Goal: Task Accomplishment & Management: Use online tool/utility

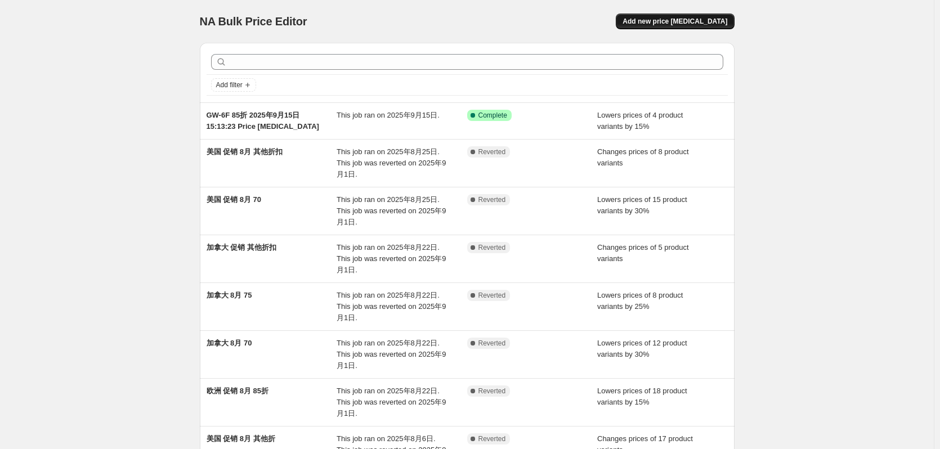
click at [683, 21] on span "Add new price change job" at bounding box center [675, 21] width 105 height 9
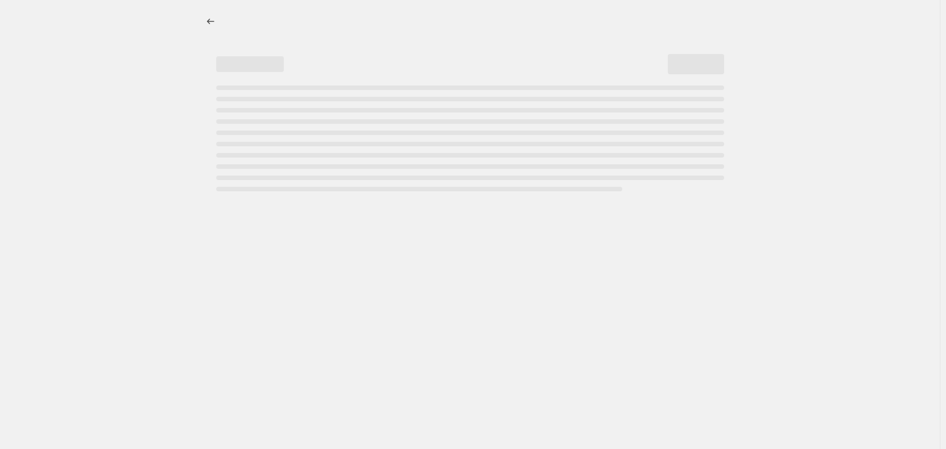
select select "percentage"
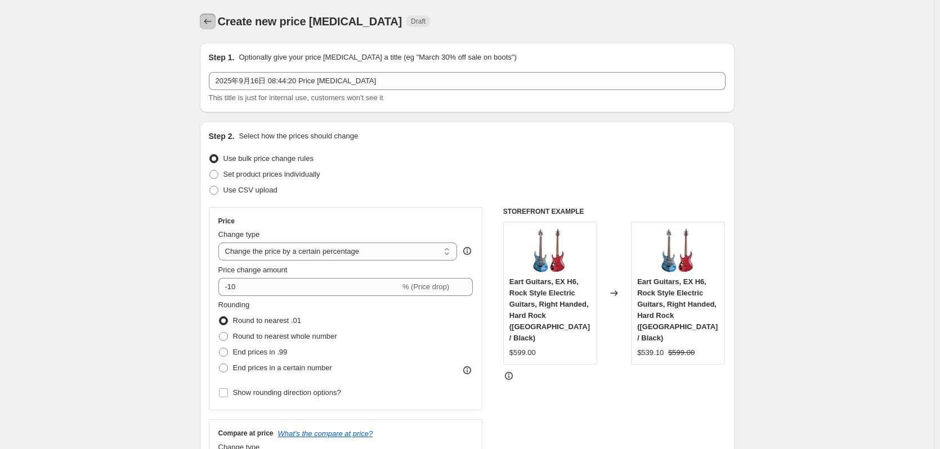
click at [212, 21] on icon "Price change jobs" at bounding box center [207, 21] width 11 height 11
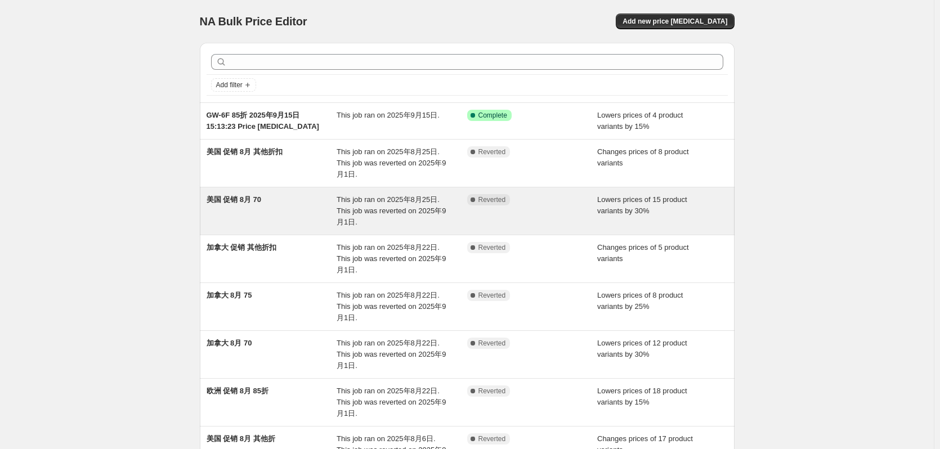
click at [271, 213] on div "美国 促销 8月 70" at bounding box center [272, 211] width 131 height 34
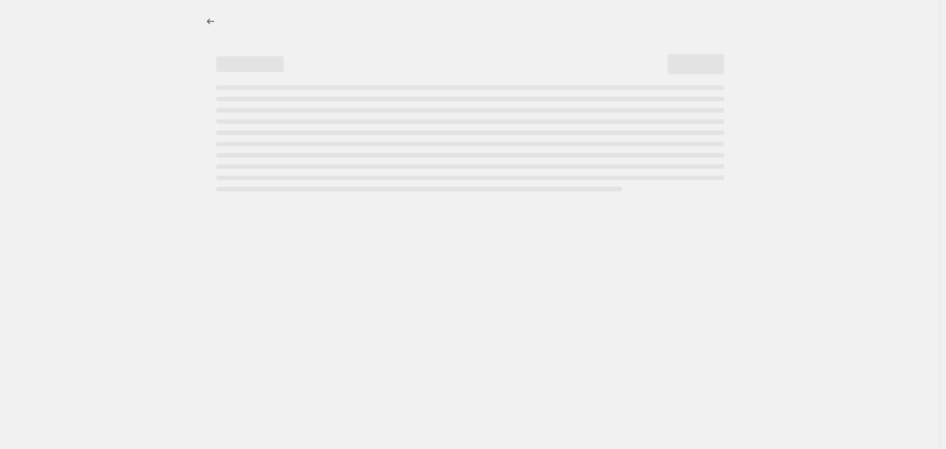
select select "percentage"
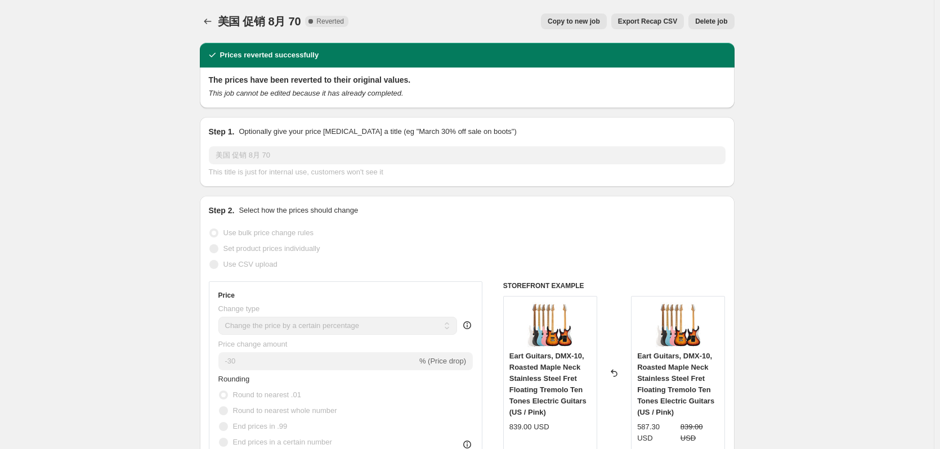
click at [580, 24] on span "Copy to new job" at bounding box center [574, 21] width 52 height 9
select select "percentage"
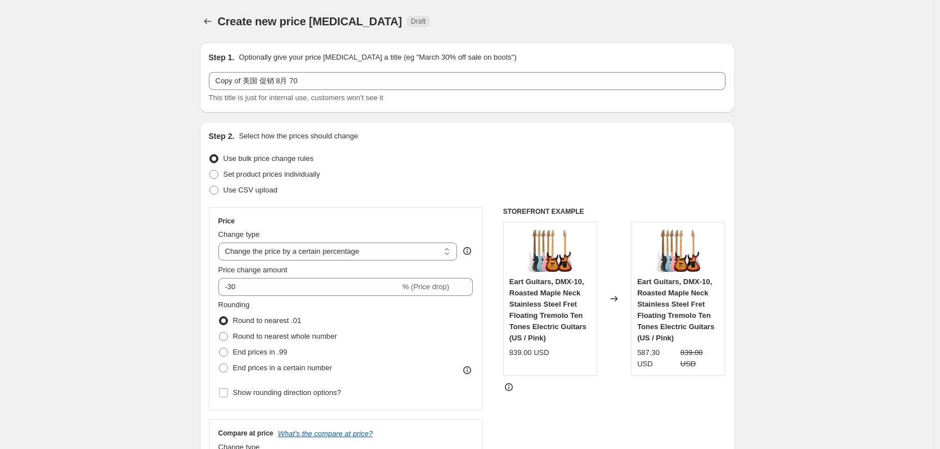
click at [312, 70] on div "Step 1. Optionally give your price change job a title (eg "March 30% off sale o…" at bounding box center [467, 78] width 517 height 52
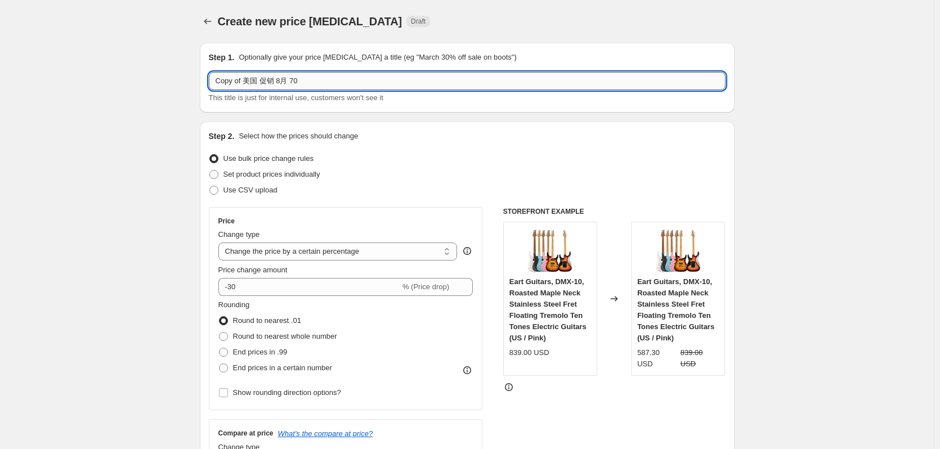
click at [335, 79] on input "Copy of 美国 促销 8月 70" at bounding box center [467, 81] width 517 height 18
type input "Copy of"
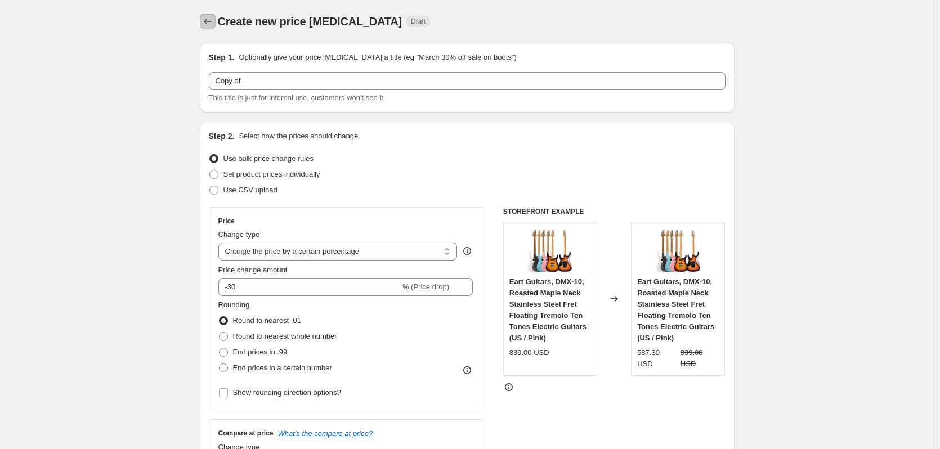
click at [204, 20] on button "Price change jobs" at bounding box center [208, 22] width 16 height 16
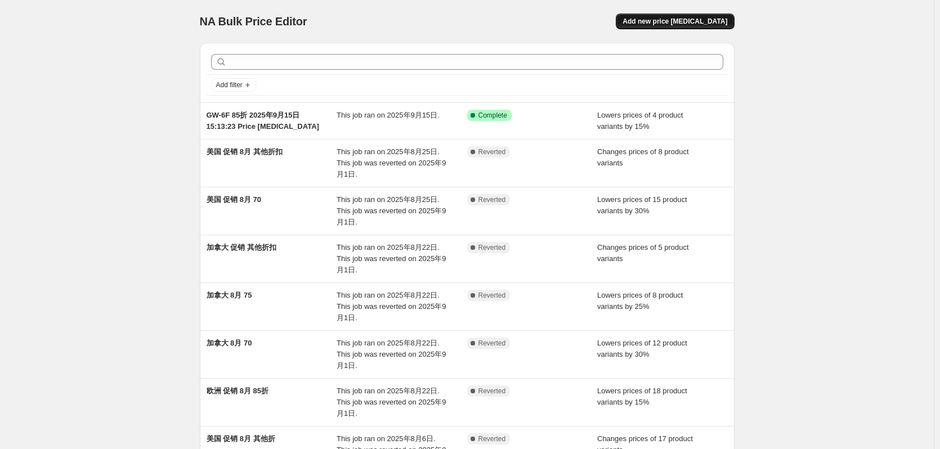
click at [704, 23] on span "Add new price change job" at bounding box center [675, 21] width 105 height 9
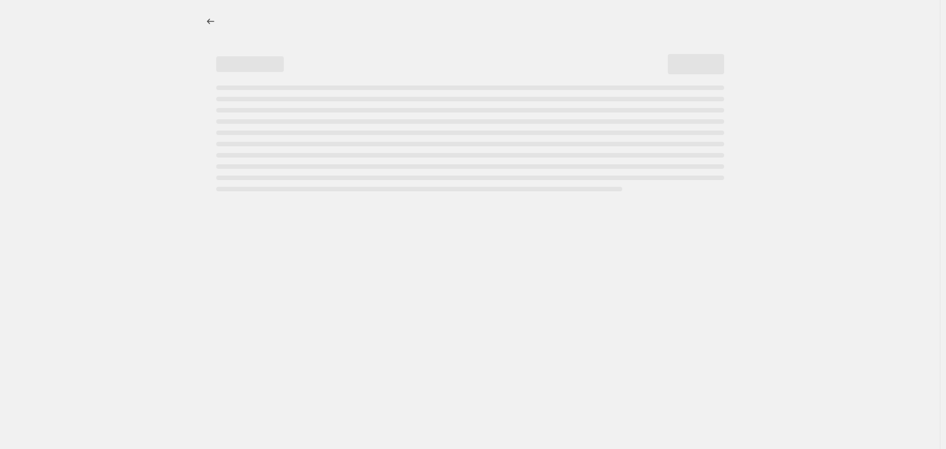
select select "percentage"
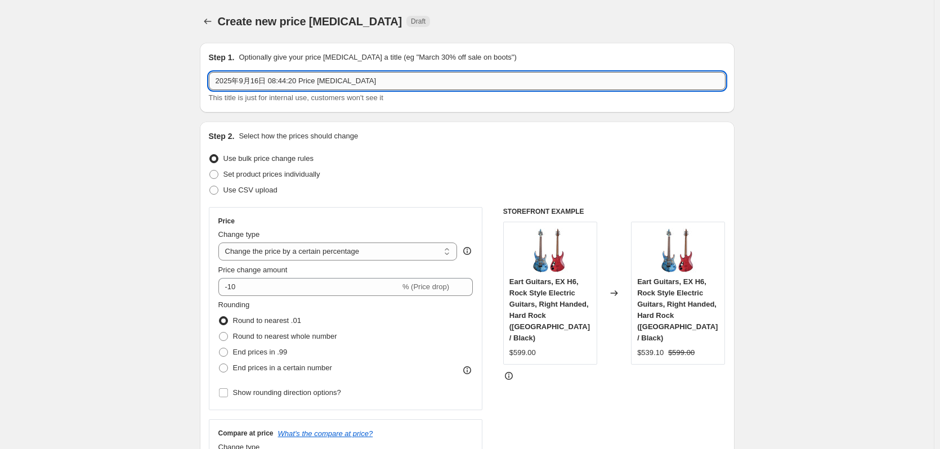
click at [218, 81] on input "2025年9月16日 08:44:20 Price change job" at bounding box center [467, 81] width 517 height 18
type input "美亚 15 2025年9月16日 08:44:20 Price change job"
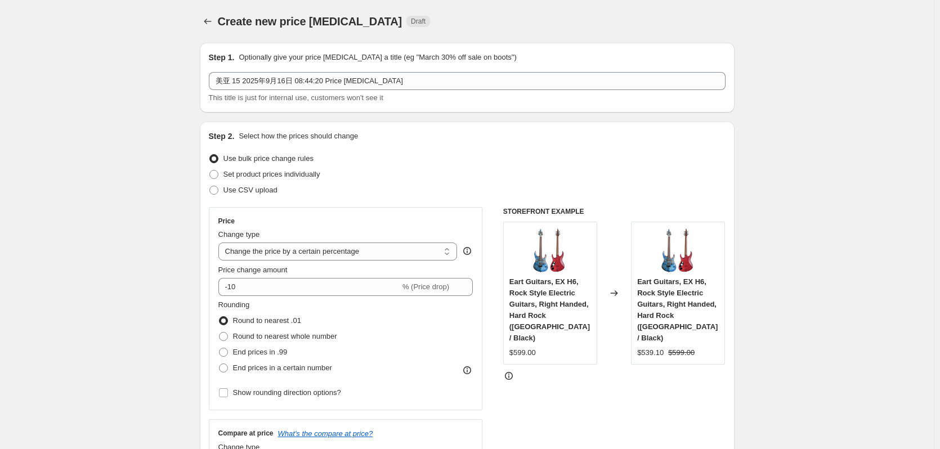
scroll to position [75, 0]
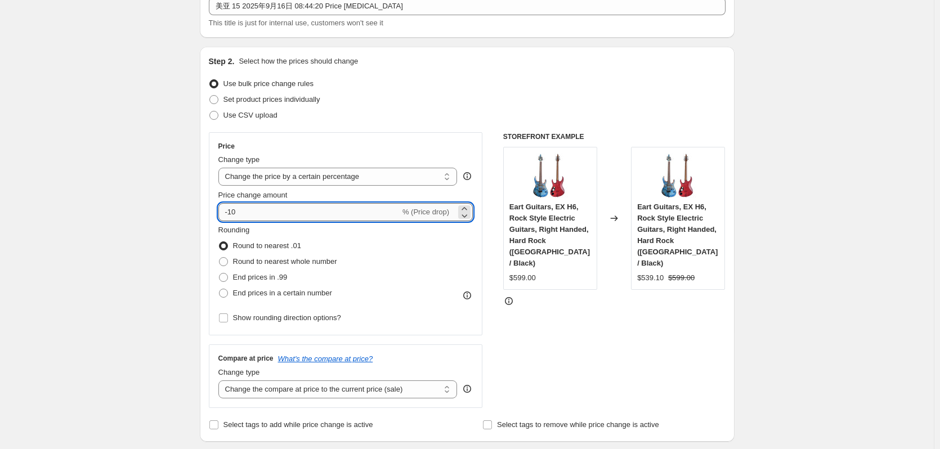
click at [251, 210] on input "-10" at bounding box center [309, 212] width 182 height 18
type input "-15"
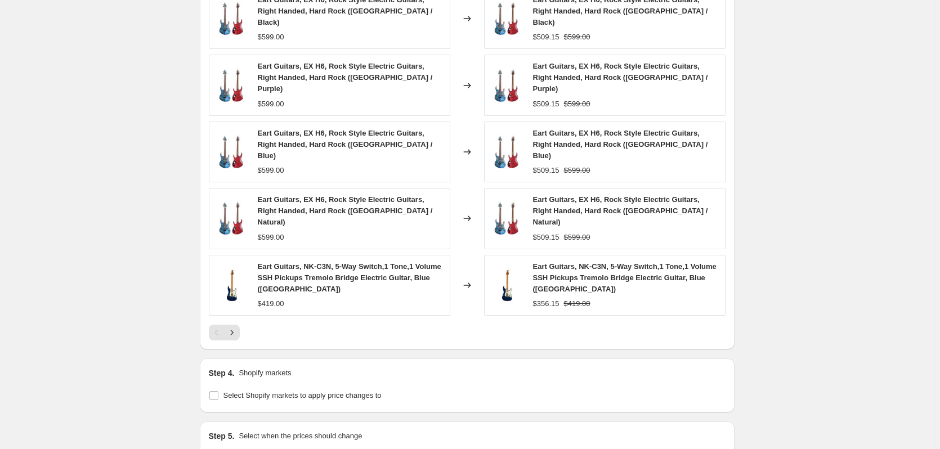
scroll to position [750, 0]
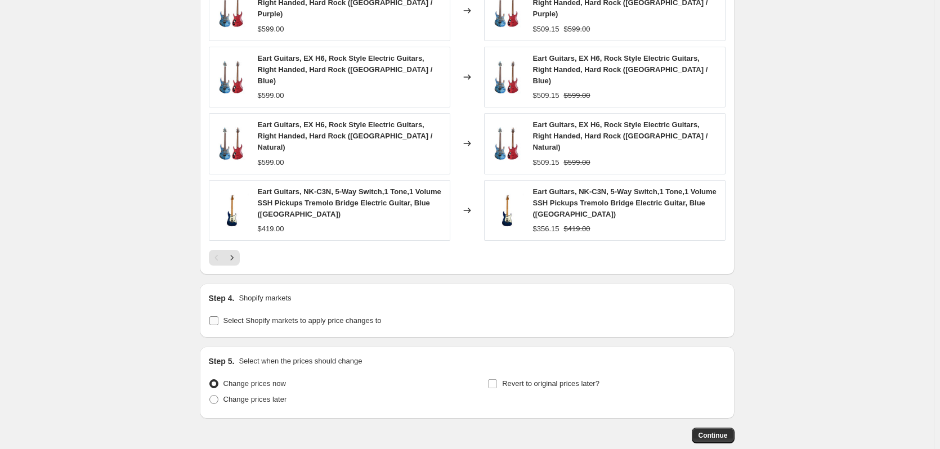
click at [217, 316] on input "Select Shopify markets to apply price changes to" at bounding box center [213, 320] width 9 height 9
checkbox input "true"
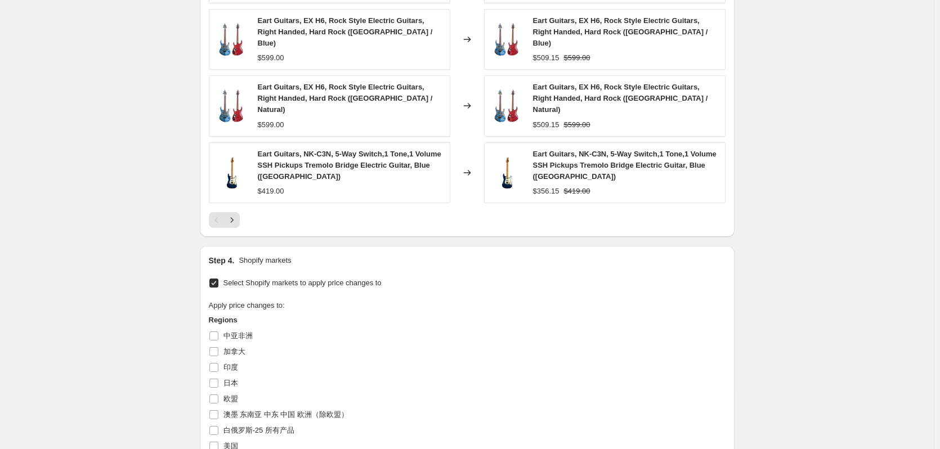
scroll to position [863, 0]
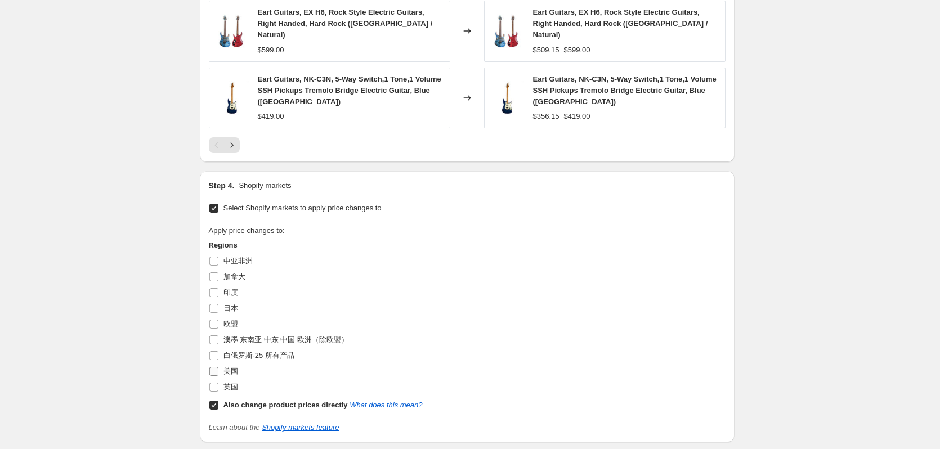
click at [230, 367] on span "美国" at bounding box center [230, 371] width 15 height 8
click at [218, 367] on input "美国" at bounding box center [213, 371] width 9 height 9
checkbox input "true"
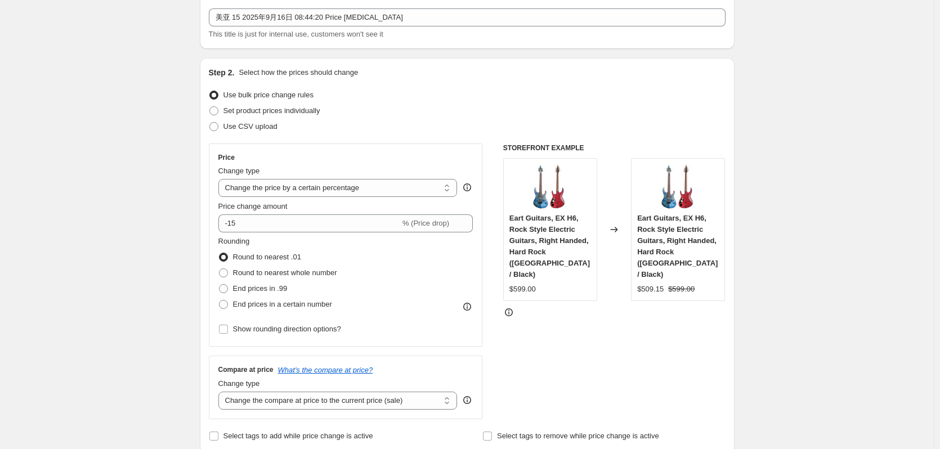
scroll to position [0, 0]
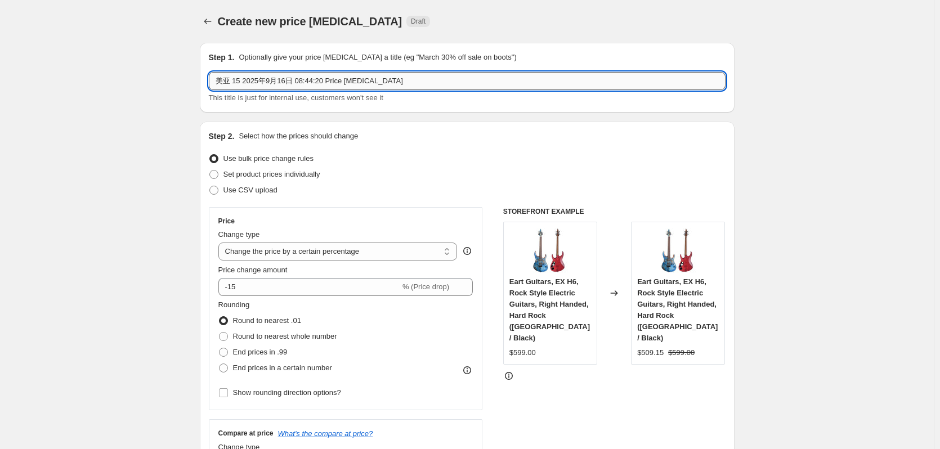
click at [244, 81] on input "美亚 15 2025年9月16日 08:44:20 Price change job" at bounding box center [467, 81] width 517 height 18
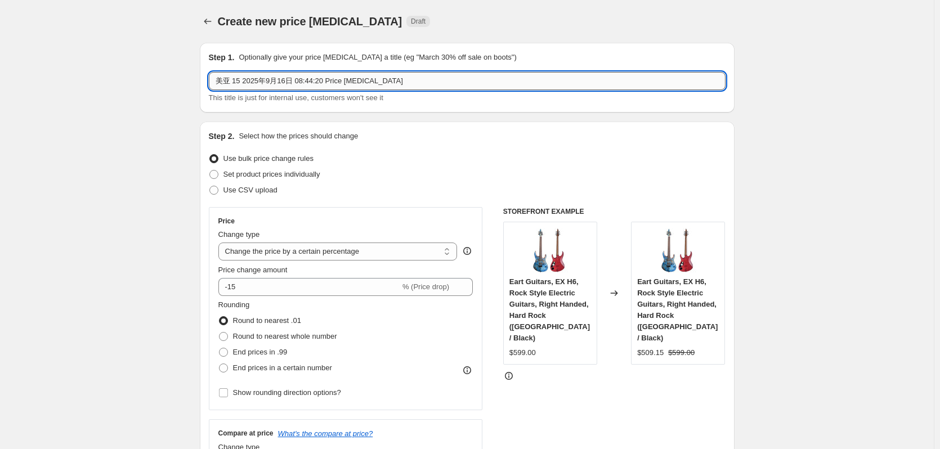
click at [241, 83] on input "美亚 15 2025年9月16日 08:44:20 Price change job" at bounding box center [467, 81] width 517 height 18
drag, startPoint x: 245, startPoint y: 80, endPoint x: 437, endPoint y: 79, distance: 192.5
click at [438, 79] on input "美亚 15 2025年9月16日 08:44:20 Price change job" at bounding box center [467, 81] width 517 height 18
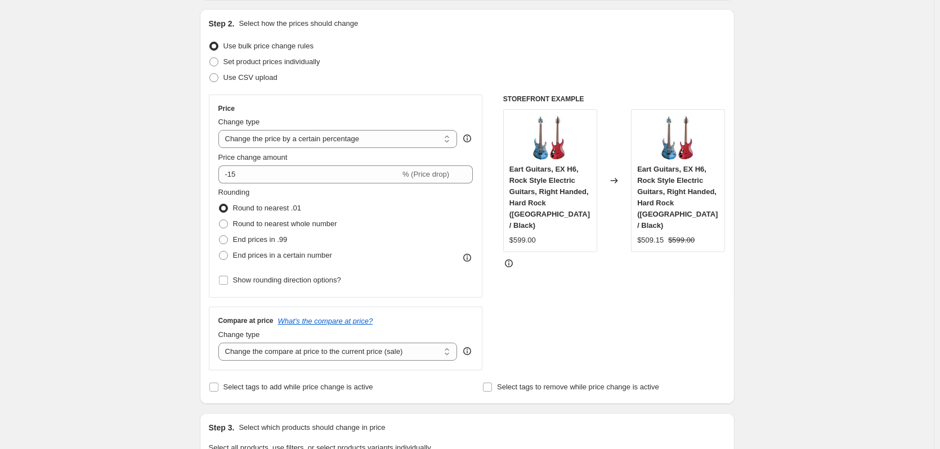
scroll to position [0, 0]
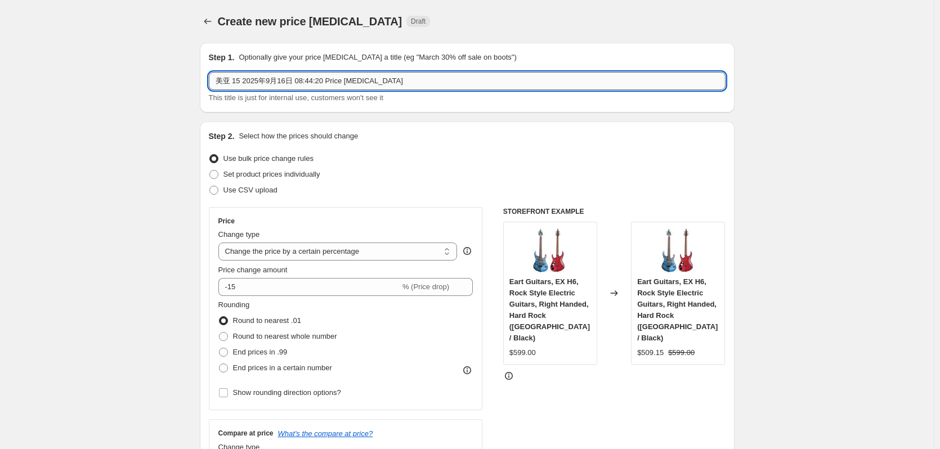
click at [263, 88] on input "美亚 15 2025年9月16日 08:44:20 Price change job" at bounding box center [467, 81] width 517 height 18
drag, startPoint x: 243, startPoint y: 84, endPoint x: 468, endPoint y: 89, distance: 225.8
click at [469, 90] on input "美亚 15 2025年9月16日 08:44:20 Price change job" at bounding box center [467, 81] width 517 height 18
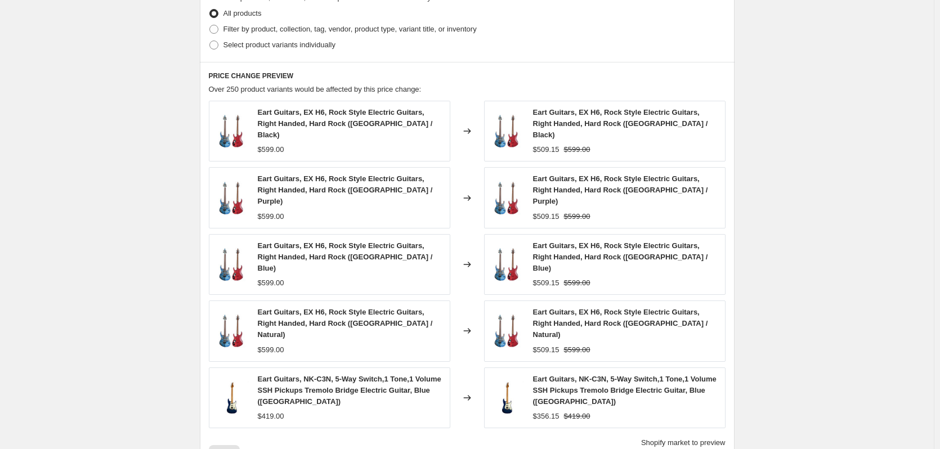
scroll to position [488, 0]
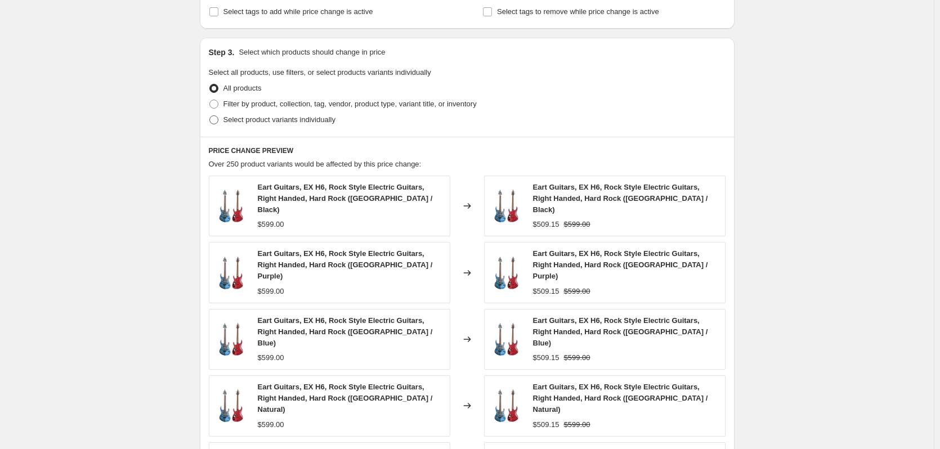
click at [241, 120] on span "Select product variants individually" at bounding box center [279, 119] width 112 height 8
click at [210, 116] on input "Select product variants individually" at bounding box center [209, 115] width 1 height 1
radio input "true"
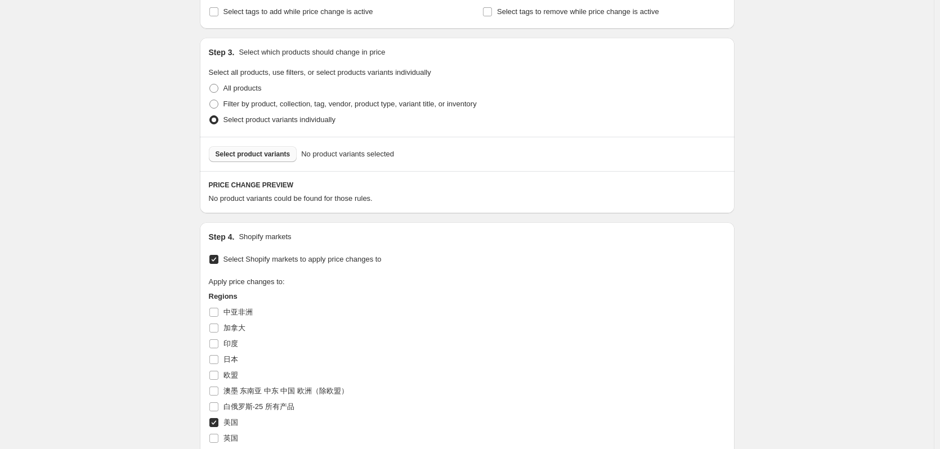
click at [281, 157] on span "Select product variants" at bounding box center [253, 154] width 75 height 9
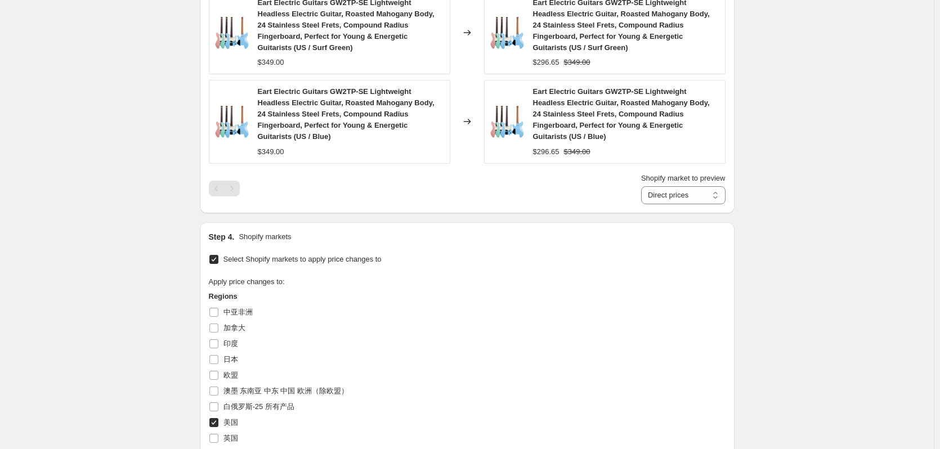
scroll to position [938, 0]
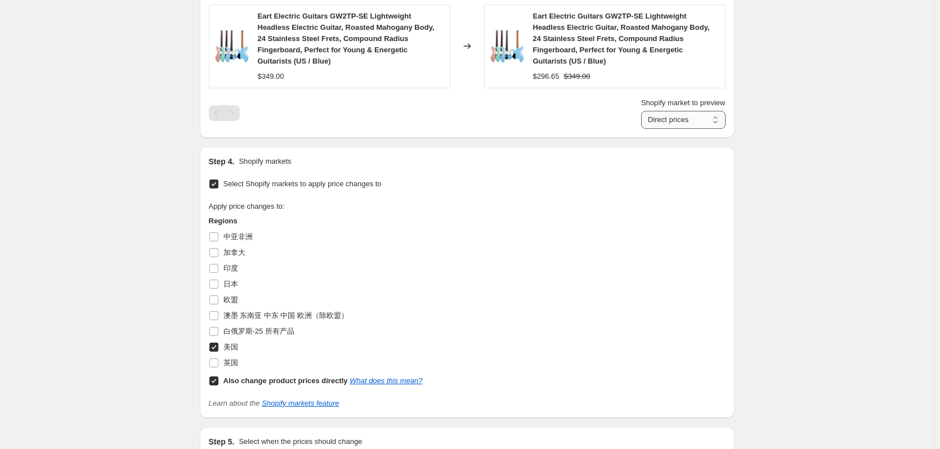
click at [688, 111] on select "Direct prices 美国" at bounding box center [683, 120] width 84 height 18
select select "29350691069"
click at [643, 111] on select "Direct prices 美国" at bounding box center [683, 120] width 84 height 18
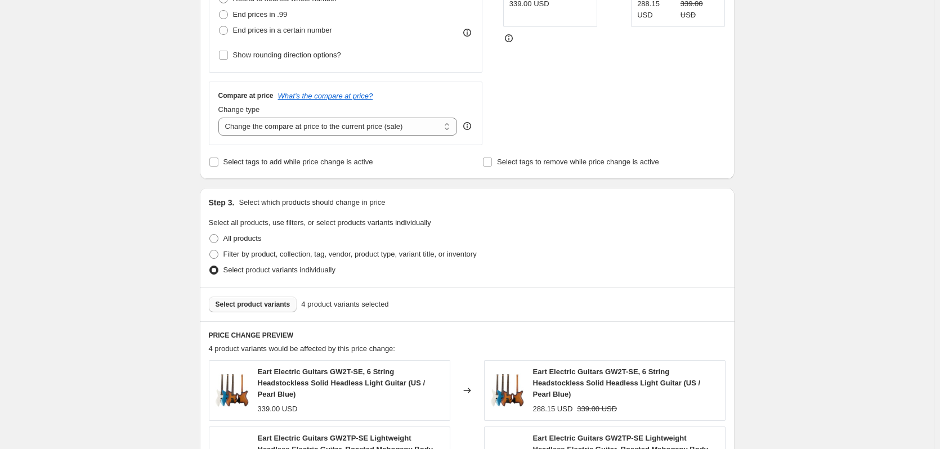
scroll to position [187, 0]
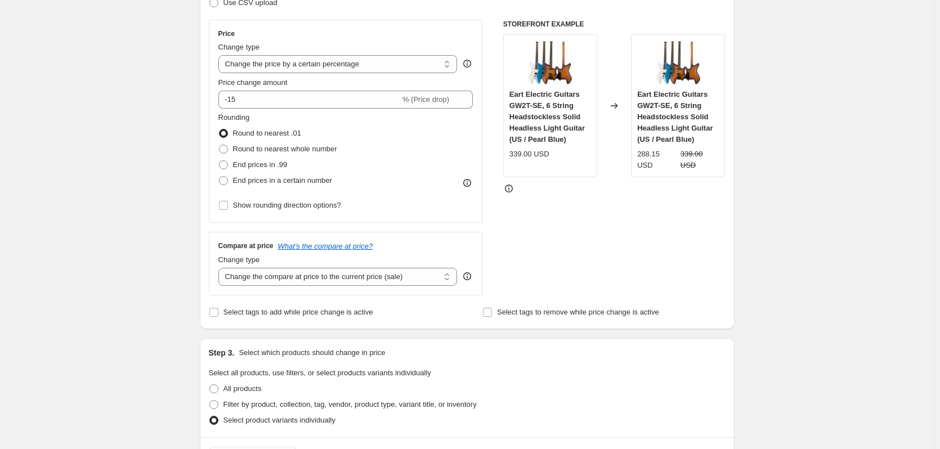
scroll to position [263, 0]
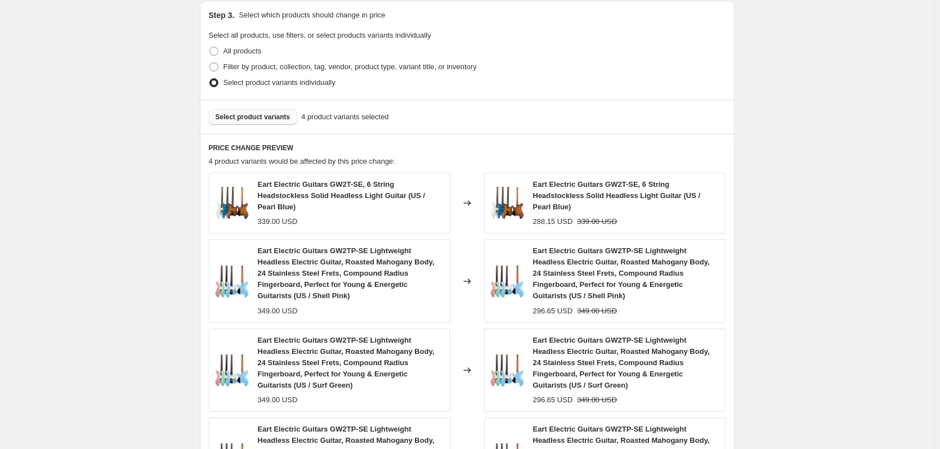
scroll to position [601, 0]
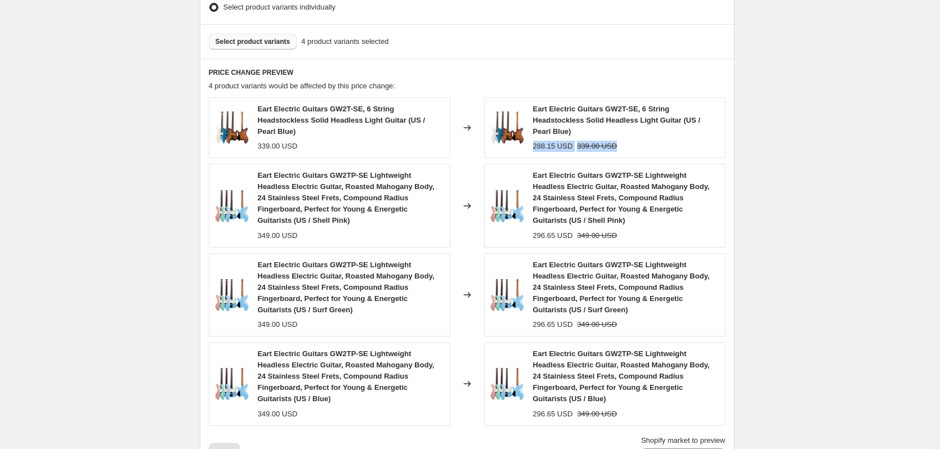
drag, startPoint x: 627, startPoint y: 136, endPoint x: 534, endPoint y: 133, distance: 92.9
click at [535, 134] on div "Eart Electric Guitars GW2T-SE, 6 String Headstockless Solid Headless Light Guit…" at bounding box center [604, 127] width 241 height 61
click at [629, 128] on div "Eart Electric Guitars GW2T-SE, 6 String Headstockless Solid Headless Light Guit…" at bounding box center [626, 128] width 186 height 48
drag, startPoint x: 551, startPoint y: 136, endPoint x: 661, endPoint y: 145, distance: 110.1
click at [661, 145] on div "Eart Electric Guitars GW2T-SE, 6 String Headstockless Solid Headless Light Guit…" at bounding box center [604, 127] width 241 height 61
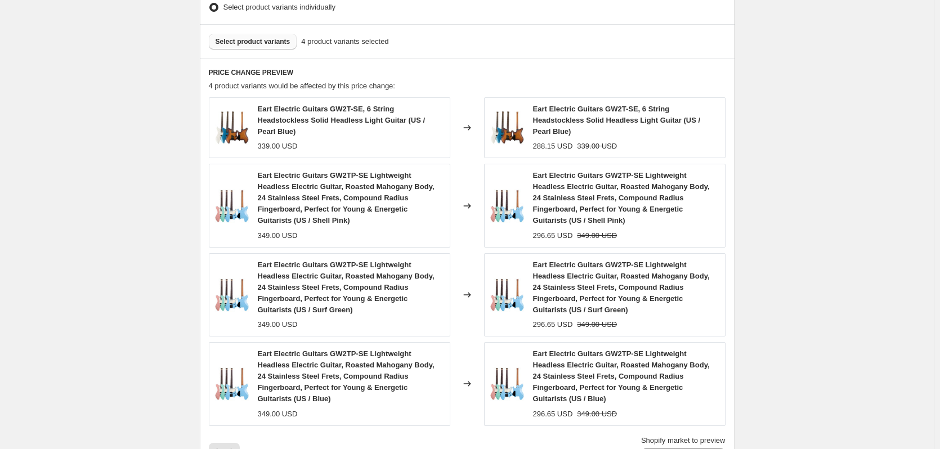
click at [658, 230] on div "296.65 USD 349.00 USD" at bounding box center [626, 235] width 186 height 11
drag, startPoint x: 635, startPoint y: 213, endPoint x: 536, endPoint y: 218, distance: 99.2
click at [536, 230] on div "296.65 USD 349.00 USD" at bounding box center [626, 235] width 186 height 11
click at [760, 225] on div "Create new price change job. This page is ready Create new price change job Dra…" at bounding box center [467, 164] width 934 height 1531
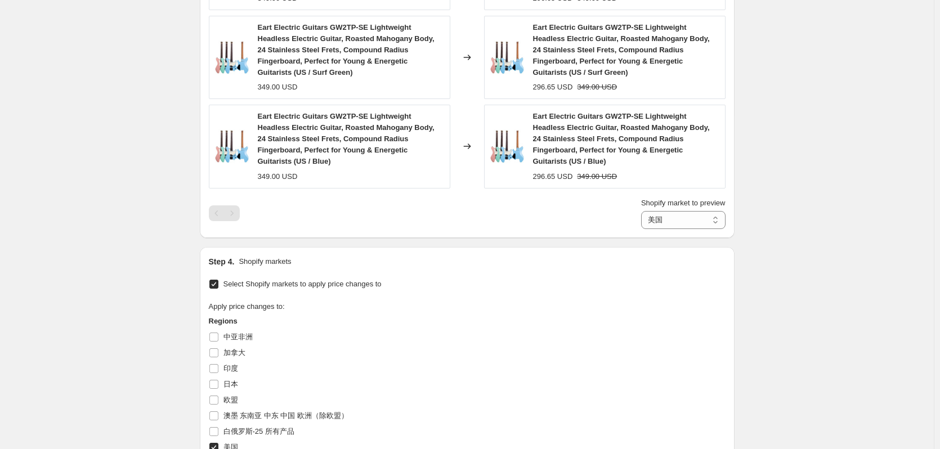
scroll to position [1037, 0]
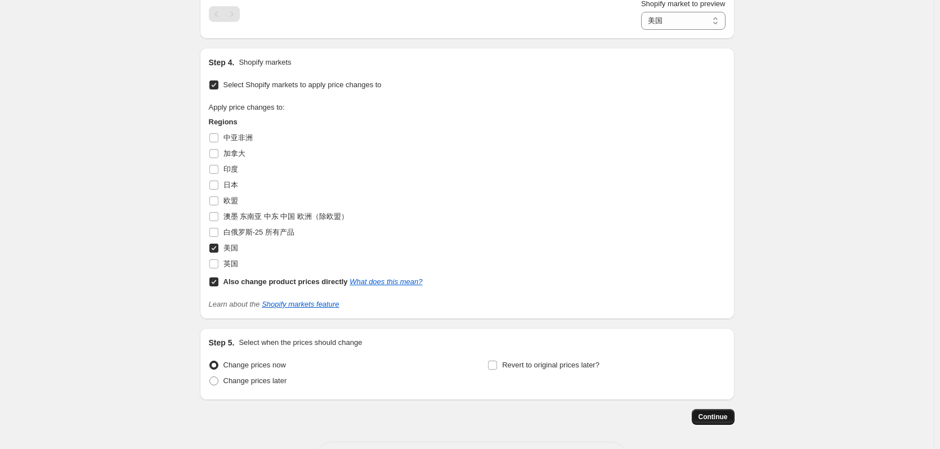
click at [717, 413] on span "Continue" at bounding box center [713, 417] width 29 height 9
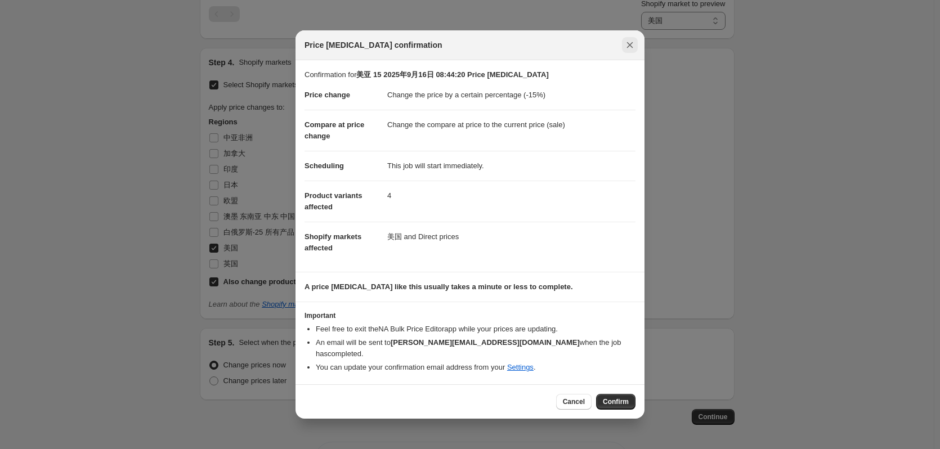
click at [630, 51] on icon "Close" at bounding box center [629, 44] width 11 height 11
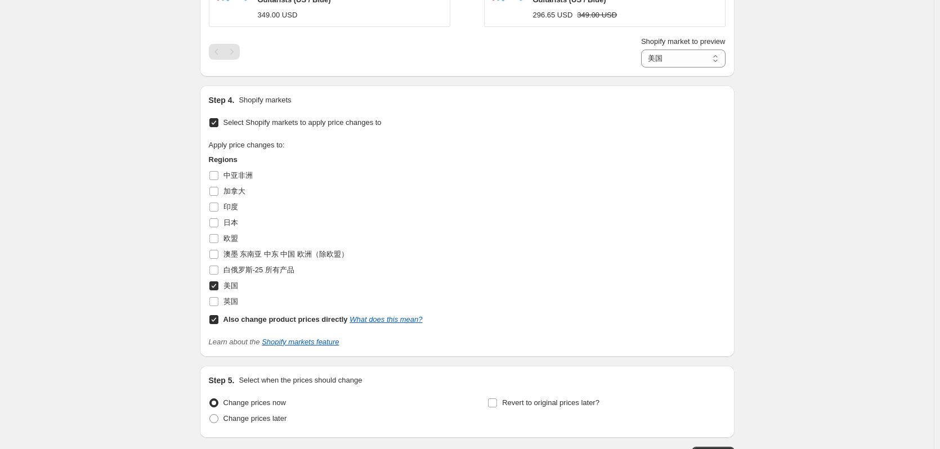
scroll to position [925, 0]
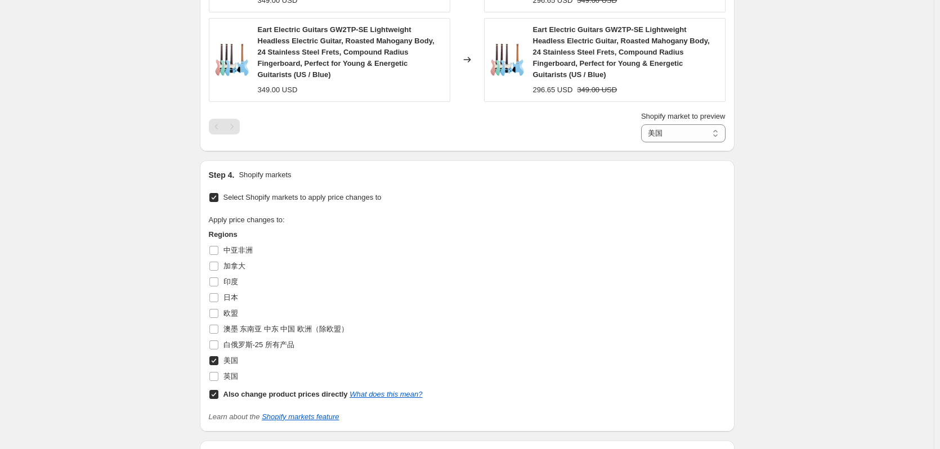
click at [218, 390] on input "Also change product prices directly What does this mean?" at bounding box center [213, 394] width 9 height 9
checkbox input "false"
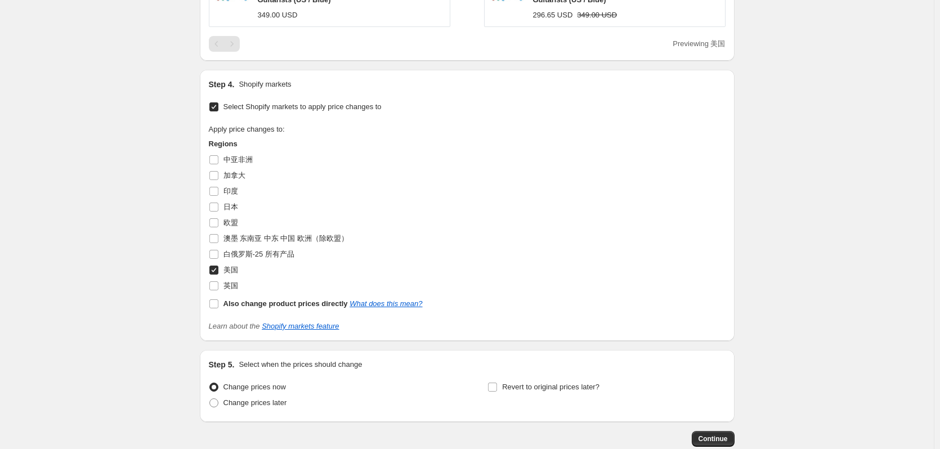
scroll to position [1022, 0]
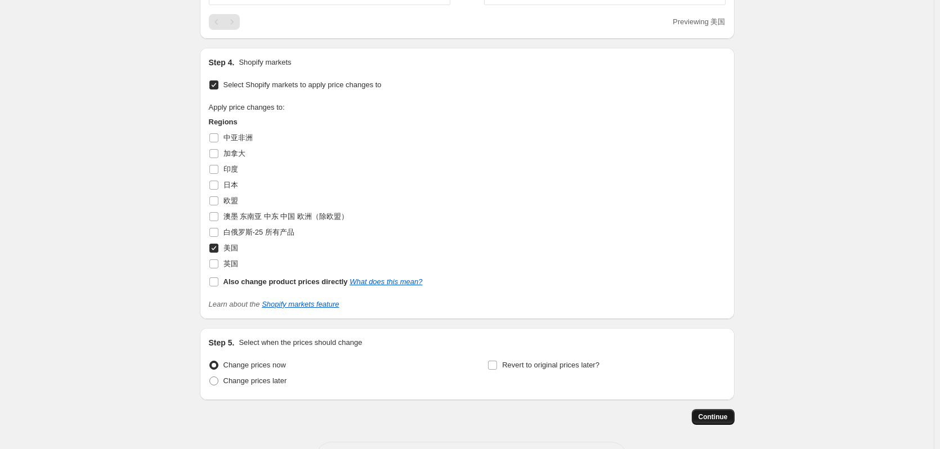
click at [733, 409] on button "Continue" at bounding box center [713, 417] width 43 height 16
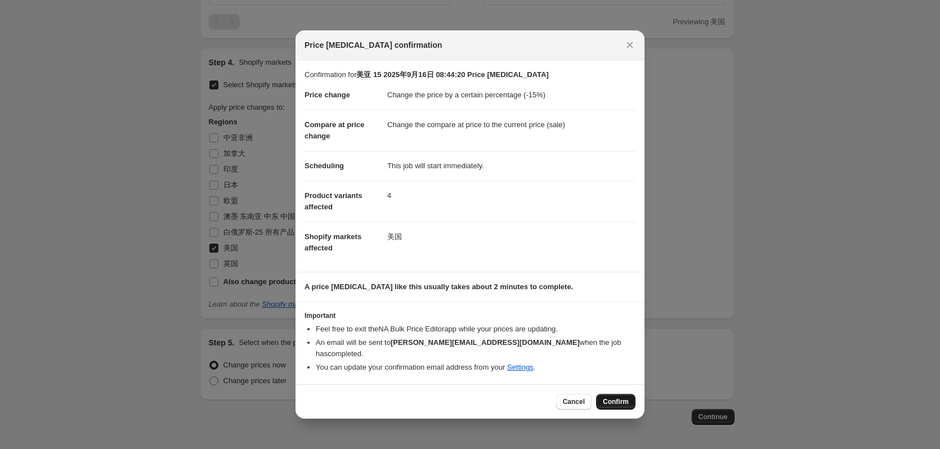
click at [622, 399] on span "Confirm" at bounding box center [616, 401] width 26 height 9
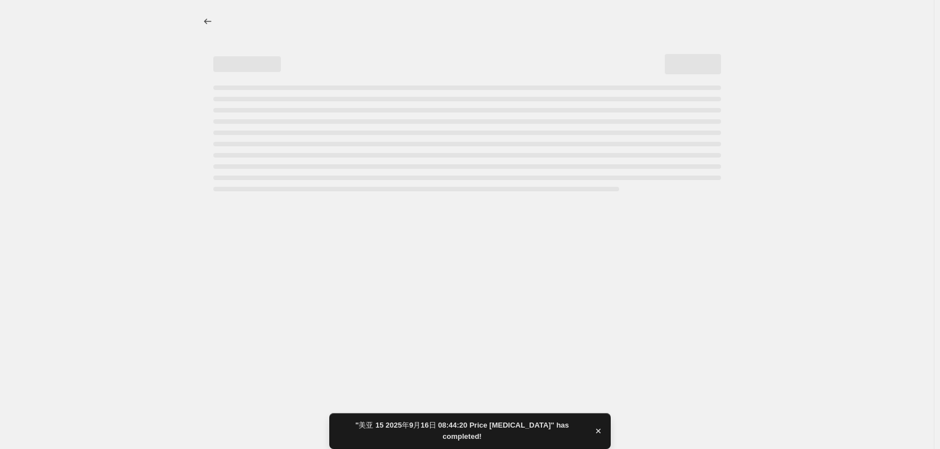
select select "percentage"
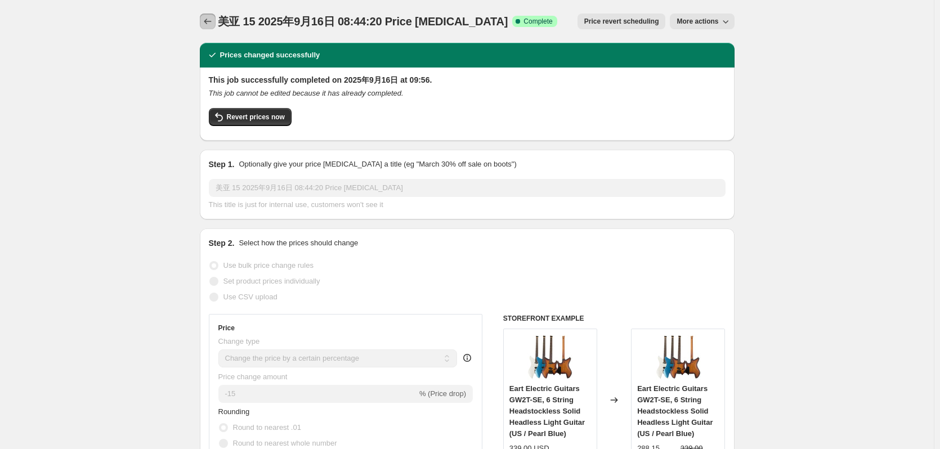
click at [207, 26] on icon "Price change jobs" at bounding box center [207, 21] width 11 height 11
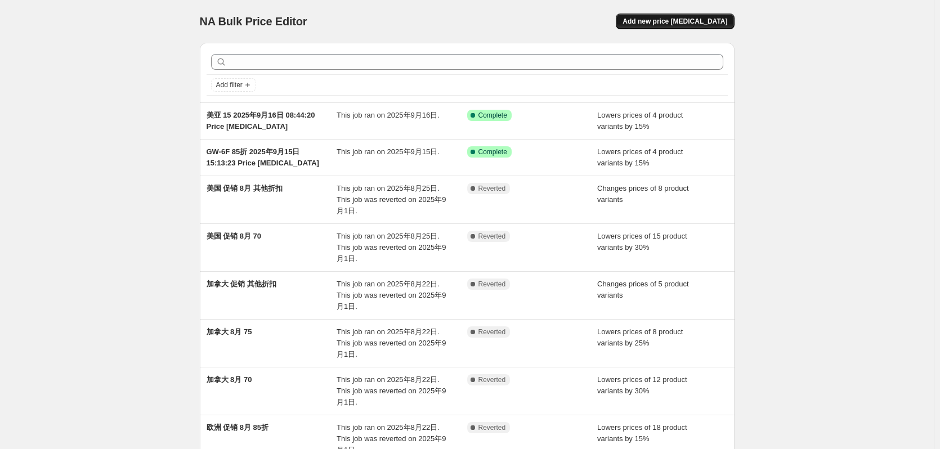
click at [678, 23] on span "Add new price change job" at bounding box center [675, 21] width 105 height 9
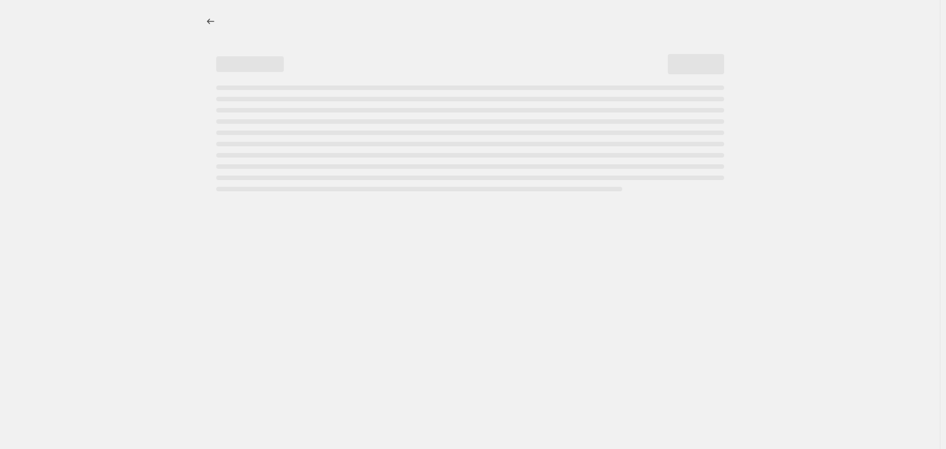
select select "percentage"
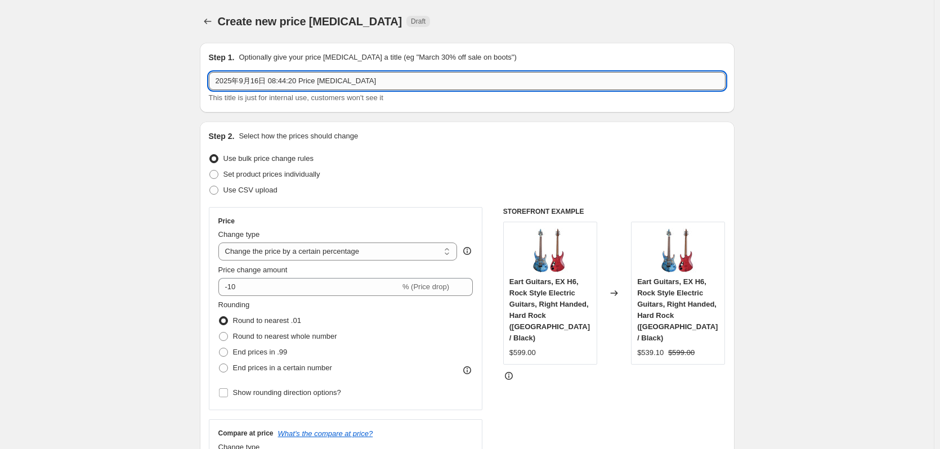
click at [218, 80] on input "2025年9月16日 08:44:20 Price change job" at bounding box center [467, 81] width 517 height 18
type input "美亚 30 2025年9月16日 08:44:20 Price change job"
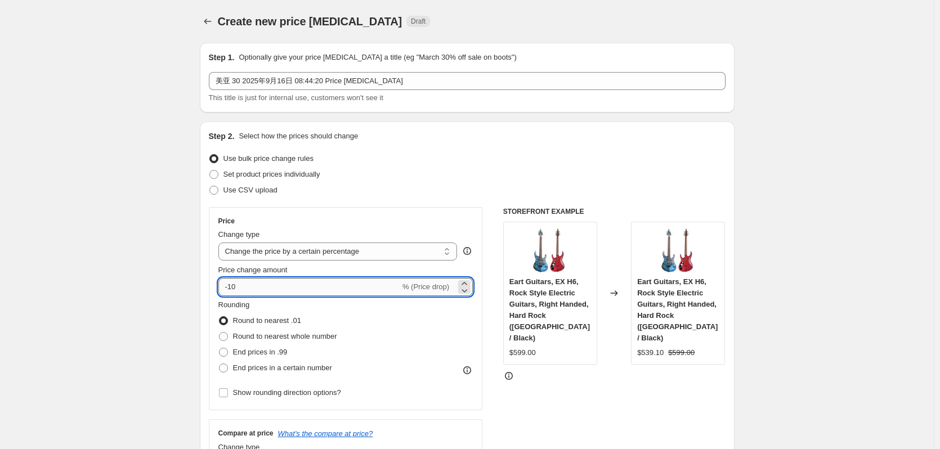
click at [293, 291] on input "-10" at bounding box center [309, 287] width 182 height 18
type input "-1"
type input "-7"
type input "-30"
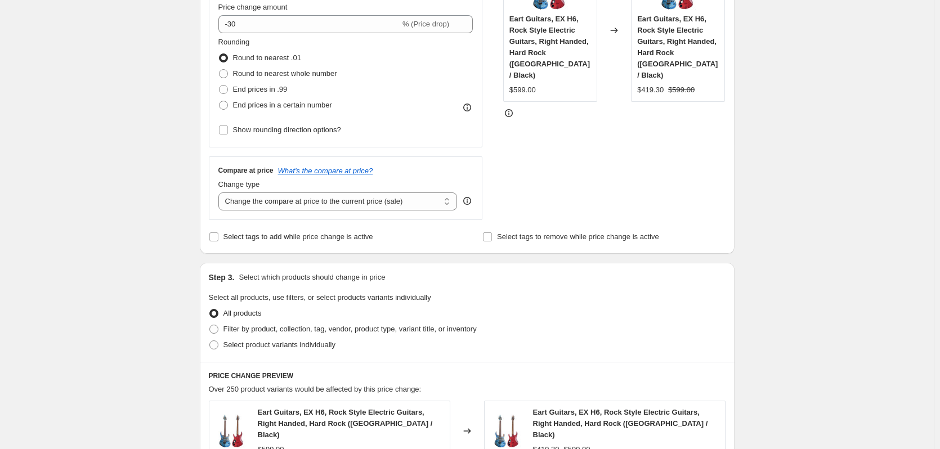
scroll to position [300, 0]
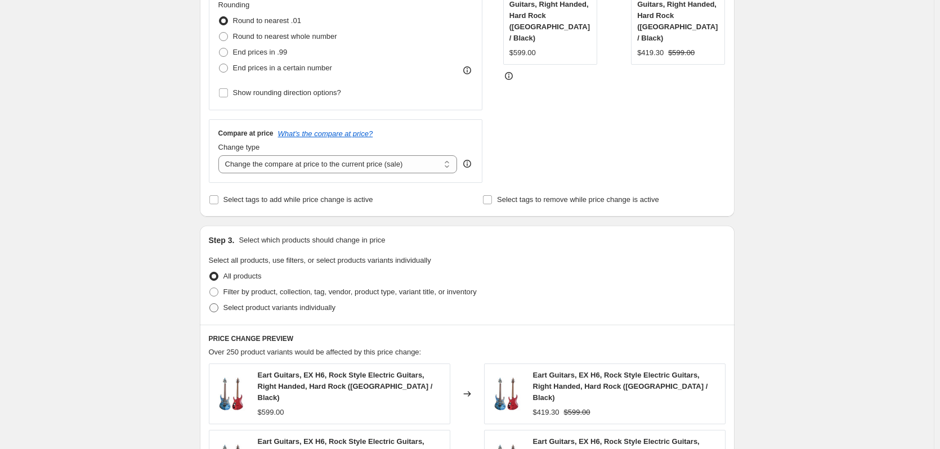
click at [268, 312] on span "Select product variants individually" at bounding box center [279, 307] width 112 height 8
click at [210, 304] on input "Select product variants individually" at bounding box center [209, 303] width 1 height 1
radio input "true"
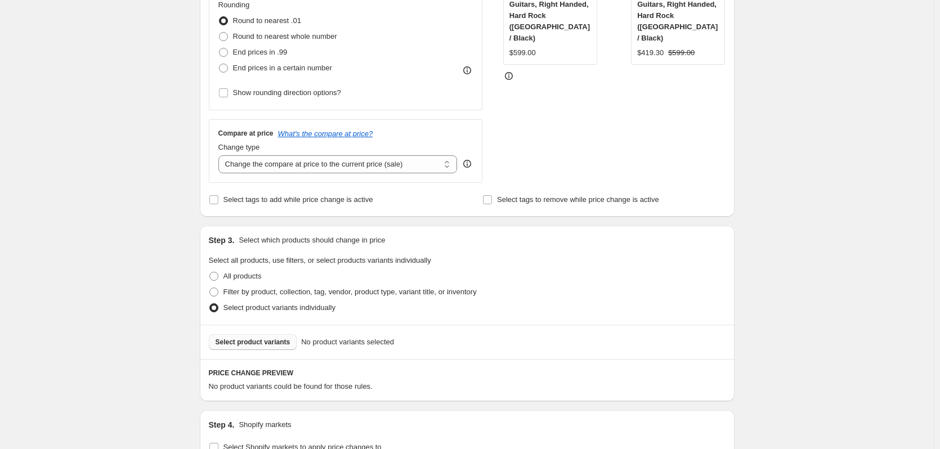
click at [266, 338] on span "Select product variants" at bounding box center [253, 342] width 75 height 9
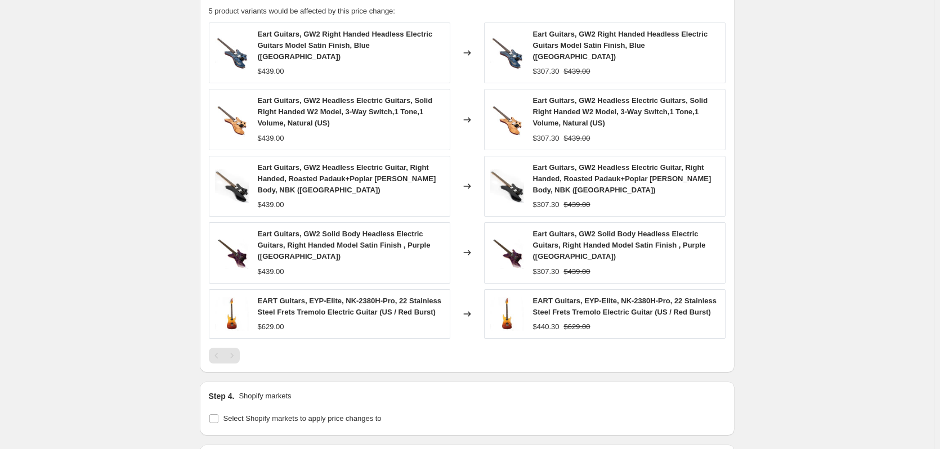
scroll to position [815, 0]
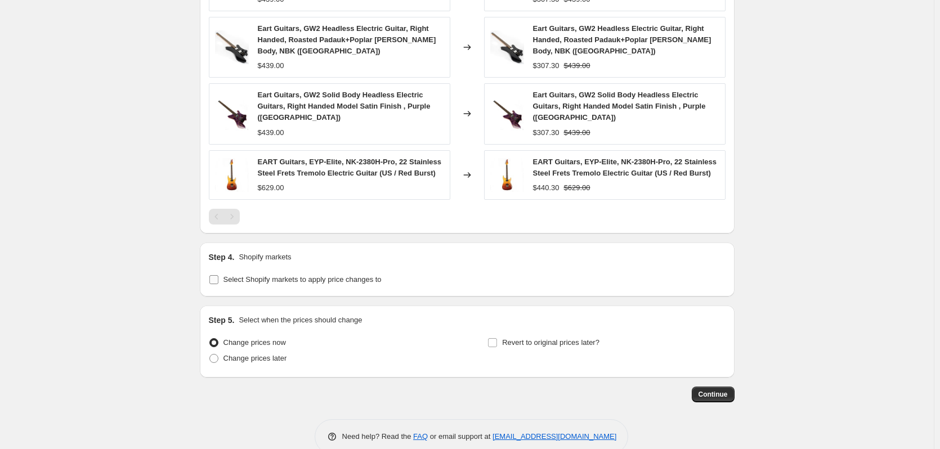
click at [216, 275] on input "Select Shopify markets to apply price changes to" at bounding box center [213, 279] width 9 height 9
checkbox input "true"
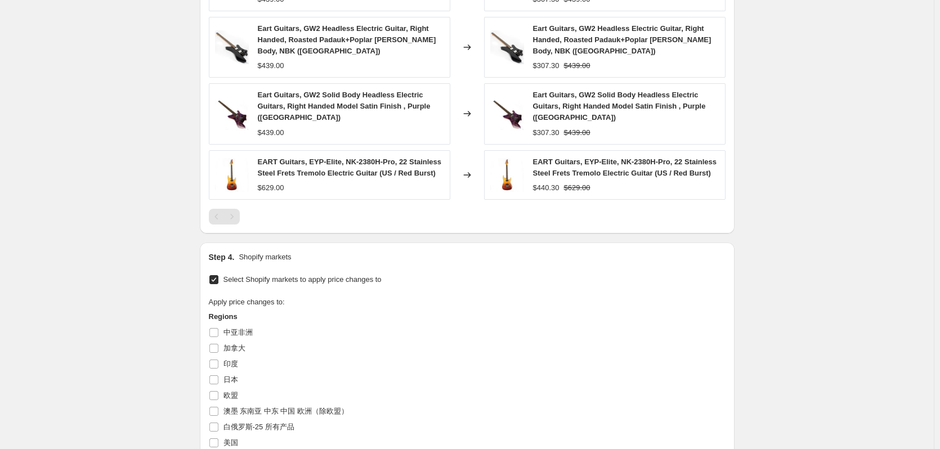
scroll to position [1032, 0]
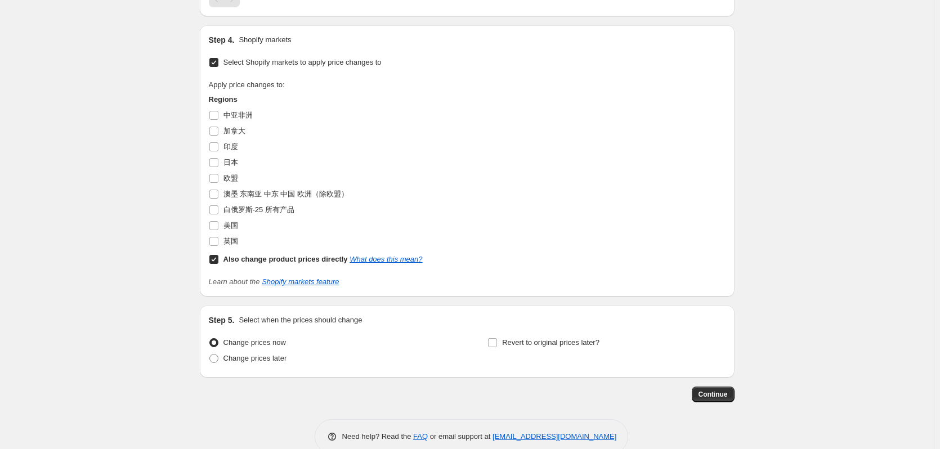
click at [218, 255] on input "Also change product prices directly What does this mean?" at bounding box center [213, 259] width 9 height 9
checkbox input "false"
click at [218, 221] on input "美国" at bounding box center [213, 225] width 9 height 9
checkbox input "true"
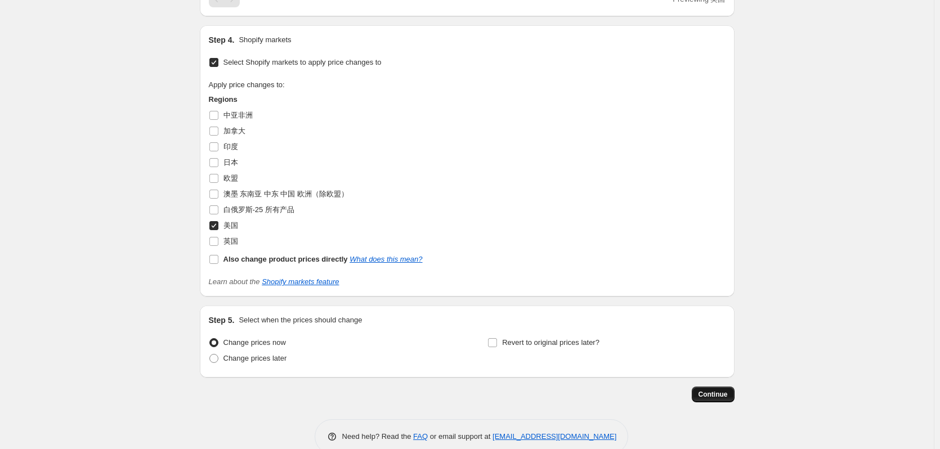
click at [724, 390] on span "Continue" at bounding box center [713, 394] width 29 height 9
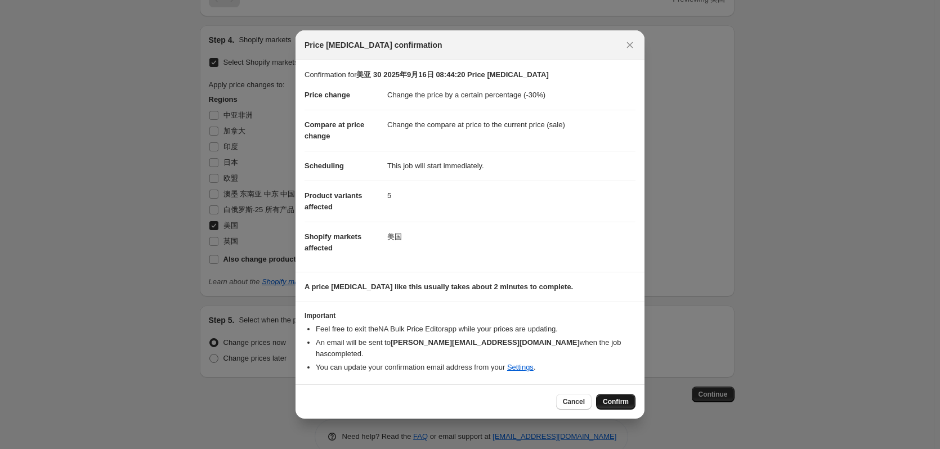
click at [621, 398] on span "Confirm" at bounding box center [616, 401] width 26 height 9
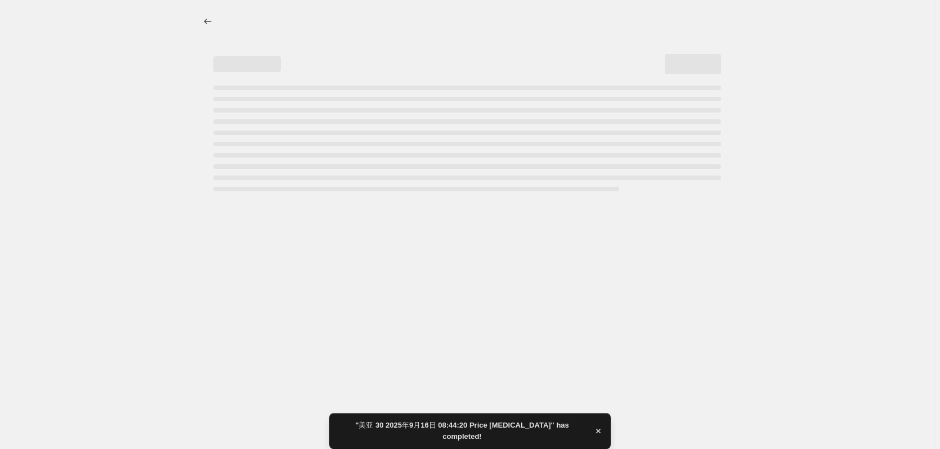
select select "percentage"
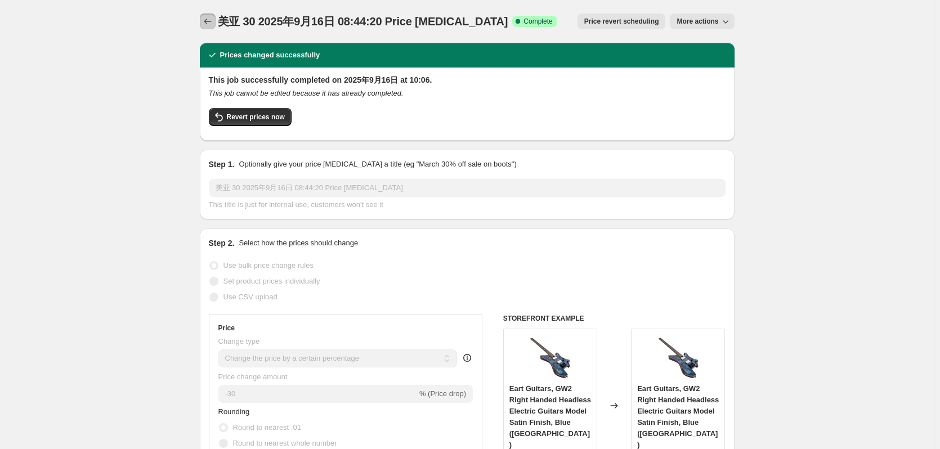
click at [212, 23] on icon "Price change jobs" at bounding box center [207, 21] width 11 height 11
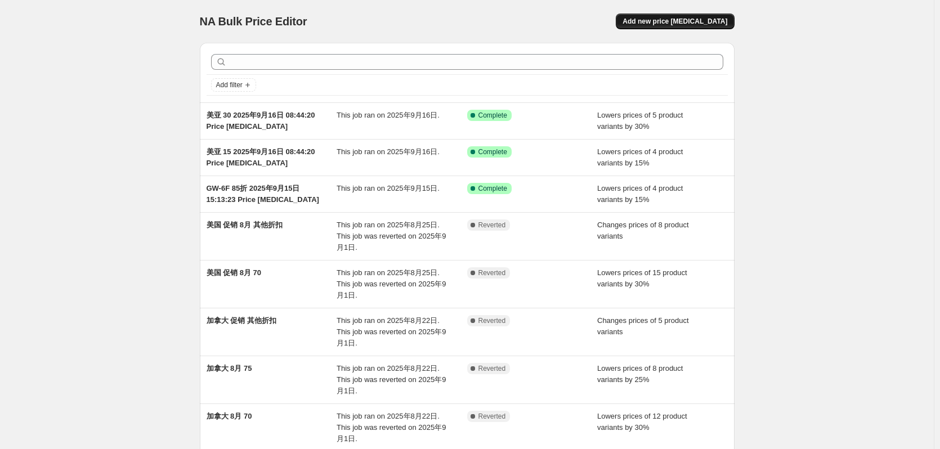
click at [692, 25] on span "Add new price change job" at bounding box center [675, 21] width 105 height 9
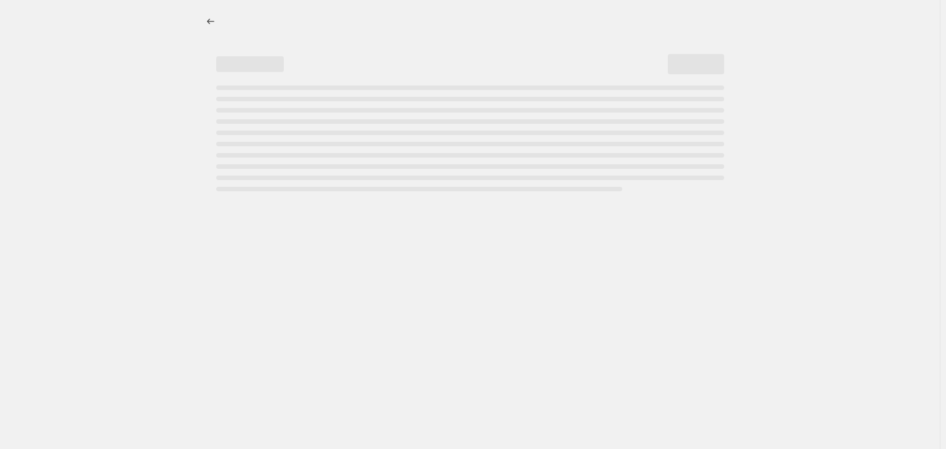
select select "percentage"
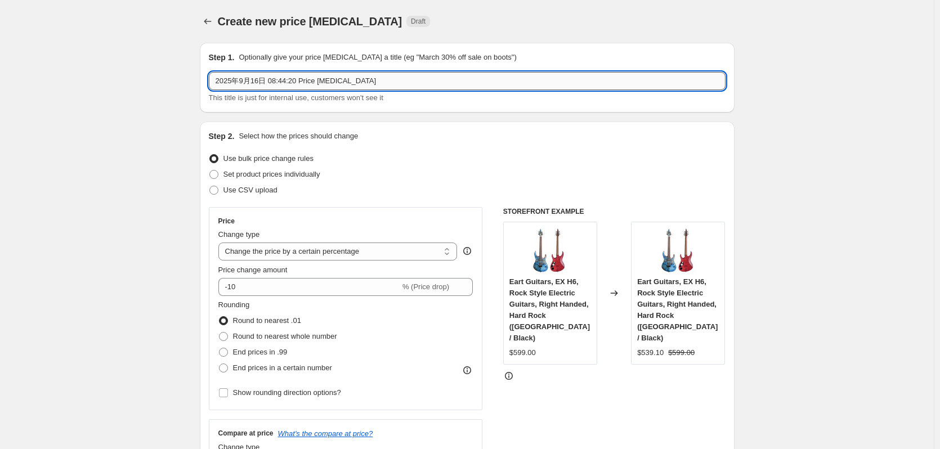
click at [218, 82] on input "2025年9月16日 08:44:20 Price change job" at bounding box center [467, 81] width 517 height 18
type input "美亚 40 2025年9月16日 08:44:20 Price change job"
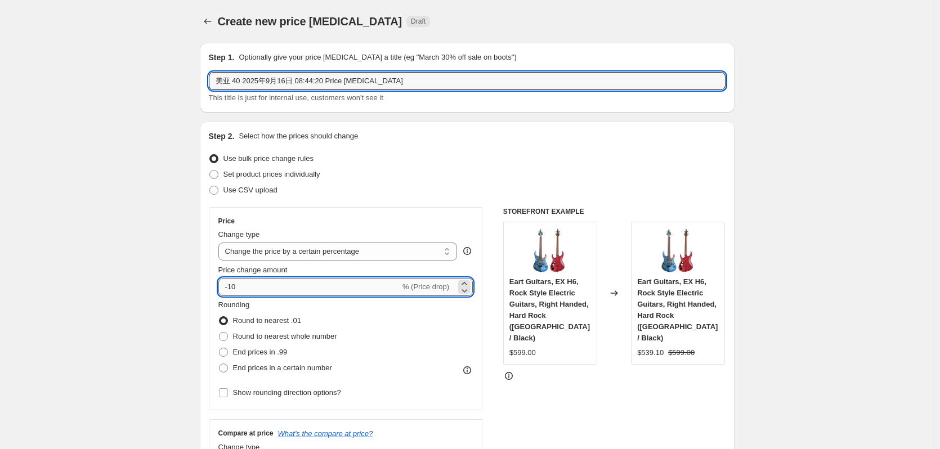
click at [262, 284] on input "-10" at bounding box center [309, 287] width 182 height 18
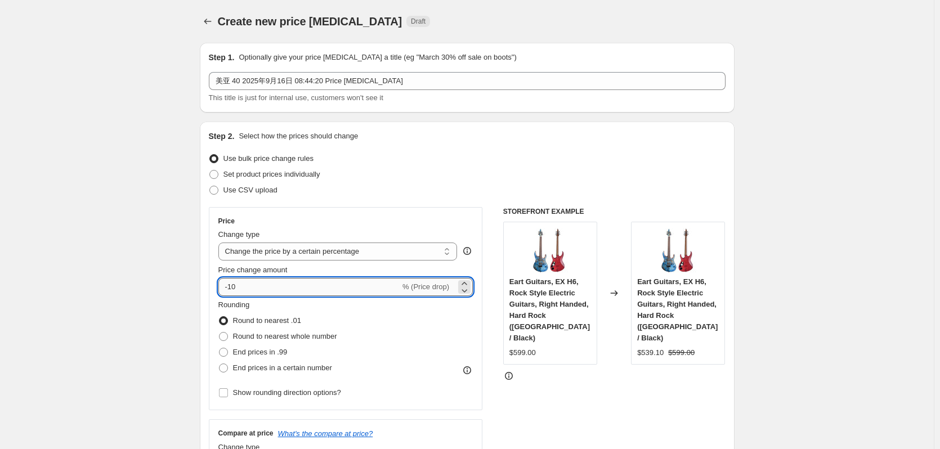
type input "-1"
type input "-40"
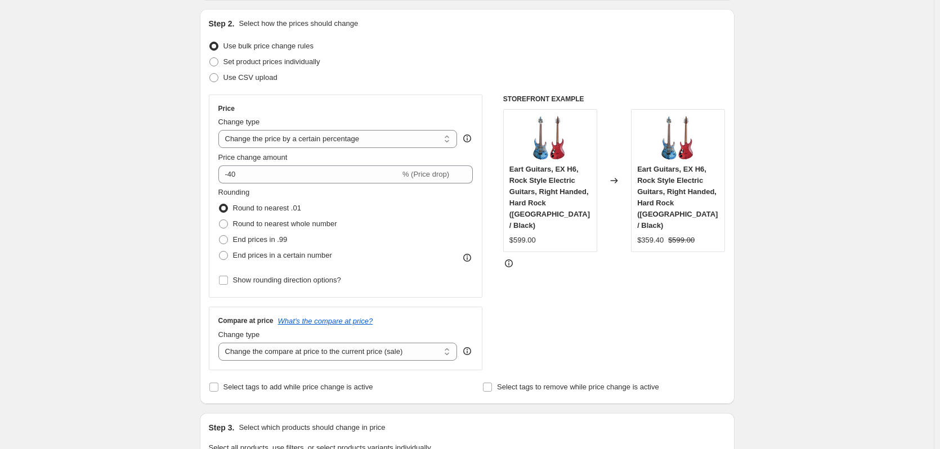
scroll to position [263, 0]
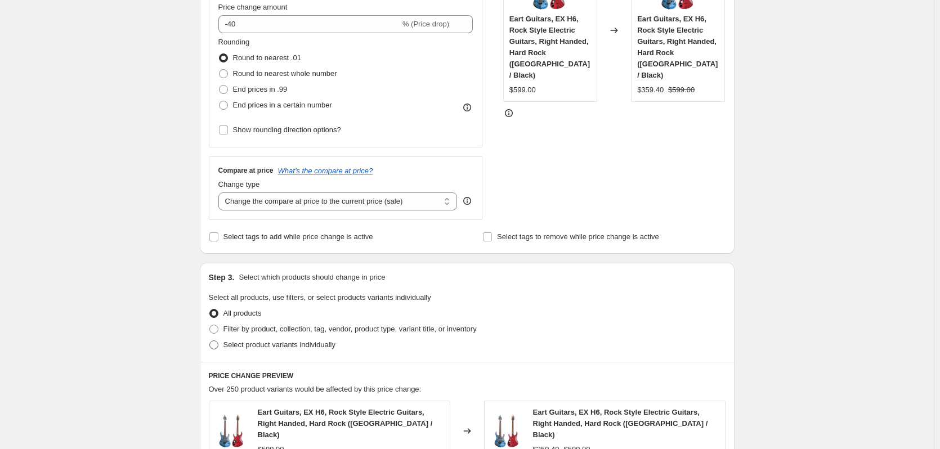
click at [250, 347] on span "Select product variants individually" at bounding box center [279, 345] width 112 height 8
click at [210, 341] on input "Select product variants individually" at bounding box center [209, 341] width 1 height 1
radio input "true"
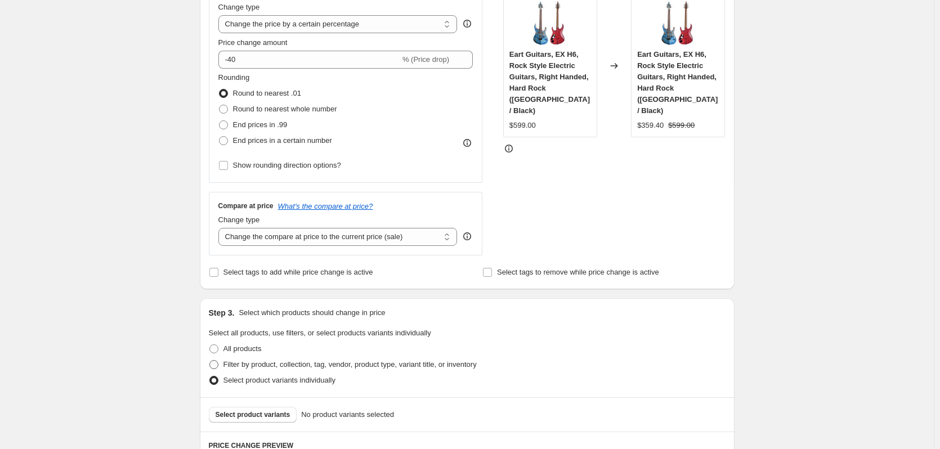
scroll to position [303, 0]
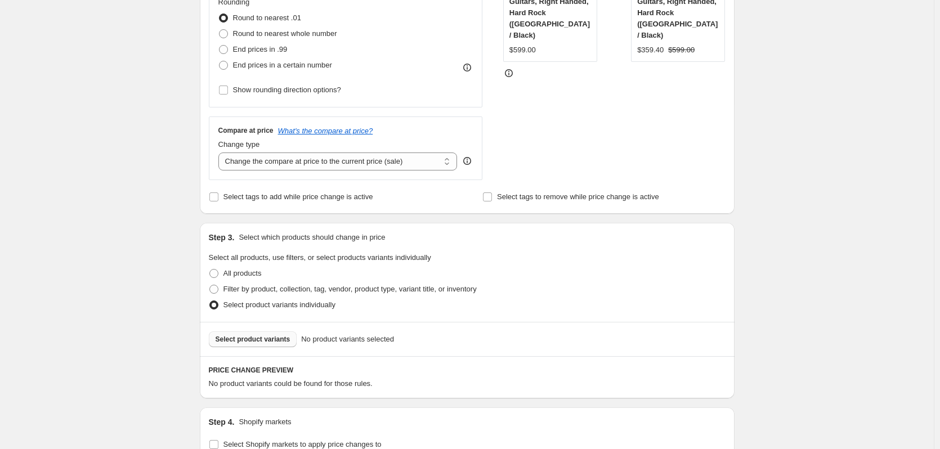
click at [266, 341] on span "Select product variants" at bounding box center [253, 339] width 75 height 9
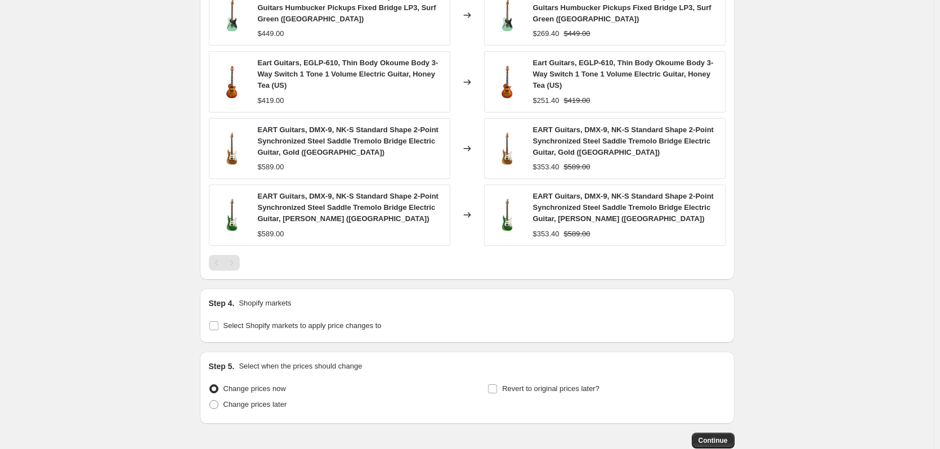
scroll to position [750, 0]
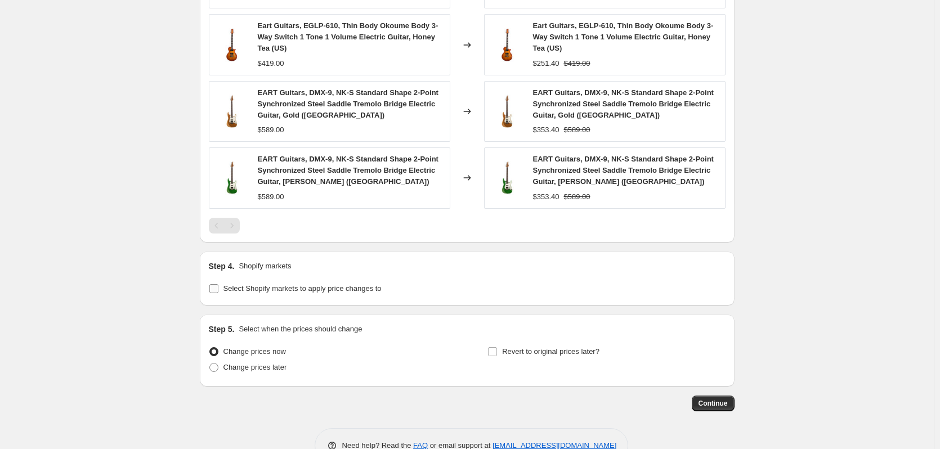
click at [235, 284] on span "Select Shopify markets to apply price changes to" at bounding box center [302, 288] width 158 height 8
click at [218, 284] on input "Select Shopify markets to apply price changes to" at bounding box center [213, 288] width 9 height 9
checkbox input "true"
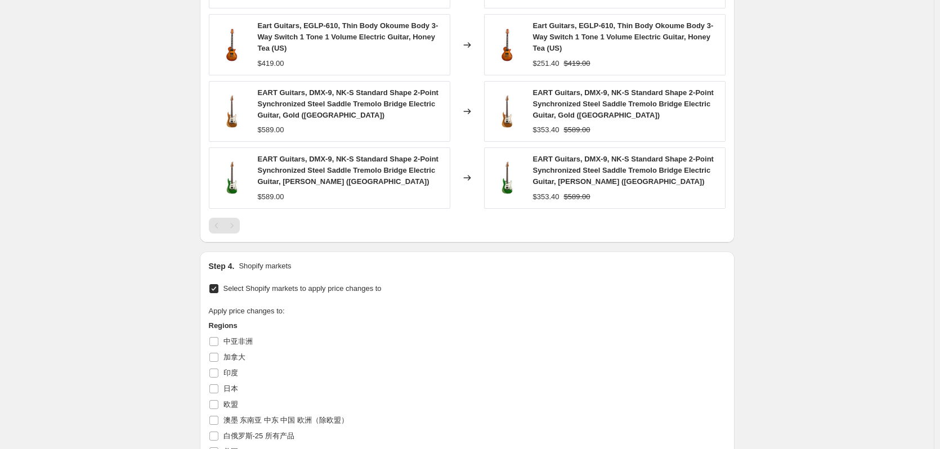
scroll to position [901, 0]
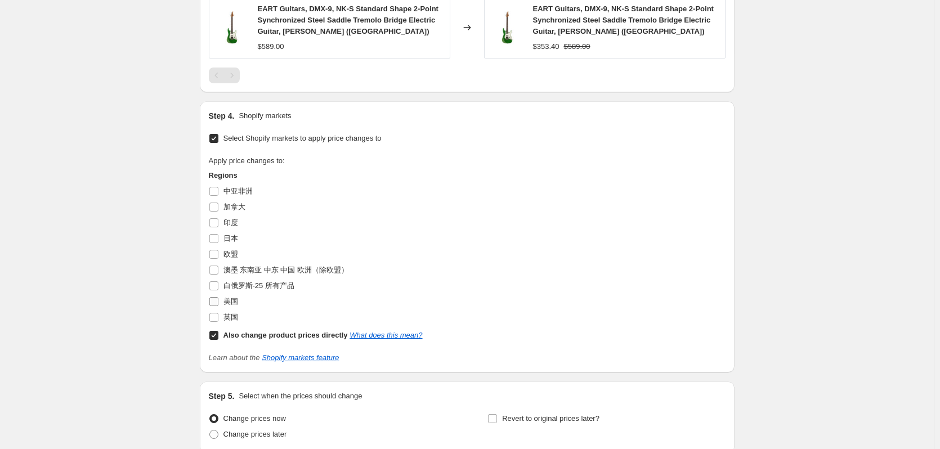
click at [232, 297] on span "美国" at bounding box center [230, 301] width 15 height 8
click at [218, 297] on input "美国" at bounding box center [213, 301] width 9 height 9
checkbox input "true"
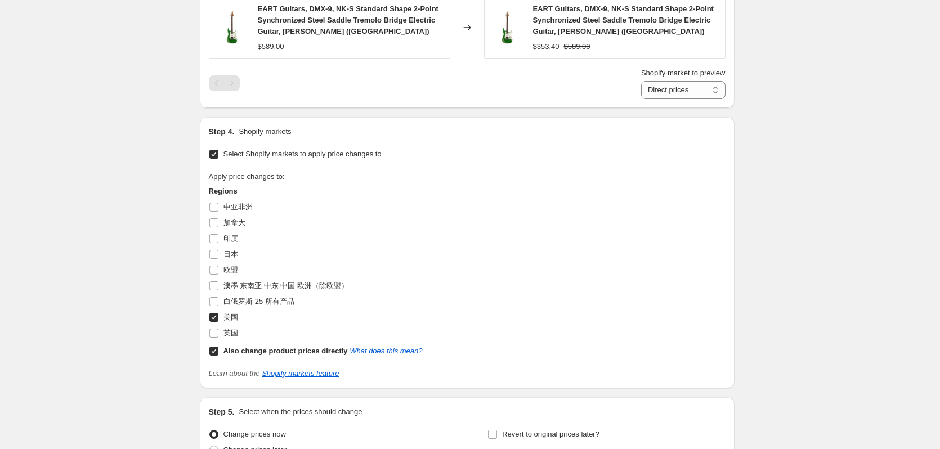
click at [236, 347] on b "Also change product prices directly" at bounding box center [285, 351] width 124 height 8
click at [218, 347] on input "Also change product prices directly What does this mean?" at bounding box center [213, 351] width 9 height 9
checkbox input "false"
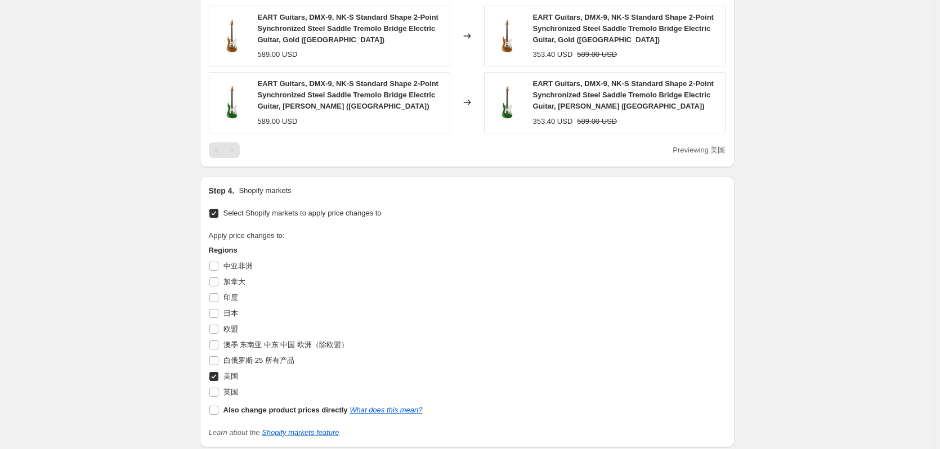
scroll to position [988, 0]
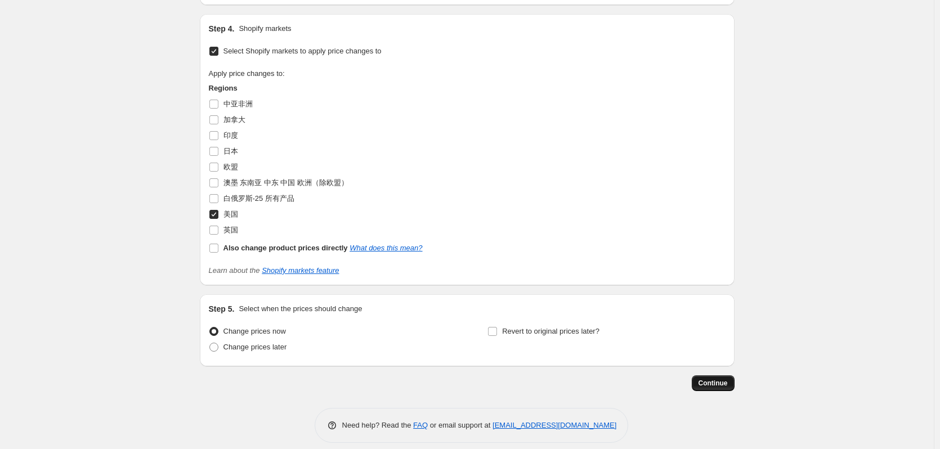
click at [711, 379] on span "Continue" at bounding box center [713, 383] width 29 height 9
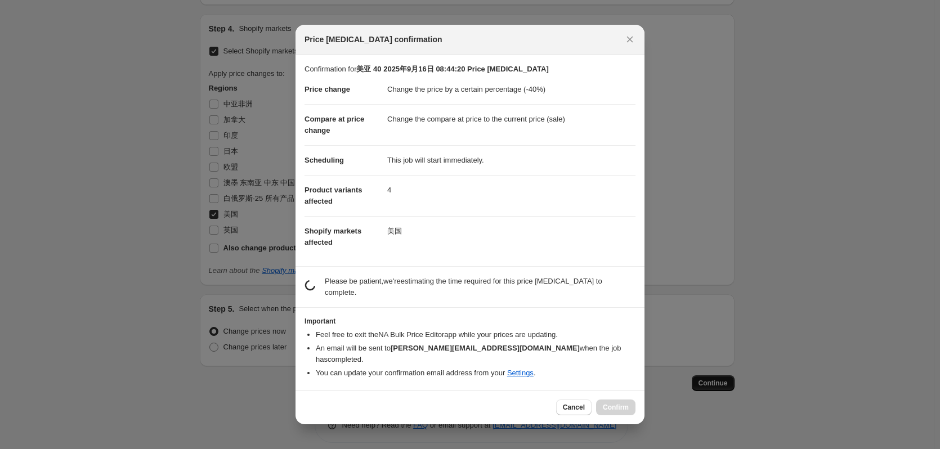
scroll to position [0, 0]
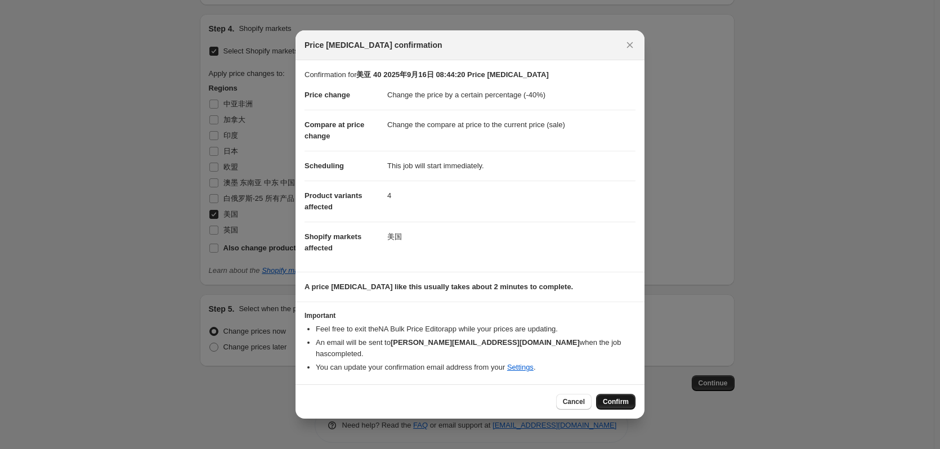
click at [620, 398] on span "Confirm" at bounding box center [616, 401] width 26 height 9
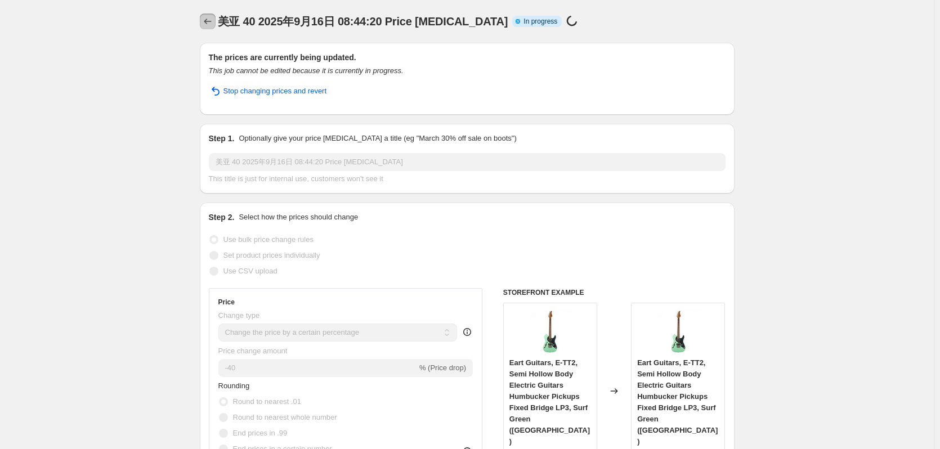
click at [209, 20] on icon "Price change jobs" at bounding box center [207, 21] width 11 height 11
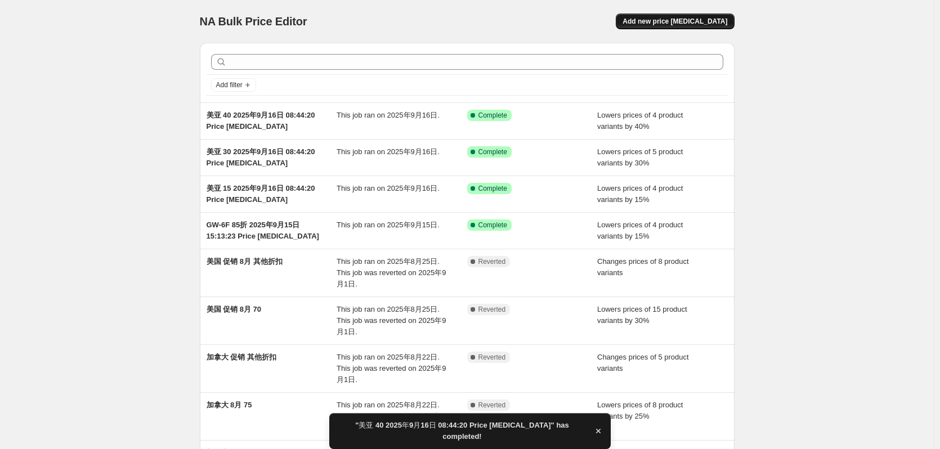
click at [687, 22] on span "Add new price change job" at bounding box center [675, 21] width 105 height 9
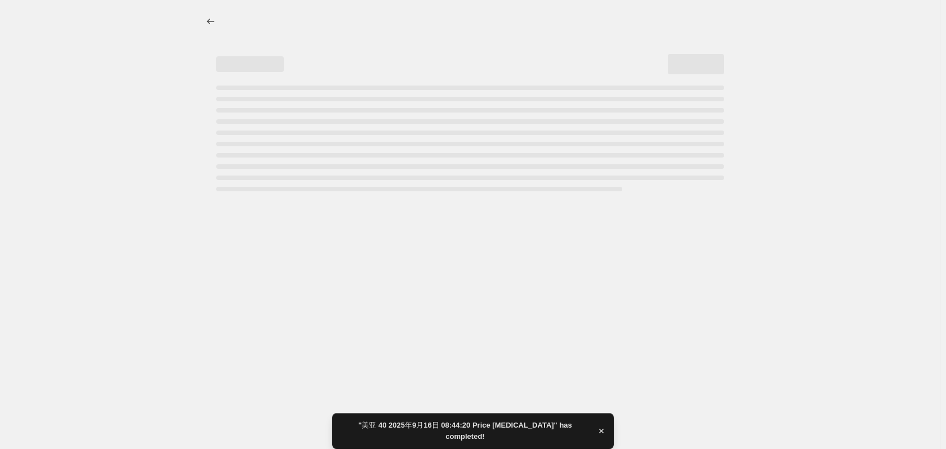
select select "percentage"
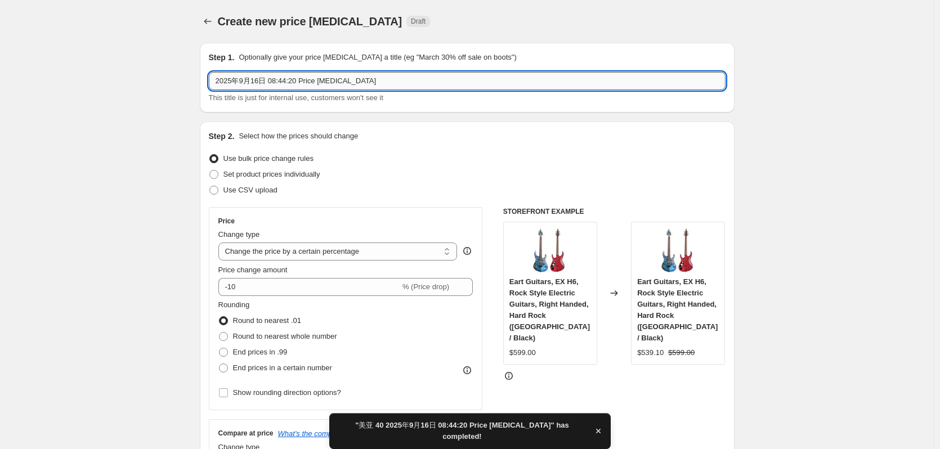
click at [217, 83] on input "2025年9月16日 08:44:20 Price change job" at bounding box center [467, 81] width 517 height 18
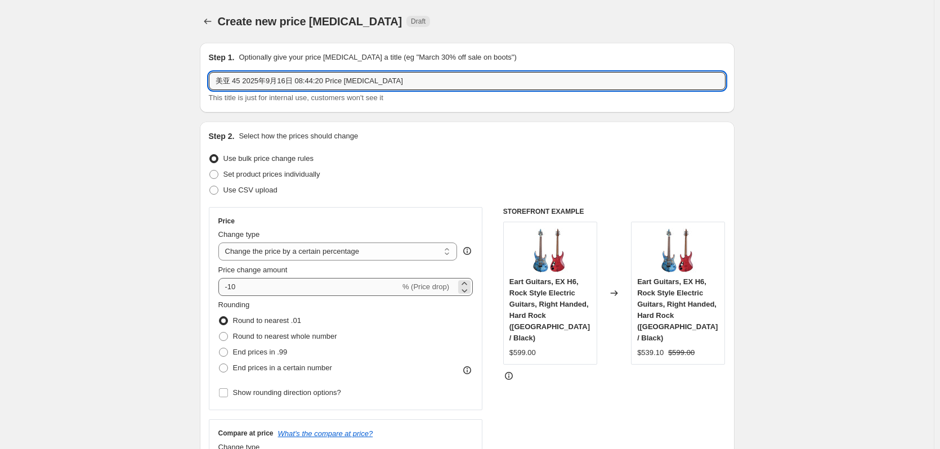
type input "美亚 45 2025年9月16日 08:44:20 Price change job"
click at [261, 289] on input "-10" at bounding box center [309, 287] width 182 height 18
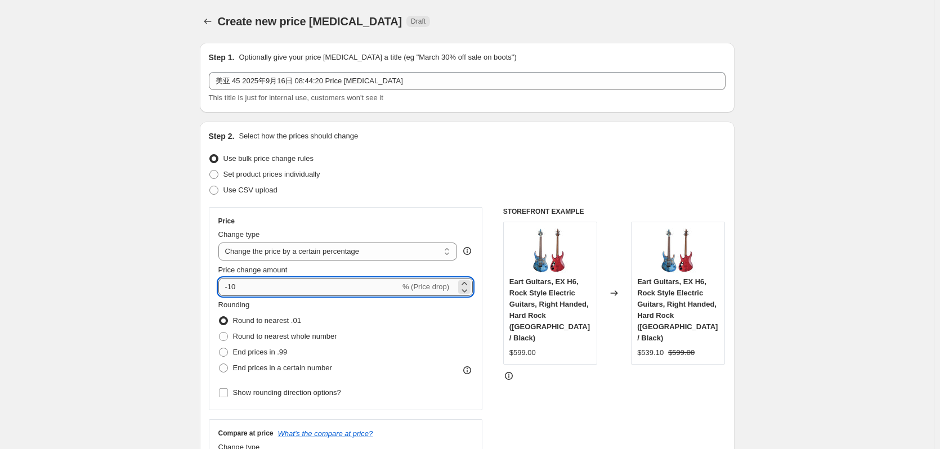
type input "-1"
type input "-45"
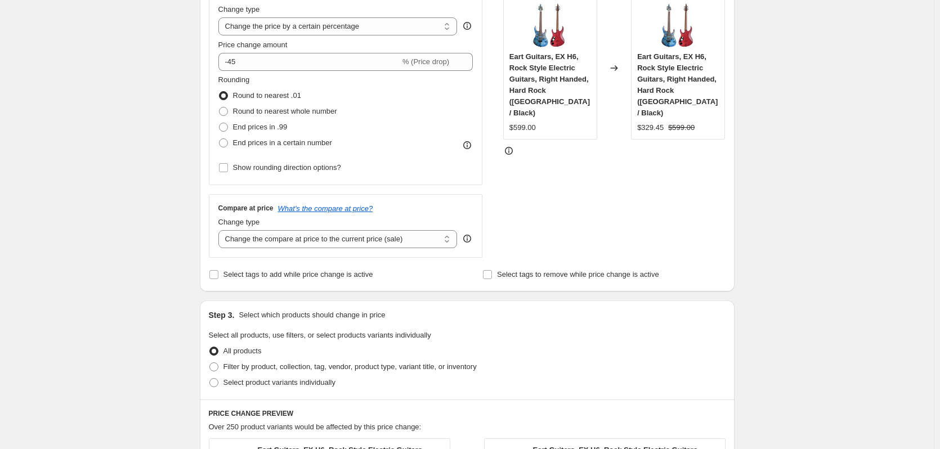
scroll to position [300, 0]
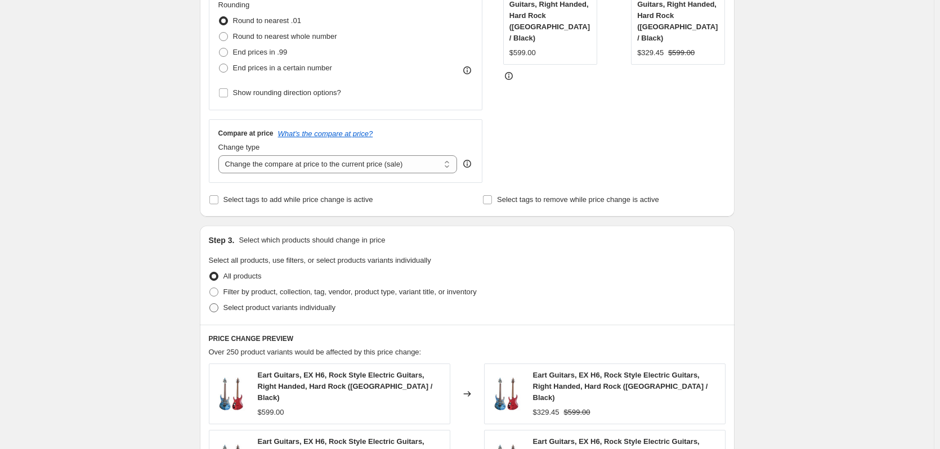
click at [253, 304] on span "Select product variants individually" at bounding box center [279, 307] width 112 height 8
click at [210, 304] on input "Select product variants individually" at bounding box center [209, 303] width 1 height 1
radio input "true"
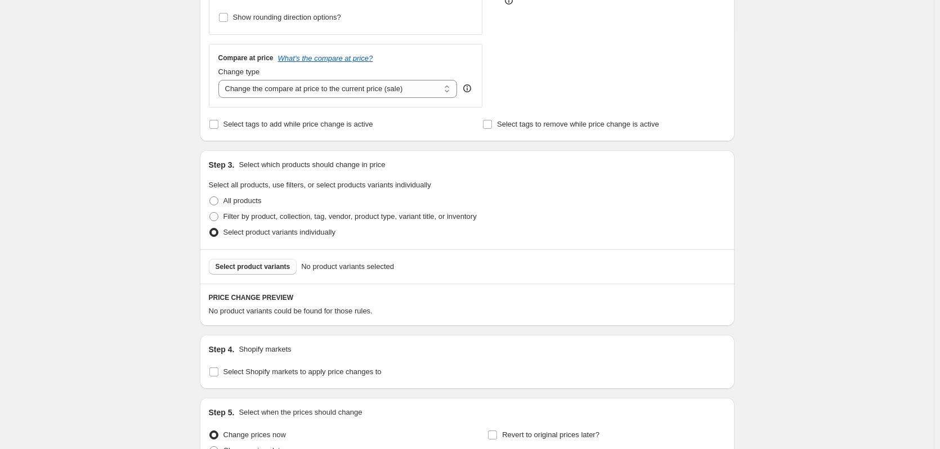
scroll to position [488, 0]
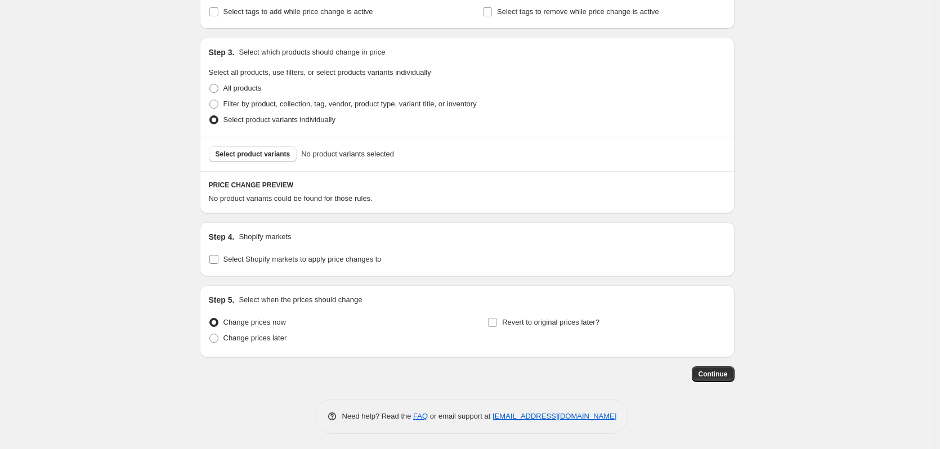
click at [218, 261] on input "Select Shopify markets to apply price changes to" at bounding box center [213, 259] width 9 height 9
checkbox input "true"
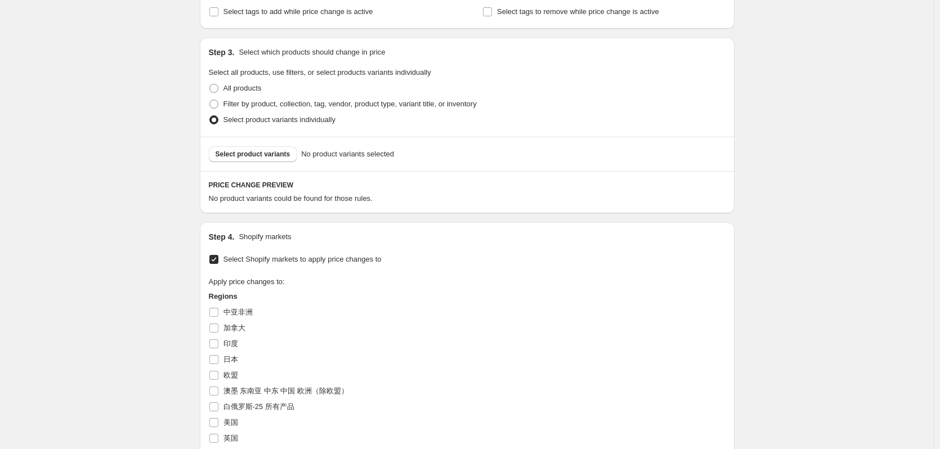
scroll to position [601, 0]
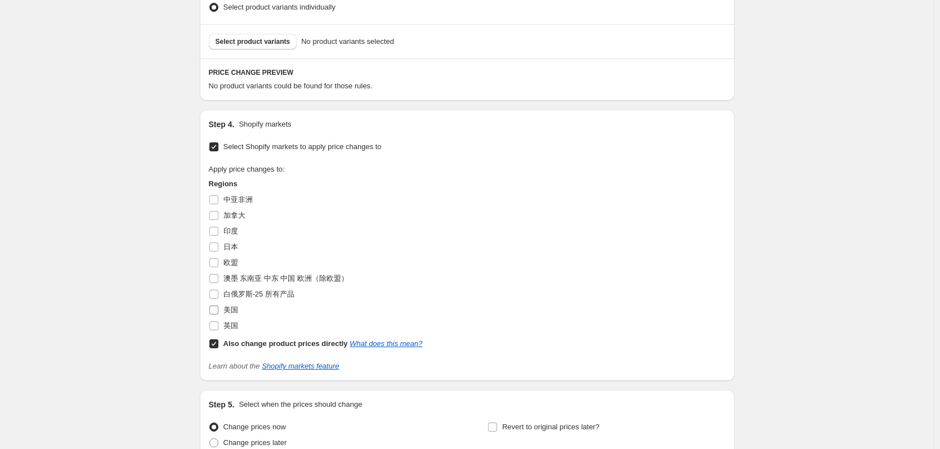
click at [229, 312] on span "美国" at bounding box center [230, 310] width 15 height 8
click at [218, 312] on input "美国" at bounding box center [213, 310] width 9 height 9
checkbox input "true"
click at [239, 348] on b "Also change product prices directly" at bounding box center [285, 343] width 124 height 8
click at [218, 348] on input "Also change product prices directly What does this mean?" at bounding box center [213, 343] width 9 height 9
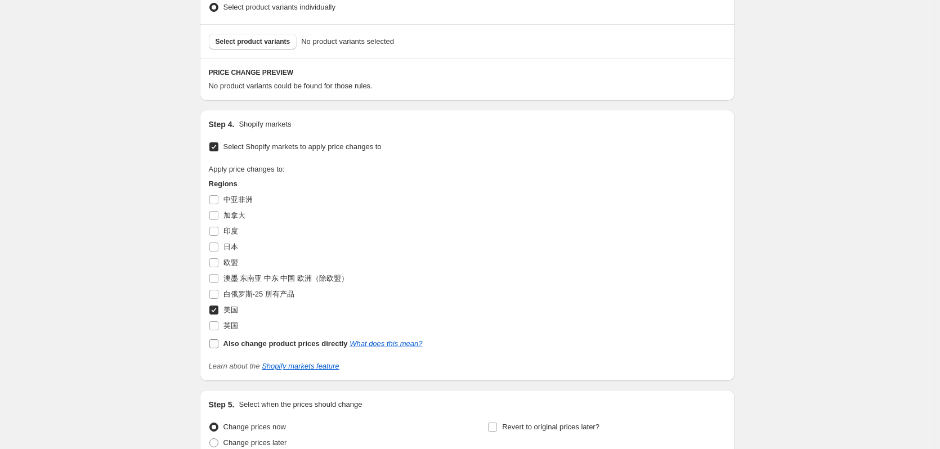
checkbox input "false"
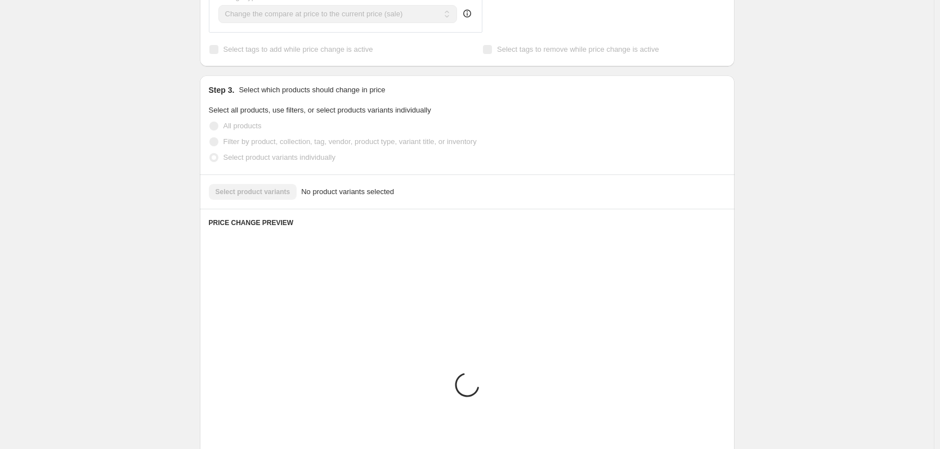
scroll to position [375, 0]
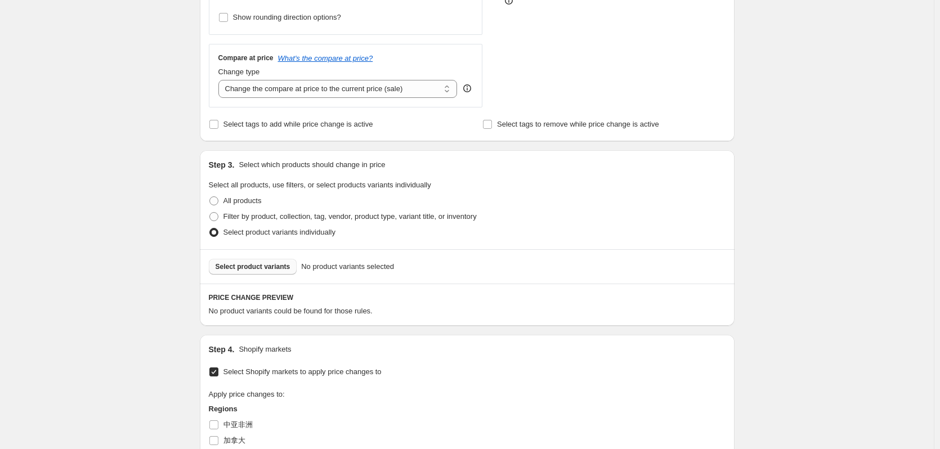
click at [266, 271] on span "Select product variants" at bounding box center [253, 266] width 75 height 9
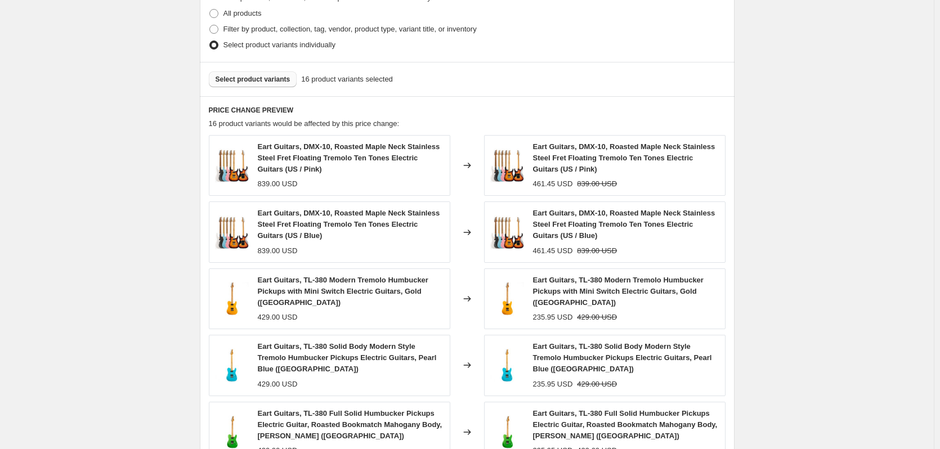
scroll to position [676, 0]
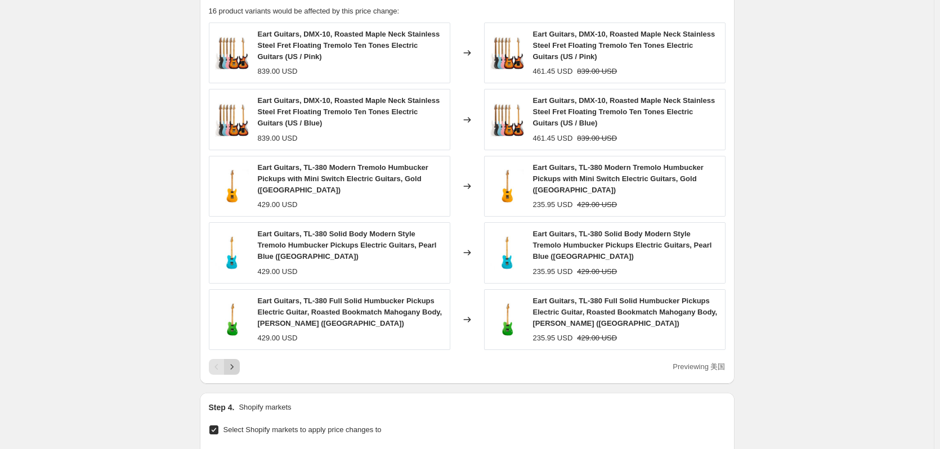
click at [237, 361] on icon "Next" at bounding box center [231, 366] width 11 height 11
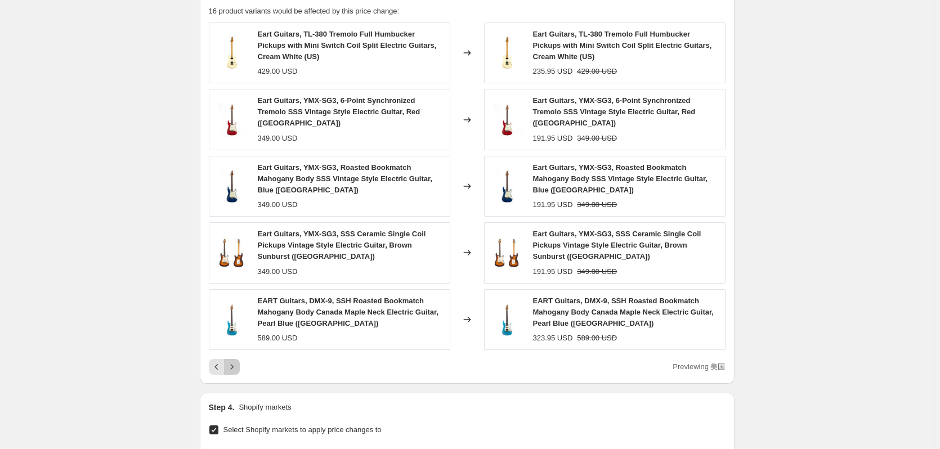
click at [238, 361] on icon "Next" at bounding box center [231, 366] width 11 height 11
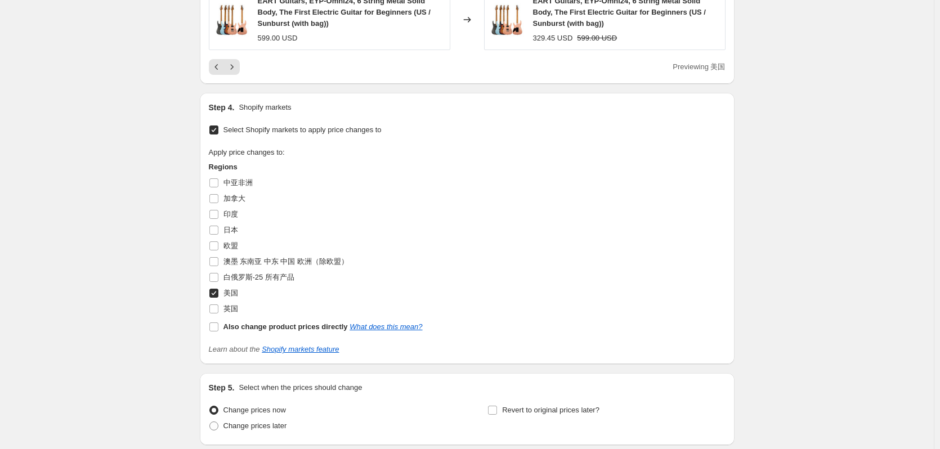
scroll to position [1021, 0]
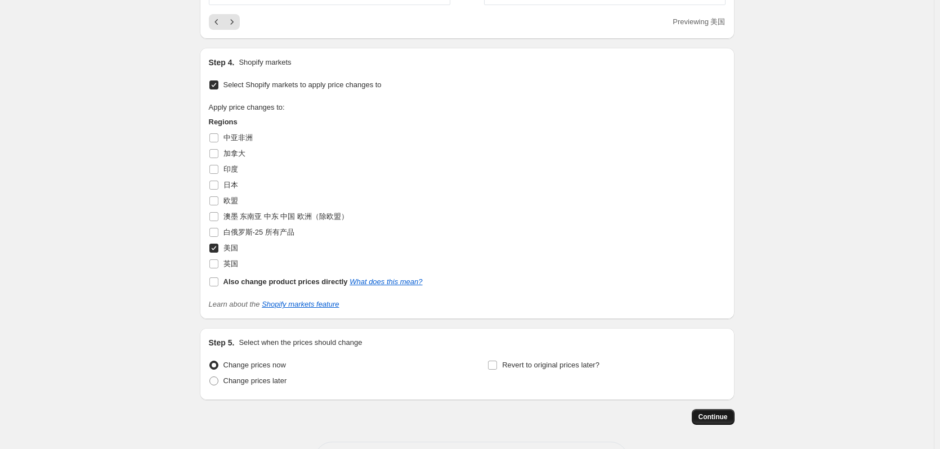
click at [726, 413] on span "Continue" at bounding box center [713, 417] width 29 height 9
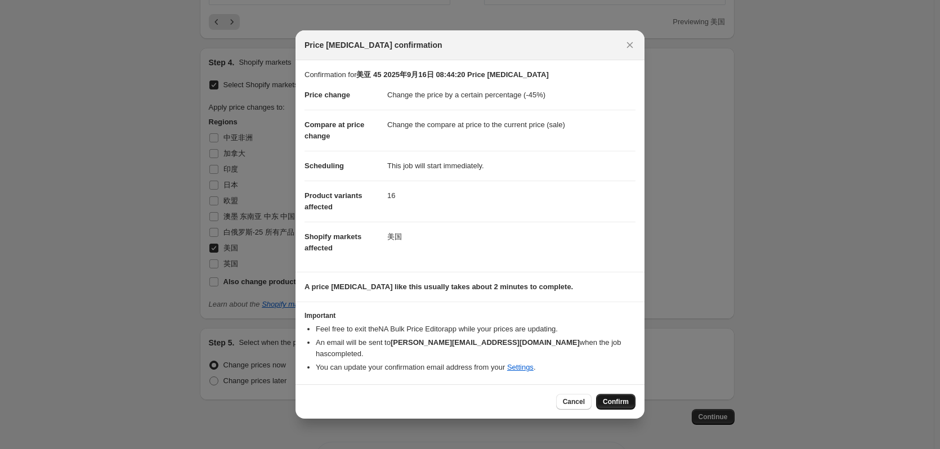
click at [616, 397] on span "Confirm" at bounding box center [616, 401] width 26 height 9
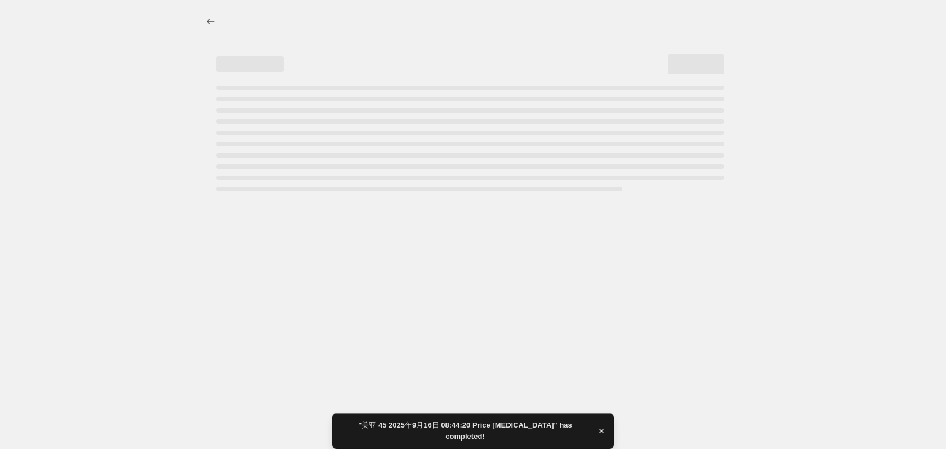
select select "percentage"
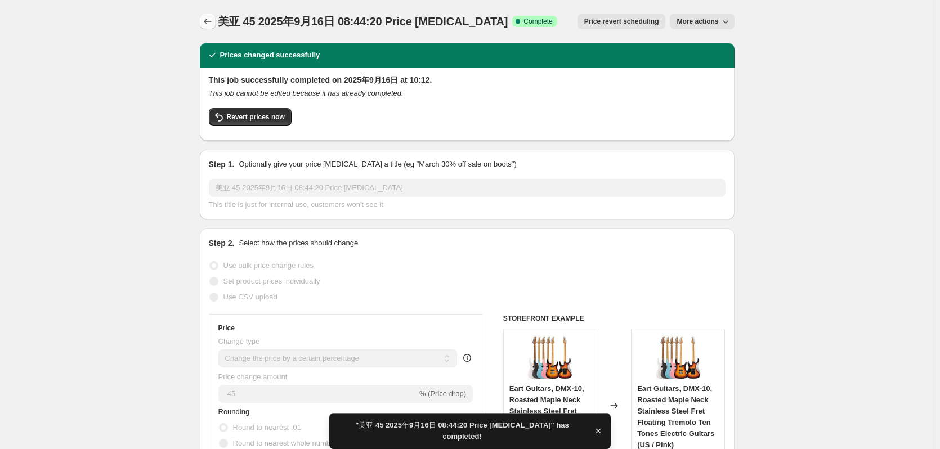
click at [211, 23] on icon "Price change jobs" at bounding box center [207, 21] width 11 height 11
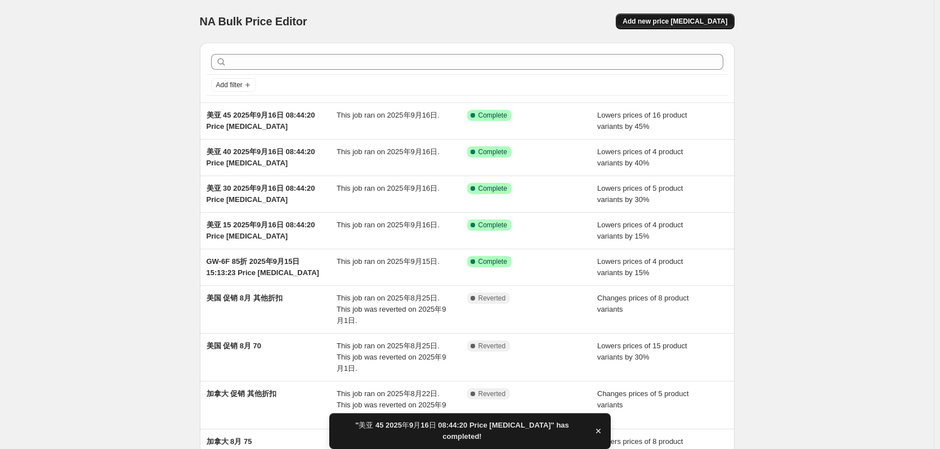
click at [708, 18] on span "Add new price change job" at bounding box center [675, 21] width 105 height 9
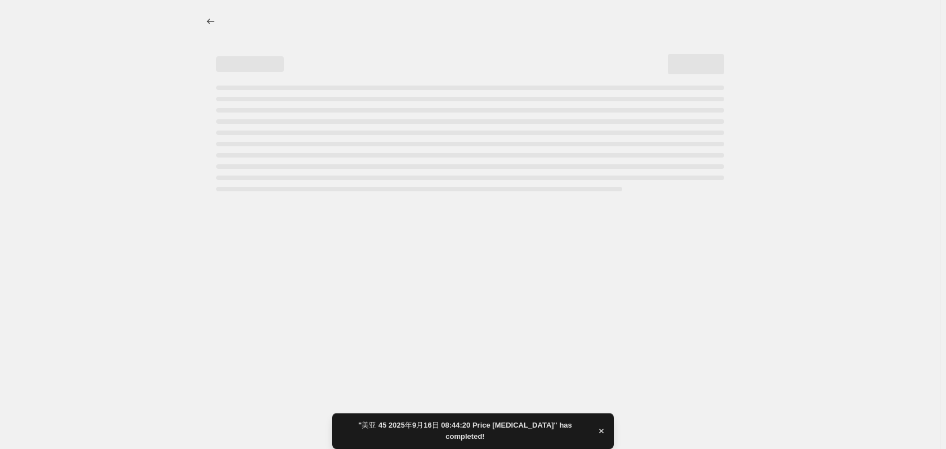
select select "percentage"
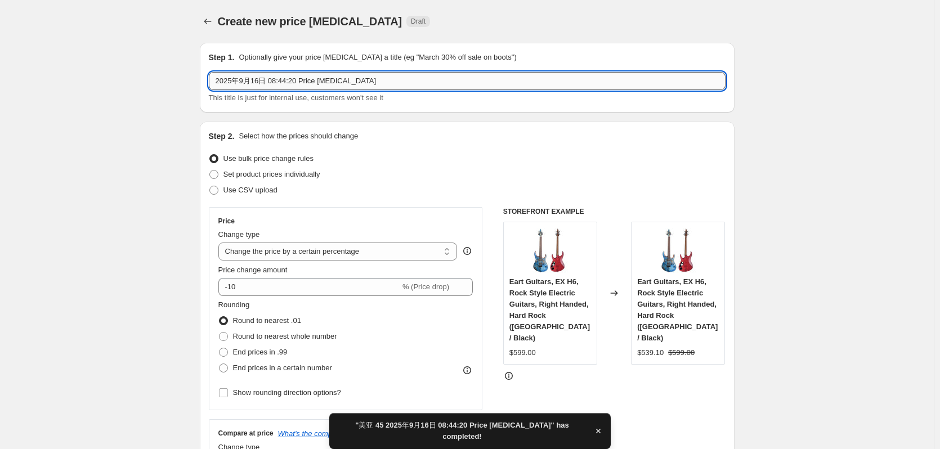
click at [218, 86] on input "2025年9月16日 08:44:20 Price change job" at bounding box center [467, 81] width 517 height 18
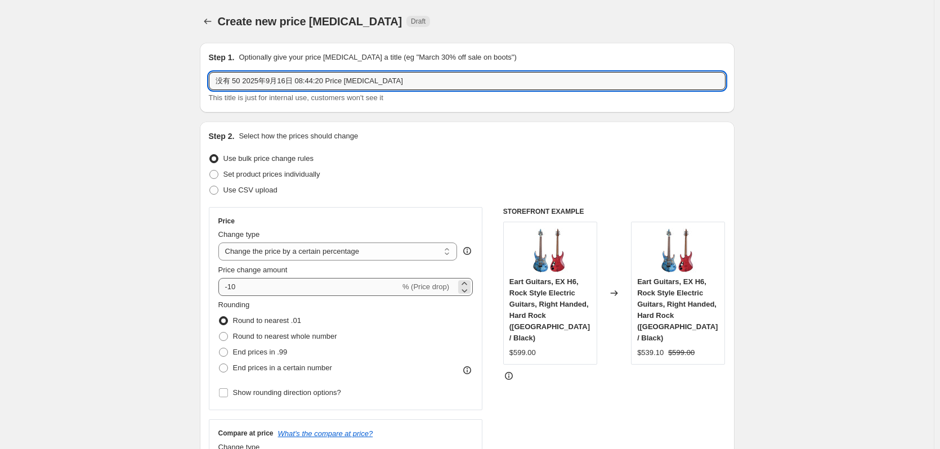
type input "没有 50 2025年9月16日 08:44:20 Price change job"
click at [280, 284] on input "-10" at bounding box center [309, 287] width 182 height 18
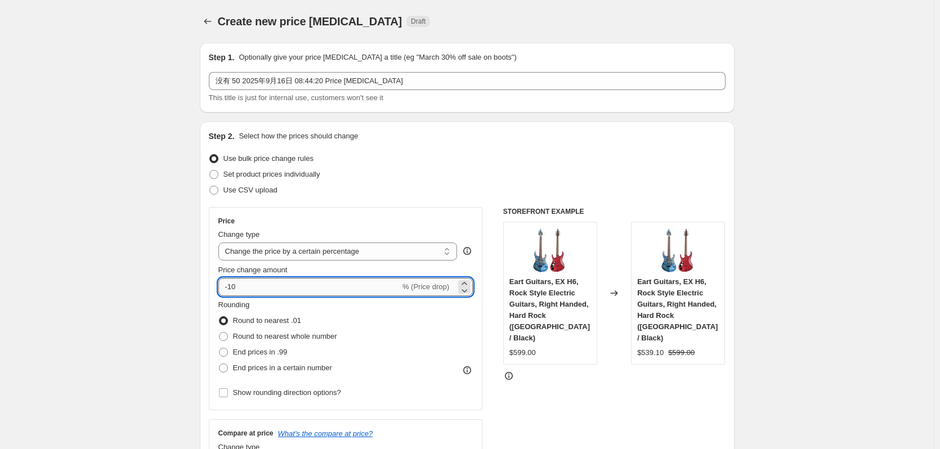
type input "-1"
type input "-50"
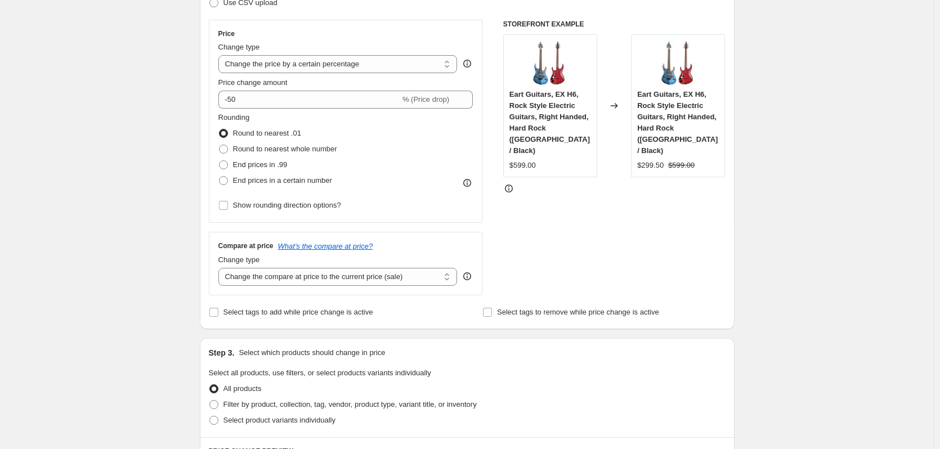
scroll to position [413, 0]
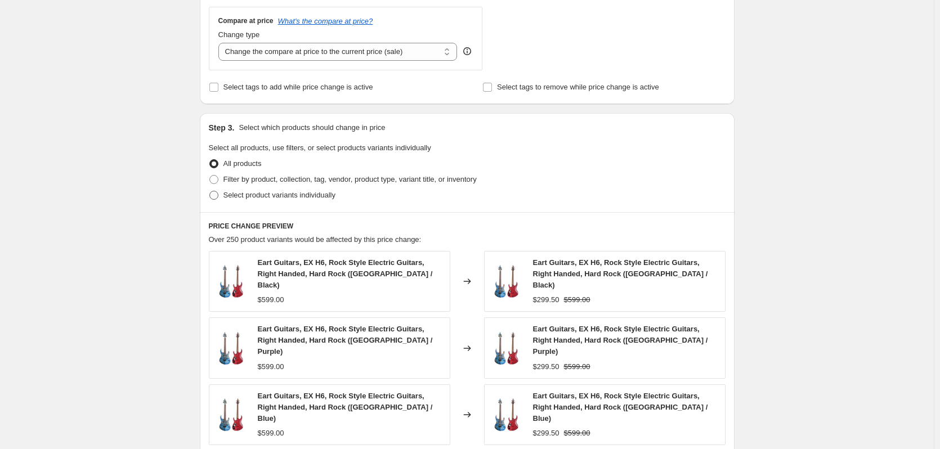
click at [236, 197] on span "Select product variants individually" at bounding box center [279, 195] width 112 height 8
click at [210, 191] on input "Select product variants individually" at bounding box center [209, 191] width 1 height 1
radio input "true"
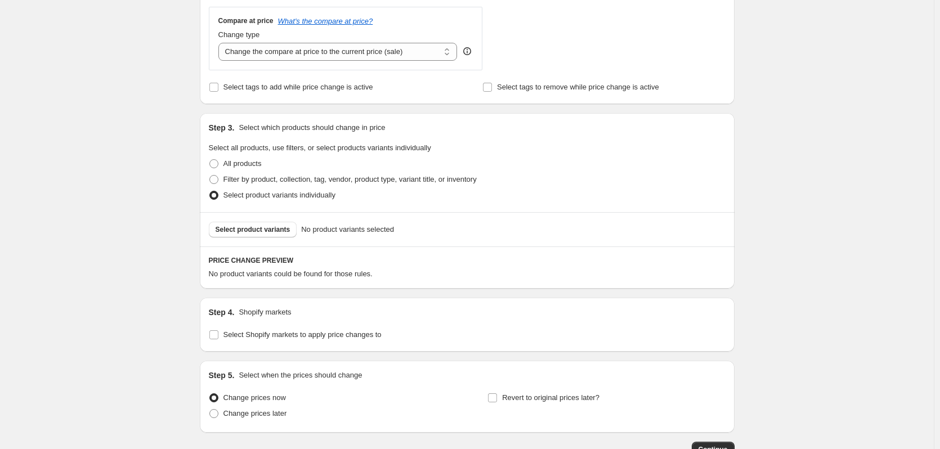
scroll to position [490, 0]
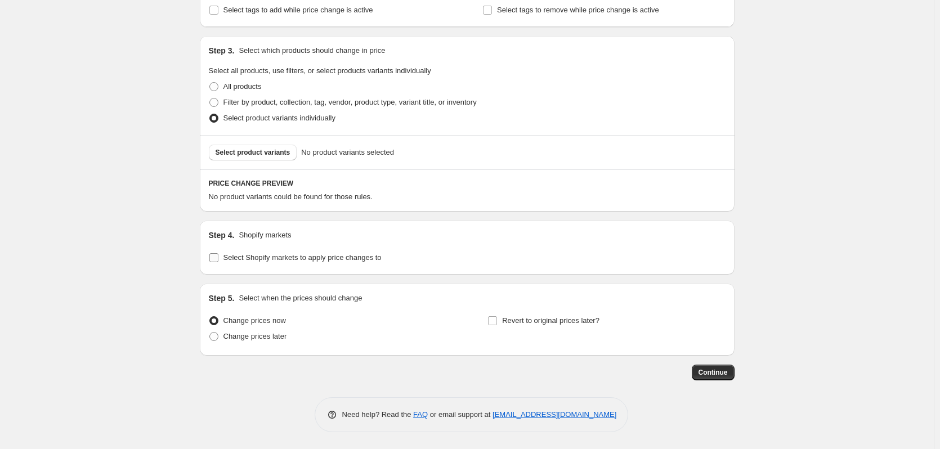
click at [248, 261] on span "Select Shopify markets to apply price changes to" at bounding box center [302, 257] width 158 height 8
click at [218, 261] on input "Select Shopify markets to apply price changes to" at bounding box center [213, 257] width 9 height 9
checkbox input "true"
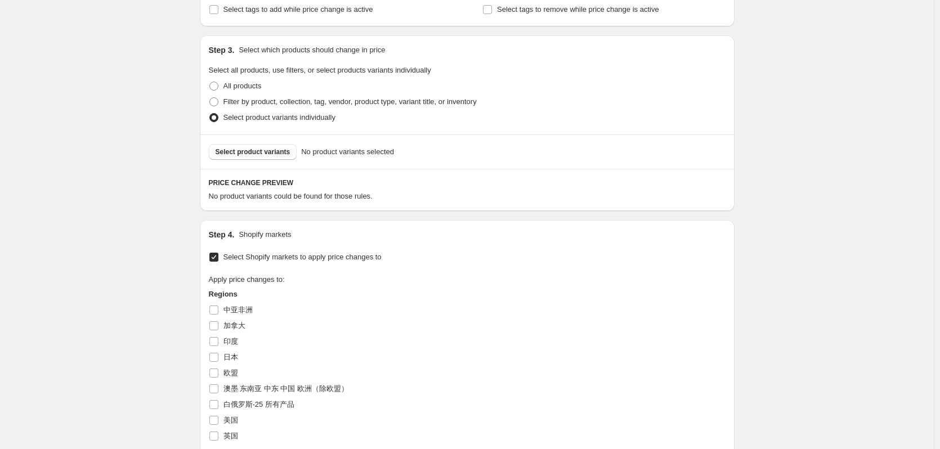
scroll to position [603, 0]
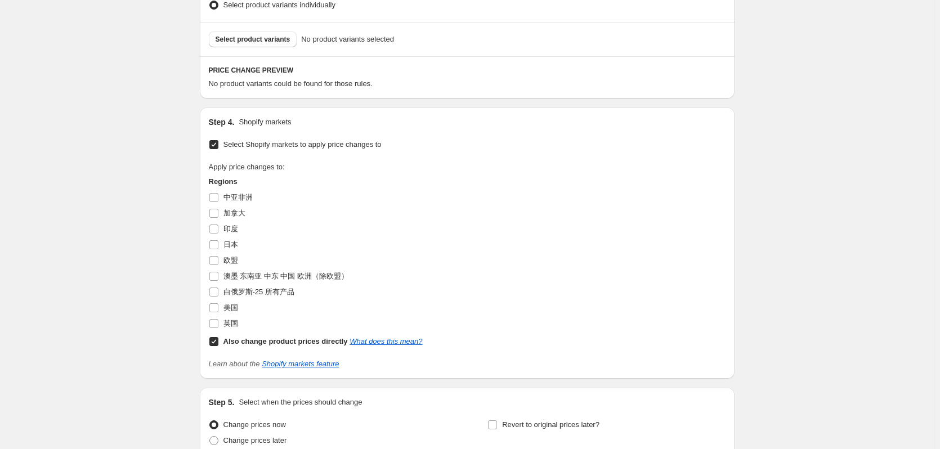
click at [240, 341] on b "Also change product prices directly" at bounding box center [285, 341] width 124 height 8
click at [218, 341] on input "Also change product prices directly What does this mean?" at bounding box center [213, 341] width 9 height 9
checkbox input "false"
click at [233, 310] on span "美国" at bounding box center [230, 307] width 15 height 8
click at [218, 310] on input "美国" at bounding box center [213, 307] width 9 height 9
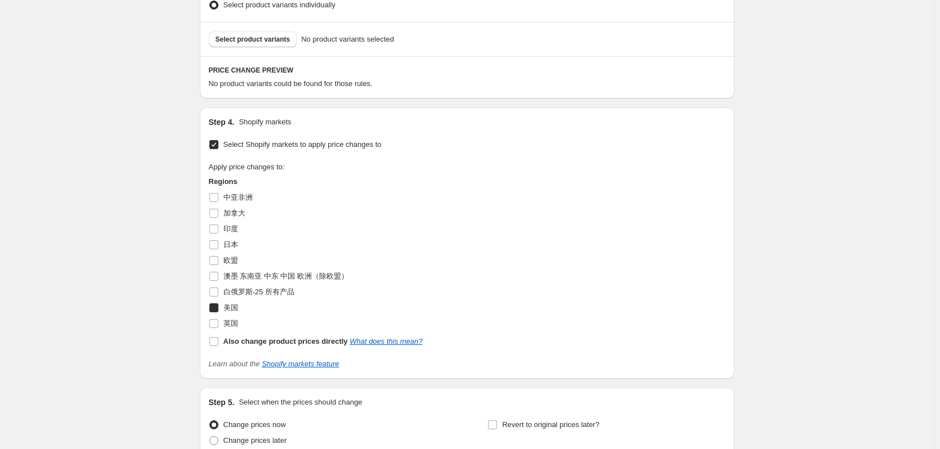
checkbox input "true"
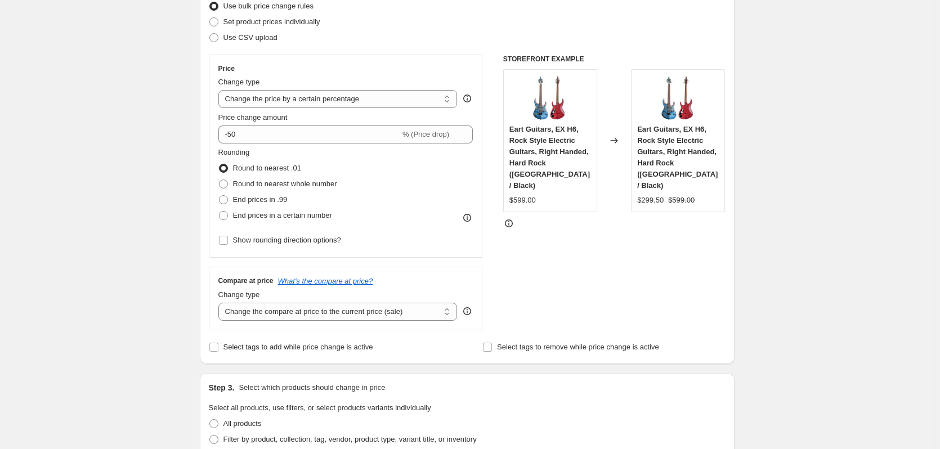
scroll to position [378, 0]
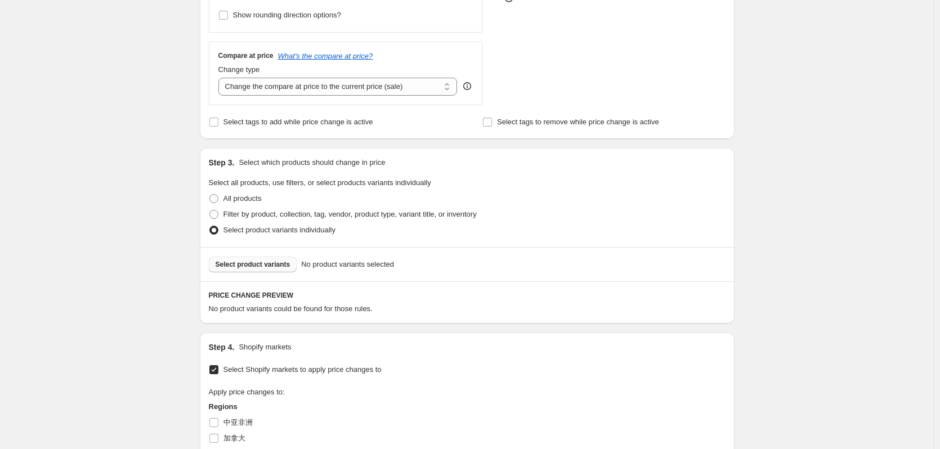
click at [260, 265] on span "Select product variants" at bounding box center [253, 264] width 75 height 9
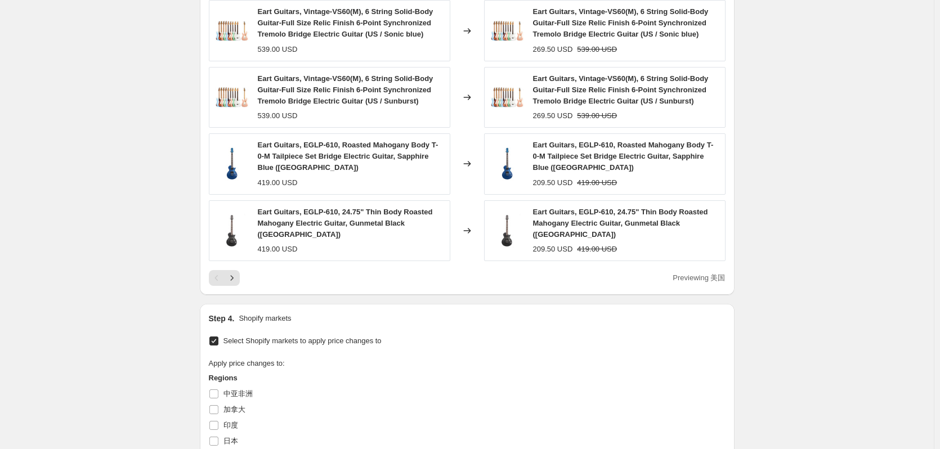
scroll to position [678, 0]
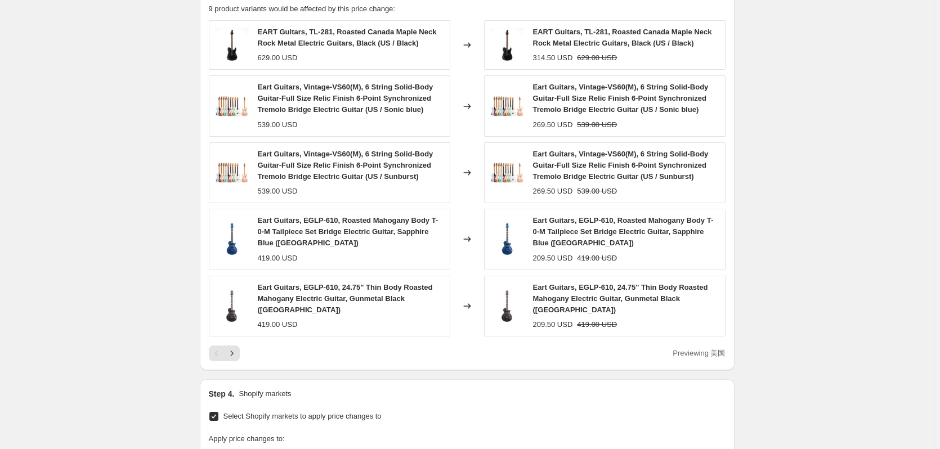
click at [236, 348] on icon "Next" at bounding box center [231, 353] width 11 height 11
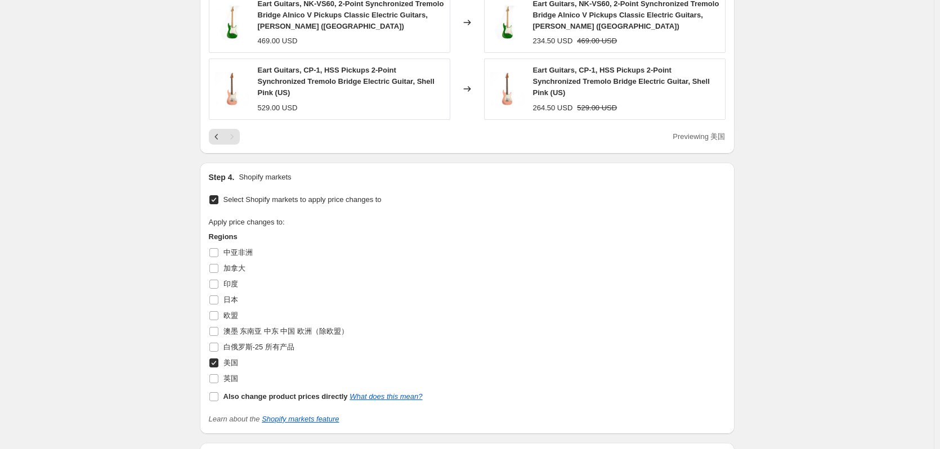
scroll to position [977, 0]
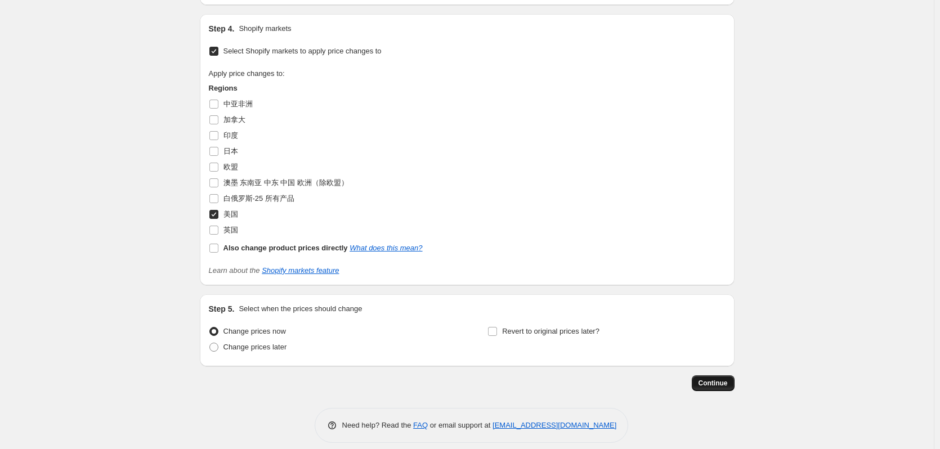
click at [723, 379] on span "Continue" at bounding box center [713, 383] width 29 height 9
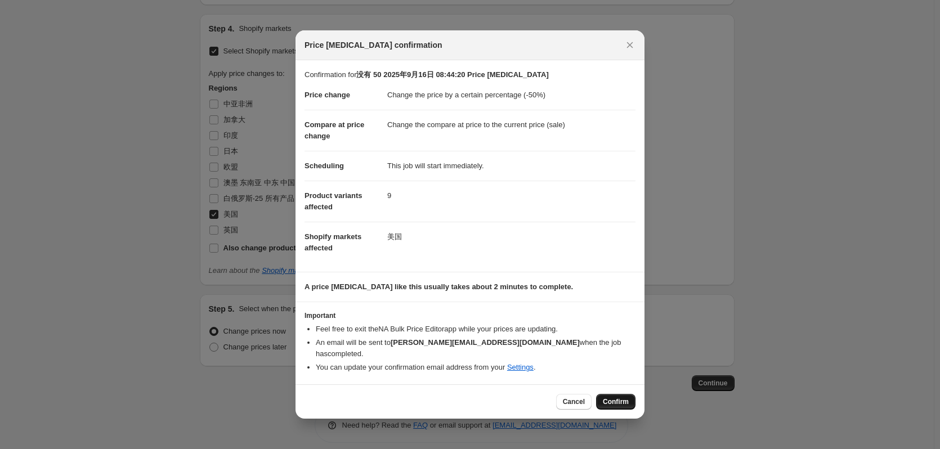
click at [612, 401] on span "Confirm" at bounding box center [616, 401] width 26 height 9
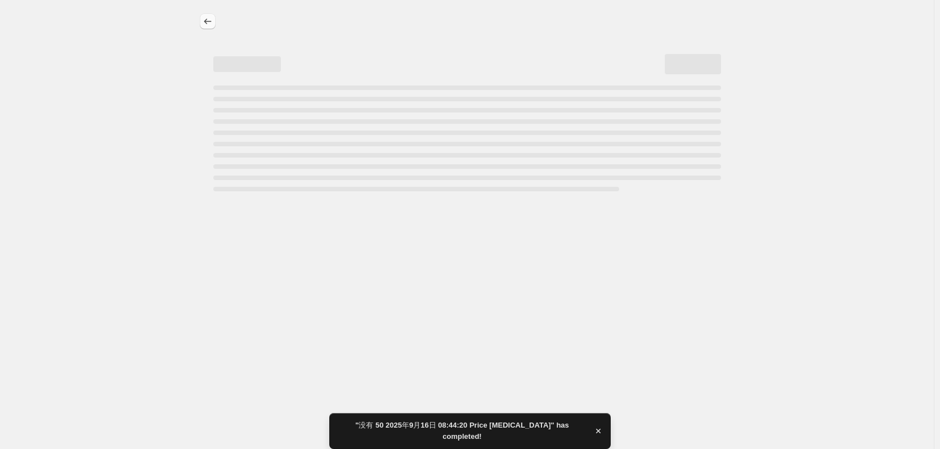
select select "percentage"
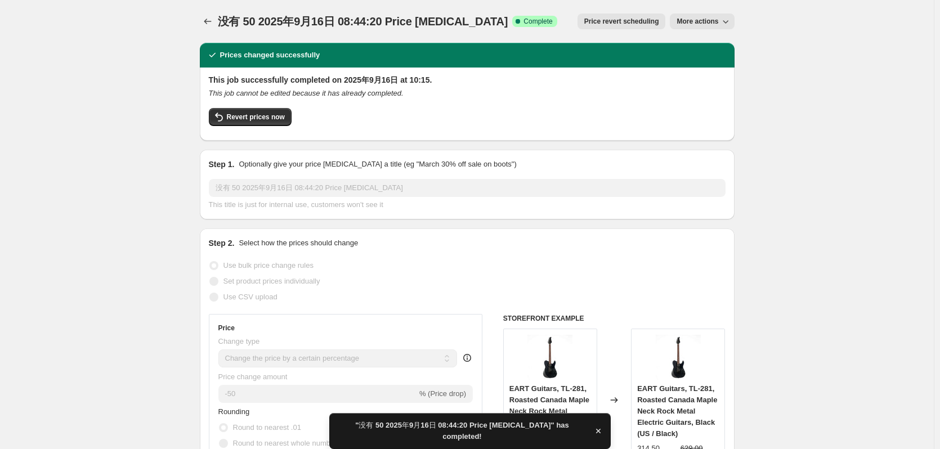
click at [730, 17] on icon "button" at bounding box center [725, 21] width 11 height 11
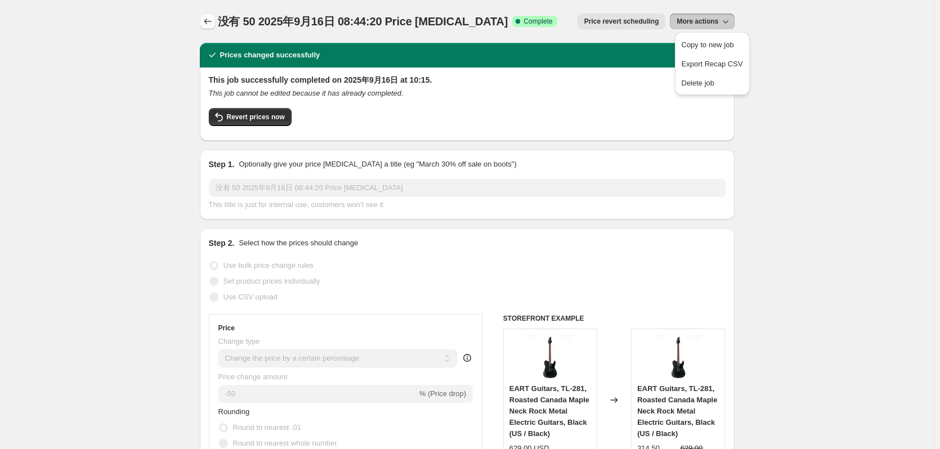
click at [211, 24] on icon "Price change jobs" at bounding box center [207, 21] width 11 height 11
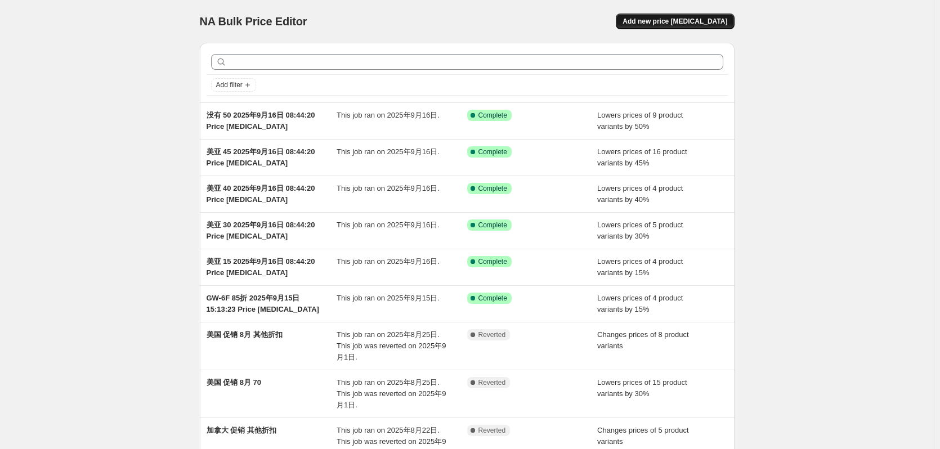
click at [675, 20] on span "Add new price change job" at bounding box center [675, 21] width 105 height 9
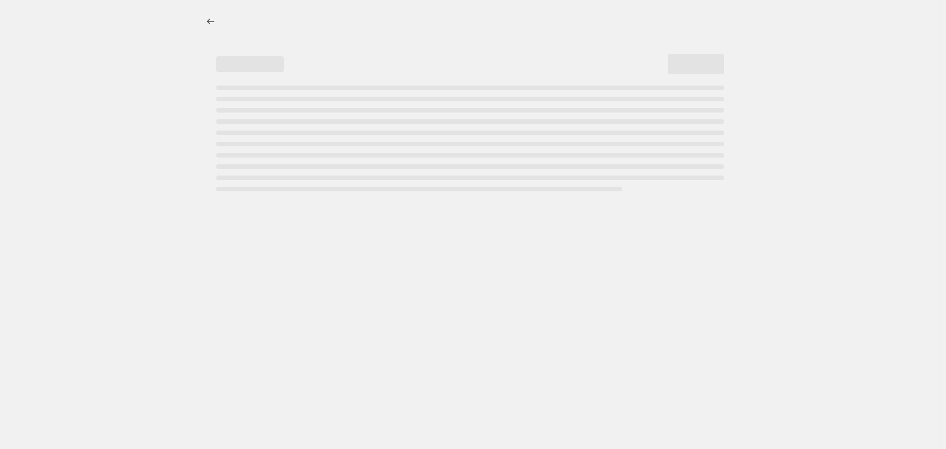
select select "percentage"
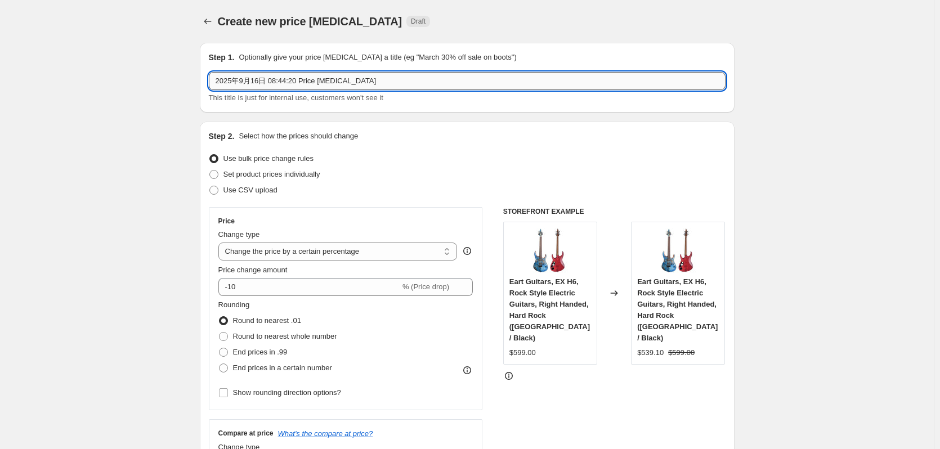
click at [218, 82] on input "2025年9月16日 08:44:20 Price change job" at bounding box center [467, 81] width 517 height 18
type input "加亚 15-2025年9月16日 08:44:20 Price change job"
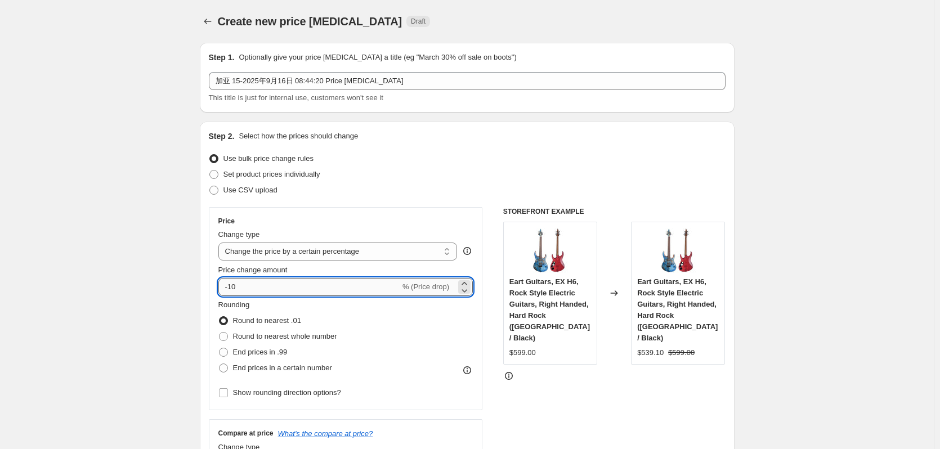
click at [261, 287] on input "-10" at bounding box center [309, 287] width 182 height 18
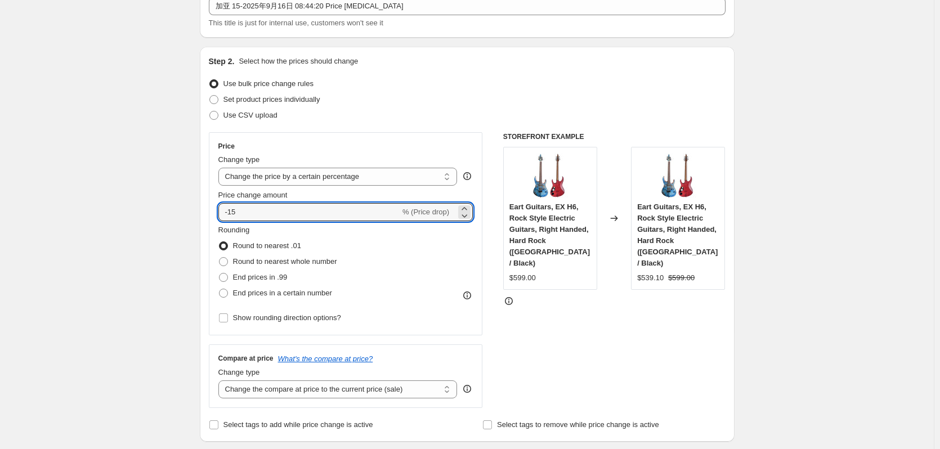
type input "-15"
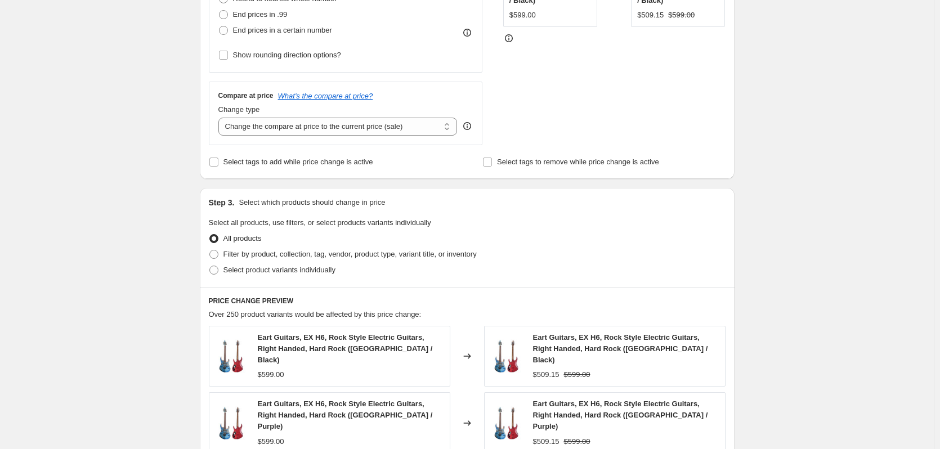
scroll to position [413, 0]
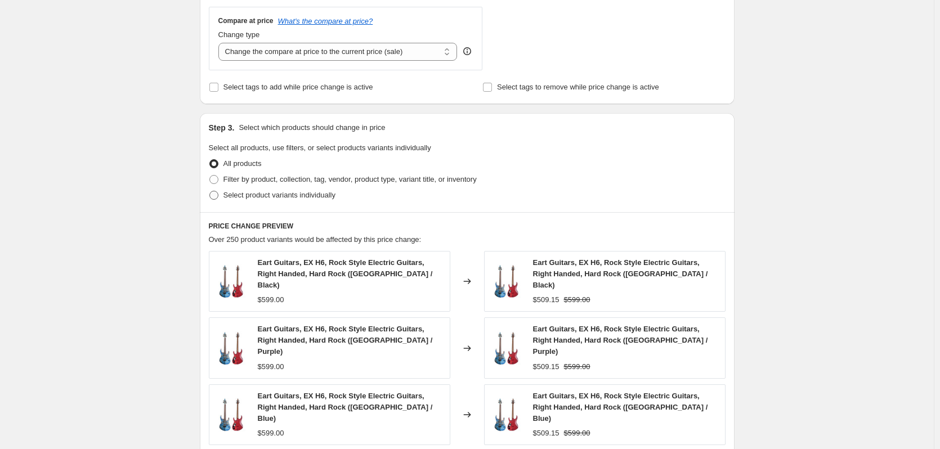
click at [246, 195] on span "Select product variants individually" at bounding box center [279, 195] width 112 height 8
click at [210, 191] on input "Select product variants individually" at bounding box center [209, 191] width 1 height 1
radio input "true"
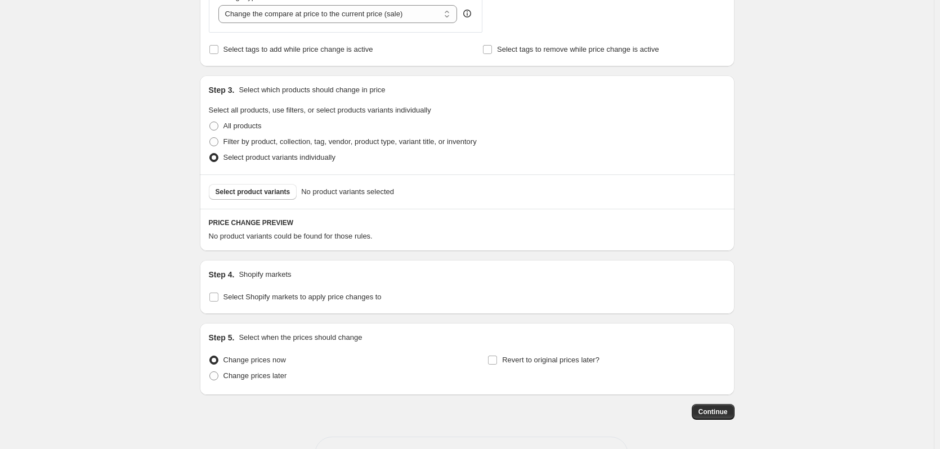
scroll to position [490, 0]
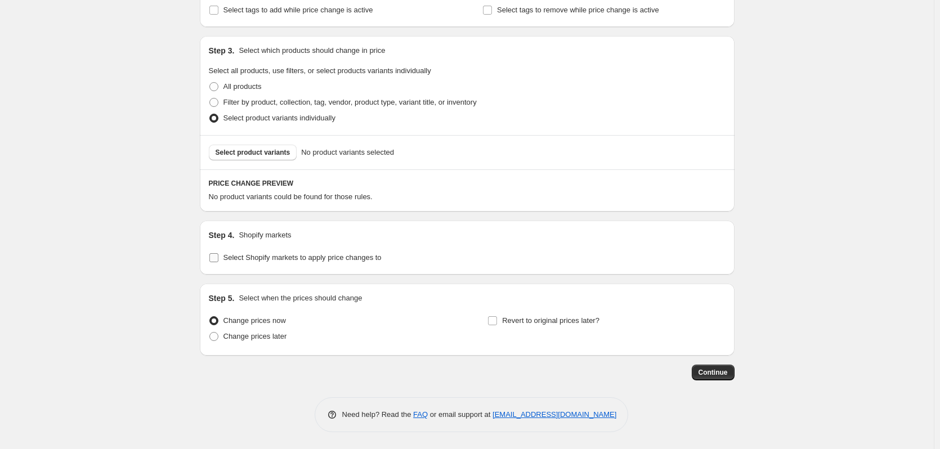
click at [219, 258] on span at bounding box center [214, 258] width 10 height 10
click at [218, 258] on input "Select Shopify markets to apply price changes to" at bounding box center [213, 257] width 9 height 9
checkbox input "true"
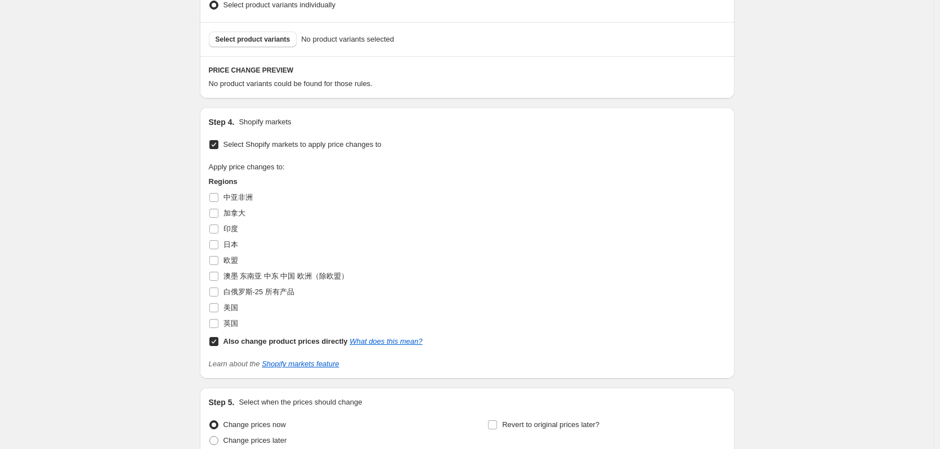
scroll to position [641, 0]
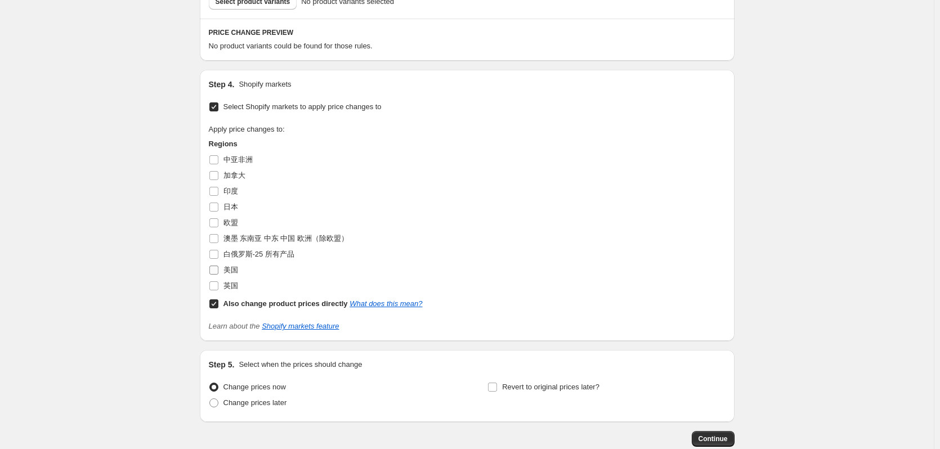
click at [223, 272] on label "美国" at bounding box center [223, 270] width 29 height 16
click at [218, 272] on input "美国" at bounding box center [213, 270] width 9 height 9
checkbox input "true"
click at [225, 307] on label "Also change product prices directly What does this mean?" at bounding box center [316, 304] width 214 height 16
click at [218, 307] on input "Also change product prices directly What does this mean?" at bounding box center [213, 303] width 9 height 9
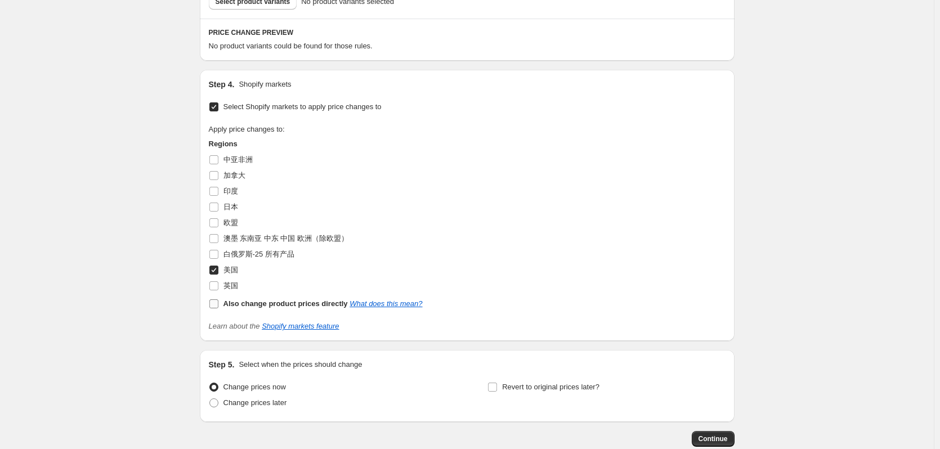
checkbox input "false"
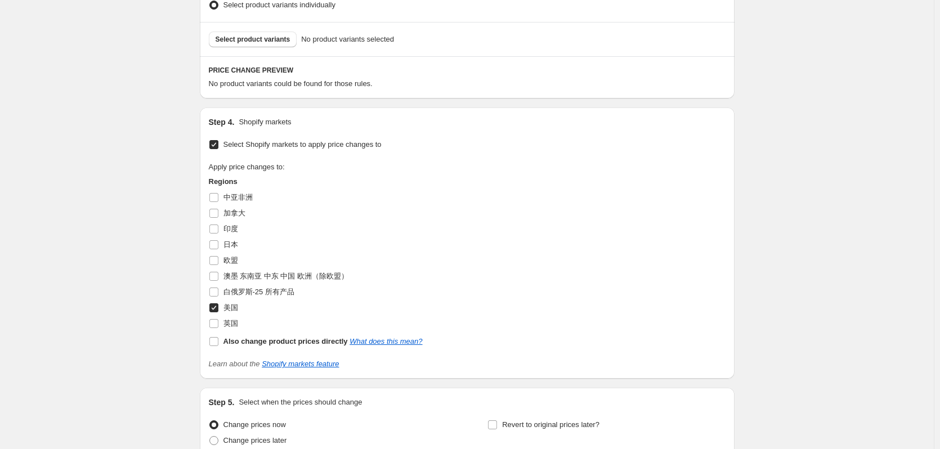
scroll to position [528, 0]
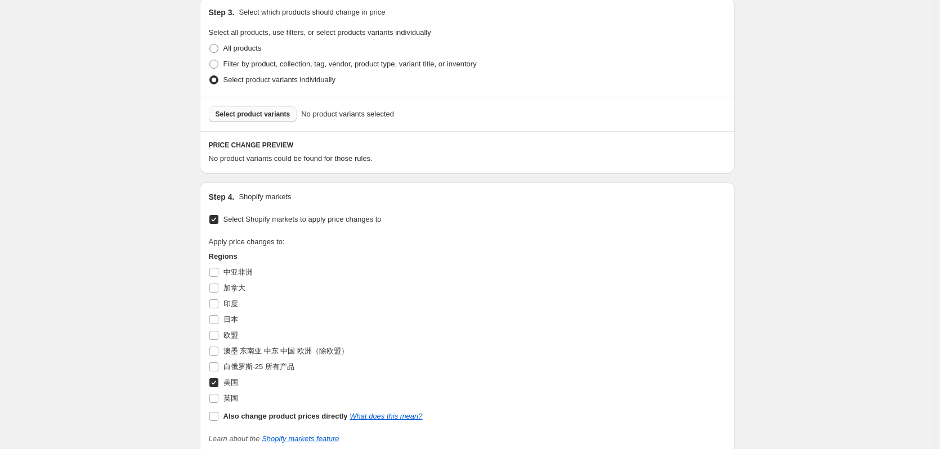
click at [258, 117] on span "Select product variants" at bounding box center [253, 114] width 75 height 9
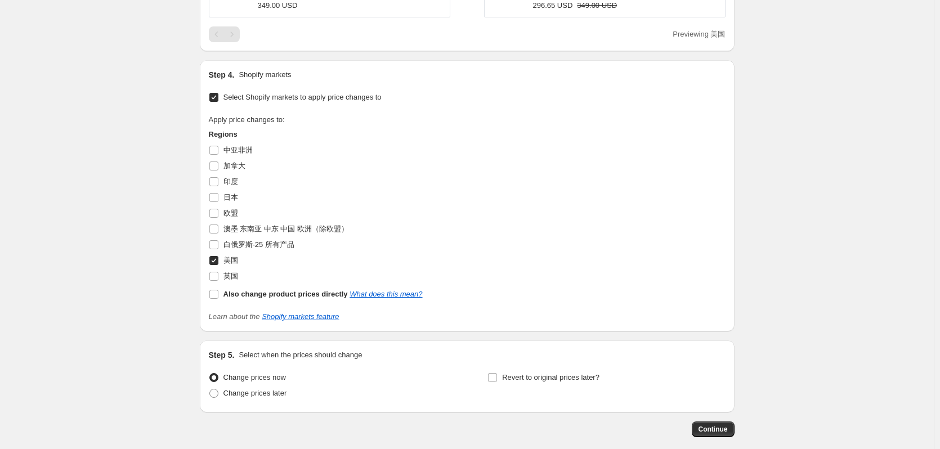
scroll to position [1088, 0]
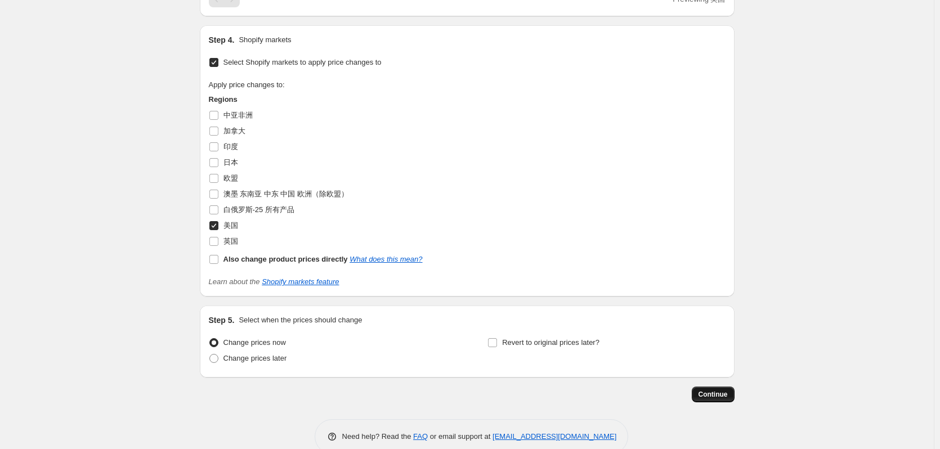
click at [725, 390] on span "Continue" at bounding box center [713, 394] width 29 height 9
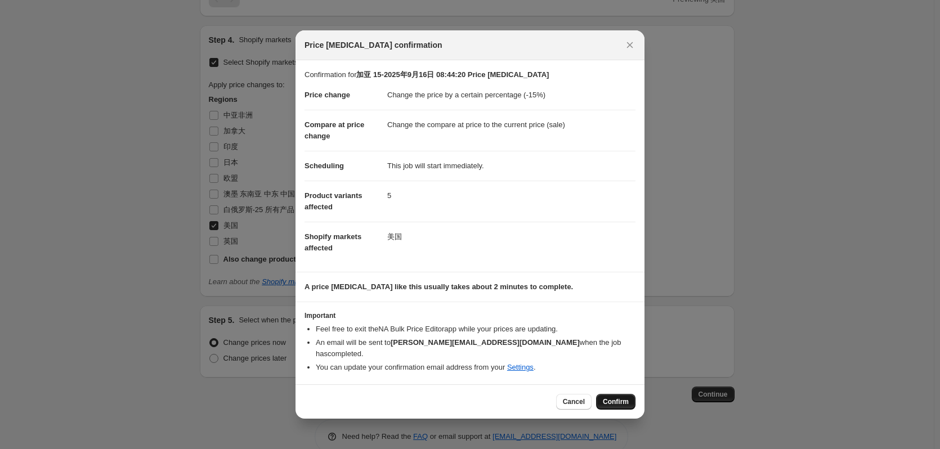
click at [622, 397] on span "Confirm" at bounding box center [616, 401] width 26 height 9
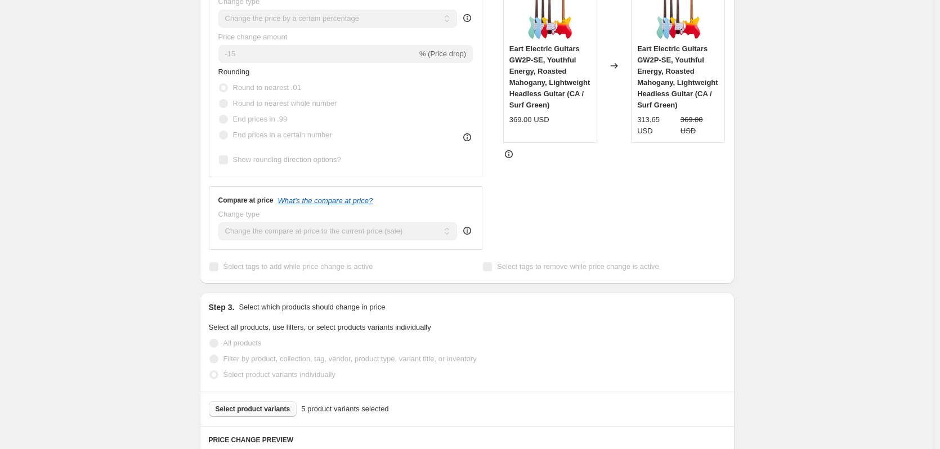
scroll to position [10, 0]
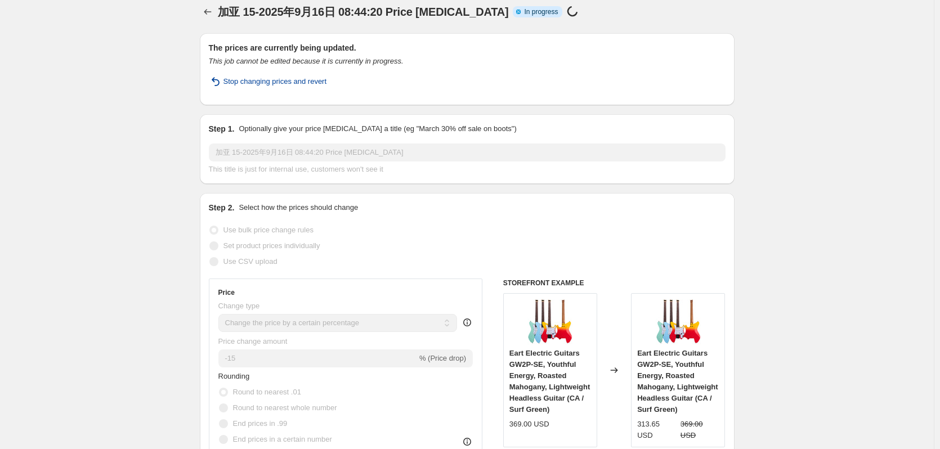
click at [288, 84] on span "Stop changing prices and revert" at bounding box center [275, 81] width 104 height 11
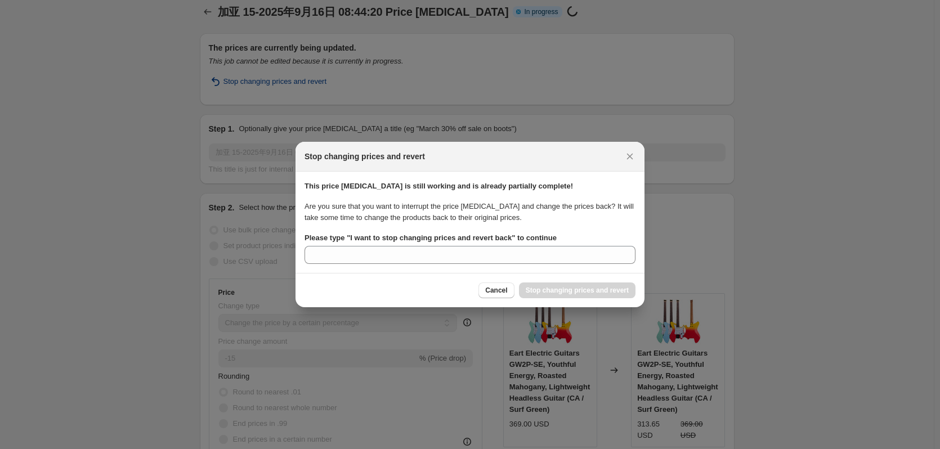
scroll to position [0, 0]
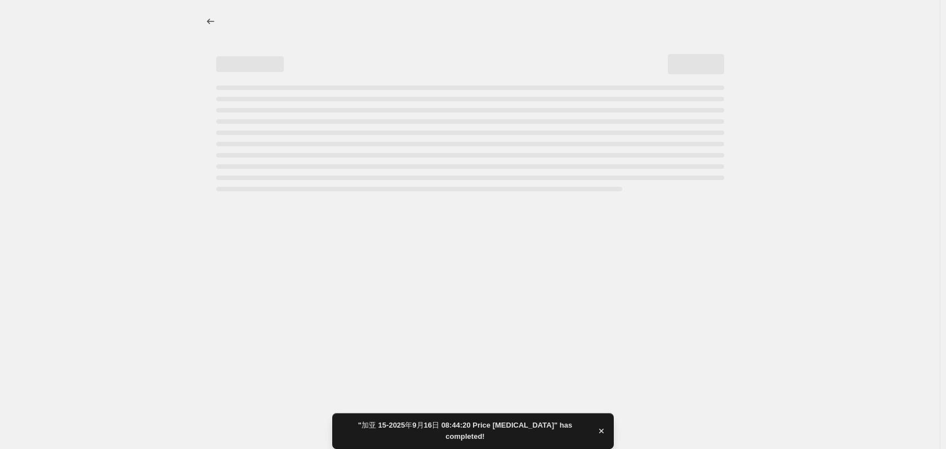
select select "percentage"
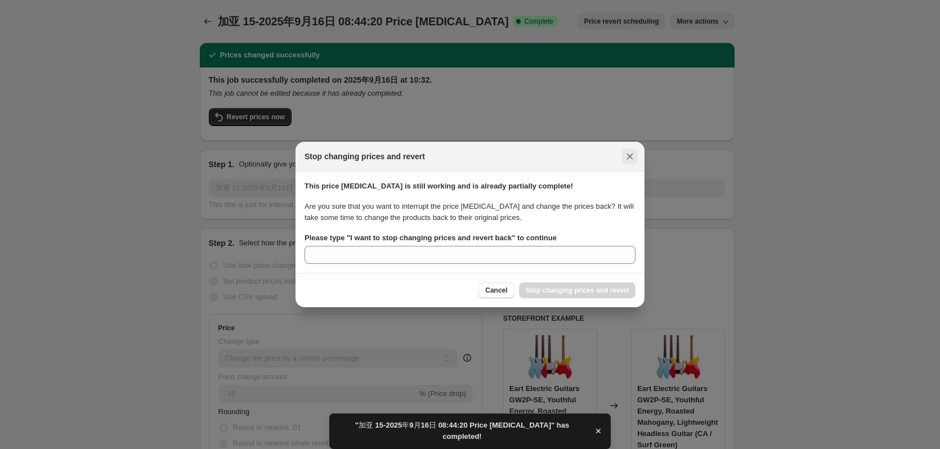
click at [631, 154] on icon "Close" at bounding box center [629, 156] width 11 height 11
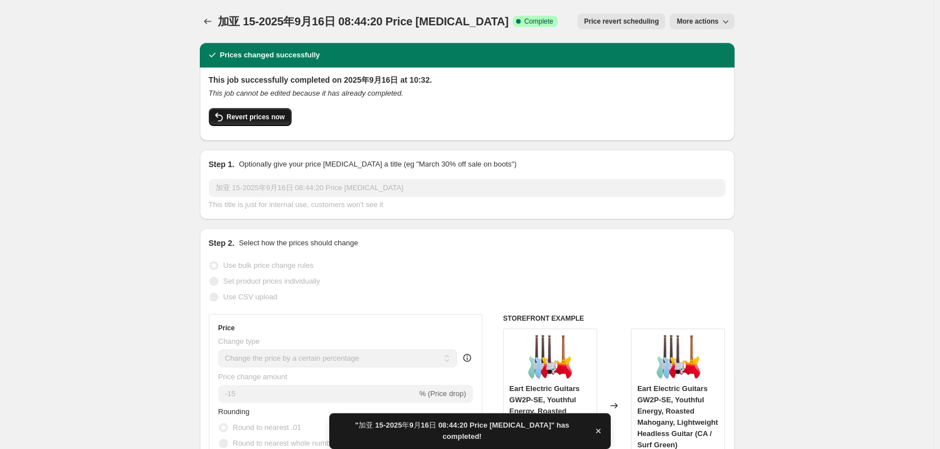
click at [249, 115] on span "Revert prices now" at bounding box center [256, 117] width 58 height 9
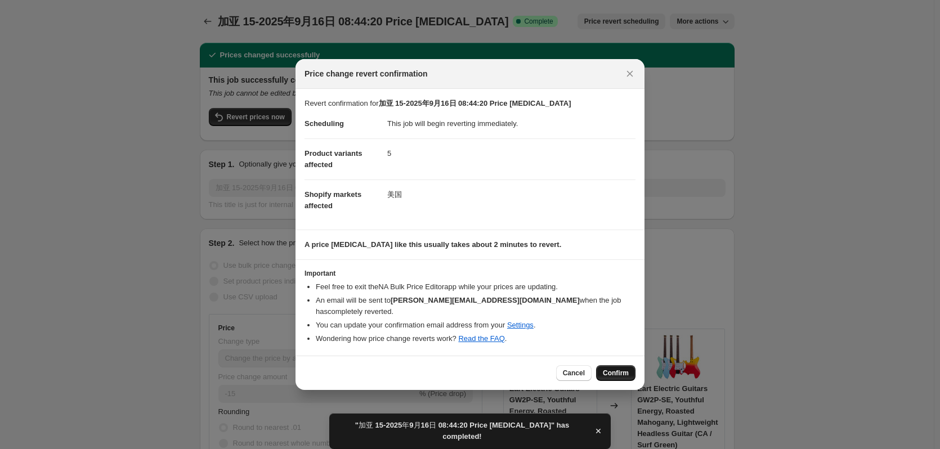
click at [619, 369] on span "Confirm" at bounding box center [616, 373] width 26 height 9
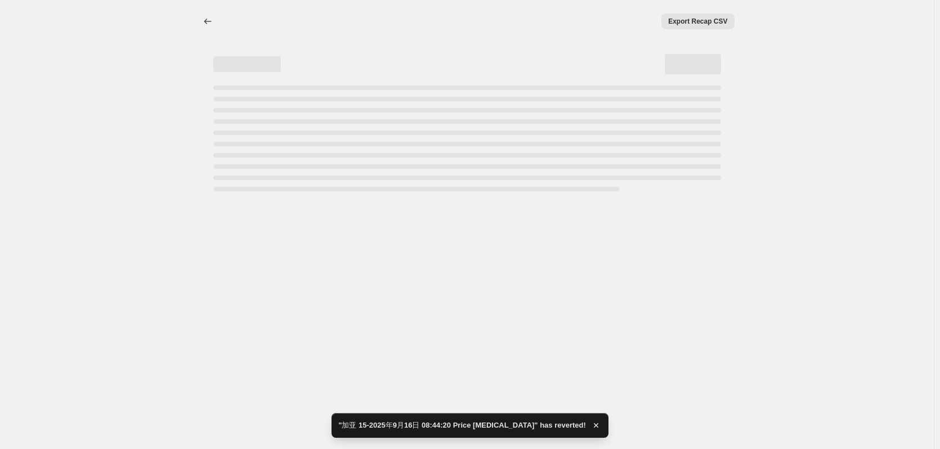
select select "percentage"
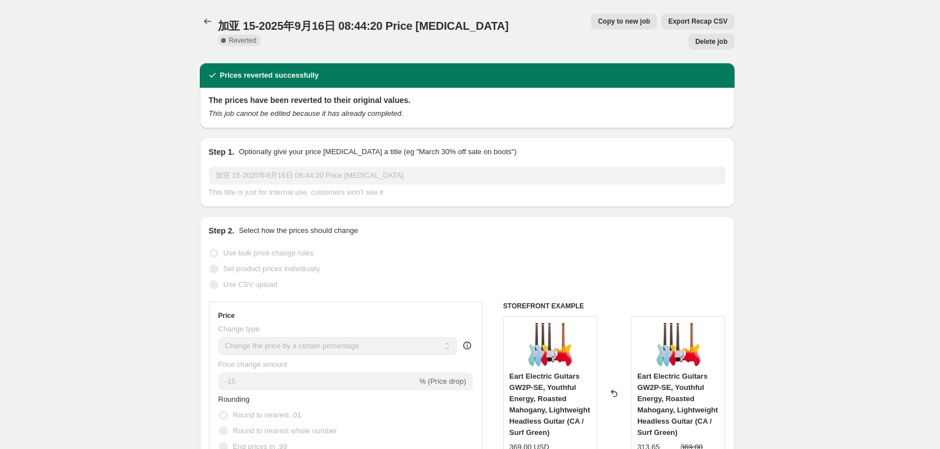
click at [598, 21] on span "Copy to new job" at bounding box center [624, 21] width 52 height 9
select select "percentage"
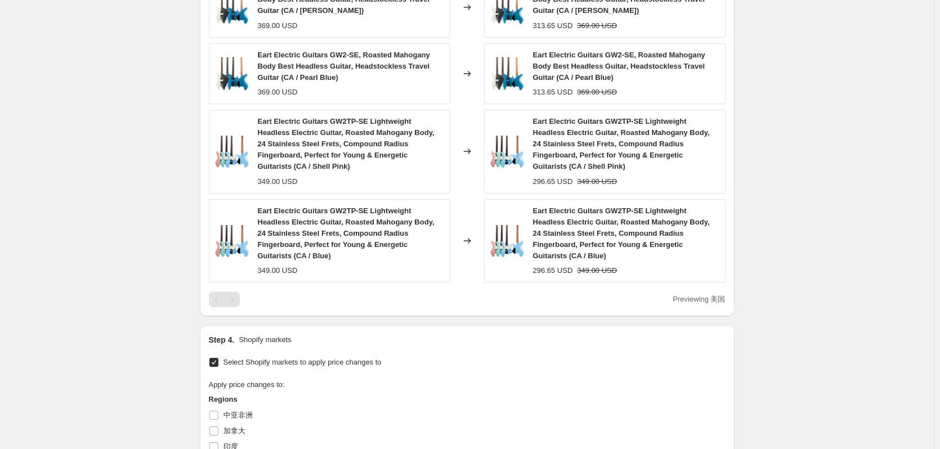
scroll to position [1051, 0]
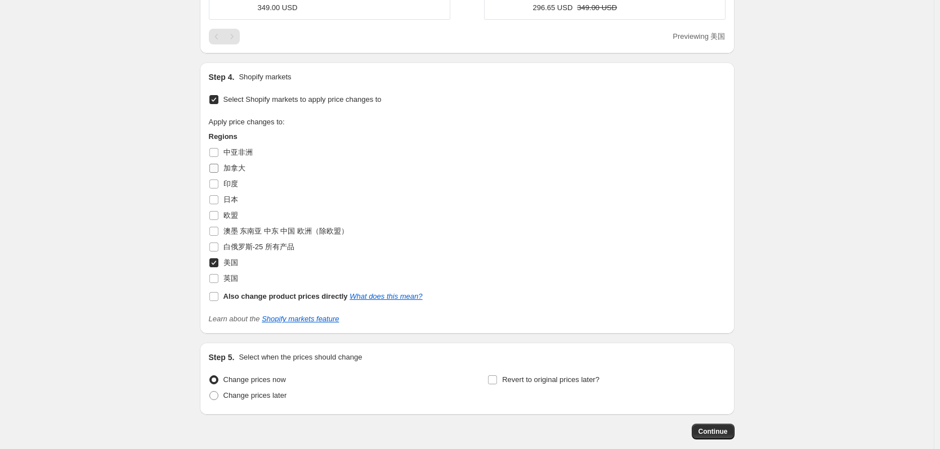
click at [234, 164] on span "加拿大" at bounding box center [234, 168] width 22 height 8
click at [218, 164] on input "加拿大" at bounding box center [213, 168] width 9 height 9
checkbox input "true"
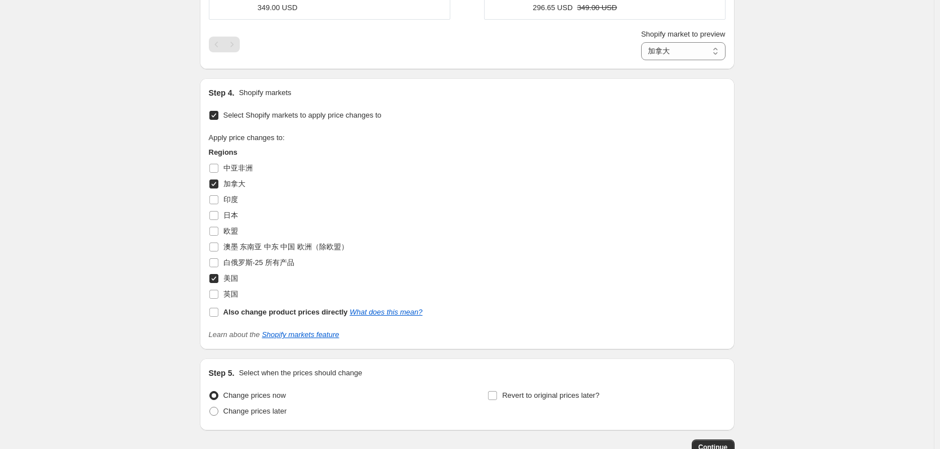
click at [230, 274] on span "美国" at bounding box center [230, 278] width 15 height 8
click at [218, 274] on input "美国" at bounding box center [213, 278] width 9 height 9
checkbox input "false"
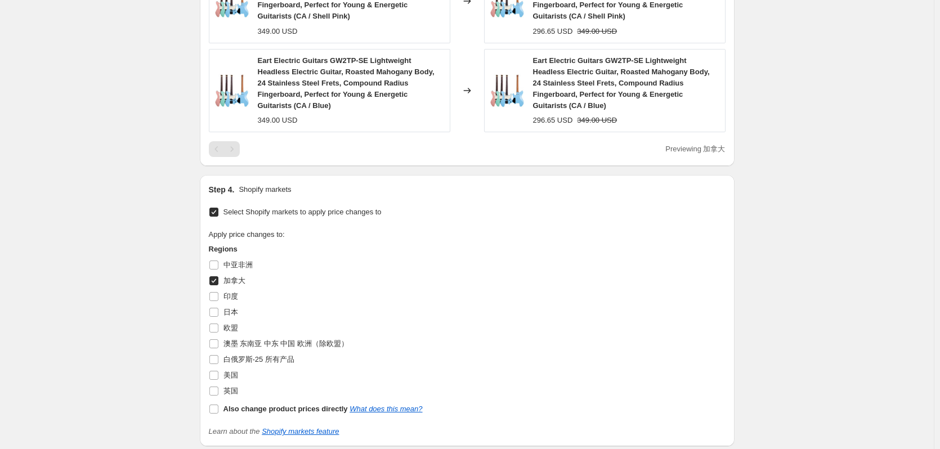
scroll to position [1088, 0]
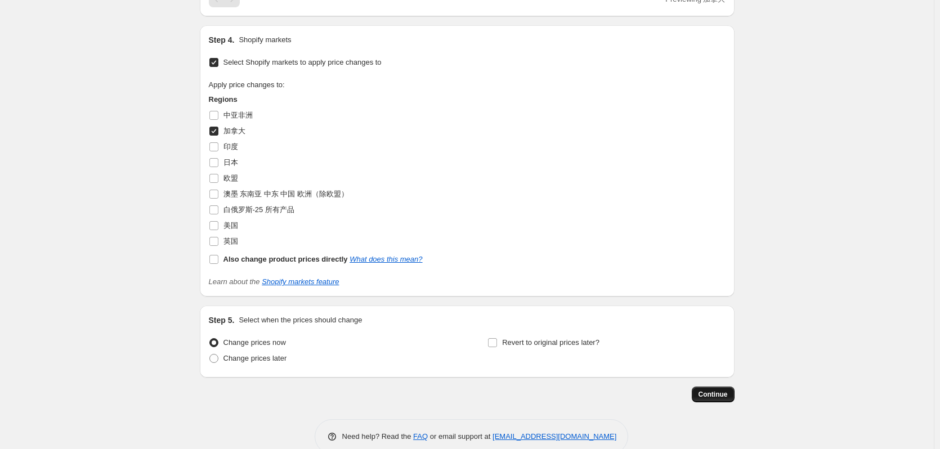
click at [719, 390] on span "Continue" at bounding box center [713, 394] width 29 height 9
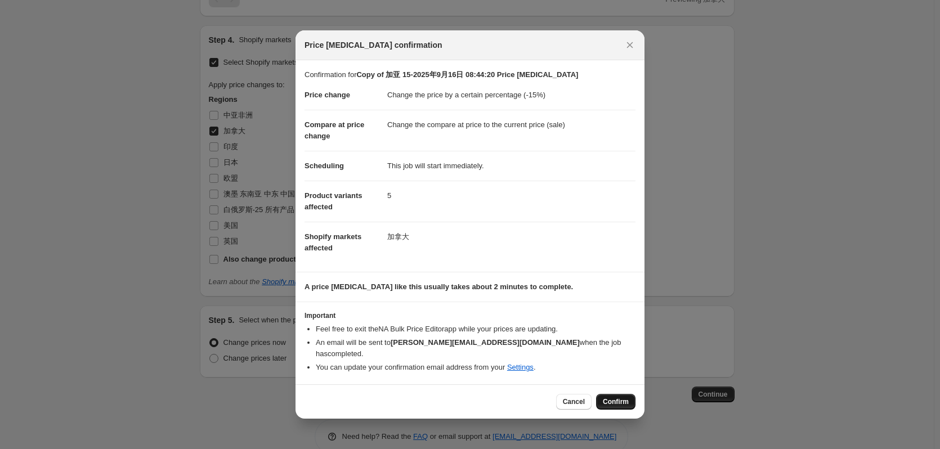
click at [619, 397] on span "Confirm" at bounding box center [616, 401] width 26 height 9
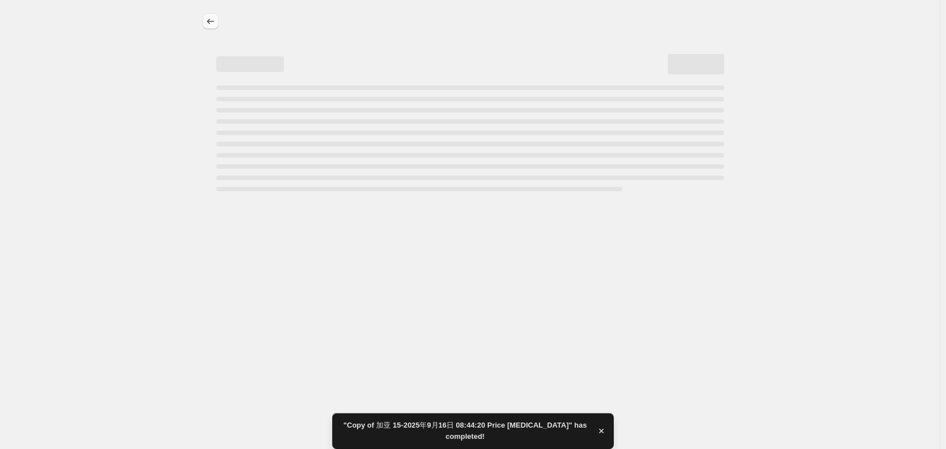
select select "percentage"
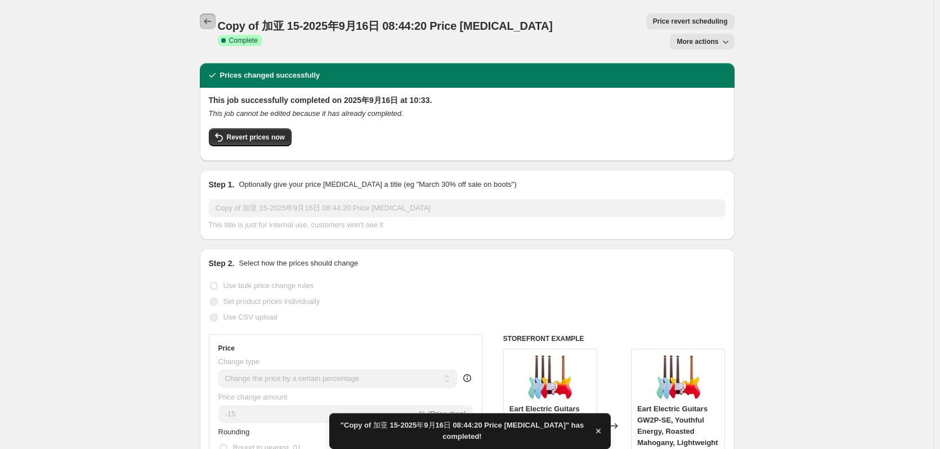
click at [208, 26] on icon "Price change jobs" at bounding box center [207, 21] width 11 height 11
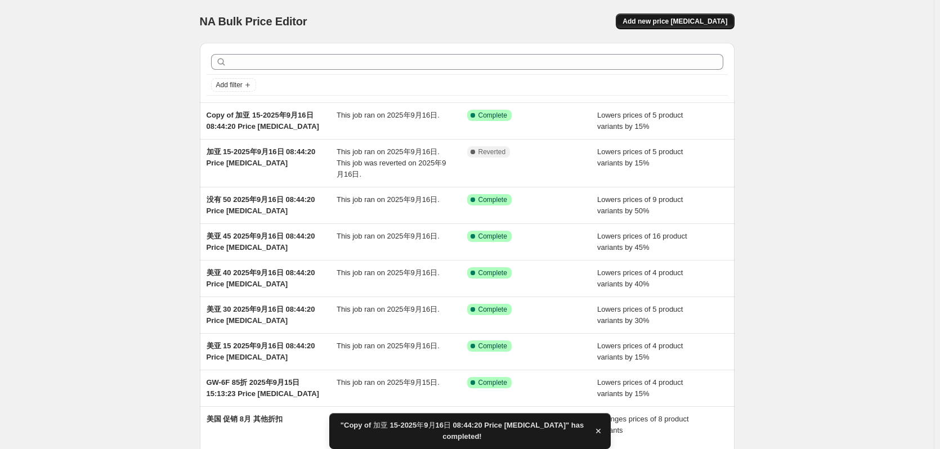
click at [686, 22] on span "Add new price change job" at bounding box center [675, 21] width 105 height 9
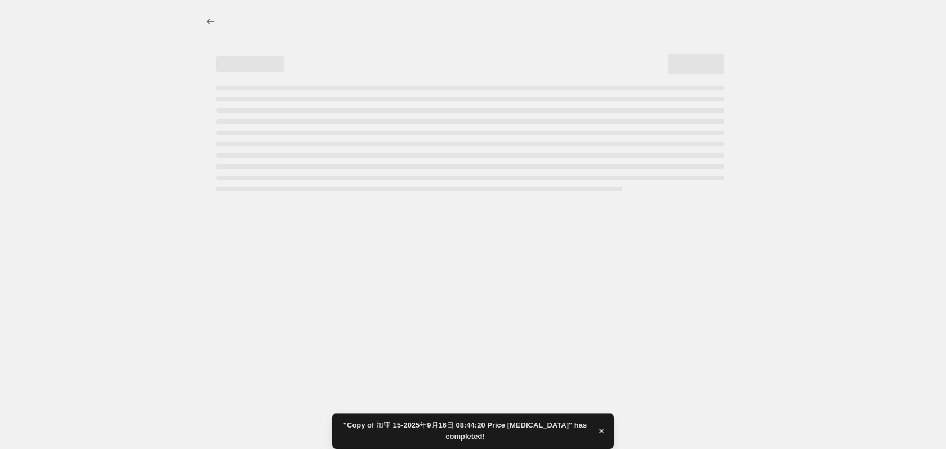
select select "percentage"
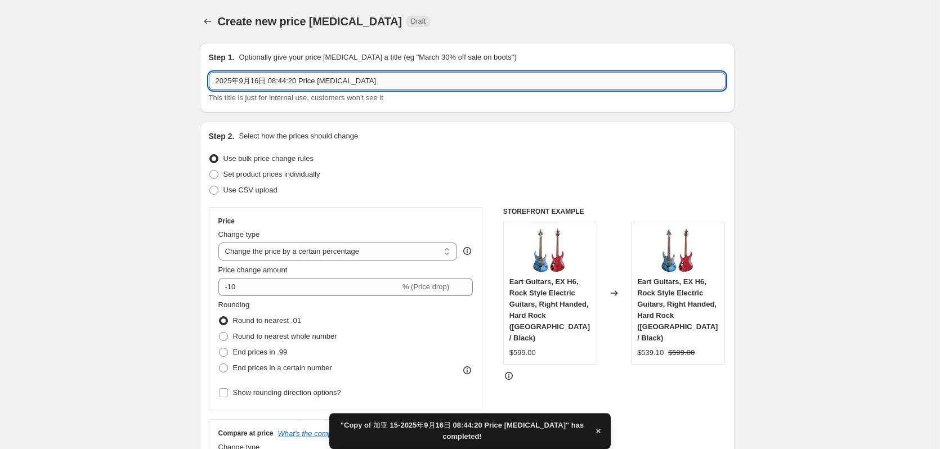
click at [217, 85] on input "2025年9月16日 08:44:20 Price change job" at bounding box center [467, 81] width 517 height 18
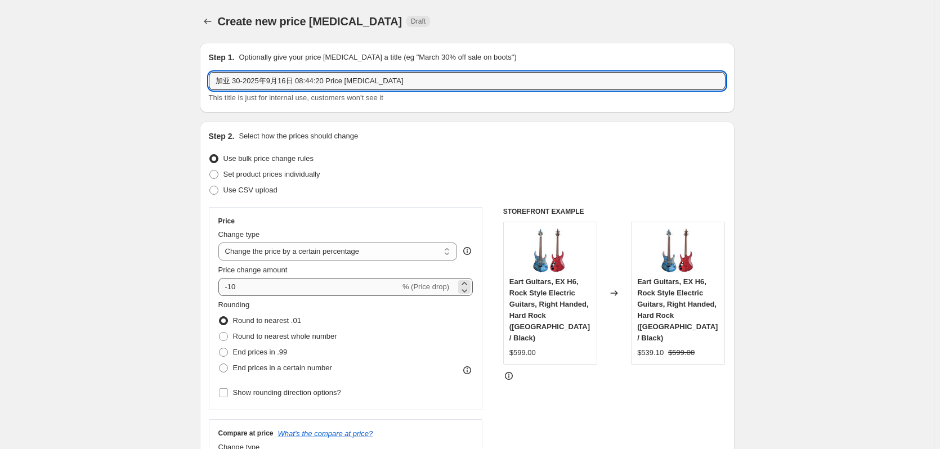
type input "加亚 30-2025年9月16日 08:44:20 Price change job"
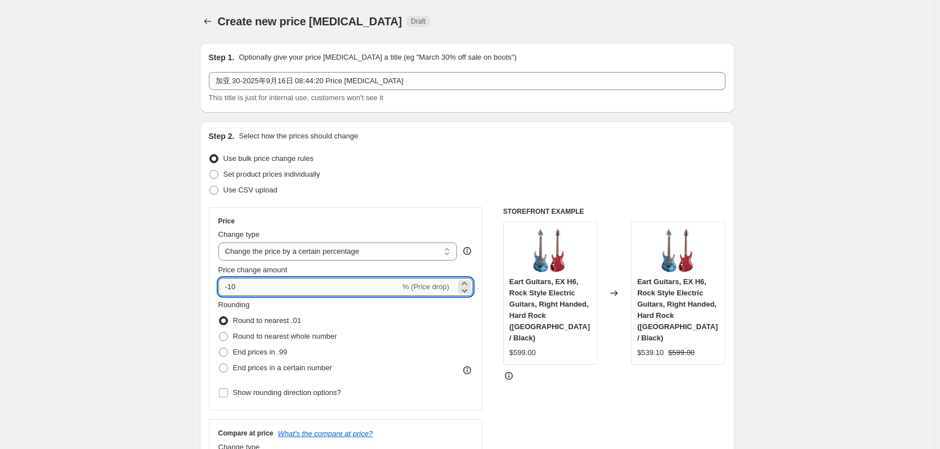
click at [257, 289] on input "-10" at bounding box center [309, 287] width 182 height 18
type input "-1"
type input "-30"
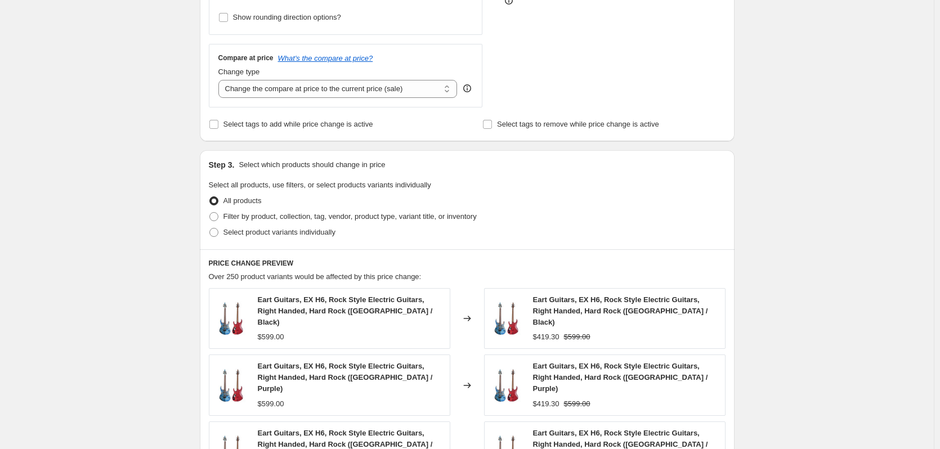
scroll to position [450, 0]
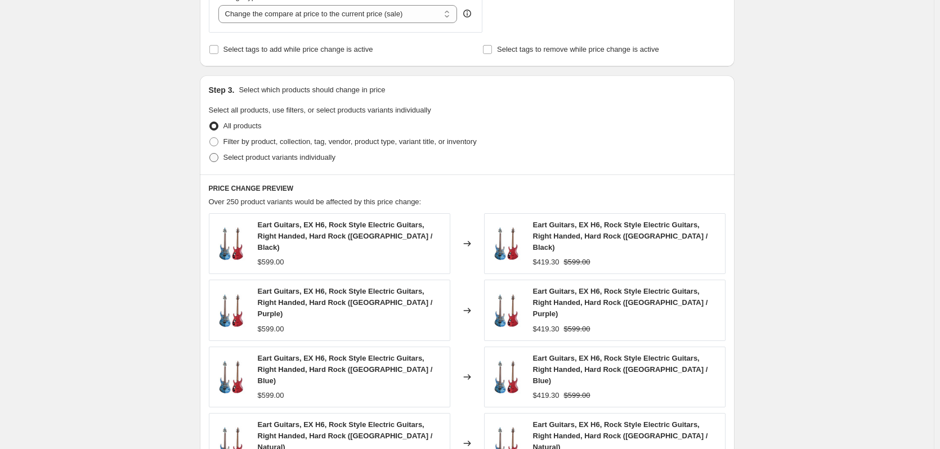
click at [234, 158] on span "Select product variants individually" at bounding box center [279, 157] width 112 height 8
click at [210, 154] on input "Select product variants individually" at bounding box center [209, 153] width 1 height 1
radio input "true"
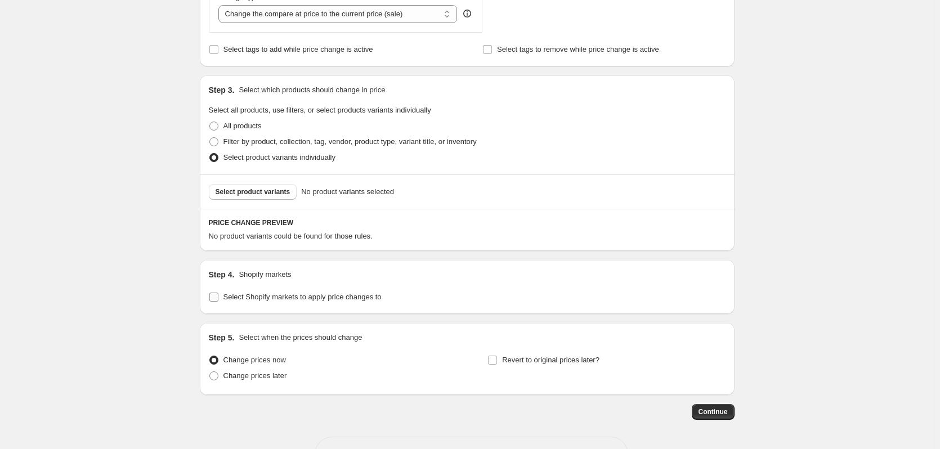
click at [229, 299] on span "Select Shopify markets to apply price changes to" at bounding box center [302, 297] width 158 height 8
click at [218, 299] on input "Select Shopify markets to apply price changes to" at bounding box center [213, 297] width 9 height 9
checkbox input "true"
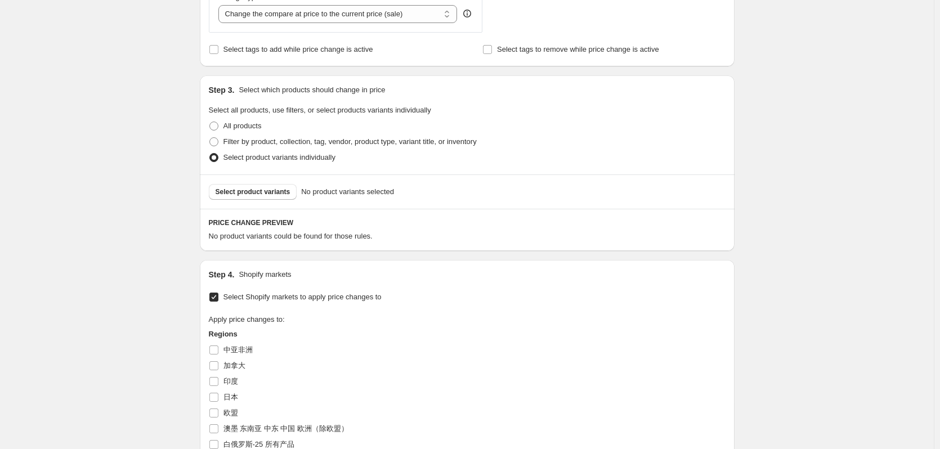
scroll to position [563, 0]
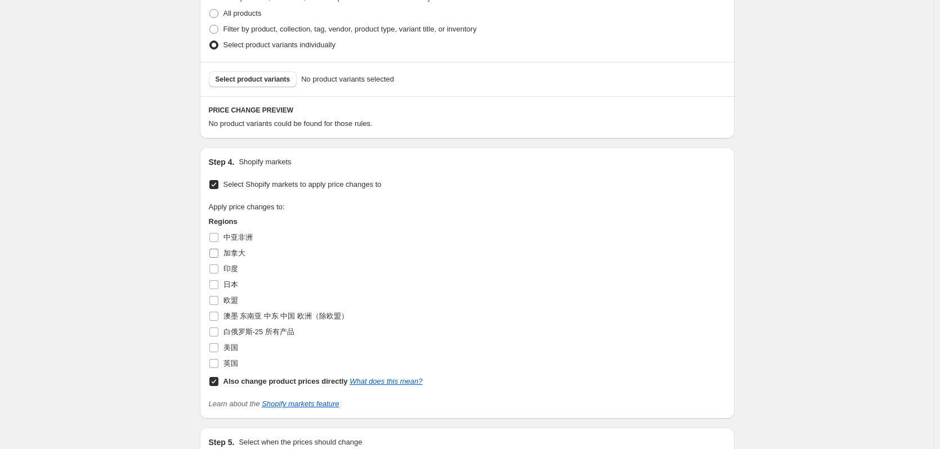
click at [234, 256] on span "加拿大" at bounding box center [234, 253] width 22 height 8
click at [218, 256] on input "加拿大" at bounding box center [213, 253] width 9 height 9
checkbox input "true"
click at [225, 380] on label "Also change product prices directly What does this mean?" at bounding box center [316, 382] width 214 height 16
click at [218, 380] on input "Also change product prices directly What does this mean?" at bounding box center [213, 381] width 9 height 9
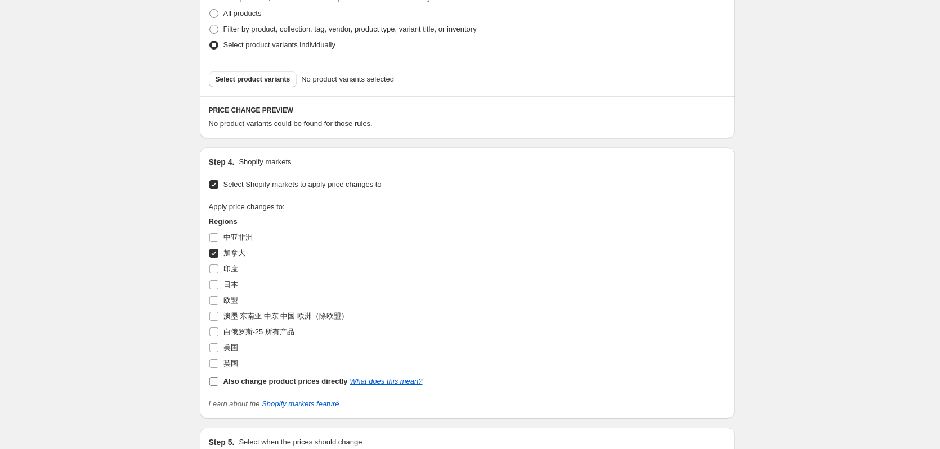
checkbox input "false"
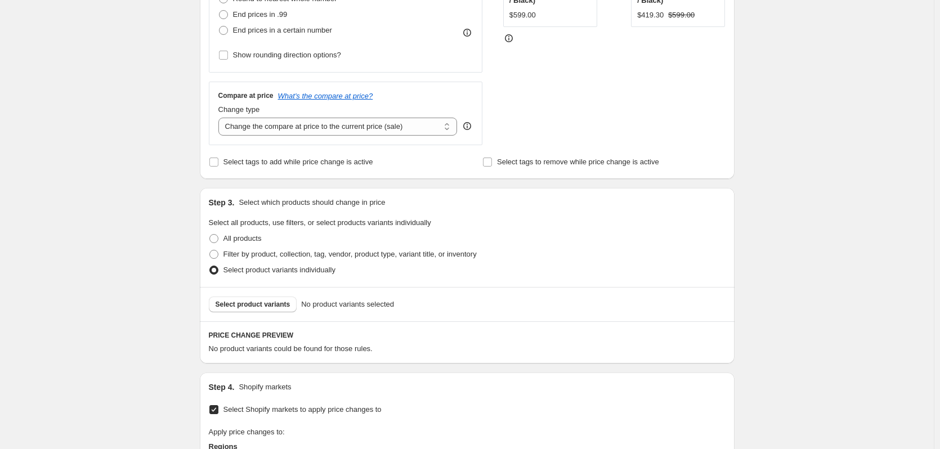
scroll to position [488, 0]
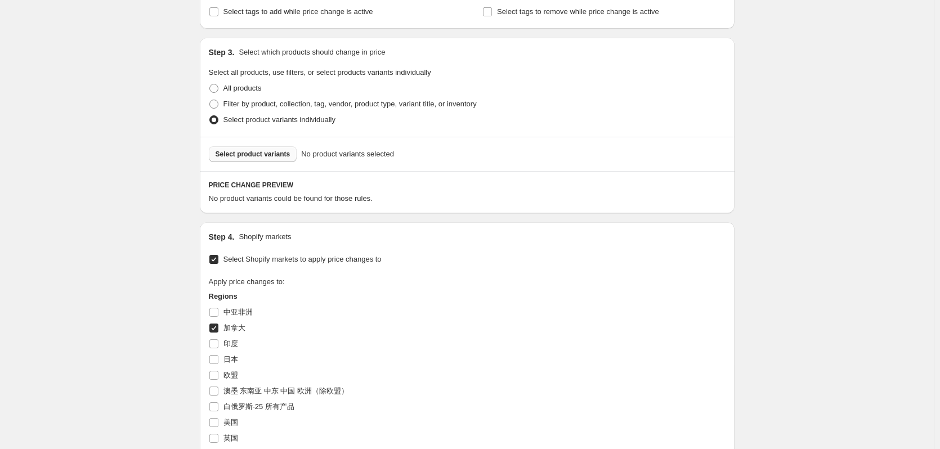
click at [240, 156] on span "Select product variants" at bounding box center [253, 154] width 75 height 9
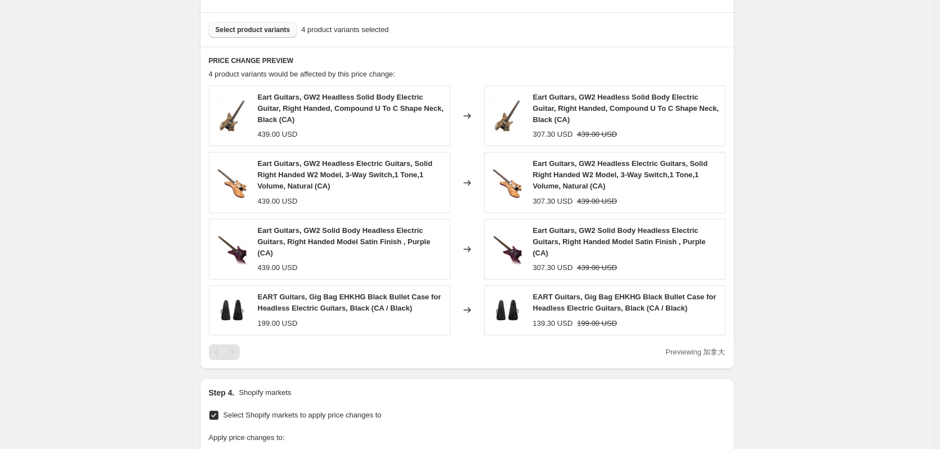
scroll to position [538, 0]
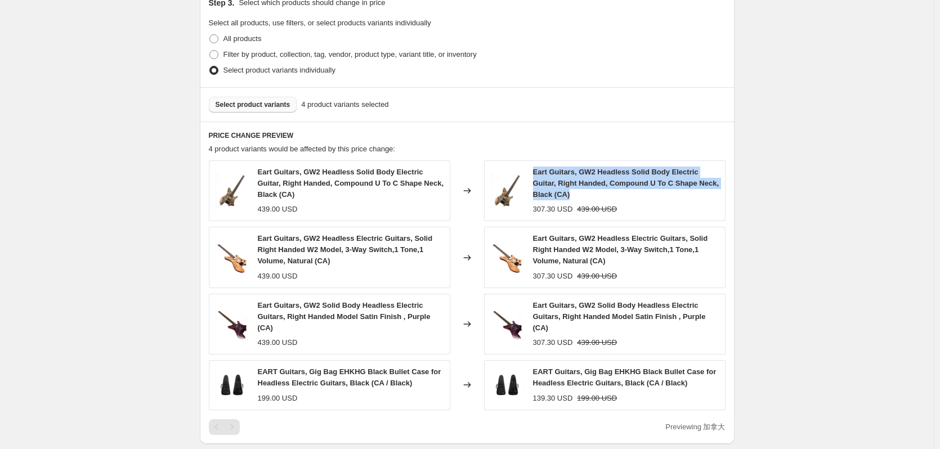
drag, startPoint x: 549, startPoint y: 188, endPoint x: 536, endPoint y: 171, distance: 21.3
click at [536, 171] on div "Eart Guitars, GW2 Headless Solid Body Electric Guitar, Right Handed, Compound U…" at bounding box center [626, 184] width 186 height 34
click at [579, 177] on span "Eart Guitars, GW2 Headless Solid Body Electric Guitar, Right Handed, Compound U…" at bounding box center [626, 183] width 186 height 31
drag, startPoint x: 549, startPoint y: 184, endPoint x: 533, endPoint y: 169, distance: 21.9
click at [533, 169] on div "Eart Guitars, GW2 Headless Solid Body Electric Guitar, Right Handed, Compound U…" at bounding box center [604, 190] width 241 height 61
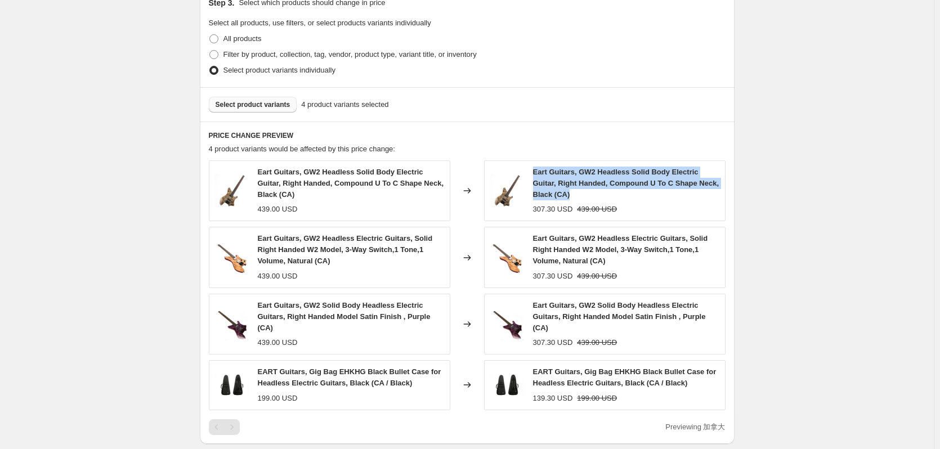
click at [763, 176] on div "Create new price change job. This page is ready Create new price change job Dra…" at bounding box center [467, 180] width 934 height 1437
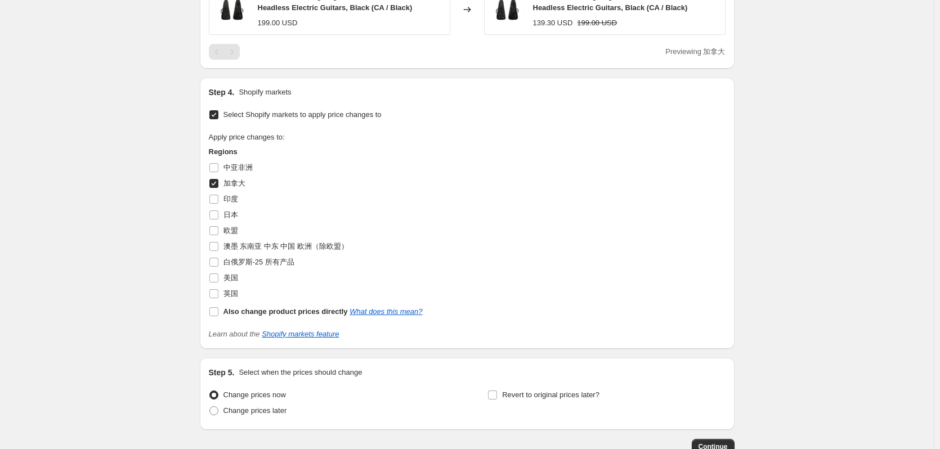
scroll to position [988, 0]
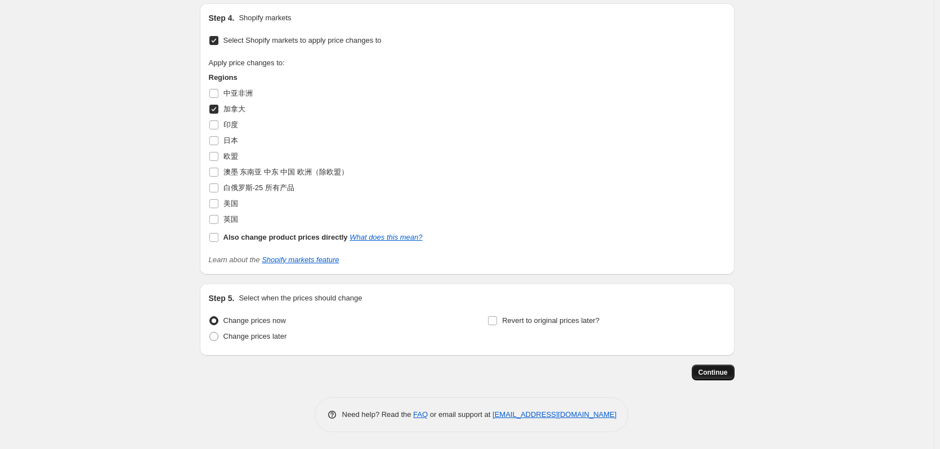
click at [726, 372] on span "Continue" at bounding box center [713, 372] width 29 height 9
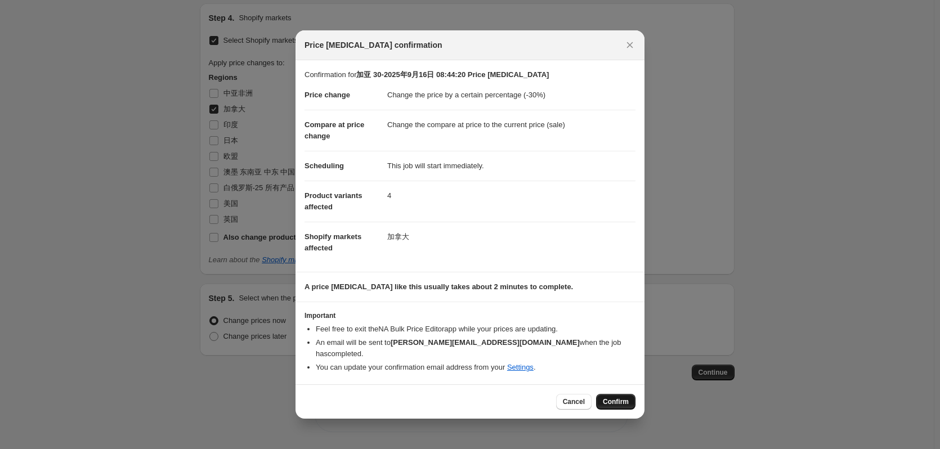
click at [611, 397] on span "Confirm" at bounding box center [616, 401] width 26 height 9
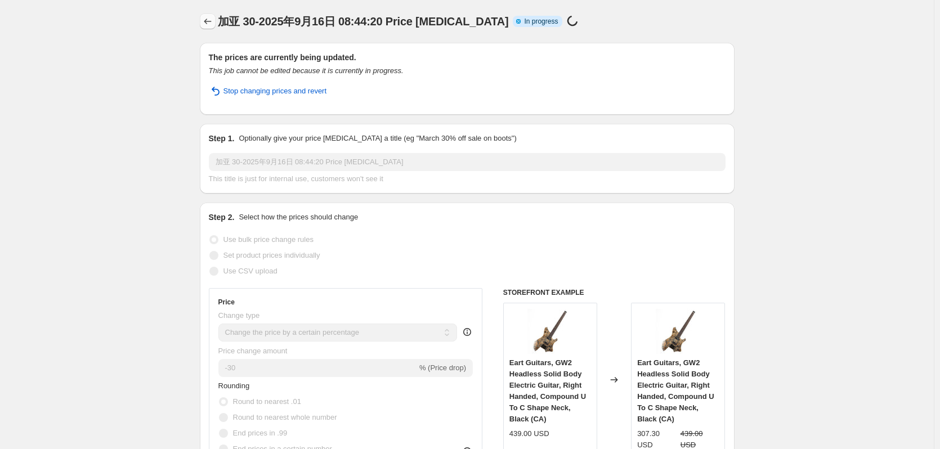
click at [206, 18] on icon "Price change jobs" at bounding box center [207, 21] width 11 height 11
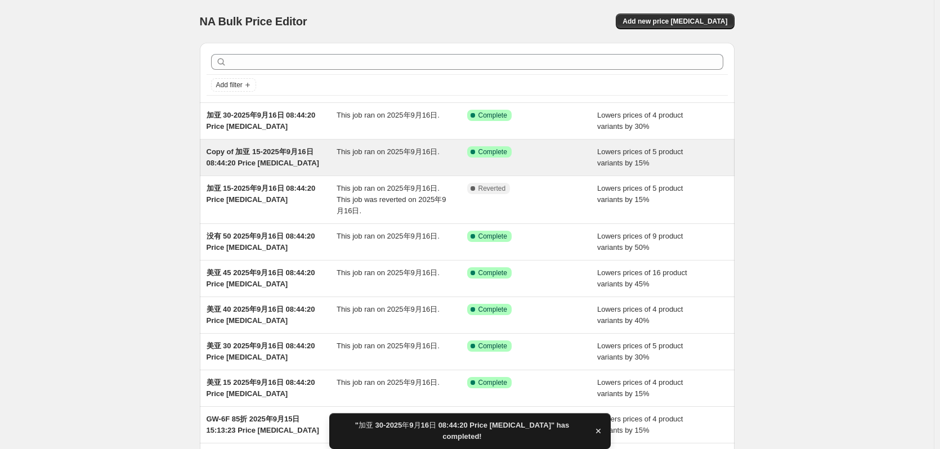
click at [229, 157] on div "Copy of 加亚 15-2025年9月16日 08:44:20 Price change job" at bounding box center [272, 157] width 131 height 23
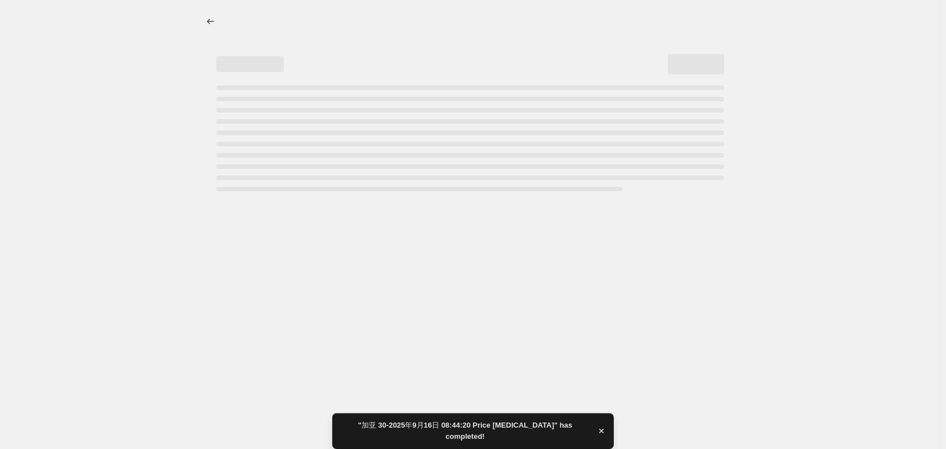
select select "percentage"
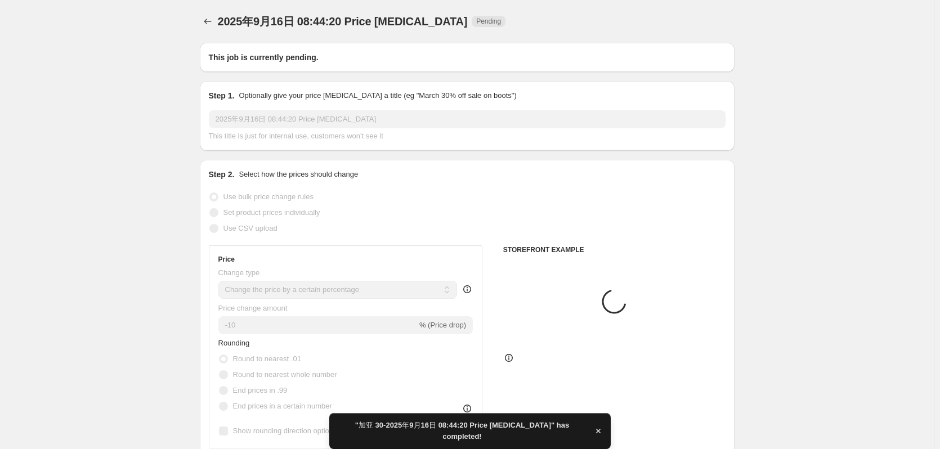
type input "Copy of 加亚 15-2025年9月16日 08:44:20 Price change job"
radio input "false"
radio input "true"
checkbox input "true"
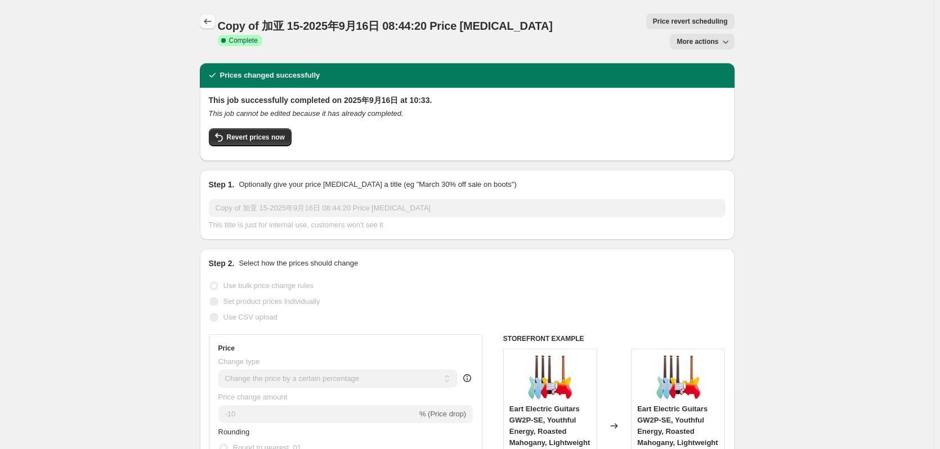
click at [206, 25] on icon "Price change jobs" at bounding box center [207, 21] width 11 height 11
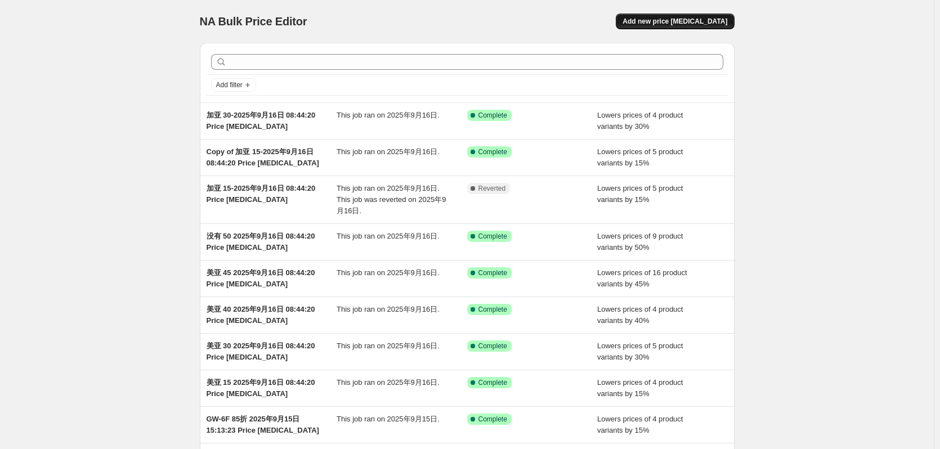
click at [701, 19] on span "Add new price change job" at bounding box center [675, 21] width 105 height 9
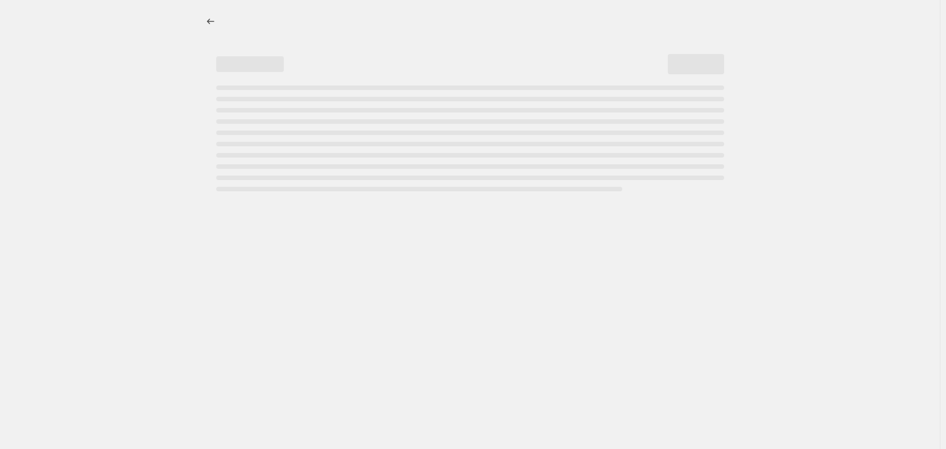
select select "percentage"
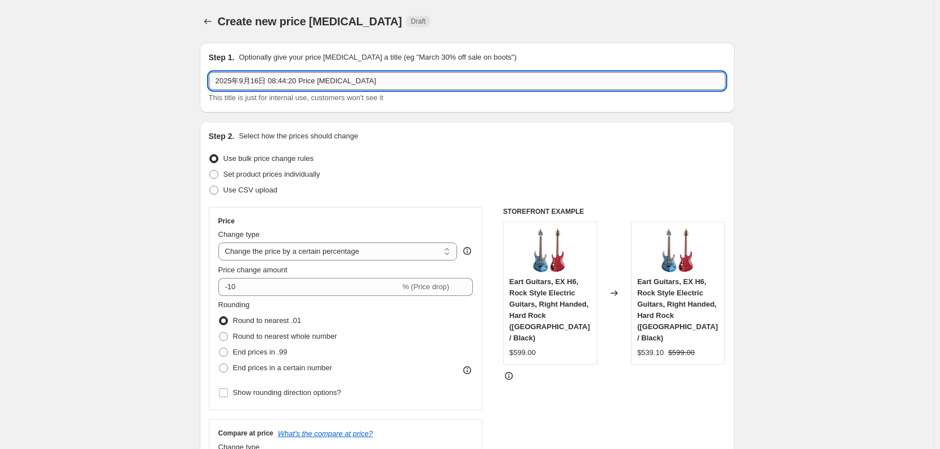
click at [215, 82] on input "2025年9月16日 08:44:20 Price change job" at bounding box center [467, 81] width 517 height 18
type input "加亚 35-2025年9月16日 08:44:20 Price change job"
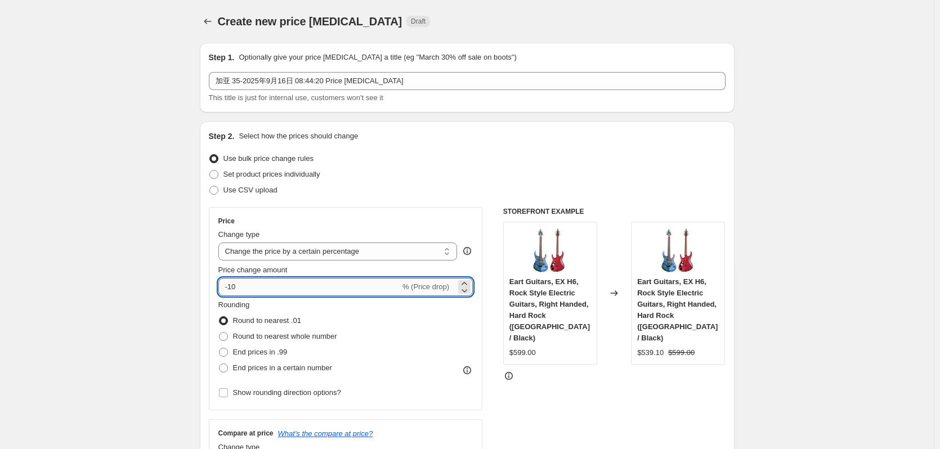
click at [264, 294] on input "-10" at bounding box center [309, 287] width 182 height 18
type input "-1"
type input "-35"
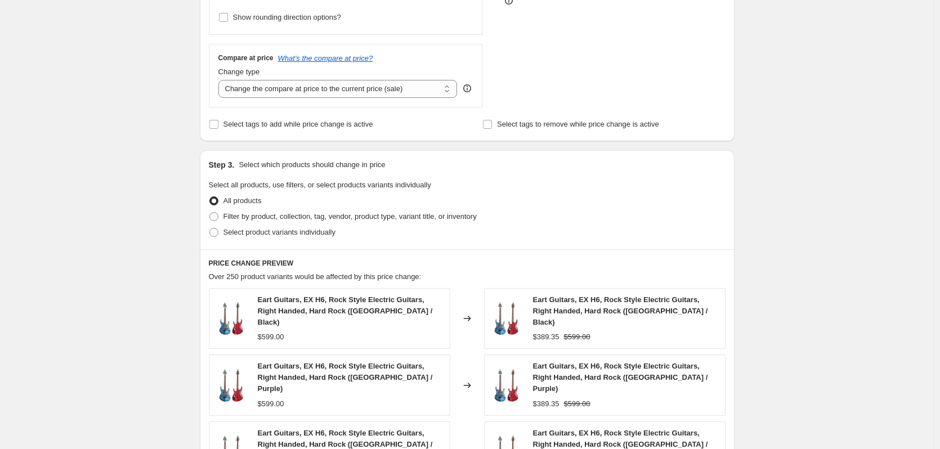
scroll to position [450, 0]
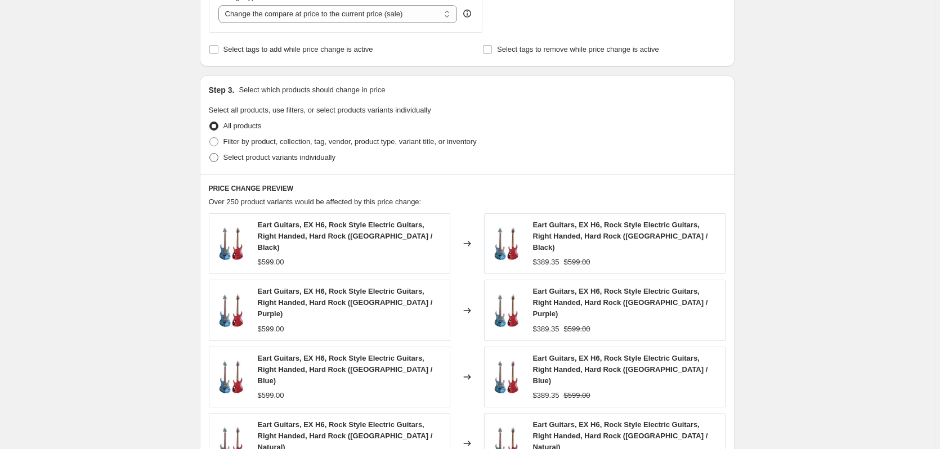
click at [236, 158] on span "Select product variants individually" at bounding box center [279, 157] width 112 height 8
click at [210, 154] on input "Select product variants individually" at bounding box center [209, 153] width 1 height 1
radio input "true"
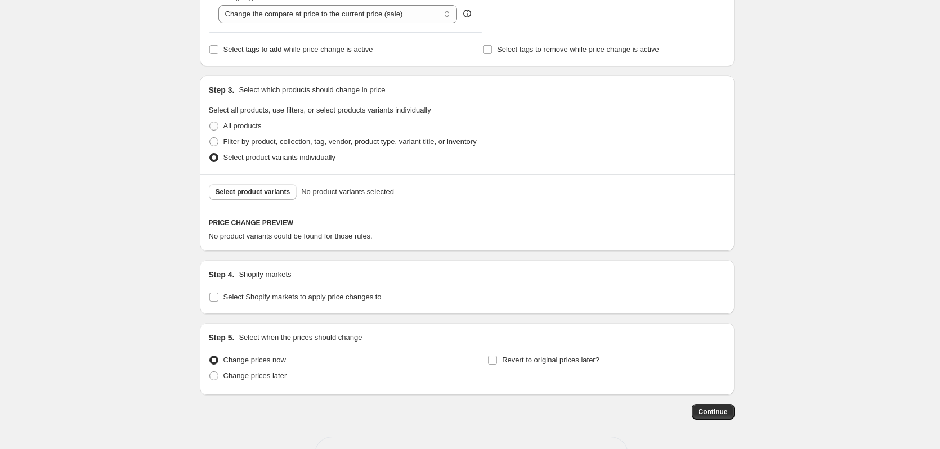
scroll to position [490, 0]
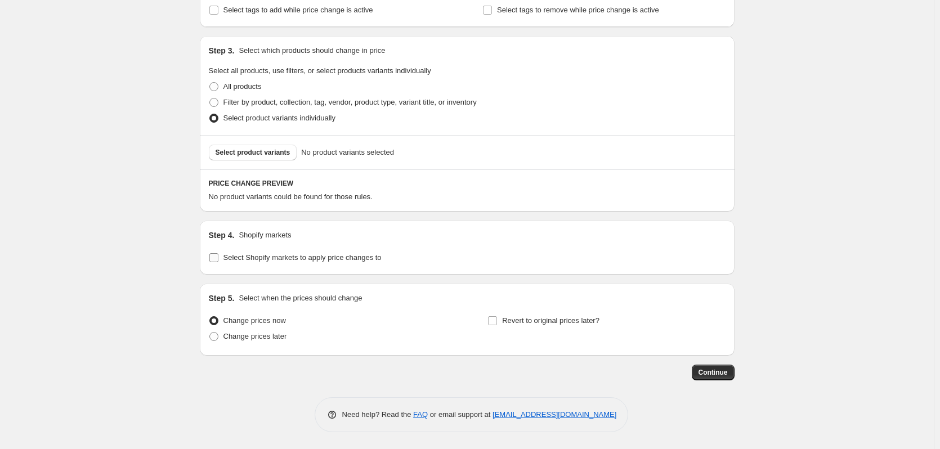
click at [229, 260] on span "Select Shopify markets to apply price changes to" at bounding box center [302, 257] width 158 height 8
click at [218, 260] on input "Select Shopify markets to apply price changes to" at bounding box center [213, 257] width 9 height 9
checkbox input "true"
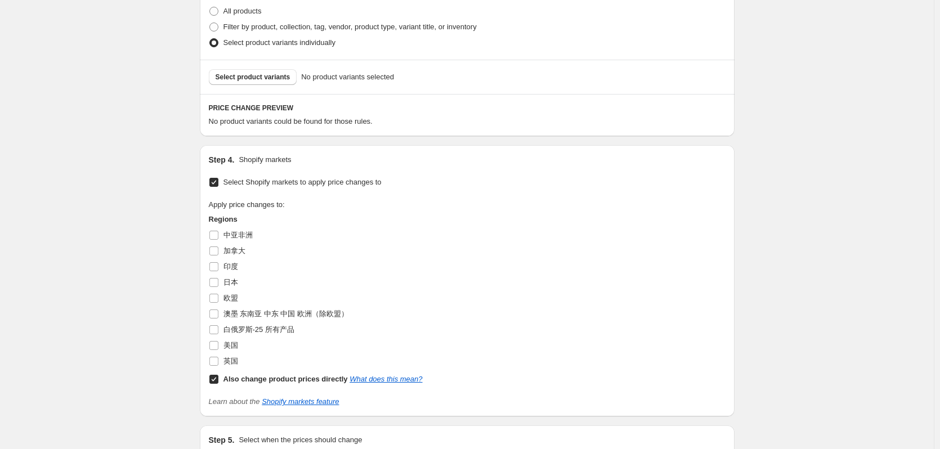
scroll to position [603, 0]
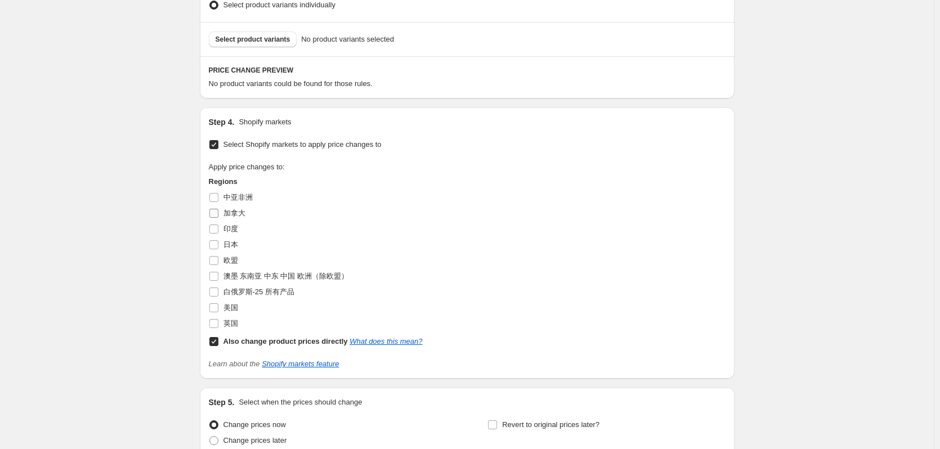
click at [230, 214] on span "加拿大" at bounding box center [234, 213] width 22 height 8
click at [218, 214] on input "加拿大" at bounding box center [213, 213] width 9 height 9
checkbox input "true"
click at [295, 345] on b "Also change product prices directly" at bounding box center [285, 341] width 124 height 8
click at [218, 345] on input "Also change product prices directly What does this mean?" at bounding box center [213, 341] width 9 height 9
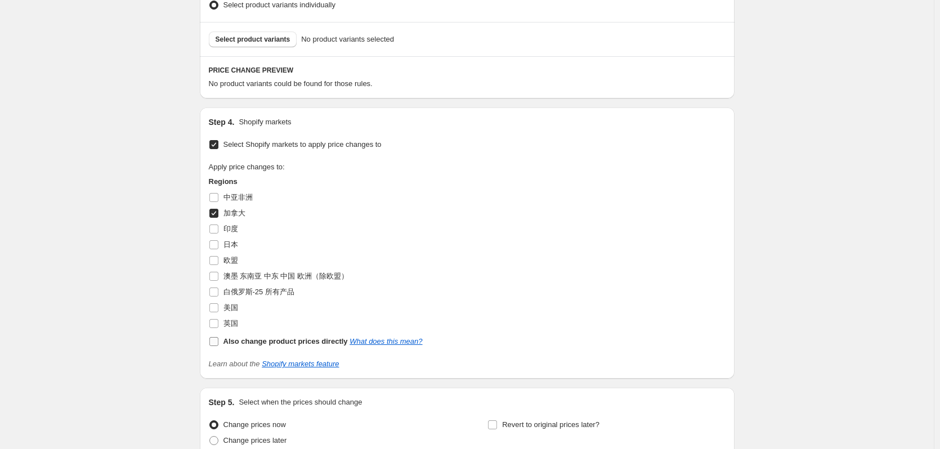
checkbox input "false"
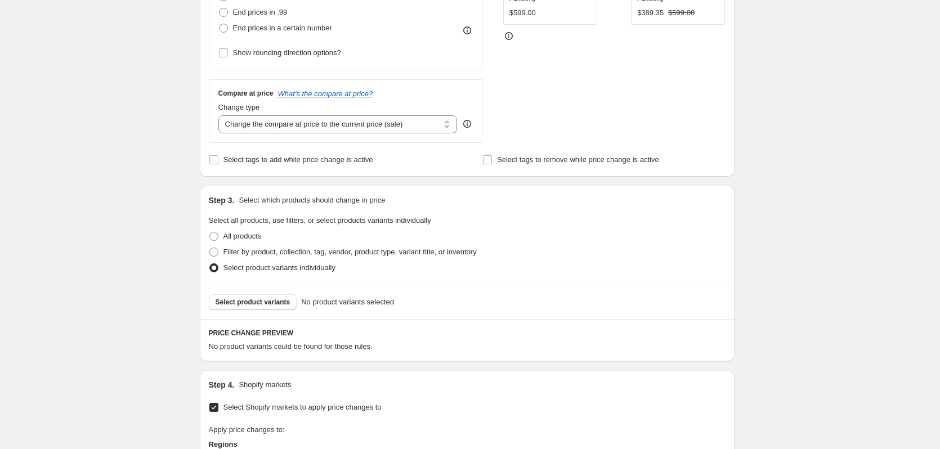
scroll to position [378, 0]
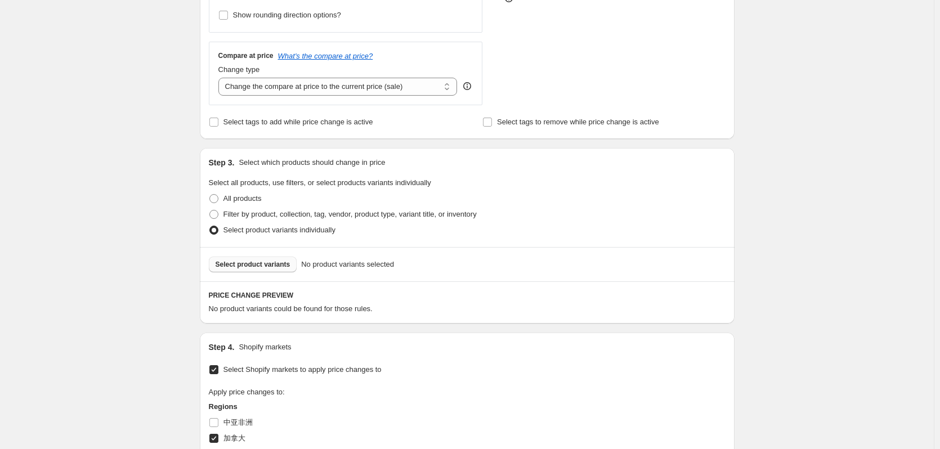
click at [272, 265] on span "Select product variants" at bounding box center [253, 264] width 75 height 9
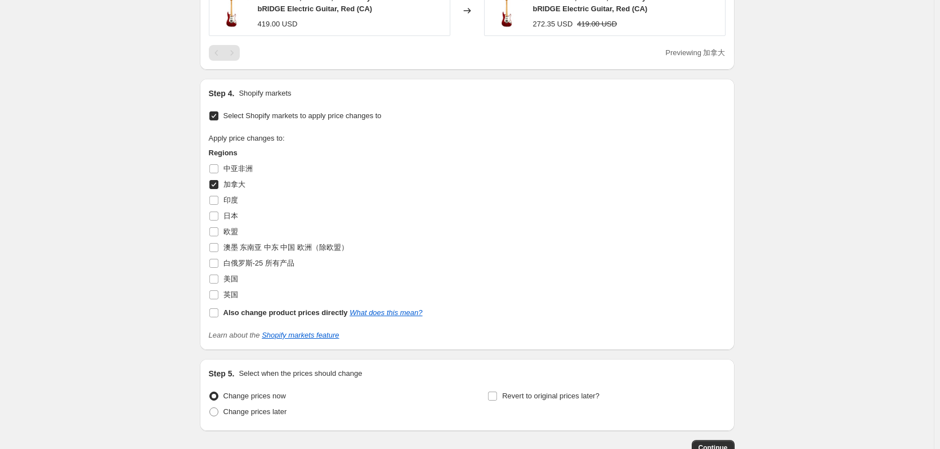
scroll to position [938, 0]
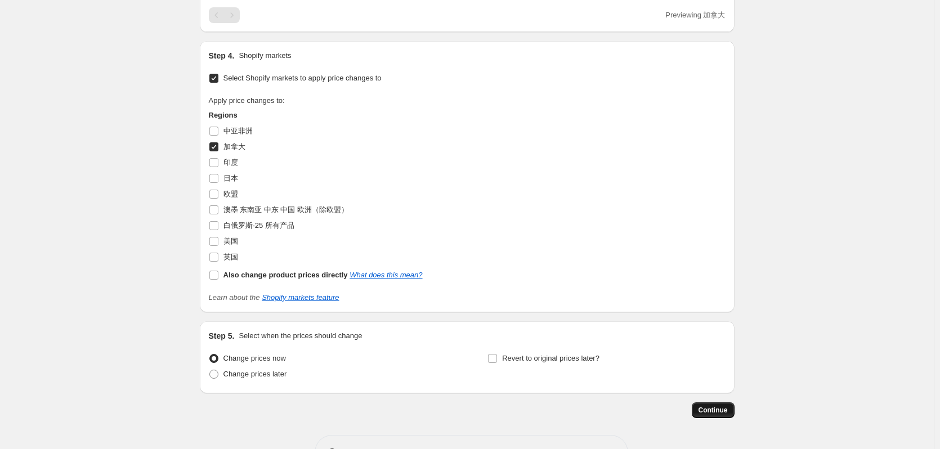
click at [731, 402] on button "Continue" at bounding box center [713, 410] width 43 height 16
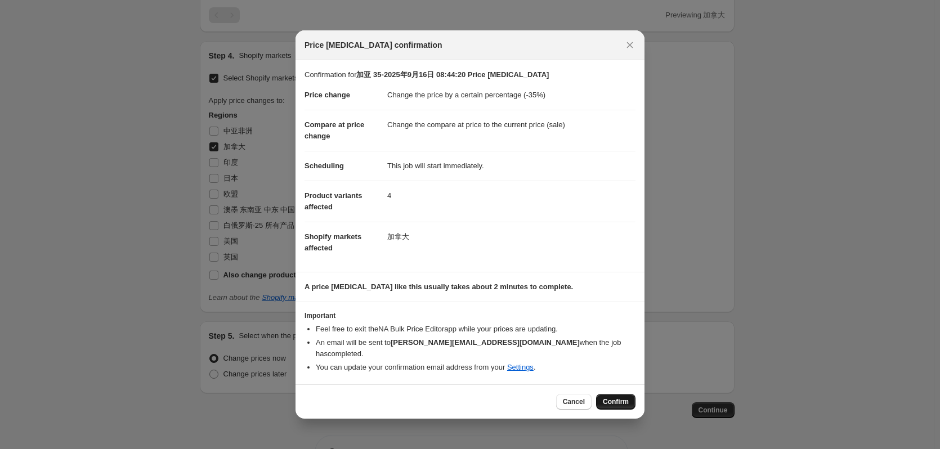
click at [625, 397] on span "Confirm" at bounding box center [616, 401] width 26 height 9
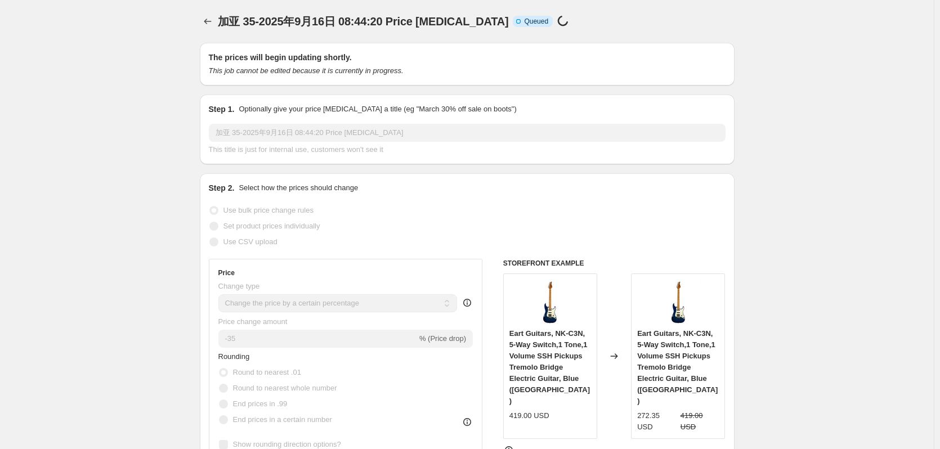
scroll to position [938, 0]
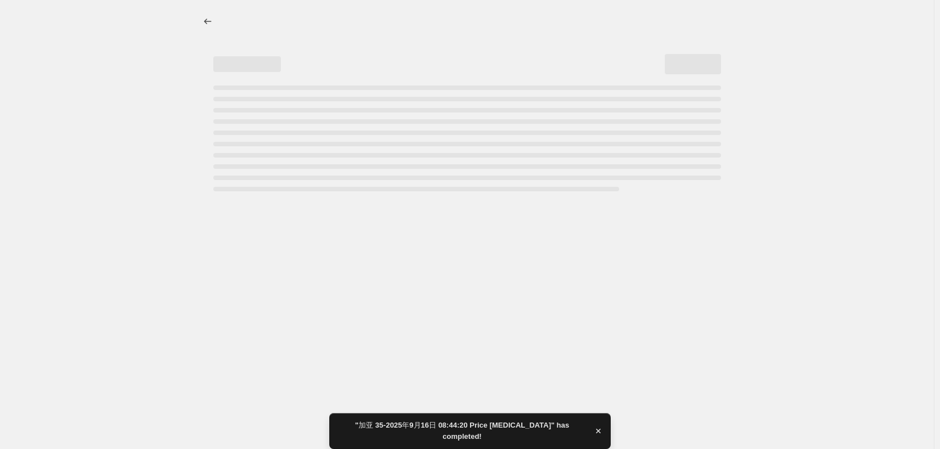
select select "percentage"
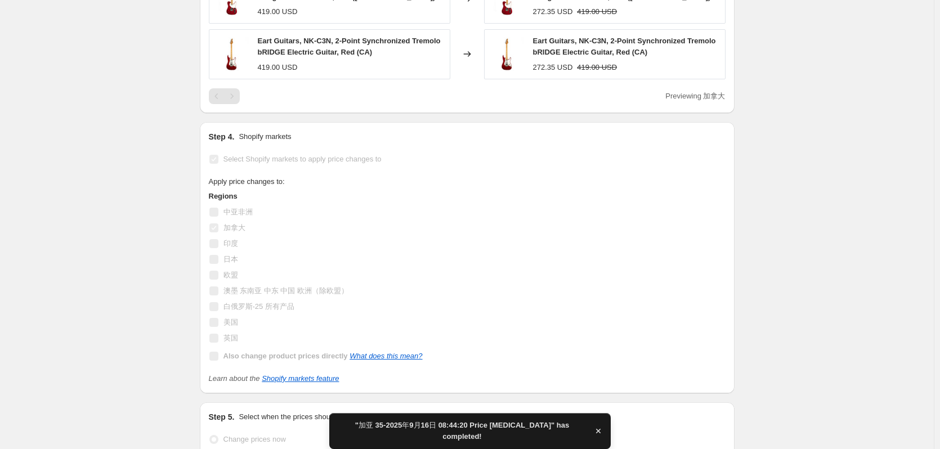
scroll to position [0, 0]
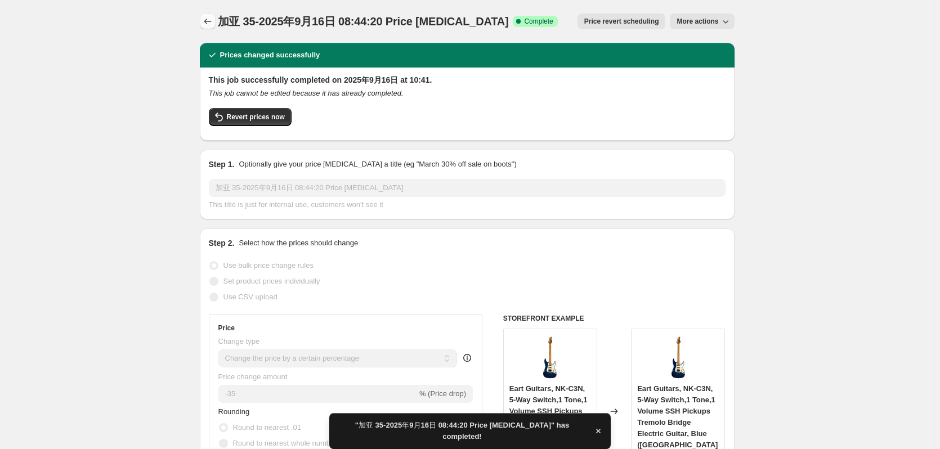
click at [210, 19] on icon "Price change jobs" at bounding box center [207, 21] width 11 height 11
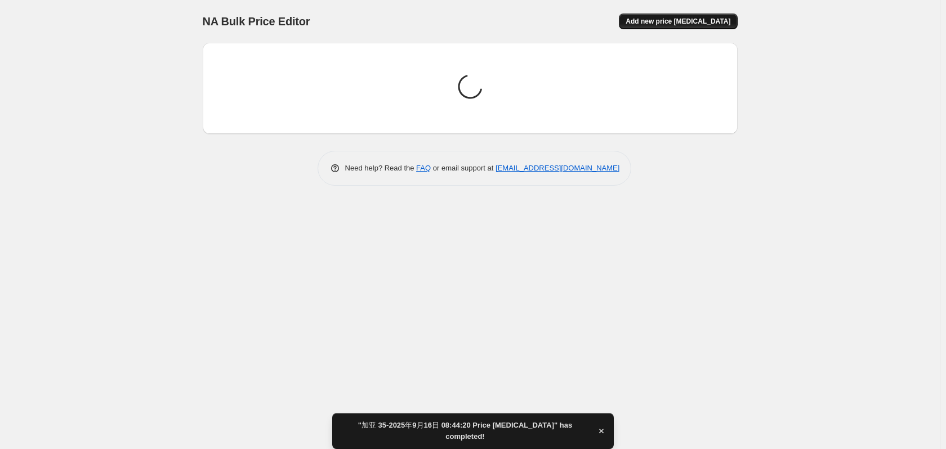
click at [685, 24] on span "Add new price change job" at bounding box center [677, 21] width 105 height 9
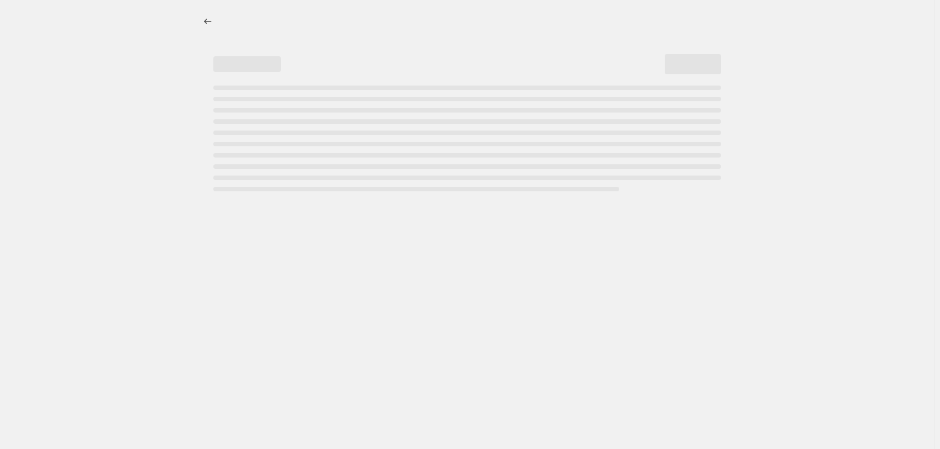
select select "percentage"
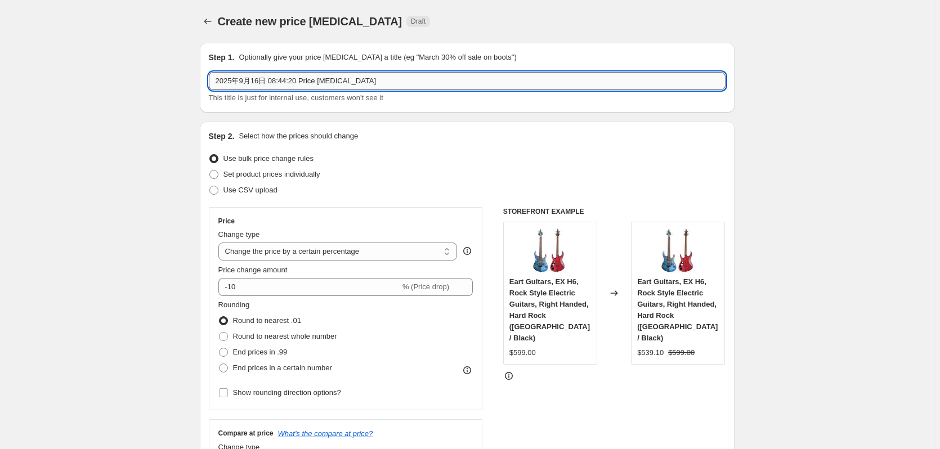
click at [220, 82] on input "2025年9月16日 08:44:20 Price change job" at bounding box center [467, 81] width 517 height 18
click at [219, 80] on input "2025年9月16日 08:44:20 Price change job" at bounding box center [467, 81] width 517 height 18
type input "加亚 40-2025年9月16日 08:44:20 Price change job"
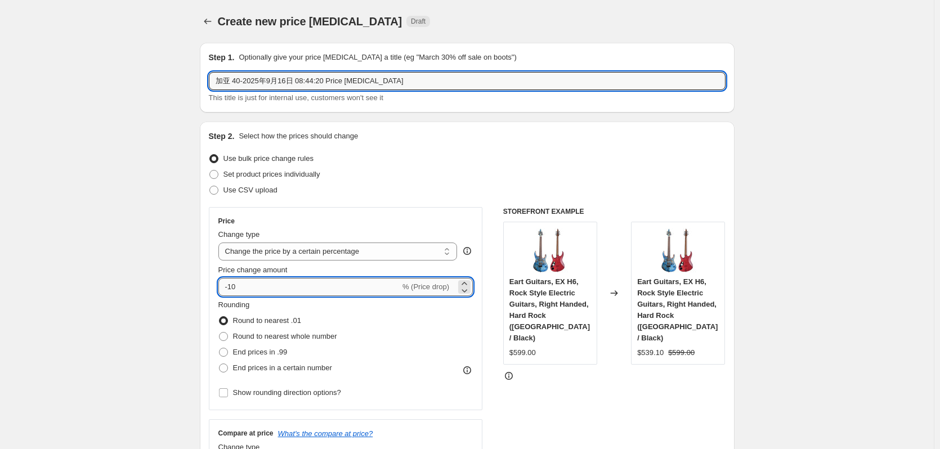
click at [278, 289] on input "-10" at bounding box center [309, 287] width 182 height 18
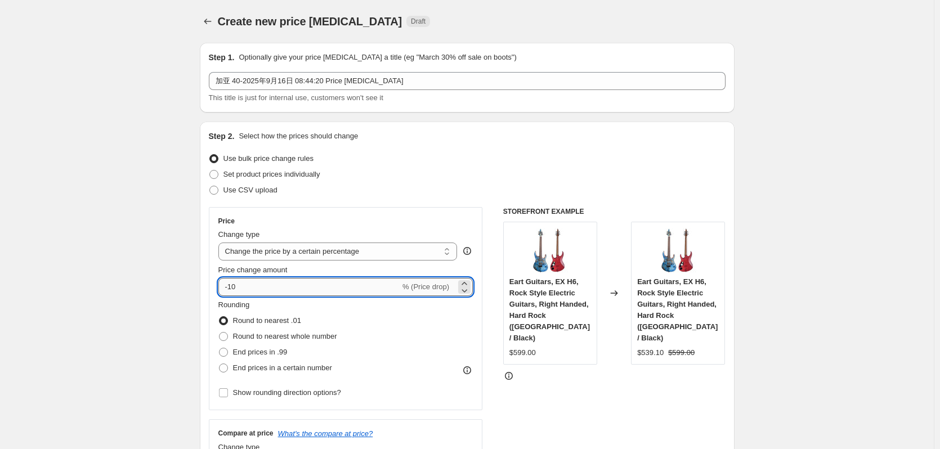
type input "-1"
type input "-40"
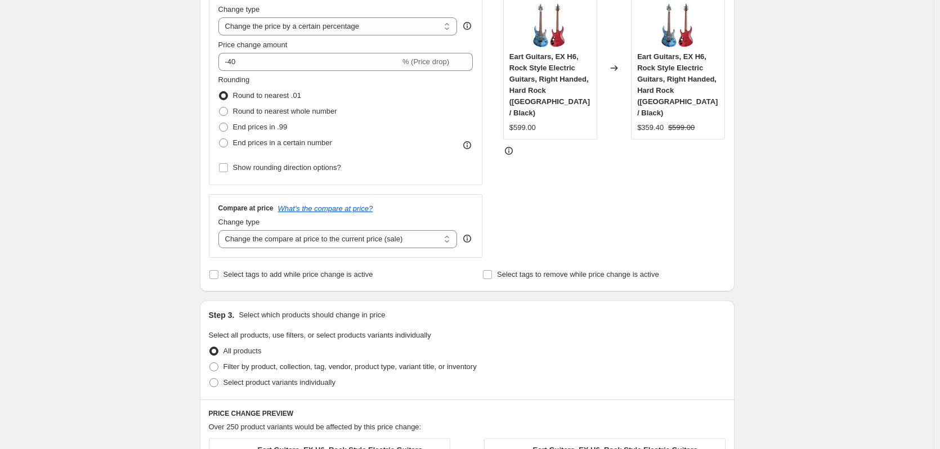
scroll to position [338, 0]
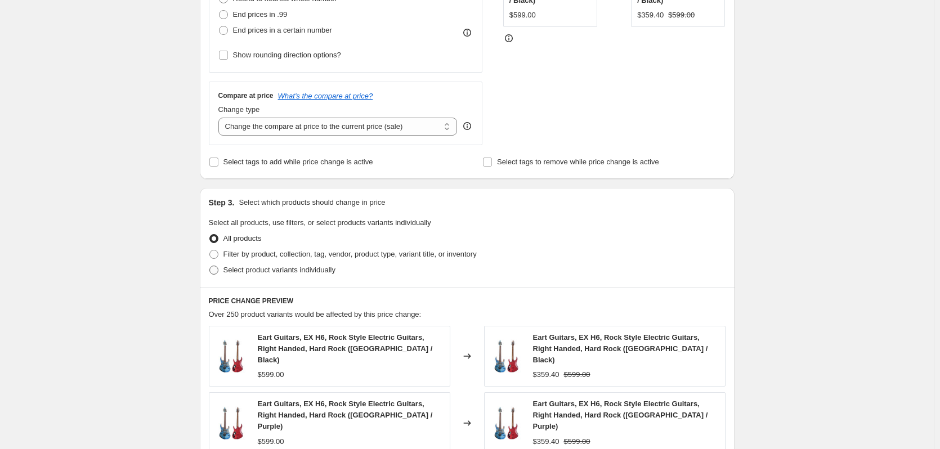
click at [249, 272] on span "Select product variants individually" at bounding box center [279, 270] width 112 height 8
click at [210, 266] on input "Select product variants individually" at bounding box center [209, 266] width 1 height 1
radio input "true"
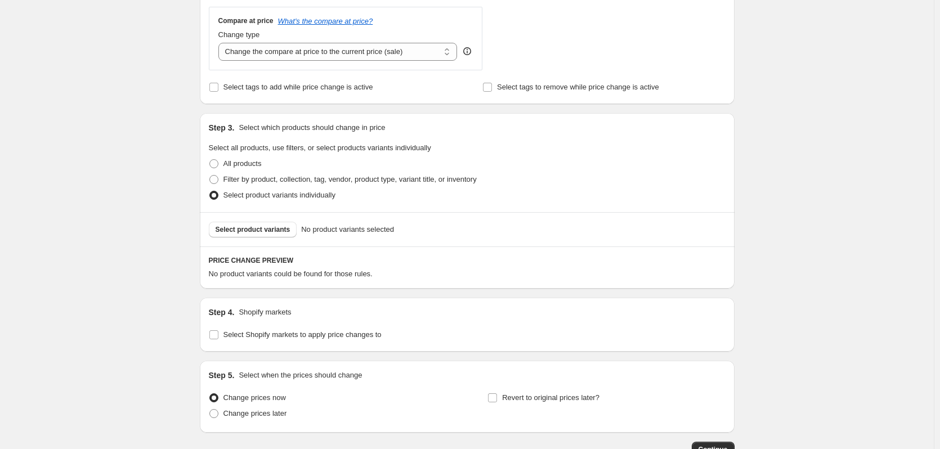
scroll to position [490, 0]
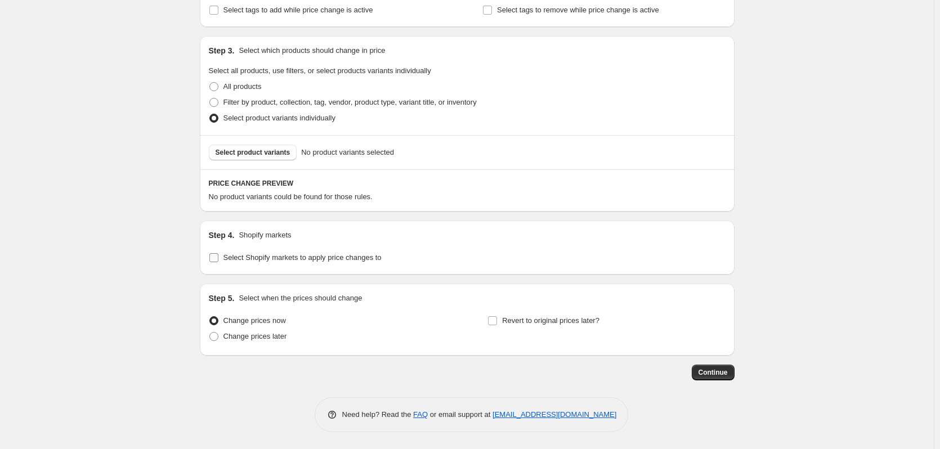
click at [234, 259] on span "Select Shopify markets to apply price changes to" at bounding box center [302, 257] width 158 height 8
click at [218, 259] on input "Select Shopify markets to apply price changes to" at bounding box center [213, 257] width 9 height 9
checkbox input "true"
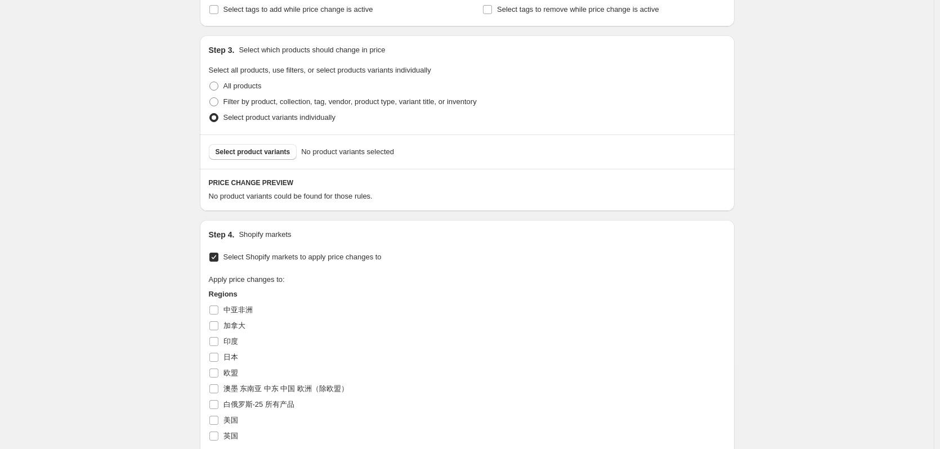
scroll to position [603, 0]
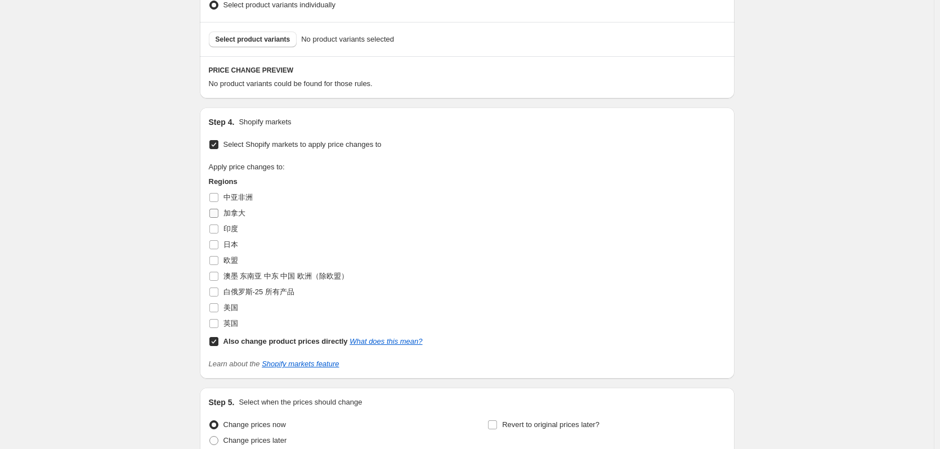
click at [226, 214] on span "加拿大" at bounding box center [234, 213] width 22 height 8
click at [218, 214] on input "加拿大" at bounding box center [213, 213] width 9 height 9
checkbox input "true"
click at [265, 342] on b "Also change product prices directly" at bounding box center [285, 341] width 124 height 8
click at [218, 342] on input "Also change product prices directly What does this mean?" at bounding box center [213, 341] width 9 height 9
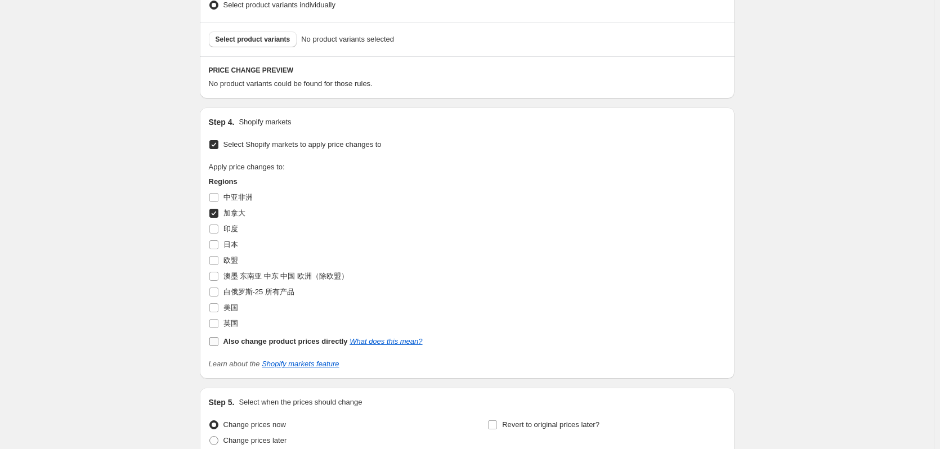
checkbox input "false"
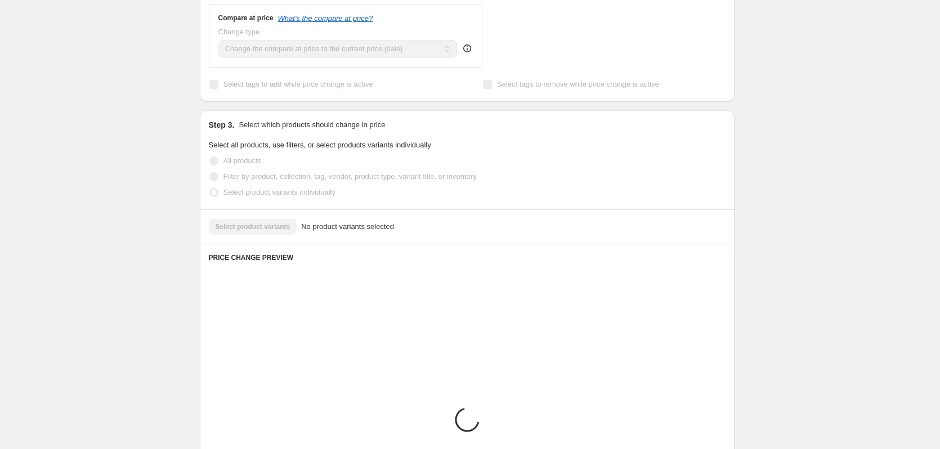
scroll to position [378, 0]
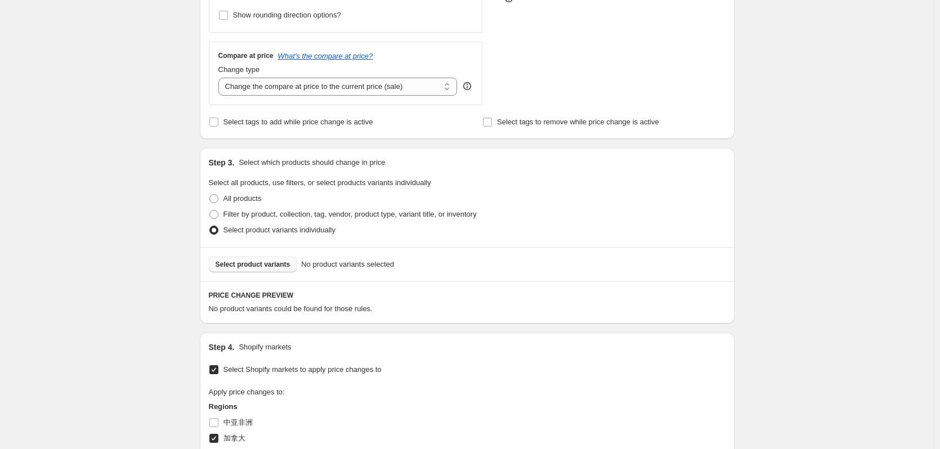
click at [274, 267] on span "Select product variants" at bounding box center [253, 264] width 75 height 9
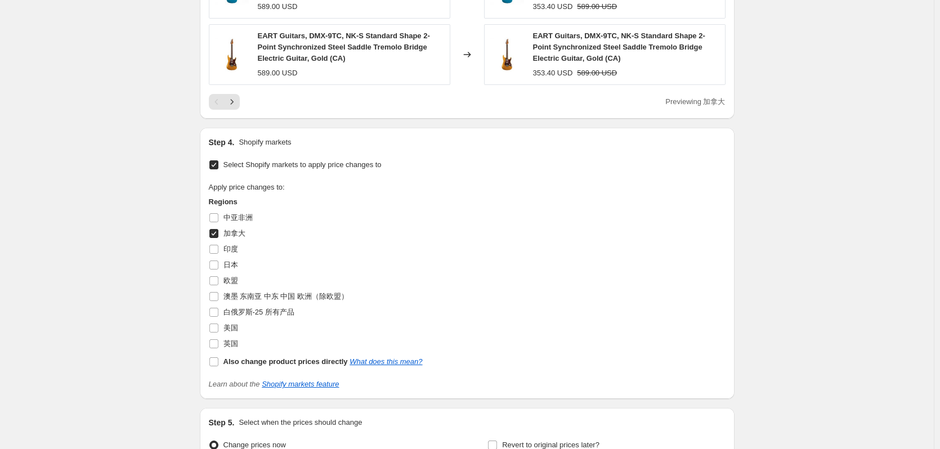
scroll to position [1032, 0]
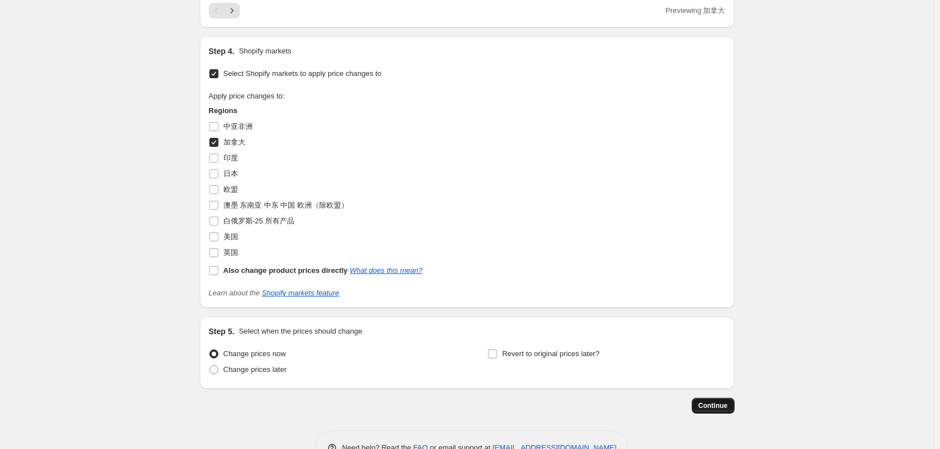
click at [717, 401] on span "Continue" at bounding box center [713, 405] width 29 height 9
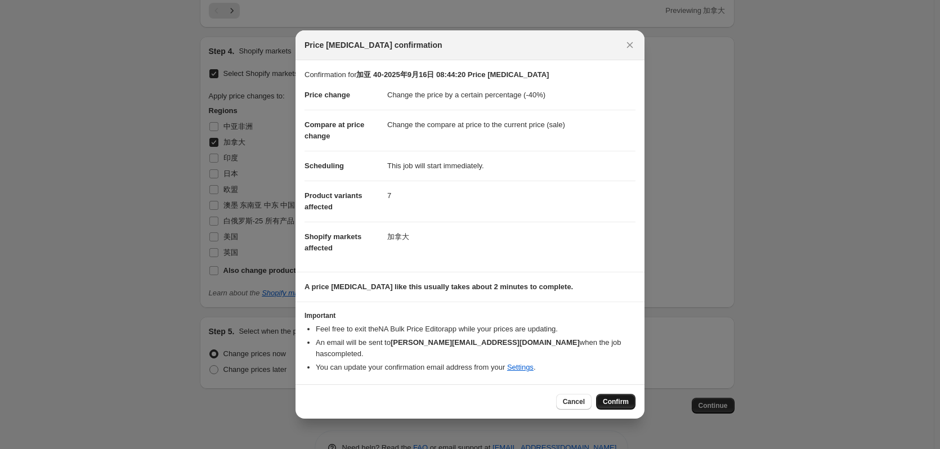
click at [614, 399] on span "Confirm" at bounding box center [616, 401] width 26 height 9
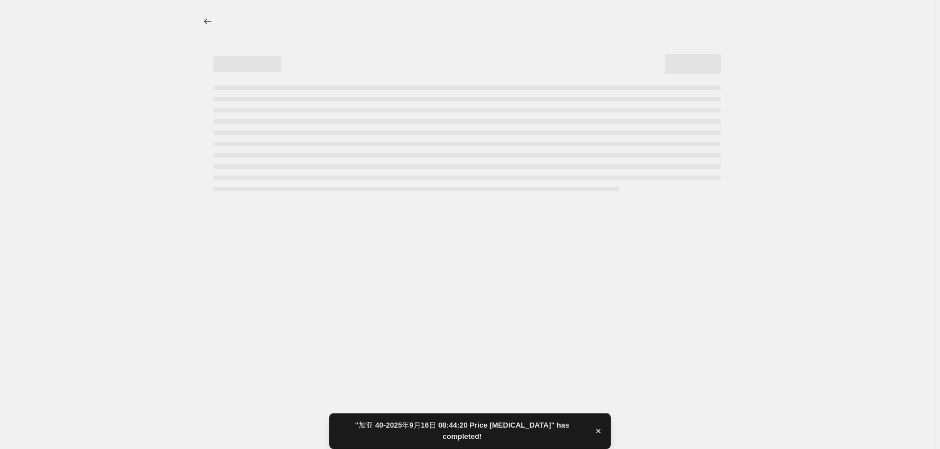
select select "percentage"
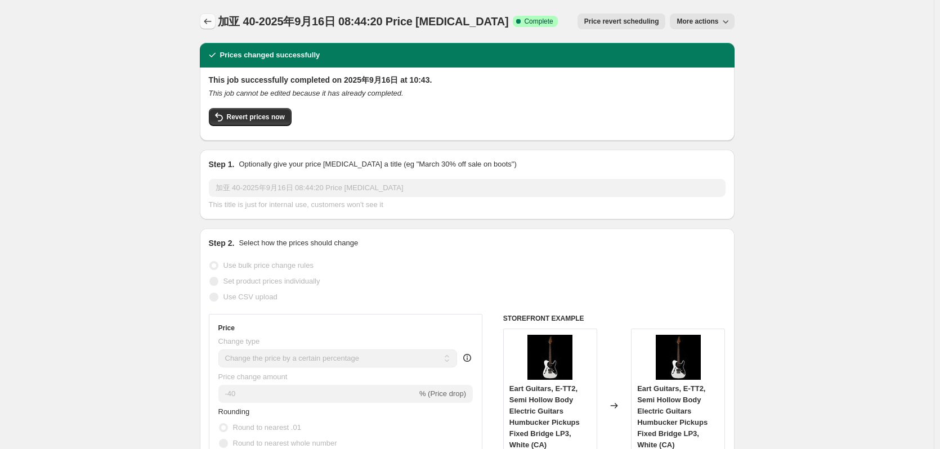
click at [209, 20] on icon "Price change jobs" at bounding box center [207, 21] width 11 height 11
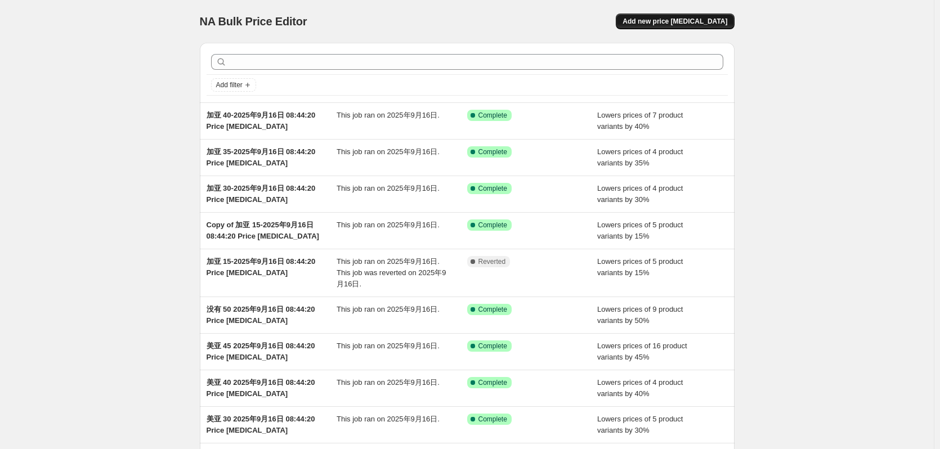
click at [682, 19] on span "Add new price change job" at bounding box center [675, 21] width 105 height 9
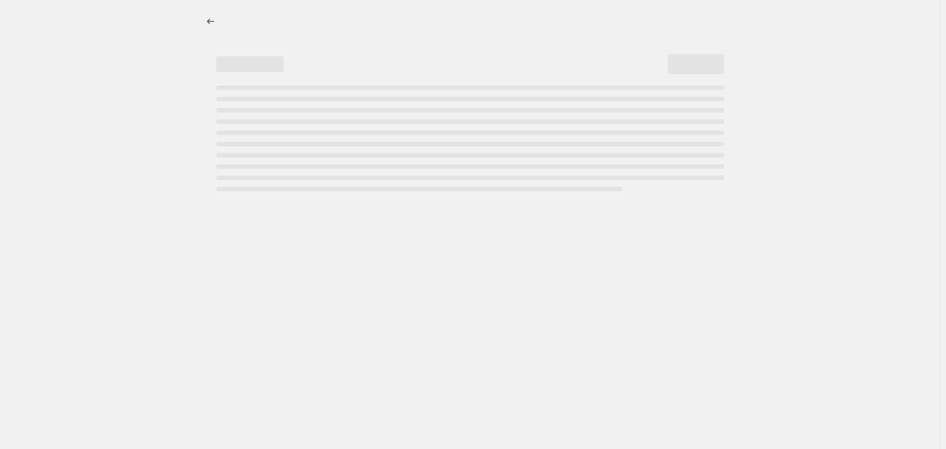
select select "percentage"
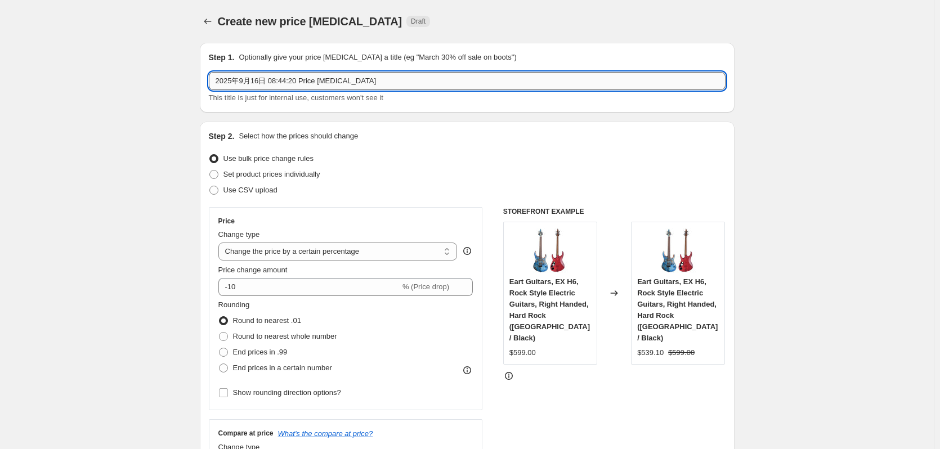
click at [218, 80] on input "2025年9月16日 08:44:20 Price change job" at bounding box center [467, 81] width 517 height 18
type input "加亚 45-2025年9月16日 08:44:20 Price change job"
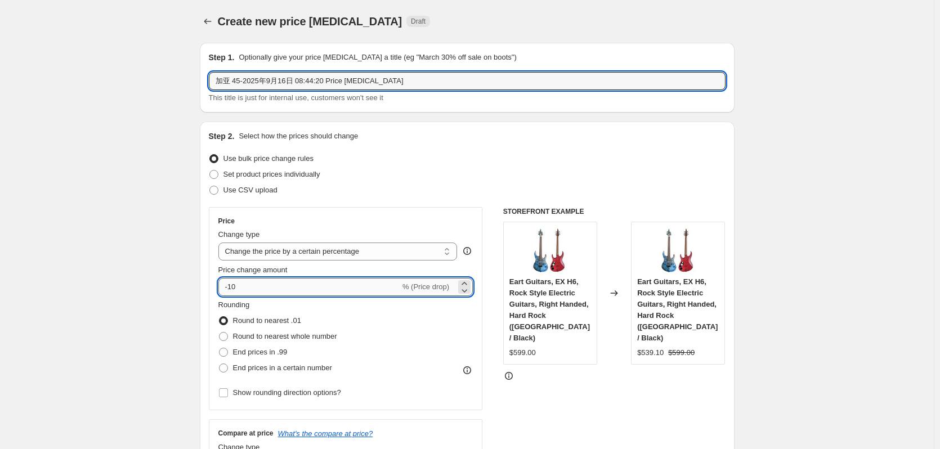
click at [283, 288] on input "-10" at bounding box center [309, 287] width 182 height 18
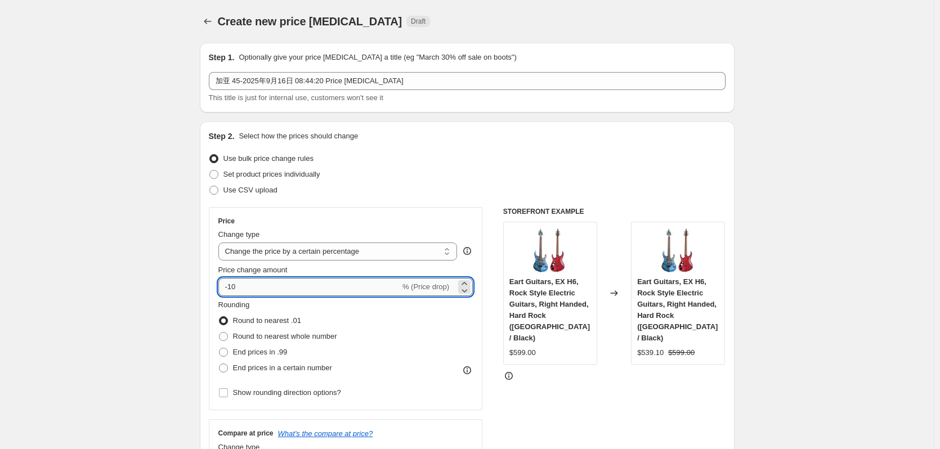
type input "-1"
type input "-45"
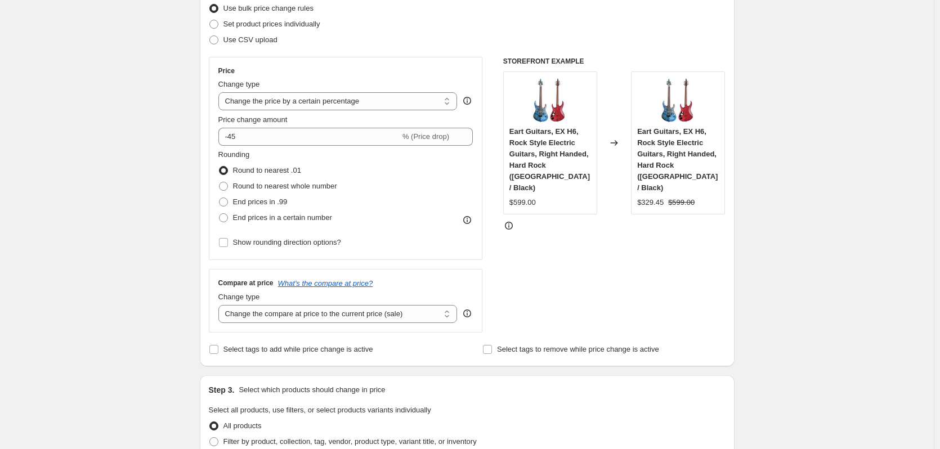
scroll to position [225, 0]
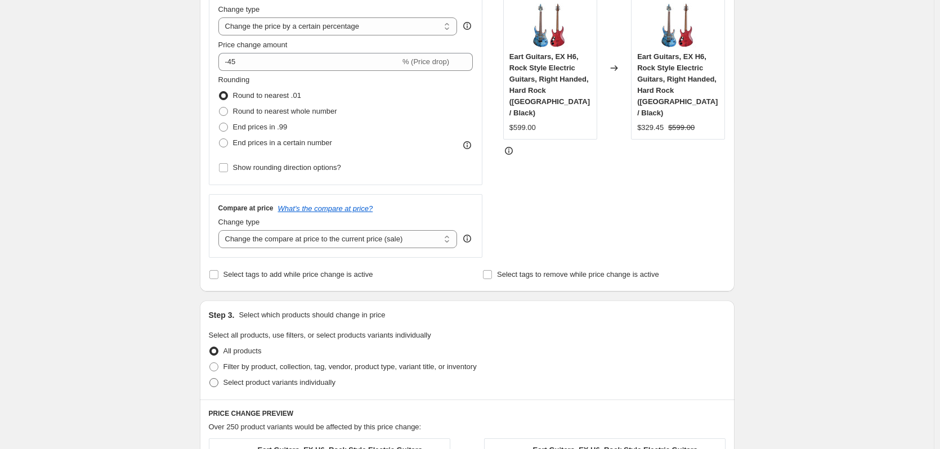
click at [241, 383] on span "Select product variants individually" at bounding box center [279, 382] width 112 height 8
click at [210, 379] on input "Select product variants individually" at bounding box center [209, 378] width 1 height 1
radio input "true"
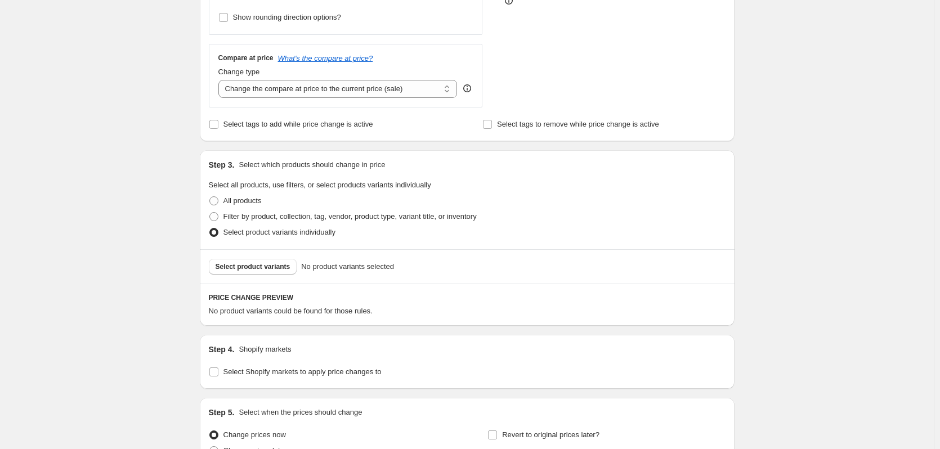
scroll to position [450, 0]
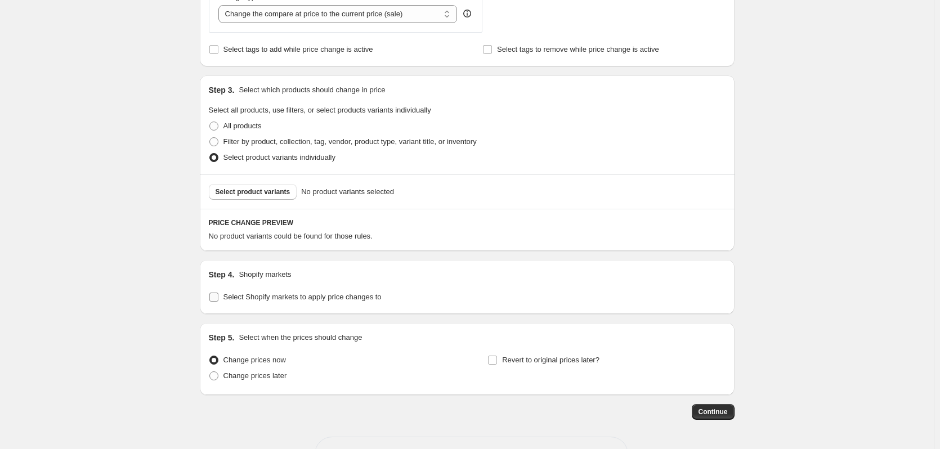
click at [222, 294] on label "Select Shopify markets to apply price changes to" at bounding box center [295, 297] width 173 height 16
click at [218, 294] on input "Select Shopify markets to apply price changes to" at bounding box center [213, 297] width 9 height 9
checkbox input "true"
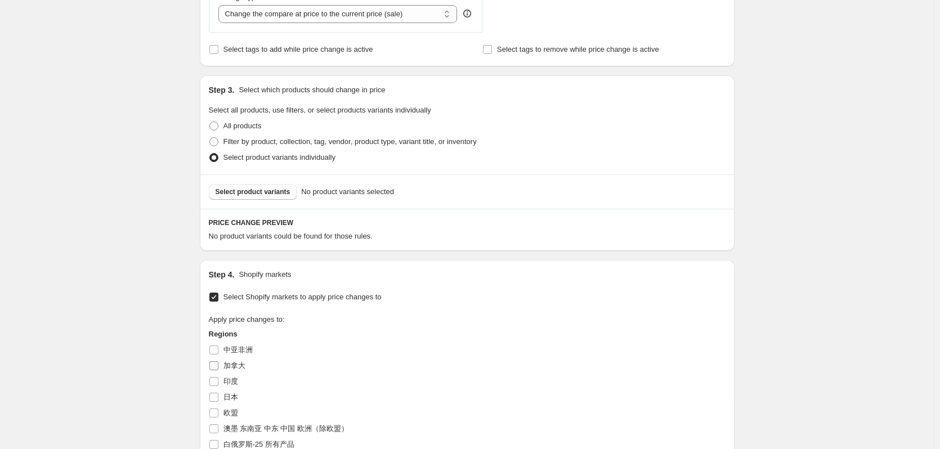
click at [237, 368] on span "加拿大" at bounding box center [234, 365] width 22 height 8
click at [218, 368] on input "加拿大" at bounding box center [213, 365] width 9 height 9
checkbox input "true"
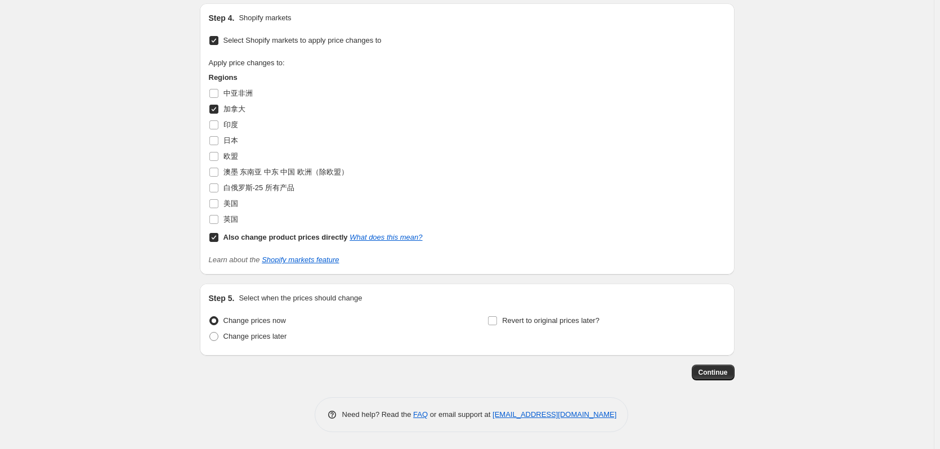
click at [249, 239] on b "Also change product prices directly" at bounding box center [285, 237] width 124 height 8
click at [218, 239] on input "Also change product prices directly What does this mean?" at bounding box center [213, 237] width 9 height 9
checkbox input "false"
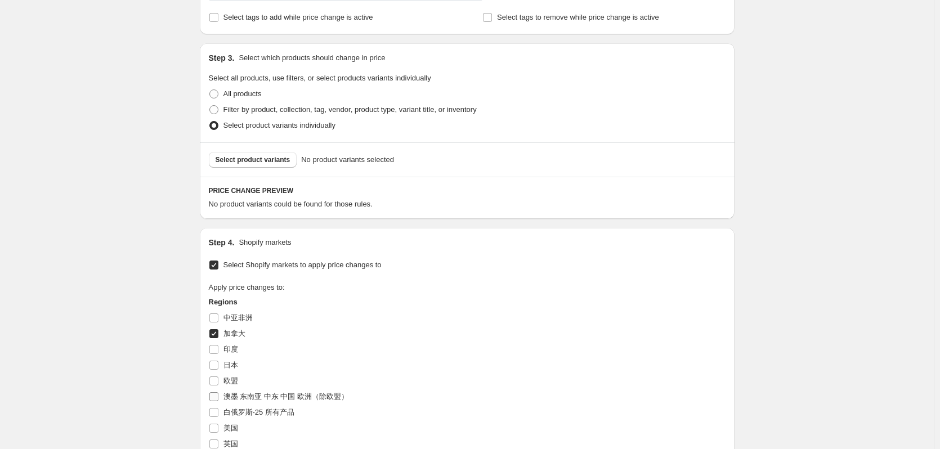
scroll to position [333, 0]
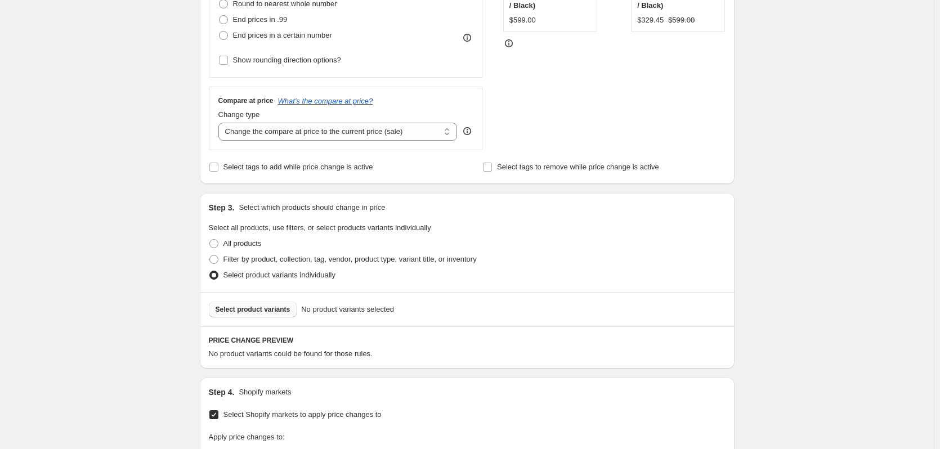
click at [264, 310] on span "Select product variants" at bounding box center [253, 309] width 75 height 9
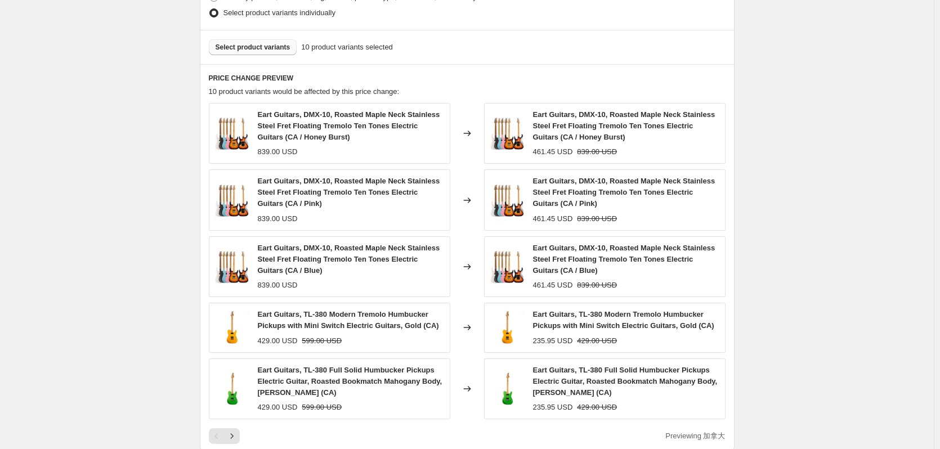
scroll to position [633, 0]
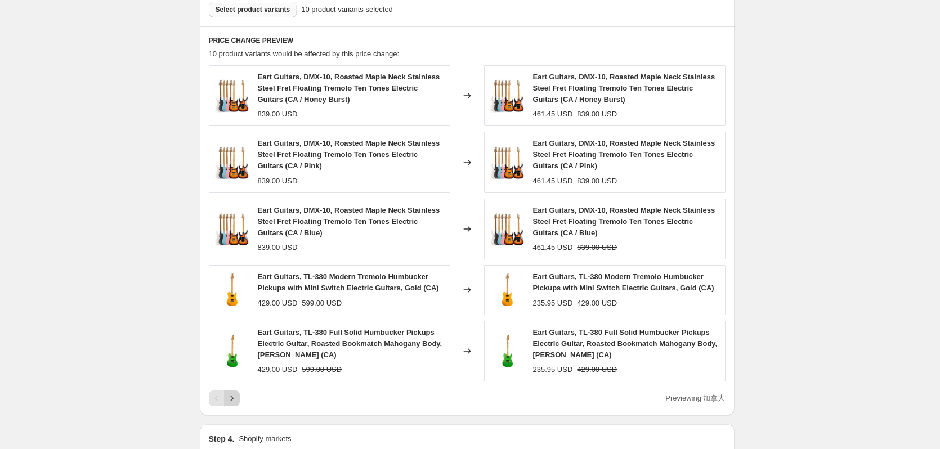
click at [233, 400] on icon "Next" at bounding box center [231, 398] width 3 height 5
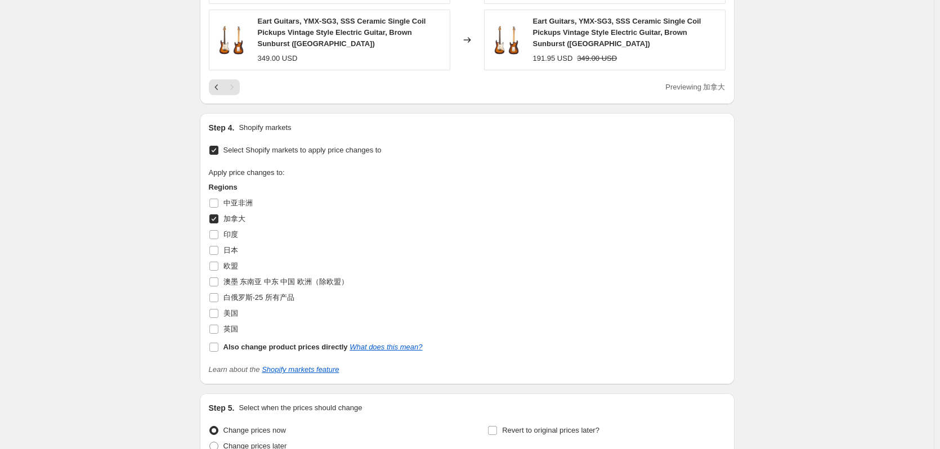
scroll to position [1008, 0]
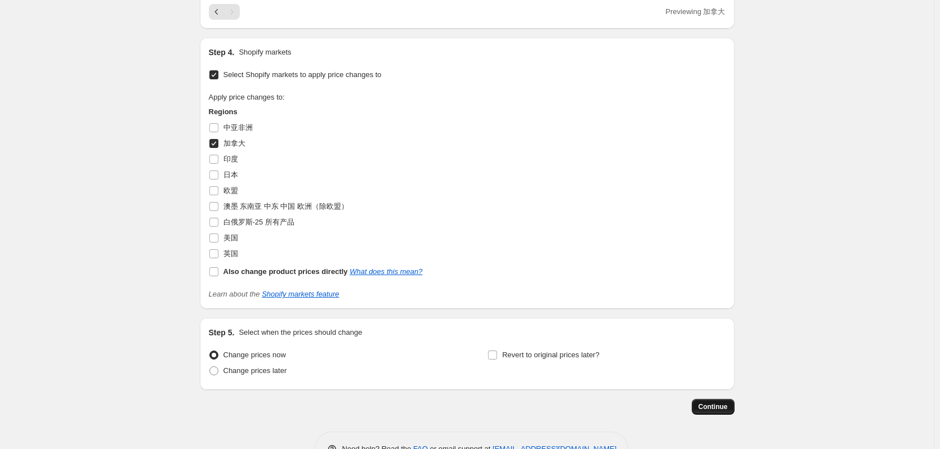
click at [731, 404] on button "Continue" at bounding box center [713, 407] width 43 height 16
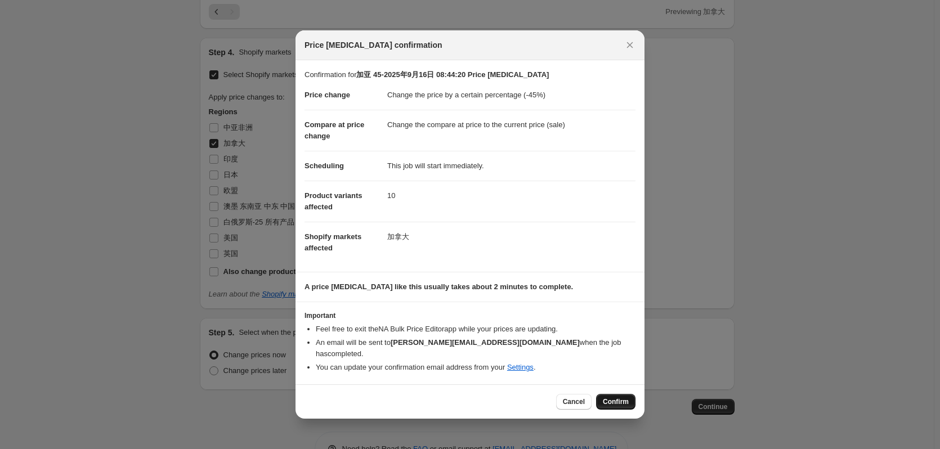
click at [614, 398] on span "Confirm" at bounding box center [616, 401] width 26 height 9
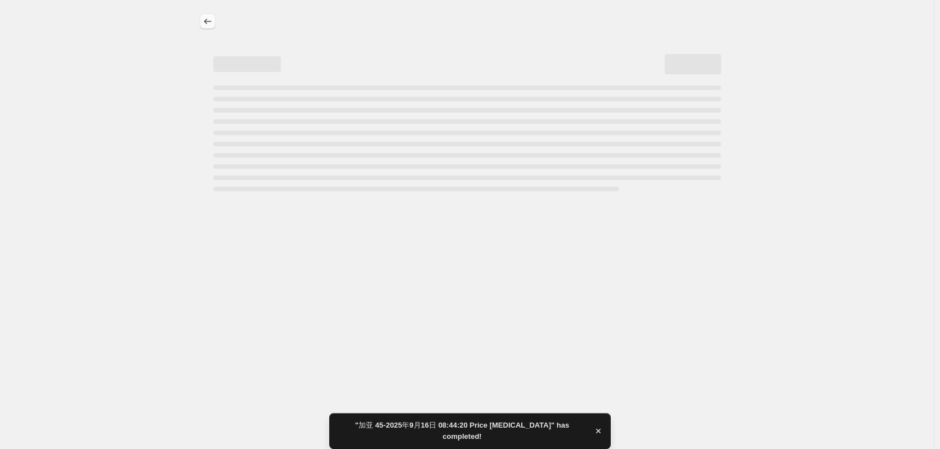
select select "percentage"
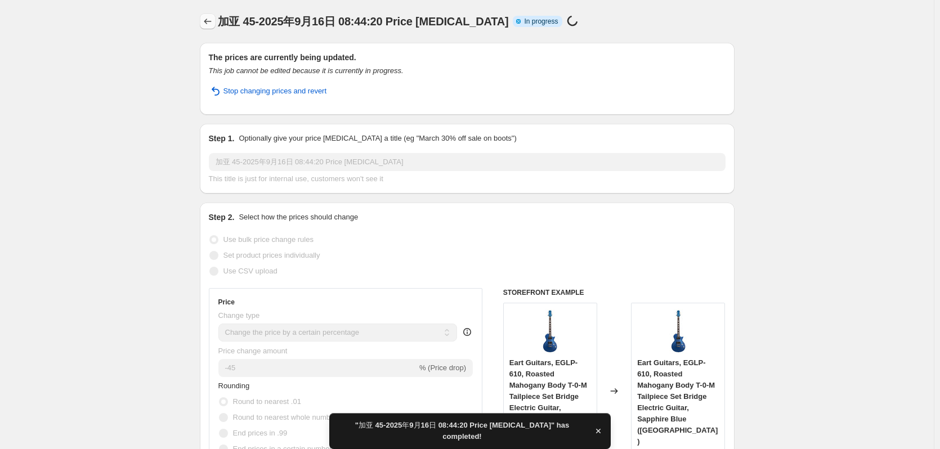
click at [205, 22] on icon "Price change jobs" at bounding box center [207, 21] width 11 height 11
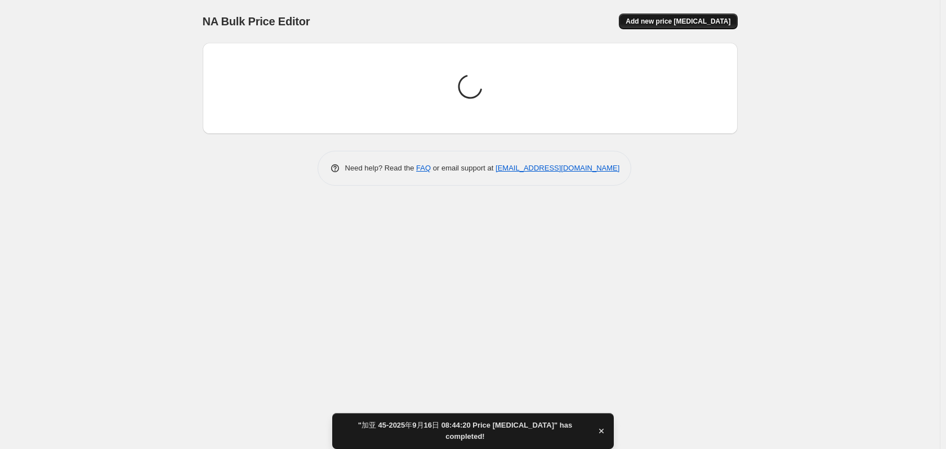
click at [690, 20] on span "Add new price change job" at bounding box center [677, 21] width 105 height 9
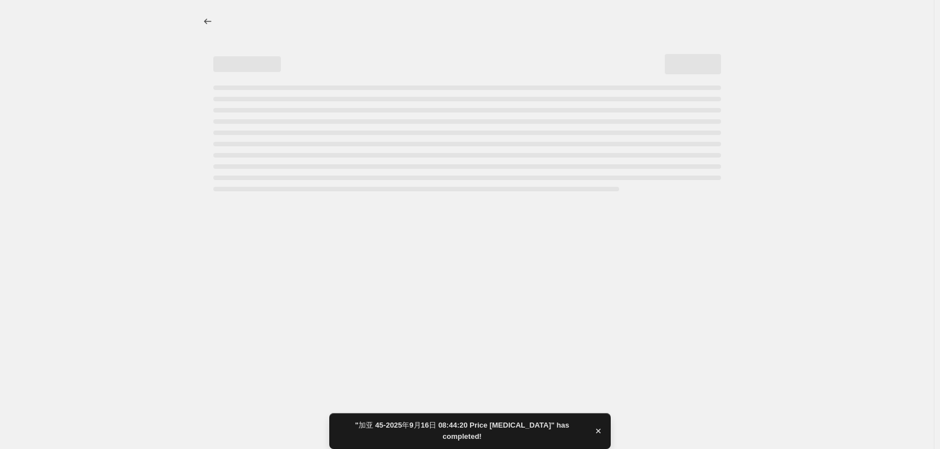
select select "percentage"
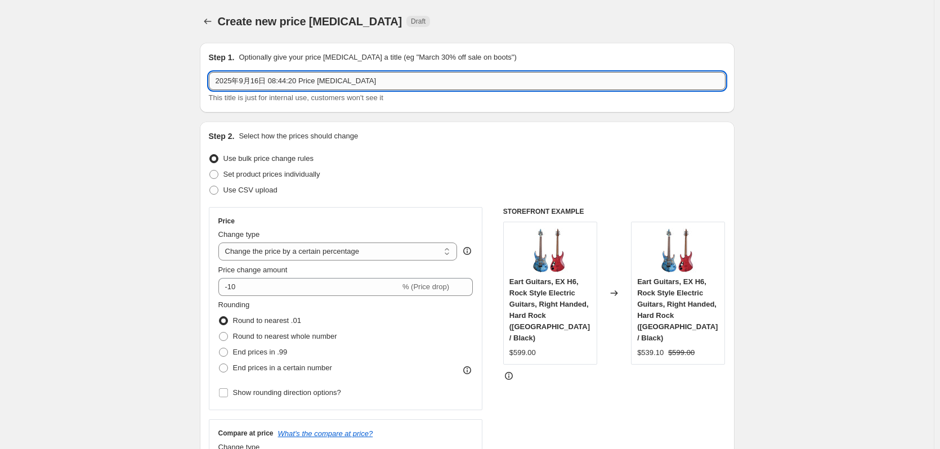
click at [218, 78] on input "2025年9月16日 08:44:20 Price change job" at bounding box center [467, 81] width 517 height 18
type input "加亚 50-2025年9月16日 08:44:20 Price change job"
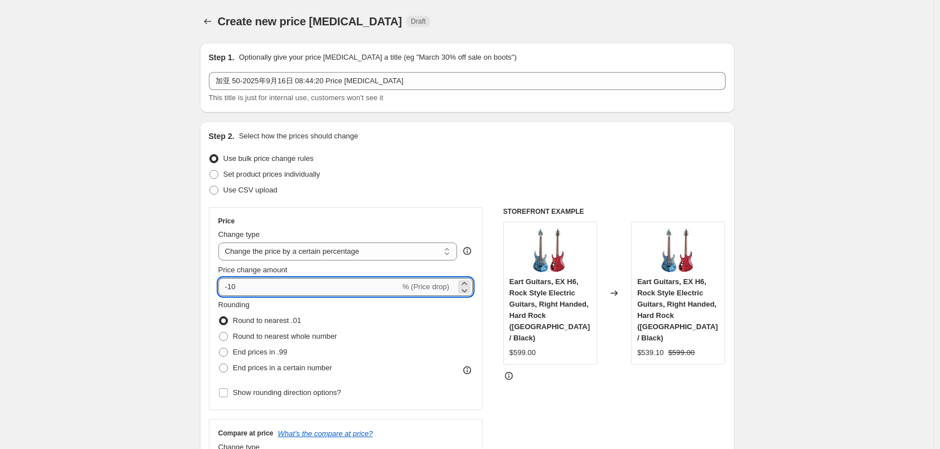
click at [260, 288] on input "-10" at bounding box center [309, 287] width 182 height 18
type input "-1"
type input "-50"
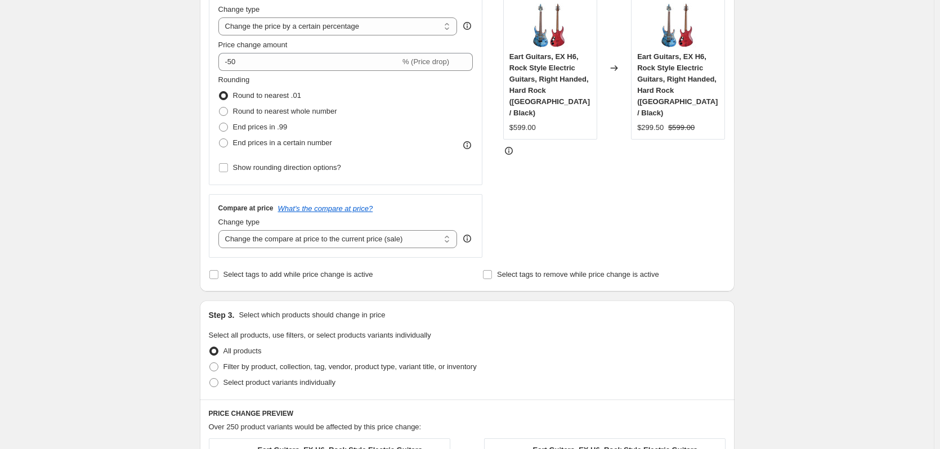
scroll to position [300, 0]
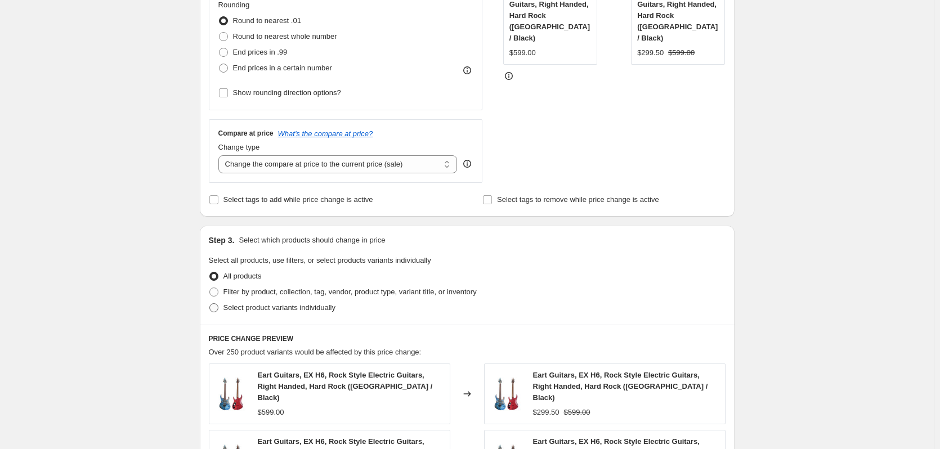
click at [266, 310] on span "Select product variants individually" at bounding box center [279, 307] width 112 height 8
click at [210, 304] on input "Select product variants individually" at bounding box center [209, 303] width 1 height 1
radio input "true"
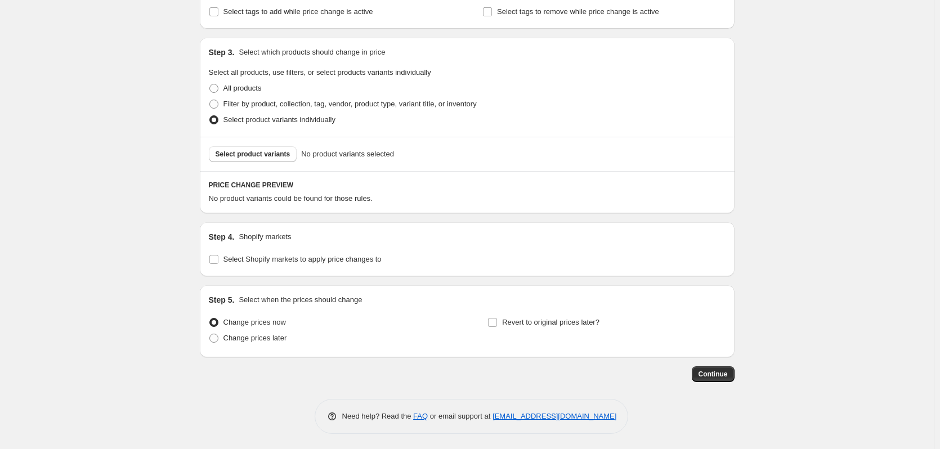
scroll to position [490, 0]
click at [241, 258] on span "Select Shopify markets to apply price changes to" at bounding box center [302, 257] width 158 height 8
click at [218, 258] on input "Select Shopify markets to apply price changes to" at bounding box center [213, 257] width 9 height 9
checkbox input "true"
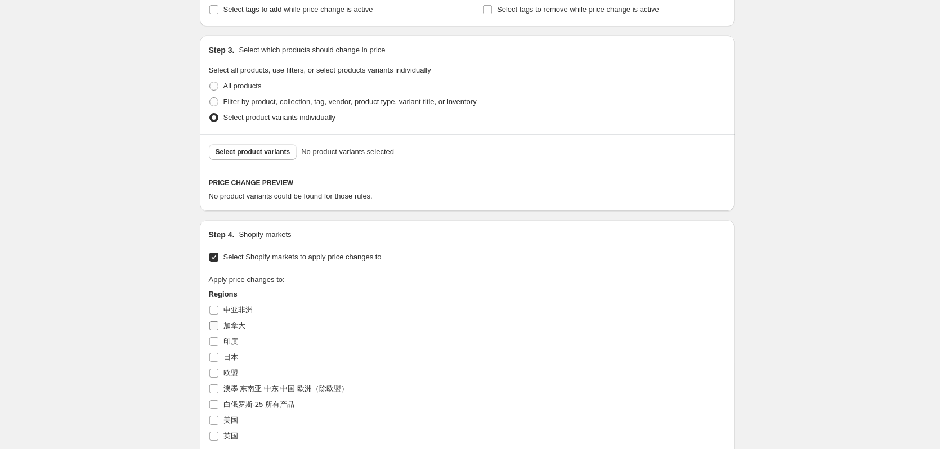
click at [227, 327] on span "加拿大" at bounding box center [234, 325] width 22 height 8
click at [218, 327] on input "加拿大" at bounding box center [213, 325] width 9 height 9
checkbox input "true"
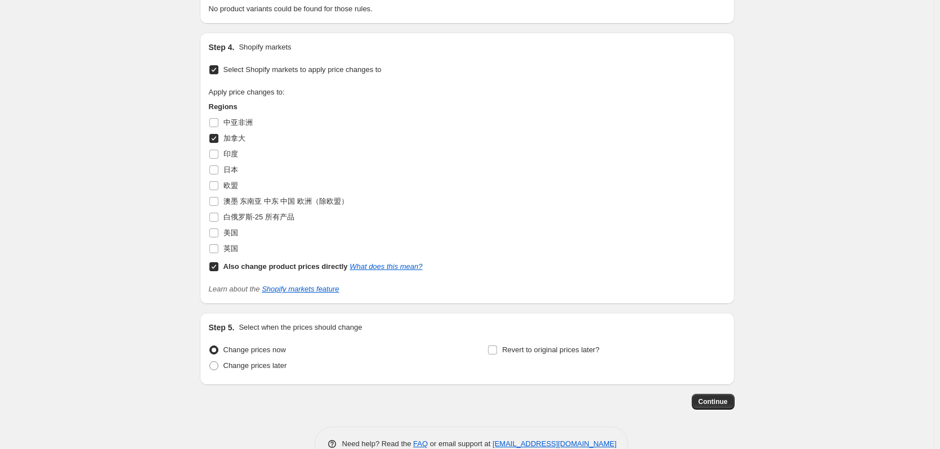
click at [243, 269] on b "Also change product prices directly" at bounding box center [285, 266] width 124 height 8
click at [218, 269] on input "Also change product prices directly What does this mean?" at bounding box center [213, 266] width 9 height 9
checkbox input "false"
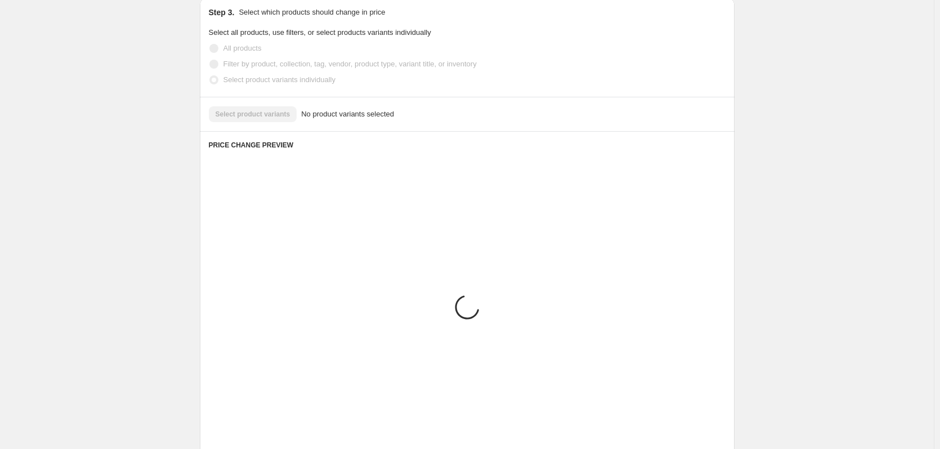
scroll to position [415, 0]
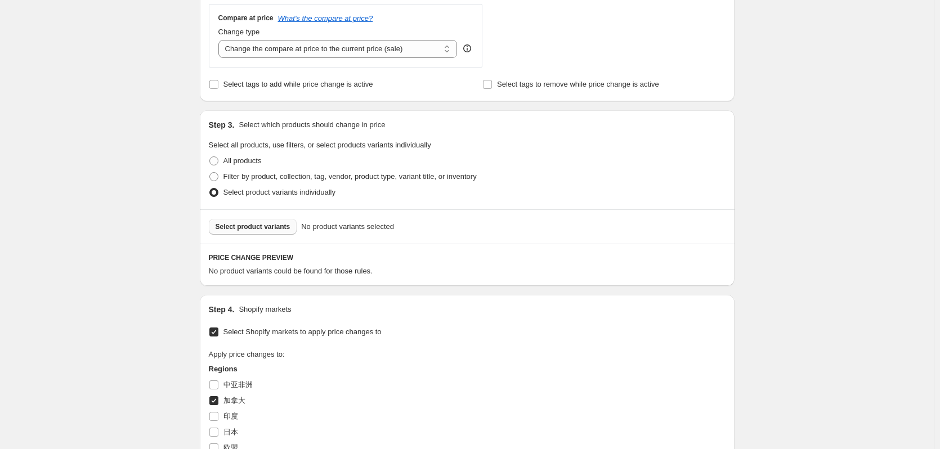
click at [253, 231] on span "Select product variants" at bounding box center [253, 226] width 75 height 9
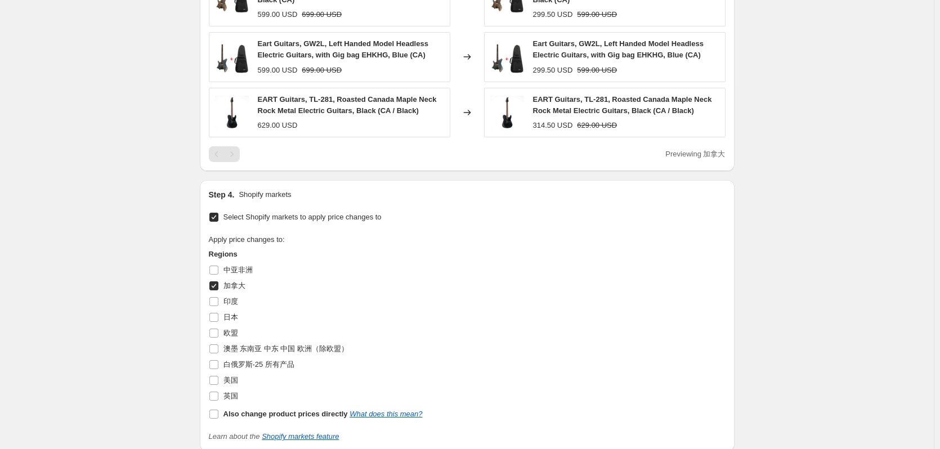
scroll to position [1043, 0]
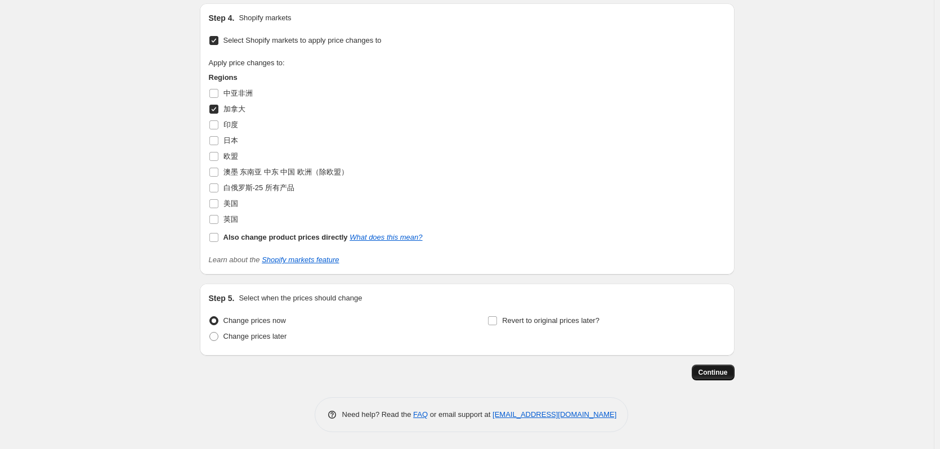
click at [719, 371] on span "Continue" at bounding box center [713, 372] width 29 height 9
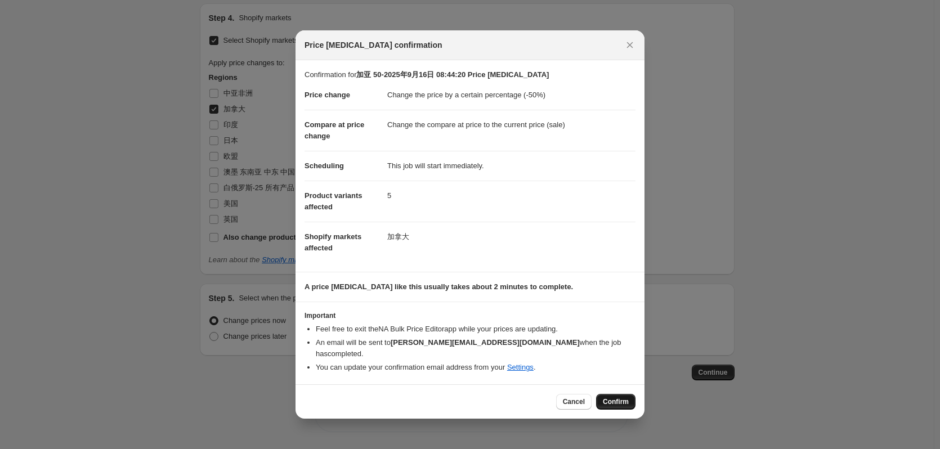
click at [620, 397] on span "Confirm" at bounding box center [616, 401] width 26 height 9
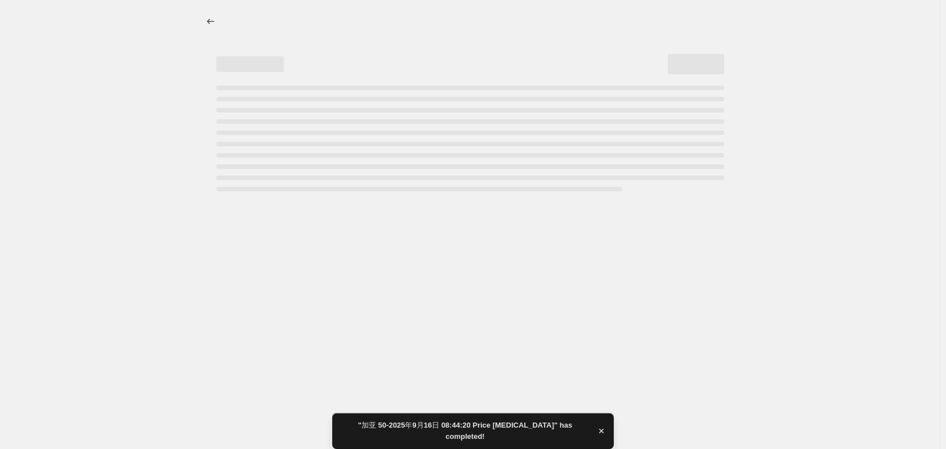
select select "percentage"
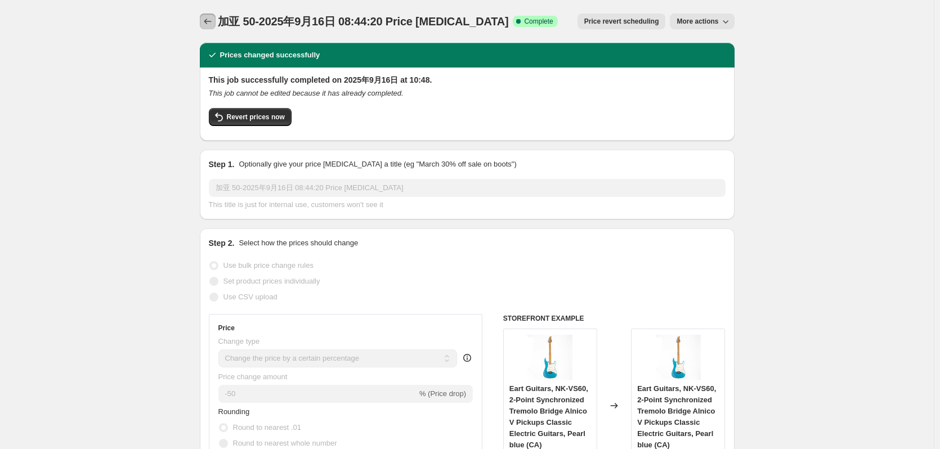
click at [212, 23] on icon "Price change jobs" at bounding box center [207, 21] width 11 height 11
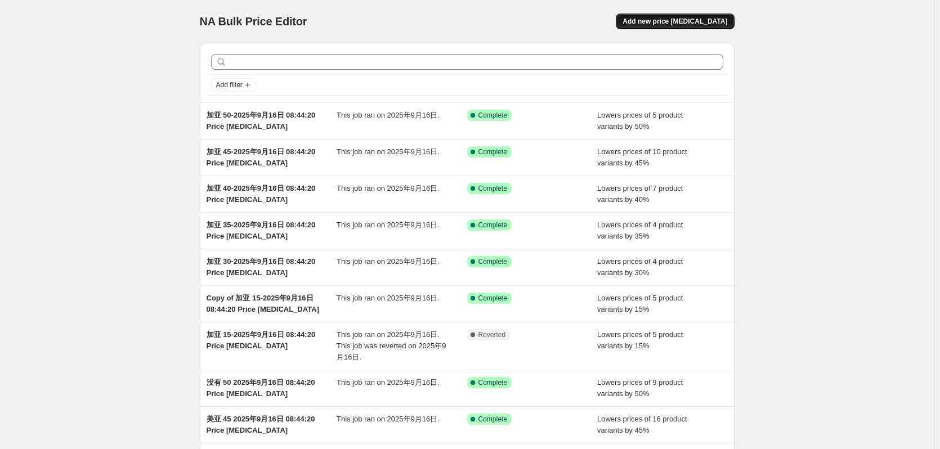
click at [673, 18] on span "Add new price change job" at bounding box center [675, 21] width 105 height 9
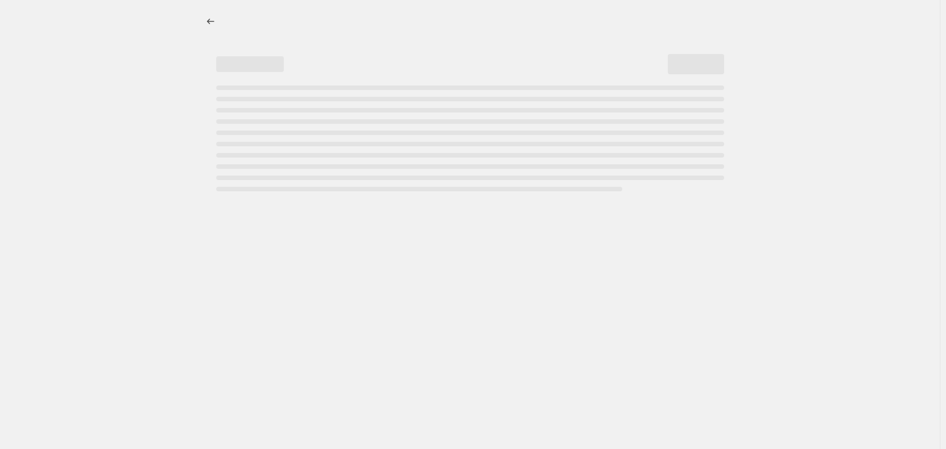
select select "percentage"
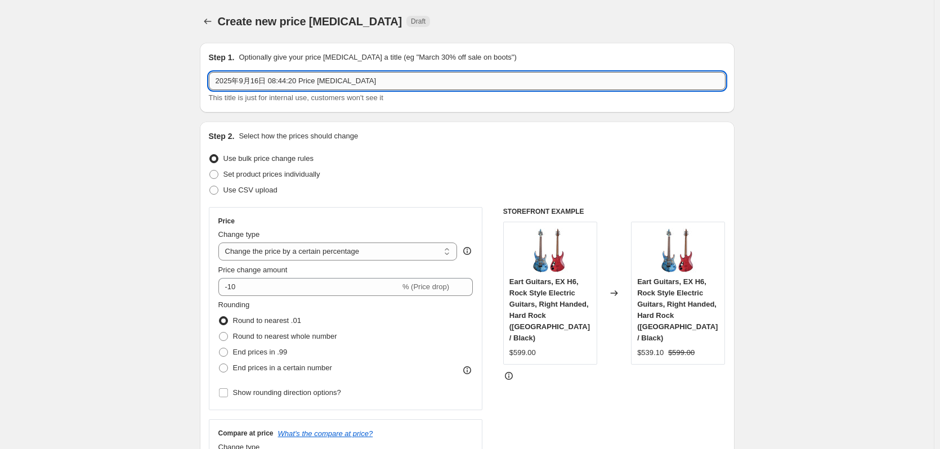
click at [217, 80] on input "2025年9月16日 08:44:20 Price change job" at bounding box center [467, 81] width 517 height 18
type input "欧亚 15-2025年9月16日 08:44:20 Price change job"
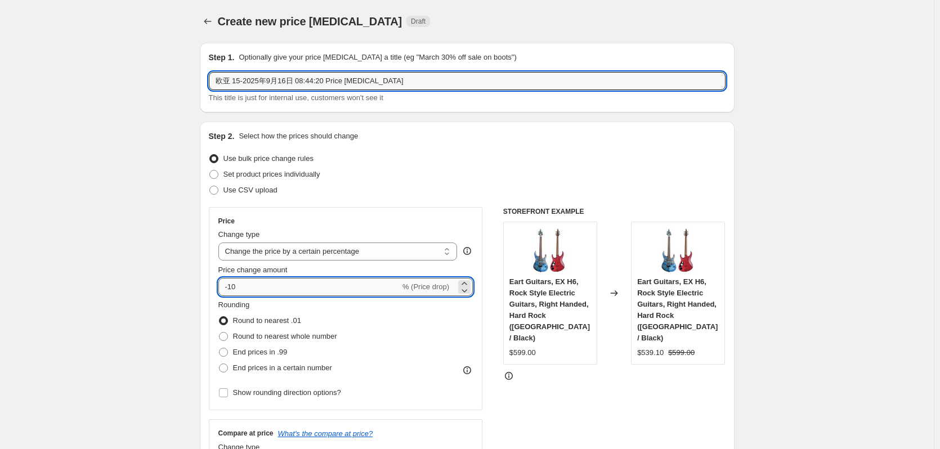
click at [274, 283] on input "-10" at bounding box center [309, 287] width 182 height 18
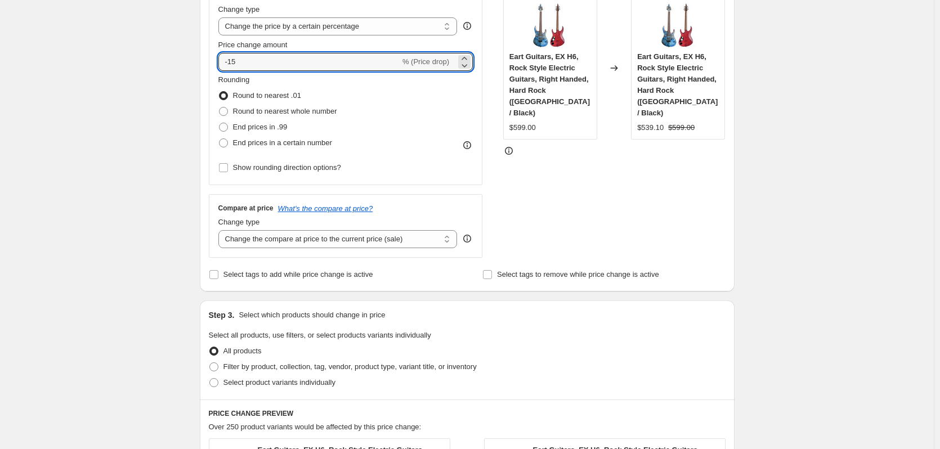
scroll to position [300, 0]
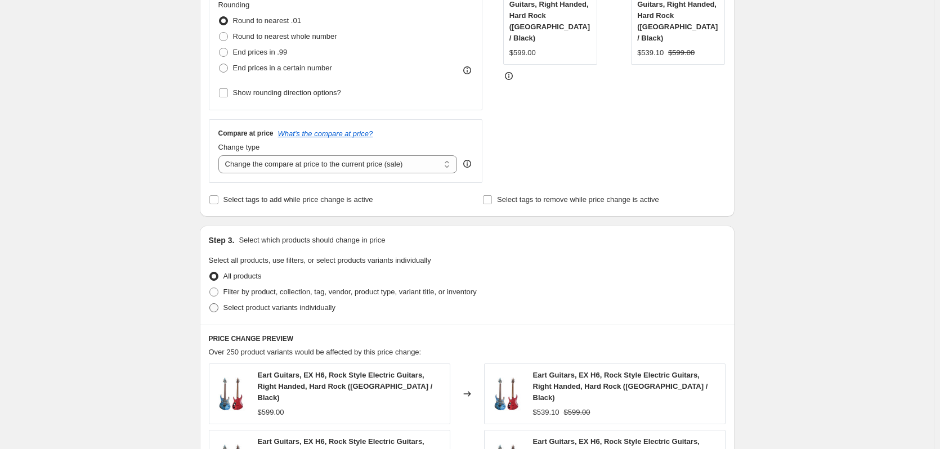
type input "-15"
click at [249, 303] on span "Select product variants individually" at bounding box center [279, 307] width 112 height 8
click at [210, 303] on input "Select product variants individually" at bounding box center [209, 303] width 1 height 1
radio input "true"
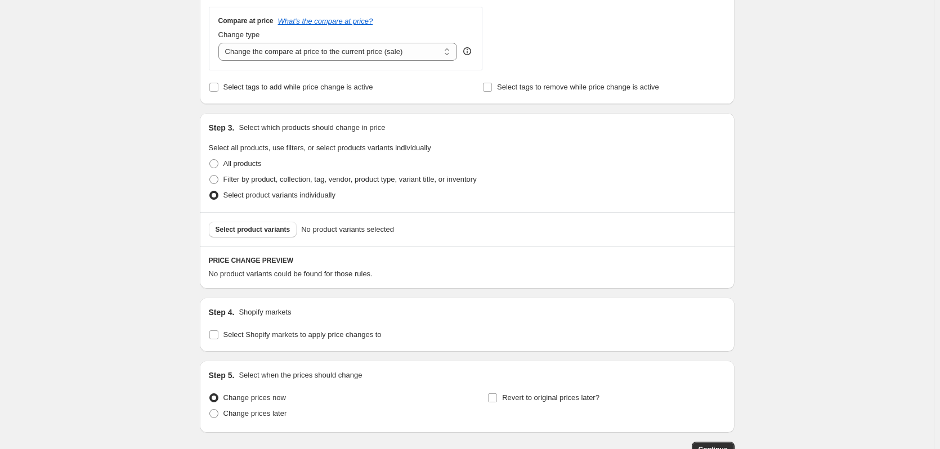
scroll to position [450, 0]
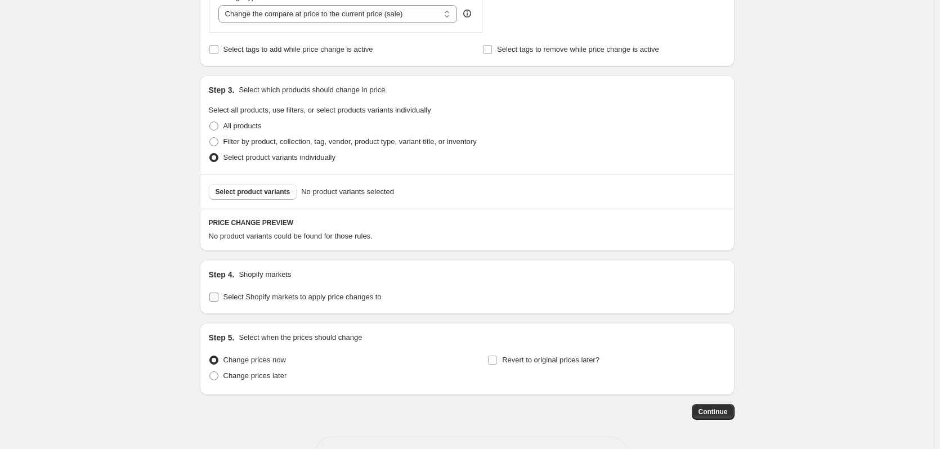
click at [218, 298] on input "Select Shopify markets to apply price changes to" at bounding box center [213, 297] width 9 height 9
checkbox input "true"
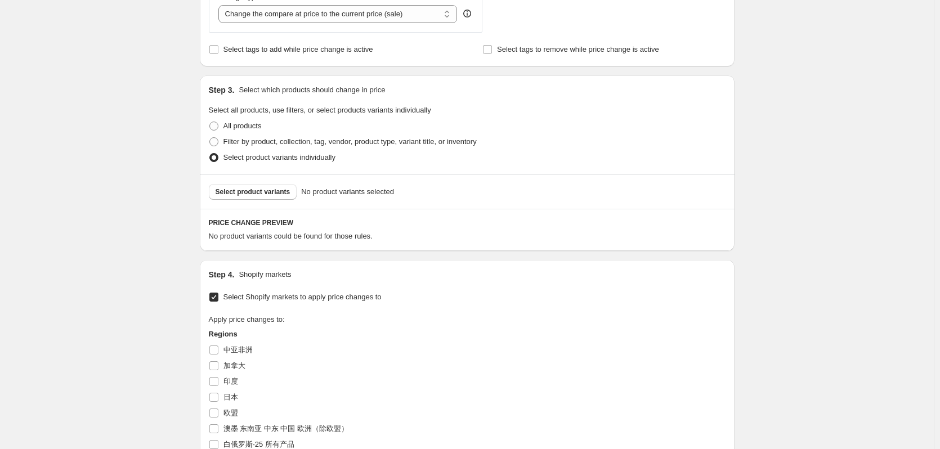
scroll to position [525, 0]
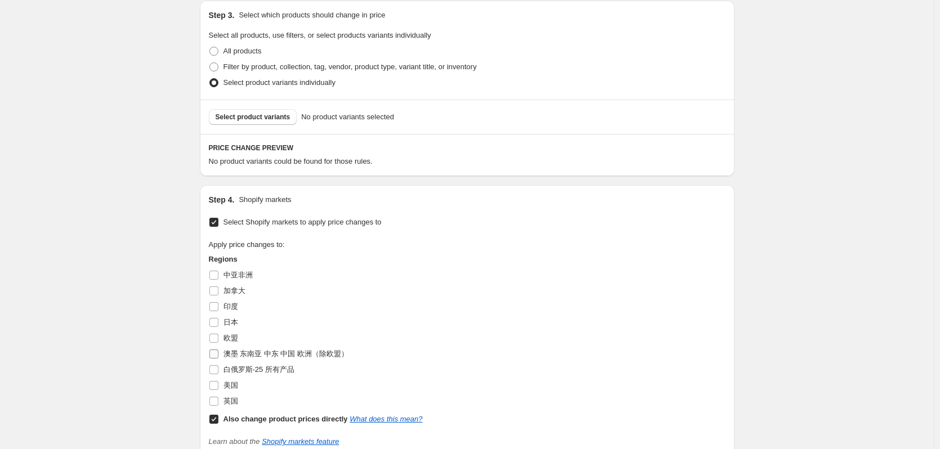
click at [240, 355] on span "澳墨 东南亚 中东 中国 欧洲（除欧盟）" at bounding box center [285, 354] width 125 height 8
click at [218, 355] on input "澳墨 东南亚 中东 中国 欧洲（除欧盟）" at bounding box center [213, 354] width 9 height 9
click at [240, 355] on span "澳墨 东南亚 中东 中国 欧洲（除欧盟）" at bounding box center [285, 354] width 125 height 8
click at [218, 355] on input "澳墨 东南亚 中东 中国 欧洲（除欧盟）" at bounding box center [213, 354] width 9 height 9
checkbox input "false"
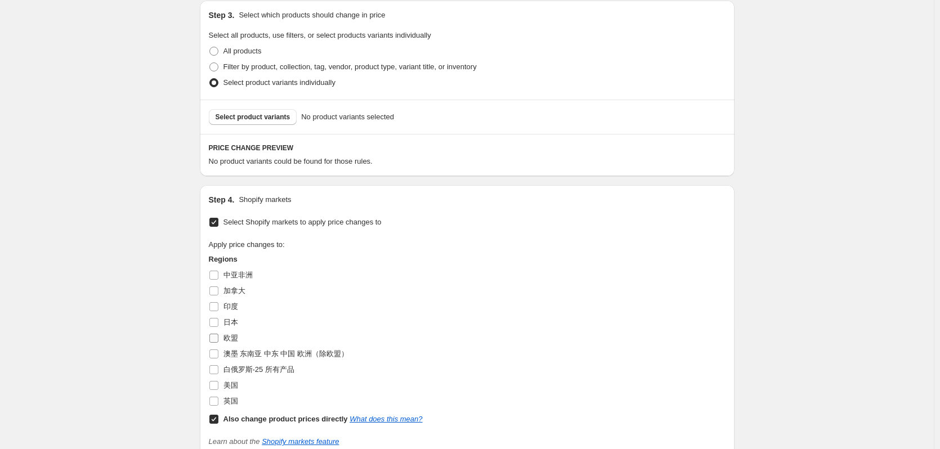
click at [233, 338] on span "欧盟" at bounding box center [230, 338] width 15 height 8
click at [218, 338] on input "欧盟" at bounding box center [213, 338] width 9 height 9
checkbox input "true"
click at [254, 417] on b "Also change product prices directly" at bounding box center [285, 419] width 124 height 8
click at [218, 417] on input "Also change product prices directly What does this mean?" at bounding box center [213, 419] width 9 height 9
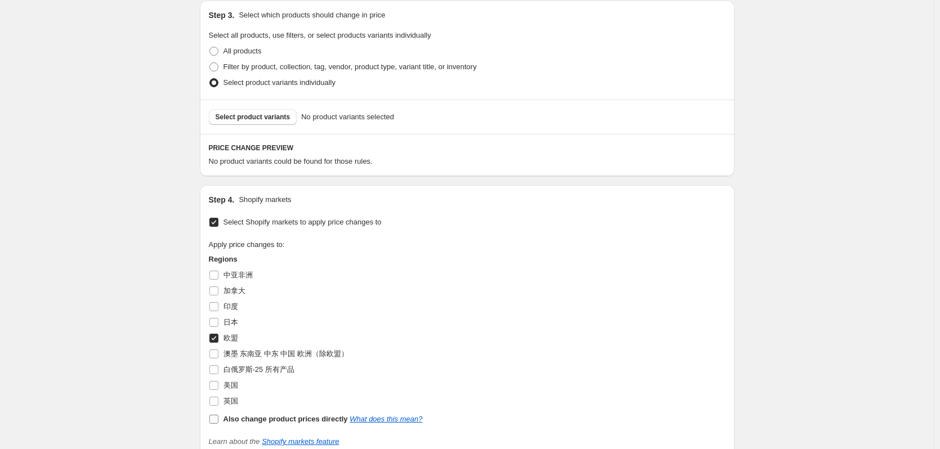
checkbox input "false"
click at [254, 115] on span "Select product variants" at bounding box center [253, 117] width 75 height 9
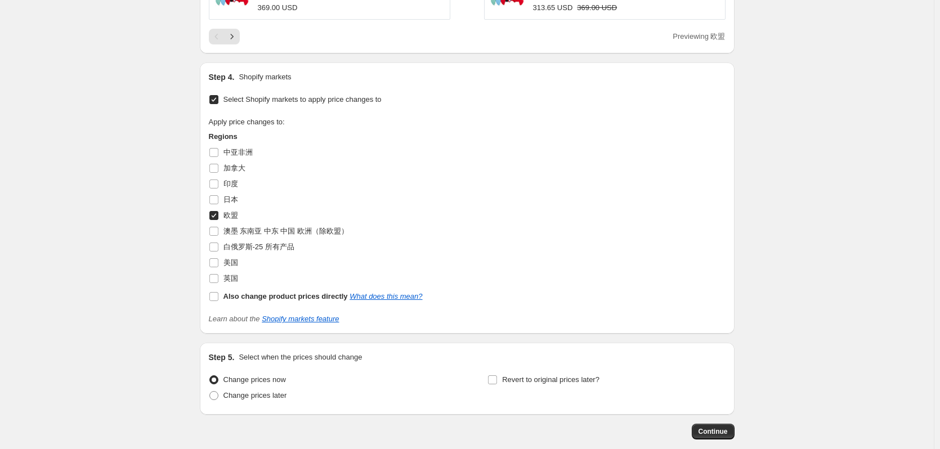
scroll to position [1077, 0]
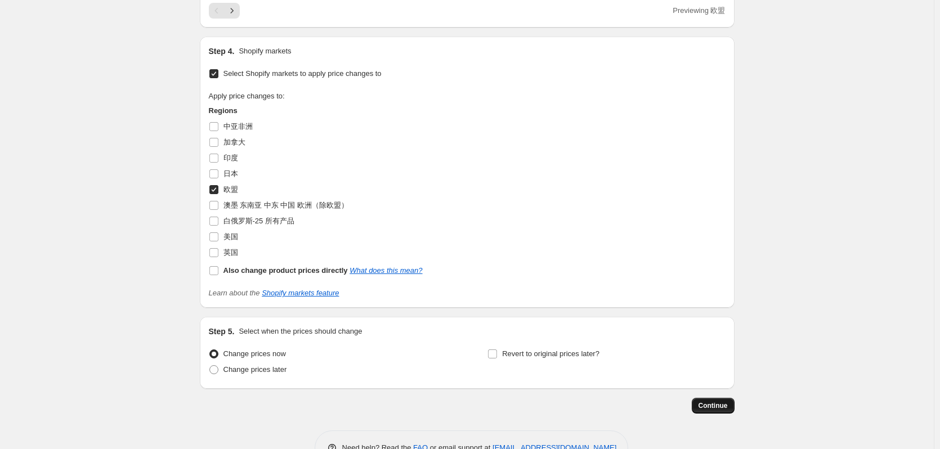
click at [713, 401] on span "Continue" at bounding box center [713, 405] width 29 height 9
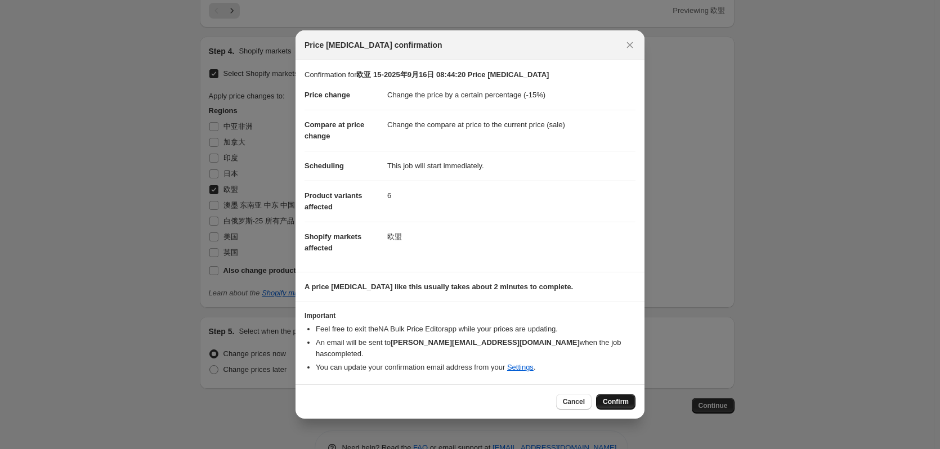
click at [618, 397] on span "Confirm" at bounding box center [616, 401] width 26 height 9
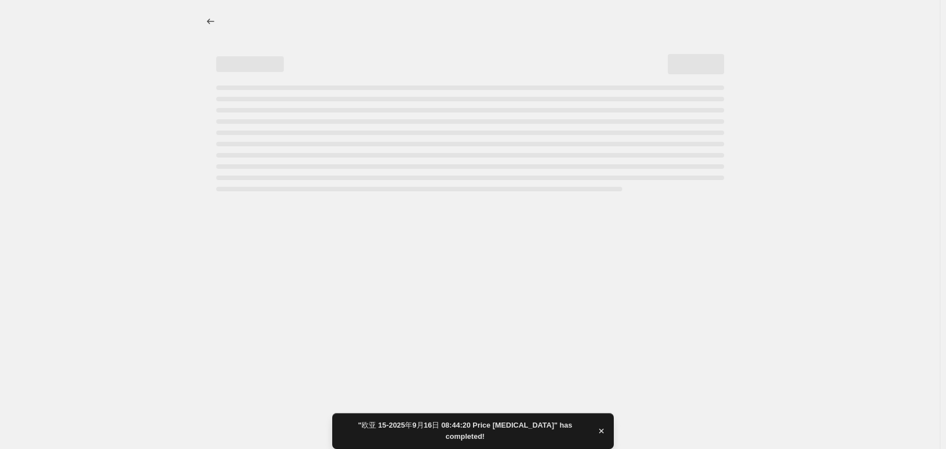
select select "percentage"
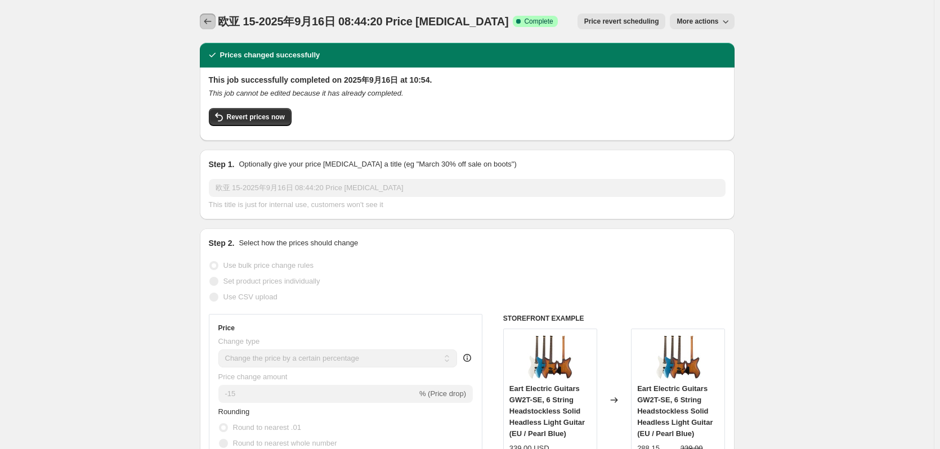
click at [209, 20] on icon "Price change jobs" at bounding box center [207, 21] width 11 height 11
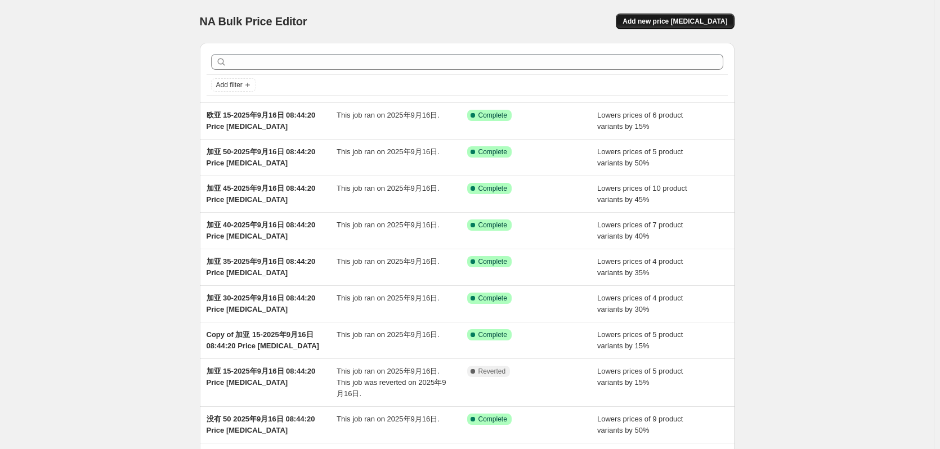
click at [681, 17] on button "Add new price change job" at bounding box center [675, 22] width 118 height 16
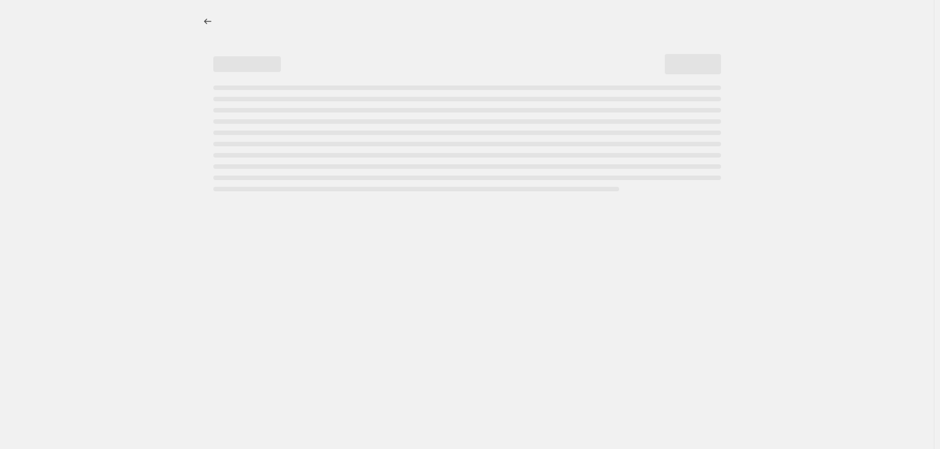
select select "percentage"
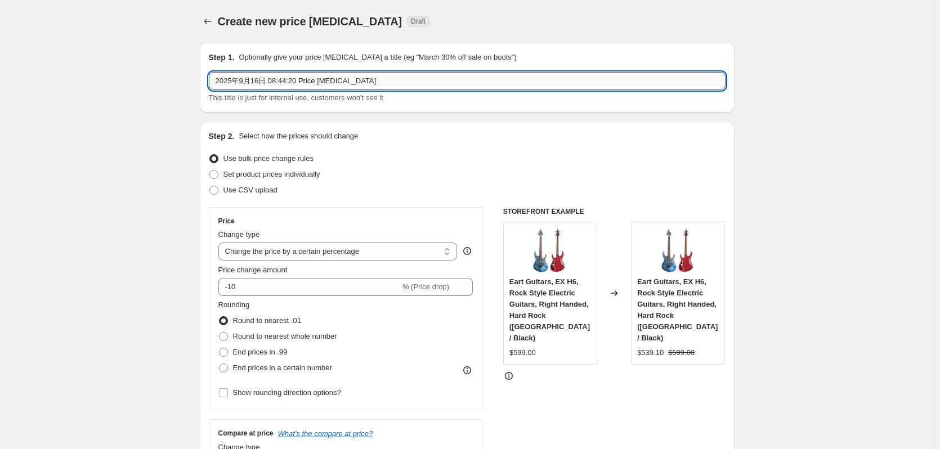
click at [218, 84] on input "2025年9月16日 08:44:20 Price change job" at bounding box center [467, 81] width 517 height 18
type input "欧亚 50-2025年9月16日 08:44:20 Price change job"
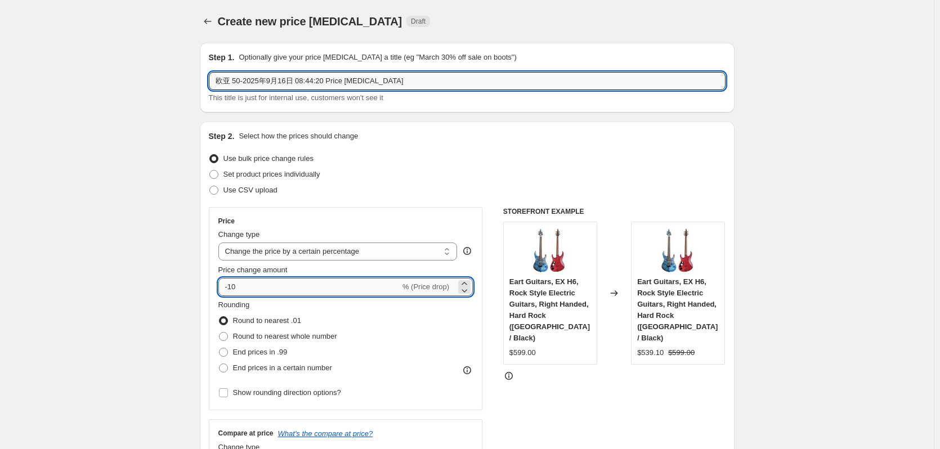
click at [283, 289] on input "-10" at bounding box center [309, 287] width 182 height 18
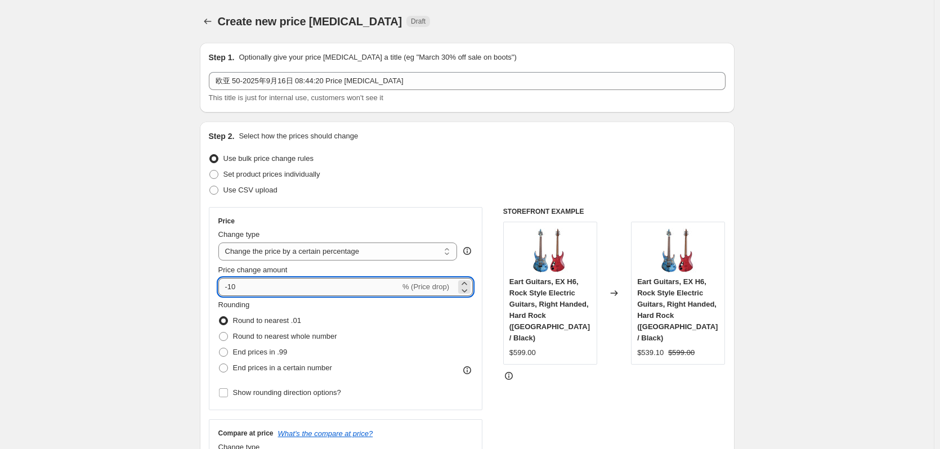
type input "-1"
type input "-50"
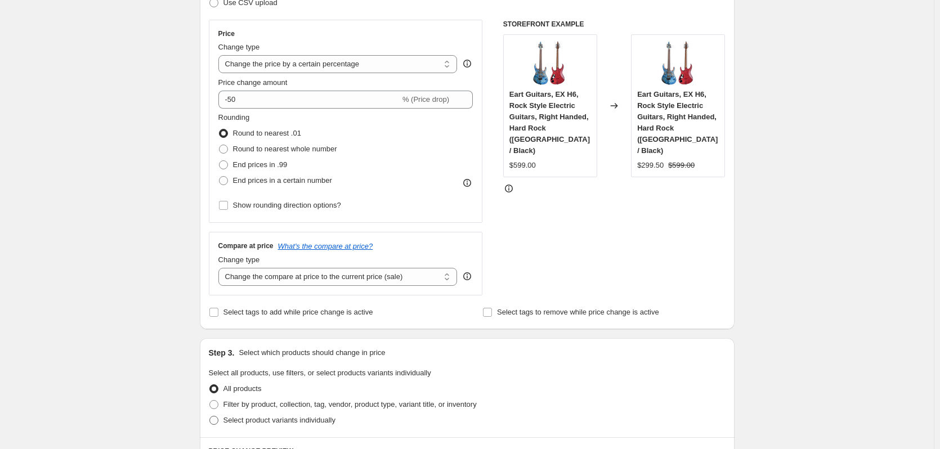
click at [249, 421] on span "Select product variants individually" at bounding box center [279, 420] width 112 height 8
click at [210, 417] on input "Select product variants individually" at bounding box center [209, 416] width 1 height 1
radio input "true"
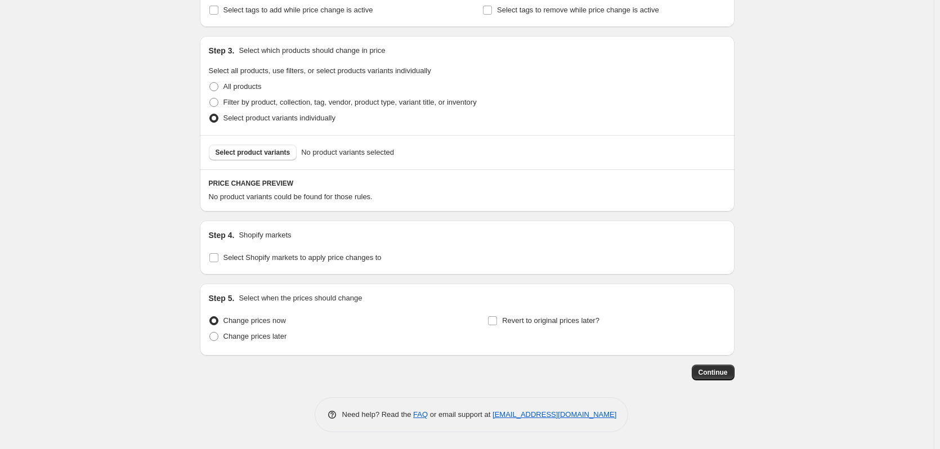
scroll to position [490, 0]
click at [226, 258] on span "Select Shopify markets to apply price changes to" at bounding box center [302, 257] width 158 height 8
click at [218, 258] on input "Select Shopify markets to apply price changes to" at bounding box center [213, 257] width 9 height 9
checkbox input "true"
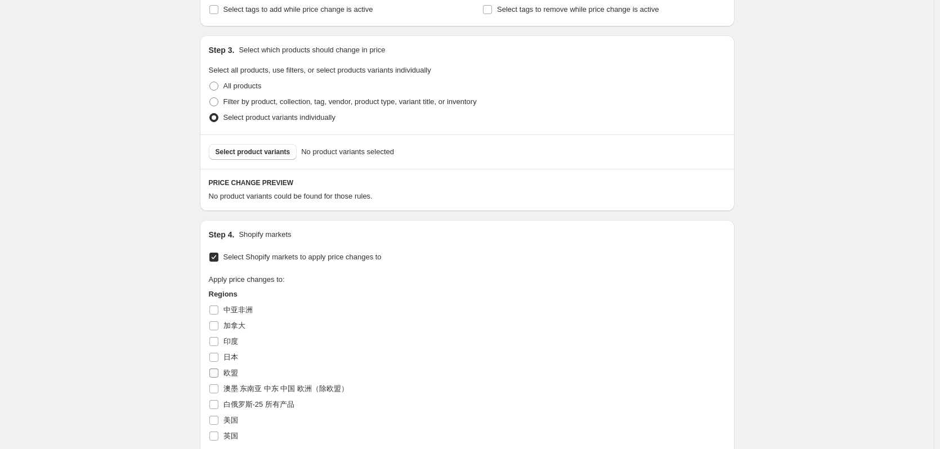
click at [235, 373] on span "欧盟" at bounding box center [230, 373] width 15 height 8
click at [218, 373] on input "欧盟" at bounding box center [213, 373] width 9 height 9
checkbox input "true"
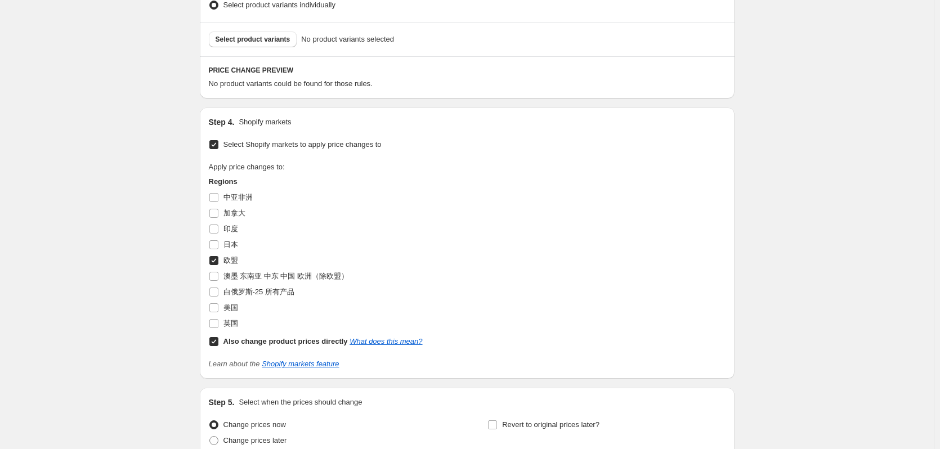
scroll to position [641, 0]
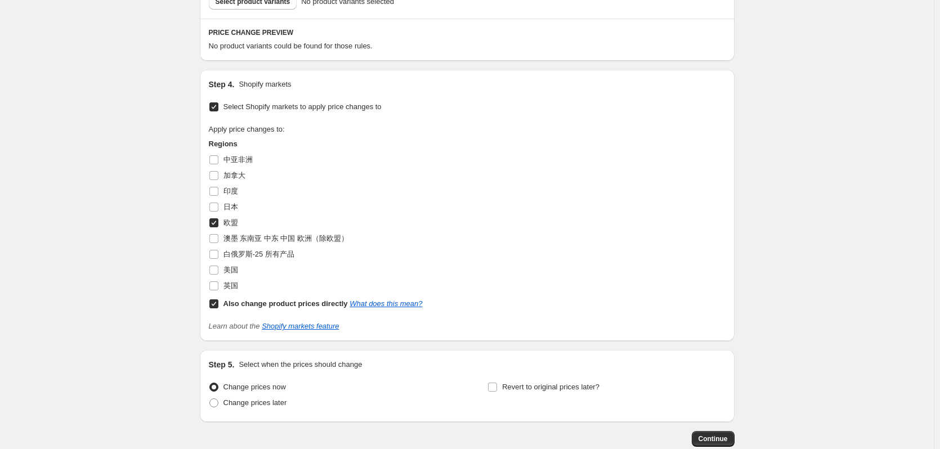
click at [245, 307] on b "Also change product prices directly" at bounding box center [285, 303] width 124 height 8
click at [218, 307] on input "Also change product prices directly What does this mean?" at bounding box center [213, 303] width 9 height 9
checkbox input "false"
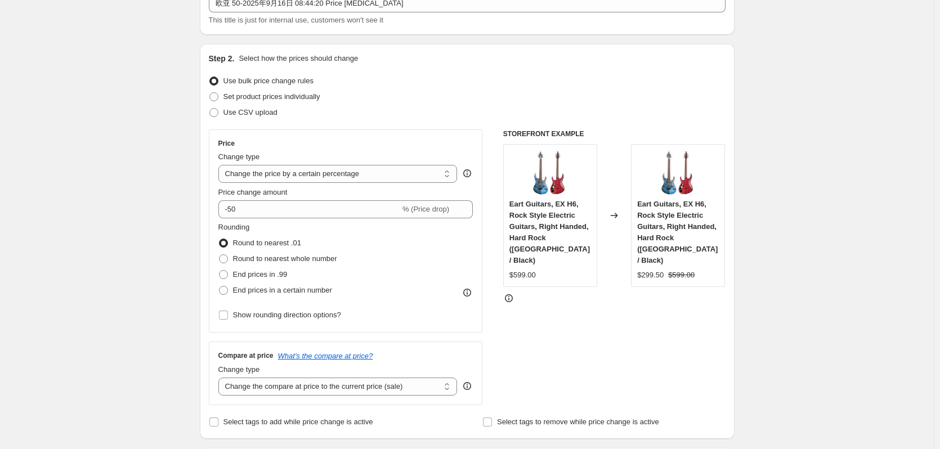
scroll to position [0, 0]
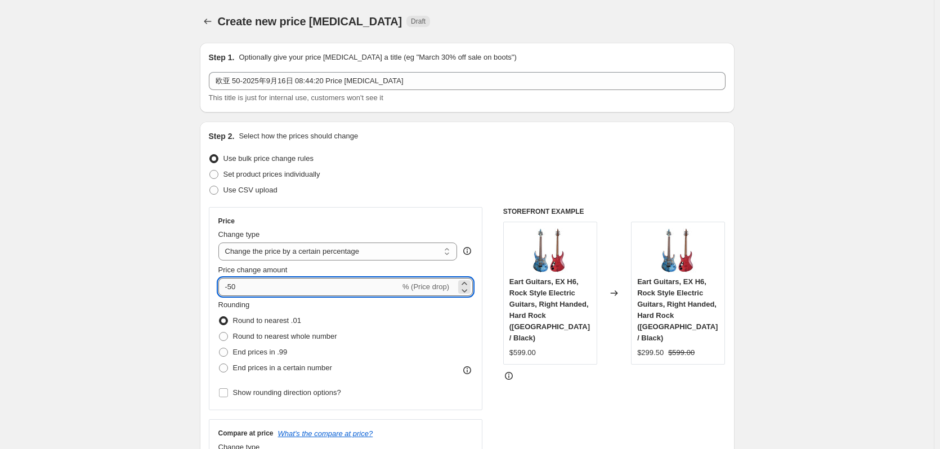
click at [261, 284] on input "-50" at bounding box center [309, 287] width 182 height 18
type input "-5"
type input "-25"
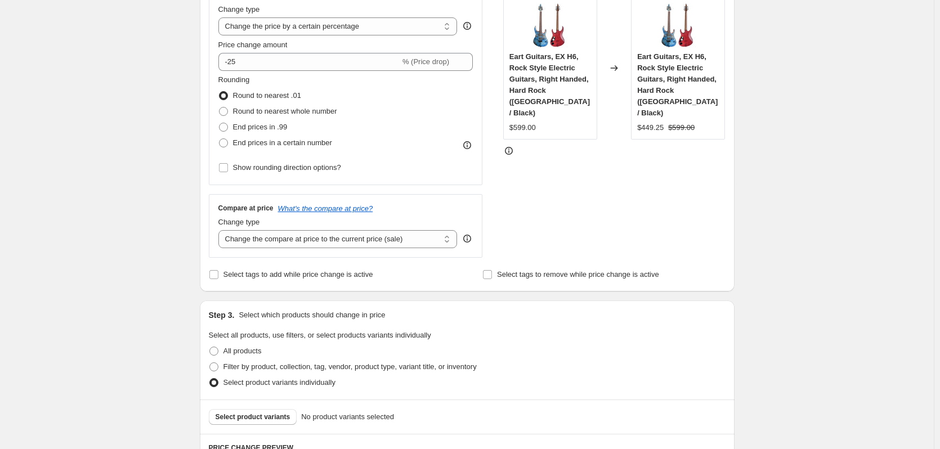
scroll to position [263, 0]
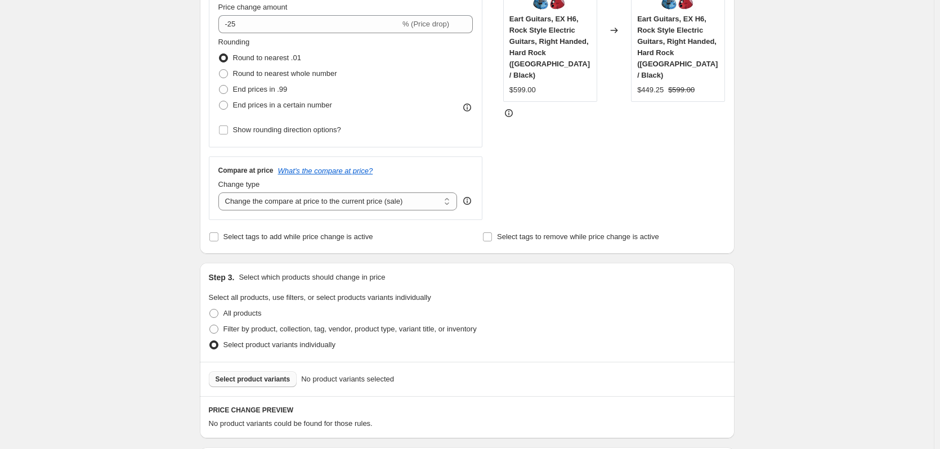
click at [238, 379] on span "Select product variants" at bounding box center [253, 379] width 75 height 9
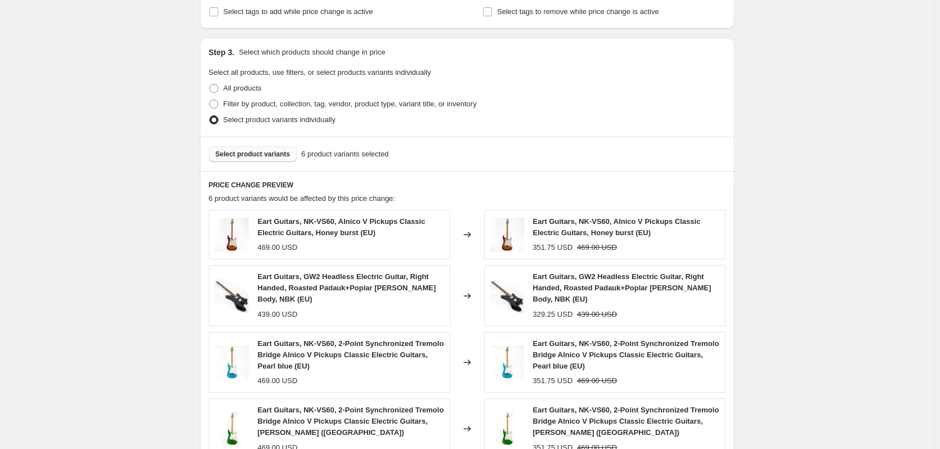
scroll to position [563, 0]
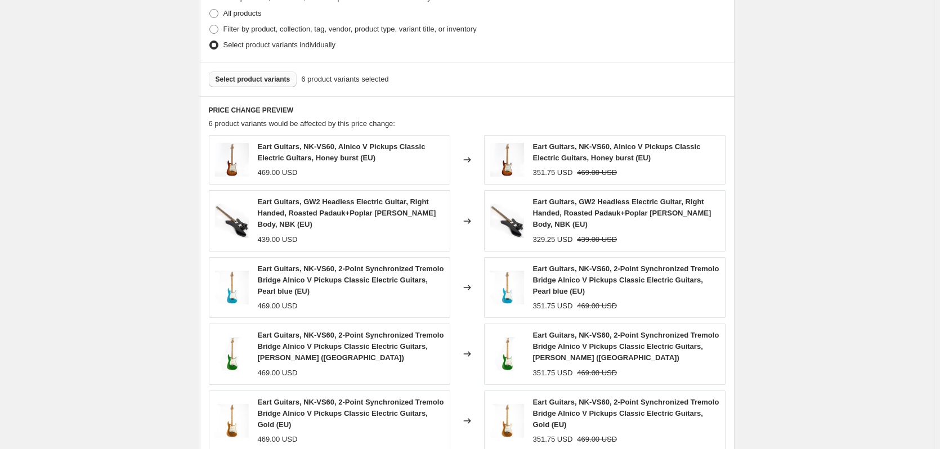
click at [243, 78] on span "Select product variants" at bounding box center [253, 79] width 75 height 9
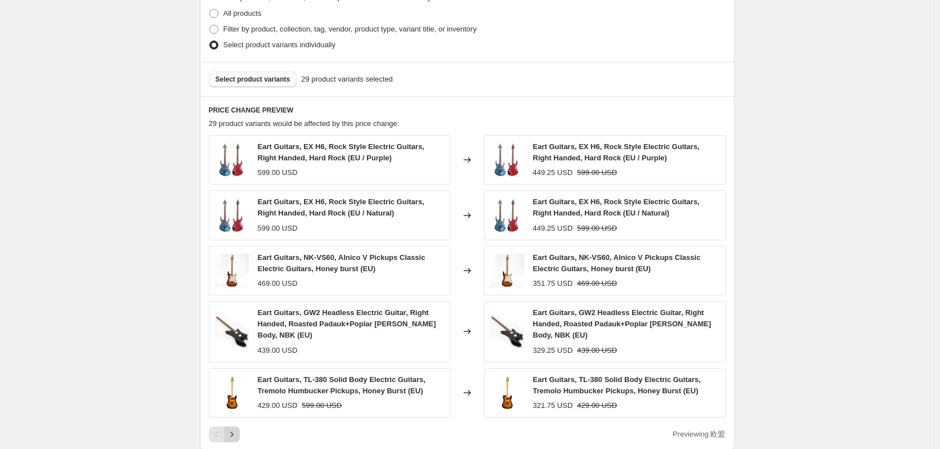
click at [238, 429] on icon "Next" at bounding box center [231, 434] width 11 height 11
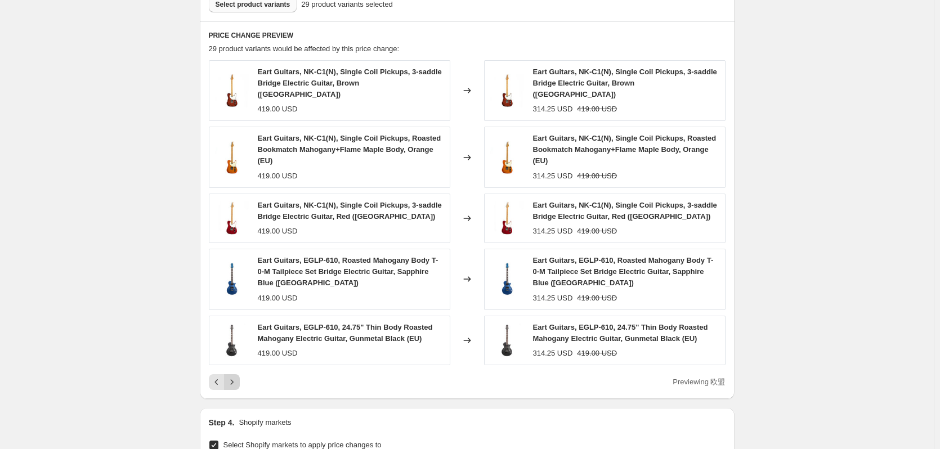
scroll to position [713, 0]
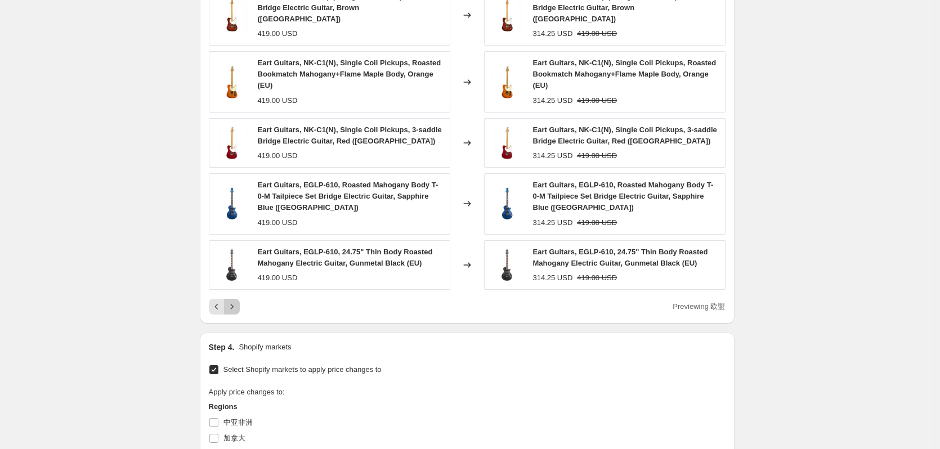
click at [232, 301] on icon "Next" at bounding box center [231, 306] width 11 height 11
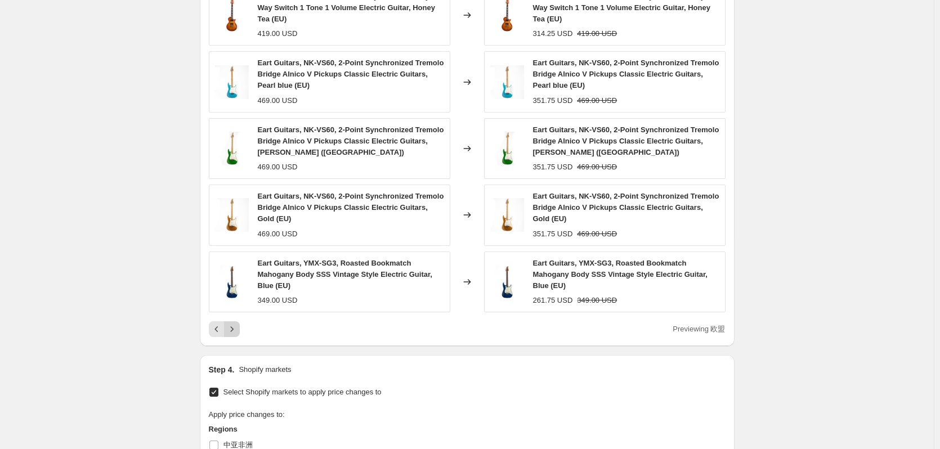
scroll to position [638, 0]
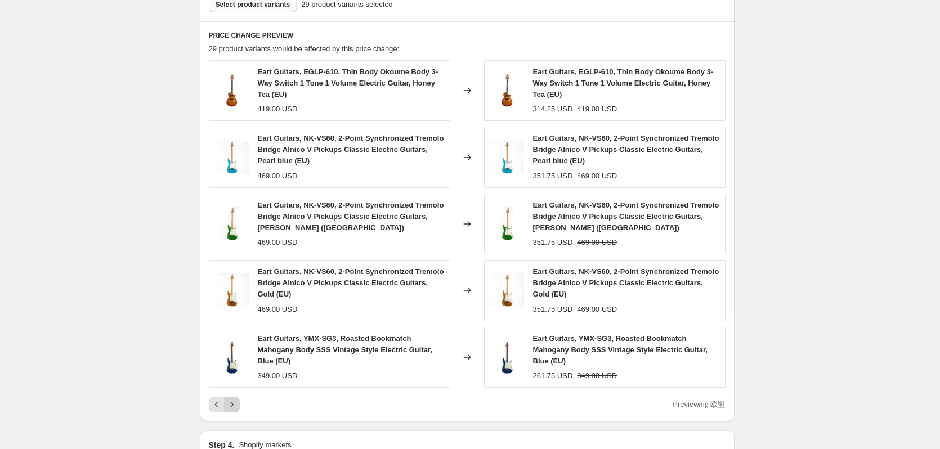
click at [235, 404] on icon "Next" at bounding box center [231, 404] width 11 height 11
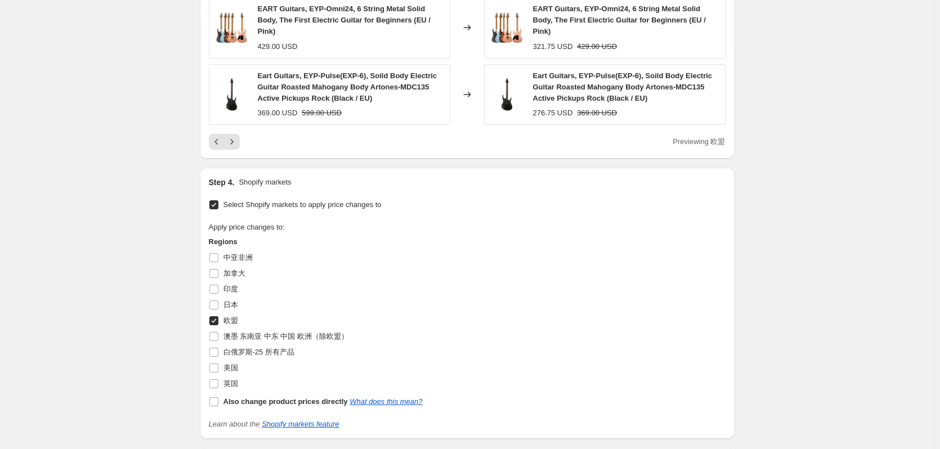
scroll to position [1032, 0]
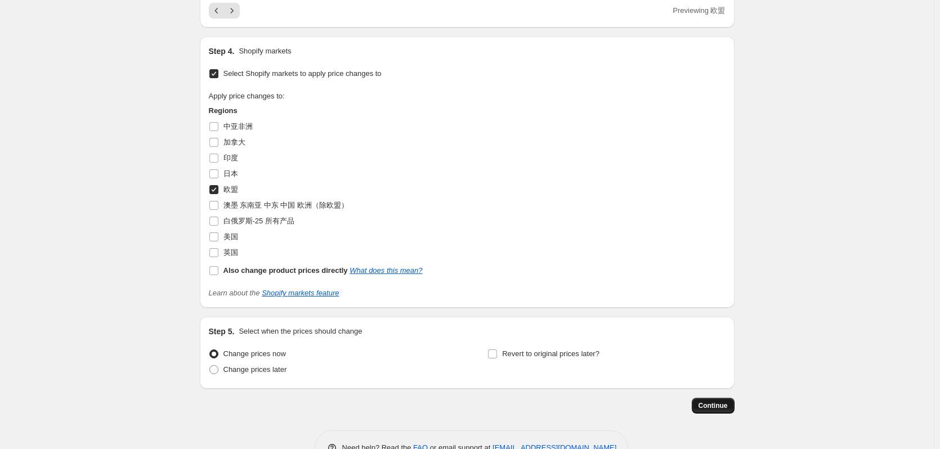
click at [722, 401] on span "Continue" at bounding box center [713, 405] width 29 height 9
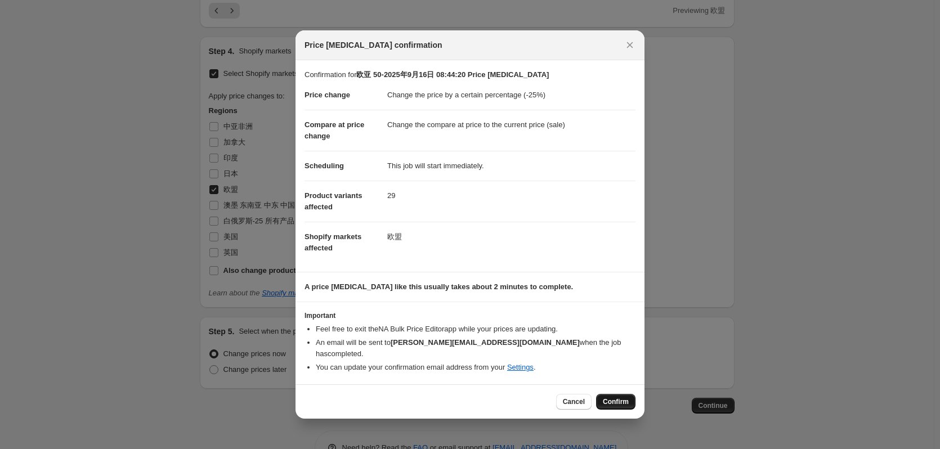
click at [618, 399] on span "Confirm" at bounding box center [616, 401] width 26 height 9
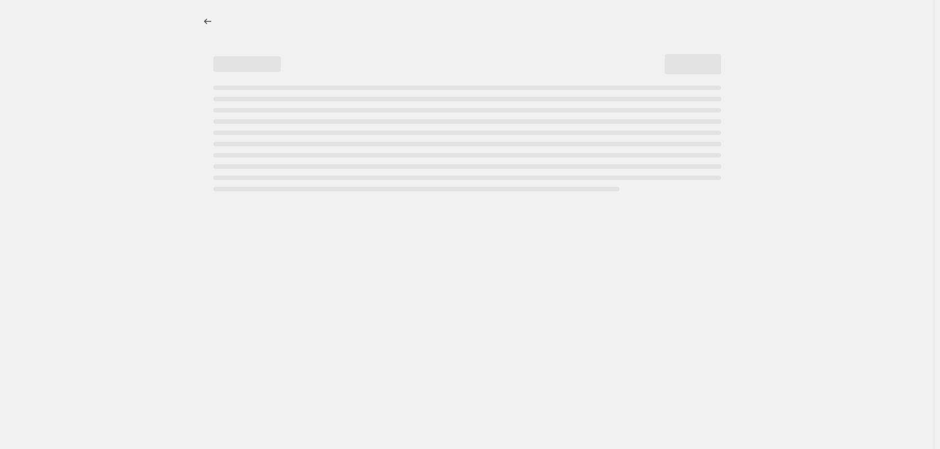
select select "percentage"
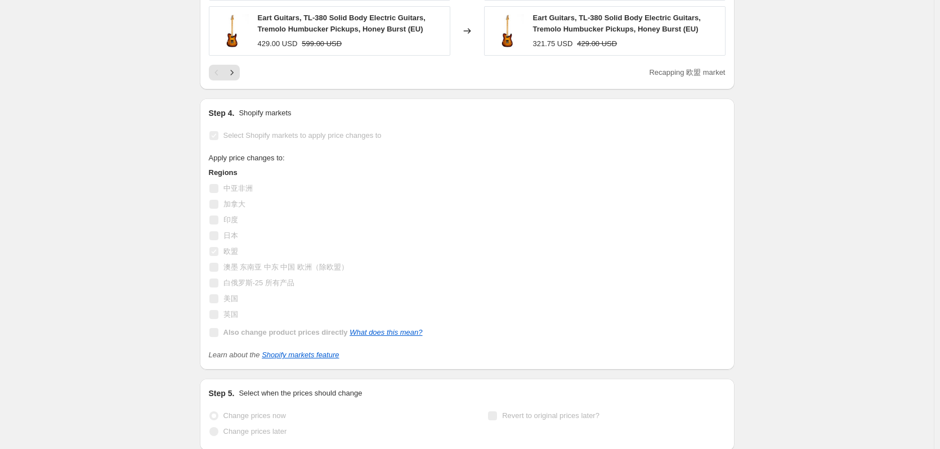
scroll to position [0, 0]
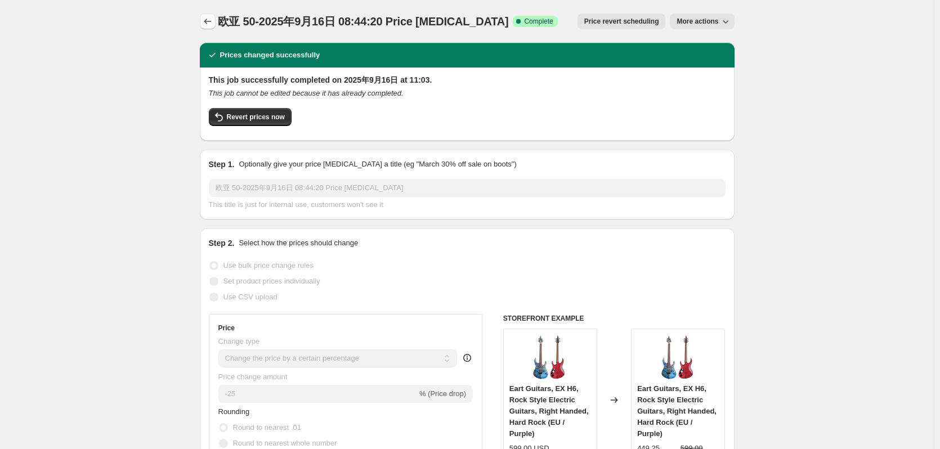
click at [206, 20] on icon "Price change jobs" at bounding box center [207, 21] width 11 height 11
